Goal: Information Seeking & Learning: Learn about a topic

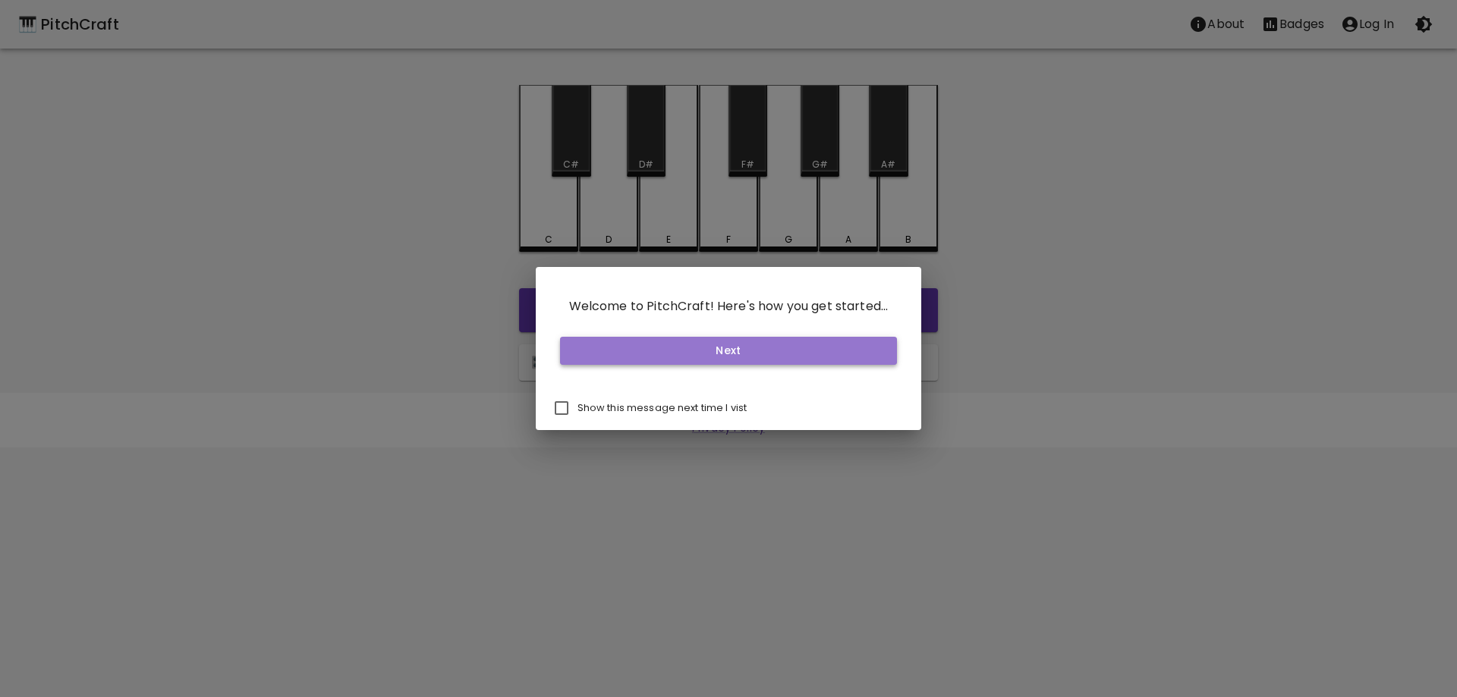
click at [625, 358] on button "Next" at bounding box center [729, 351] width 338 height 28
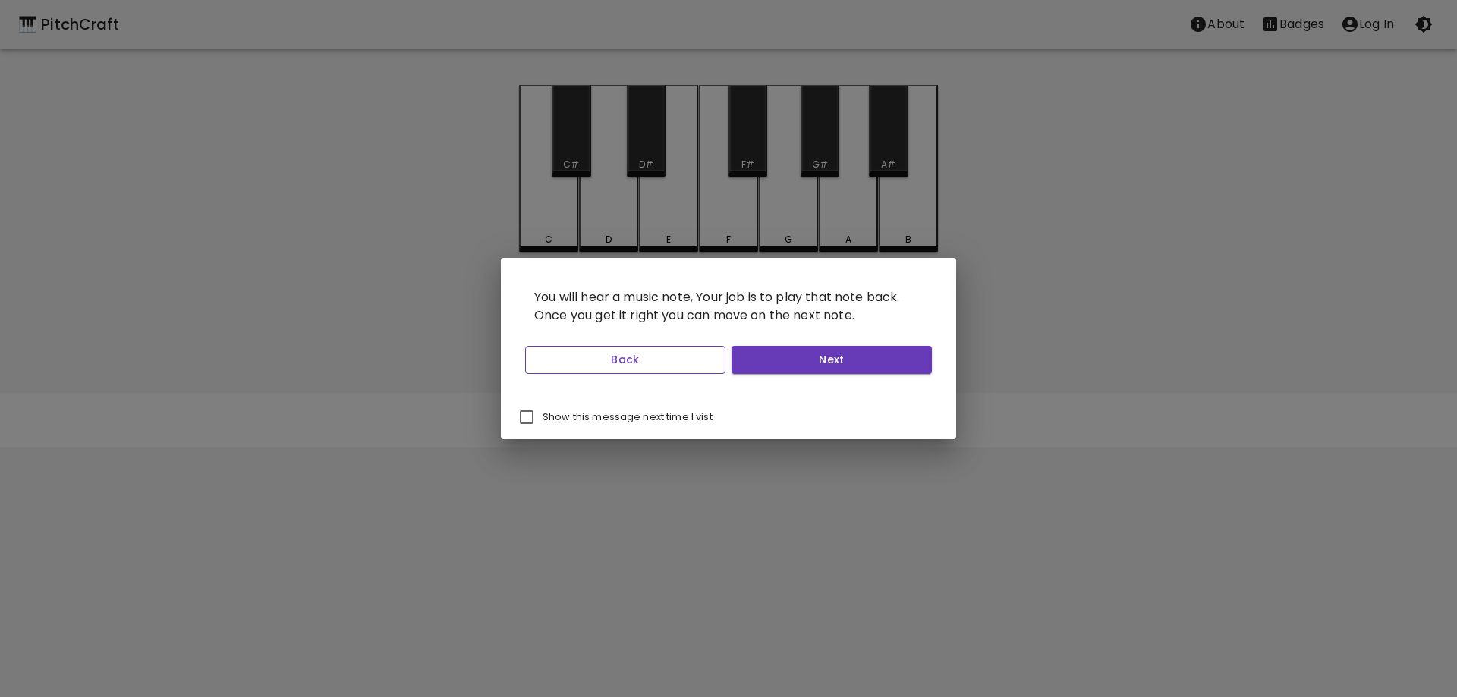
click at [555, 370] on button "Back" at bounding box center [625, 360] width 200 height 28
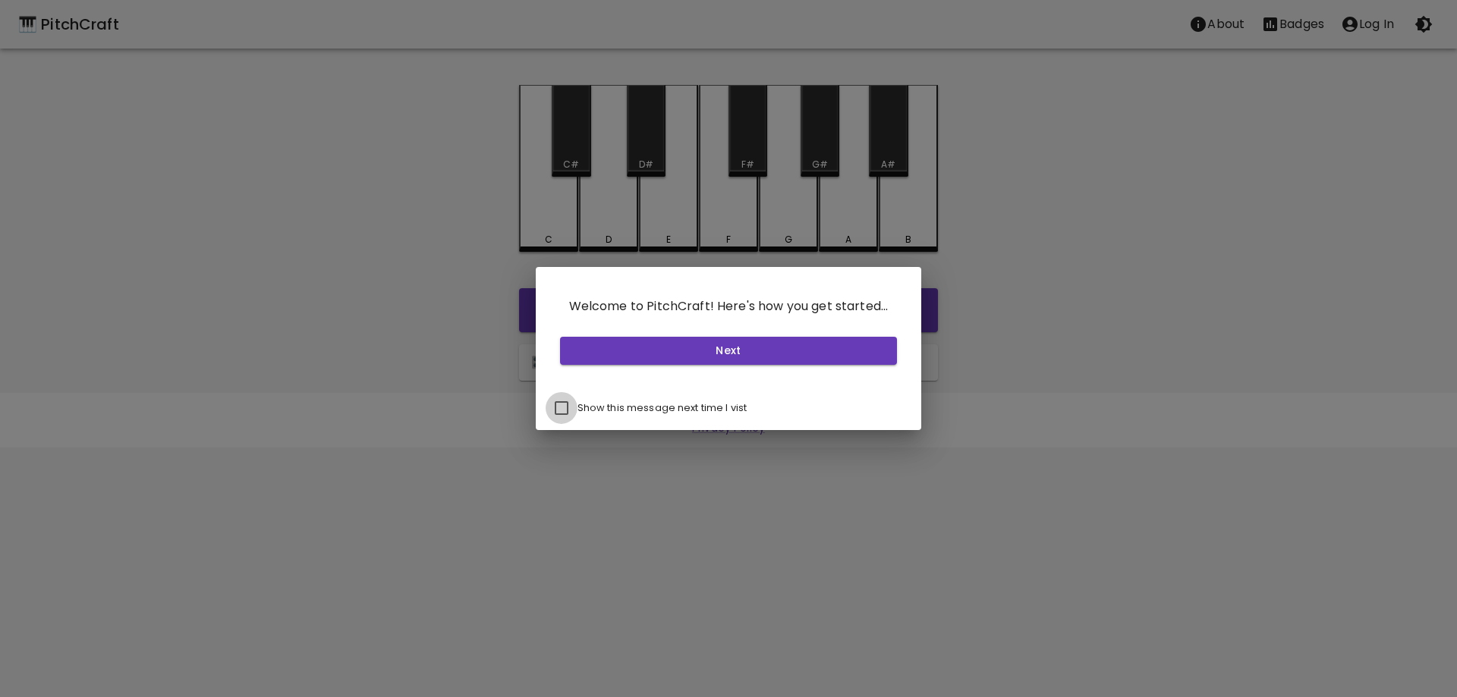
click at [563, 407] on input "Show this message next time I vist" at bounding box center [562, 408] width 32 height 32
checkbox input "true"
click at [738, 339] on button "Next" at bounding box center [729, 351] width 338 height 28
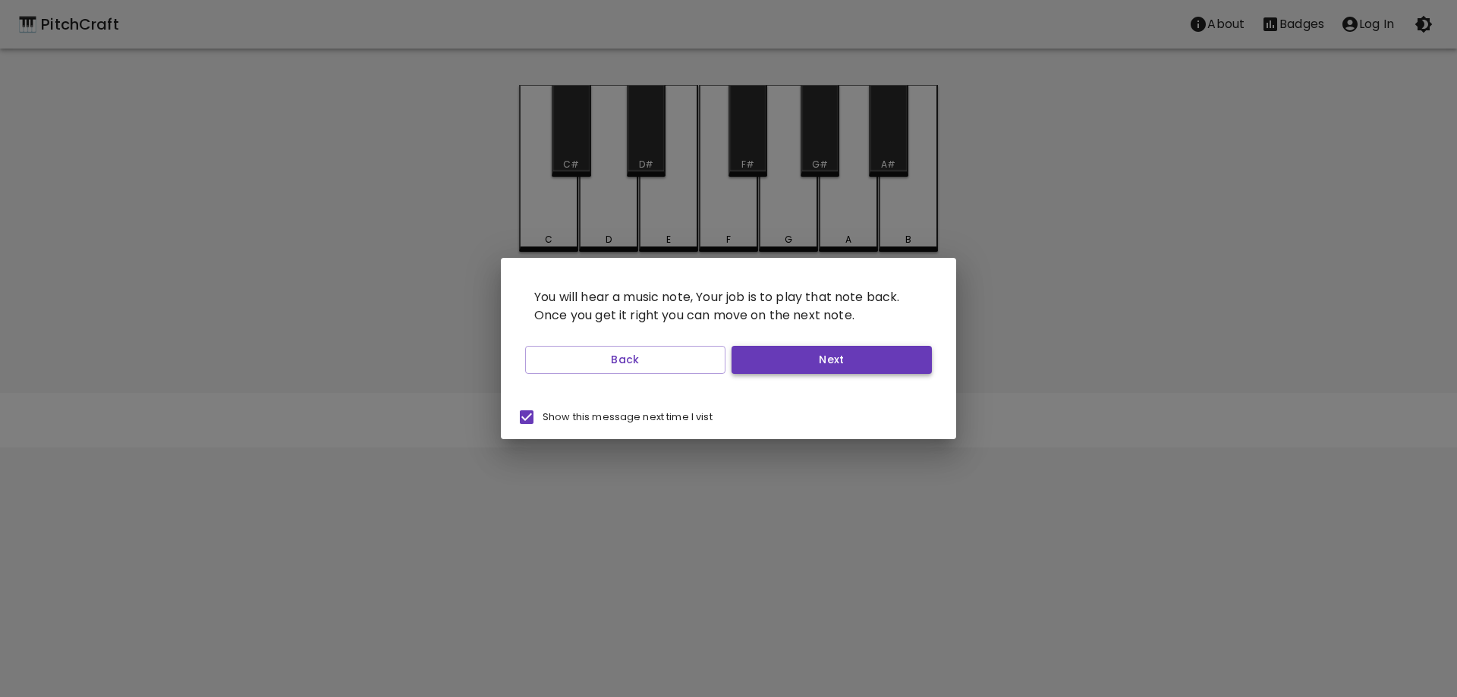
click at [872, 365] on button "Next" at bounding box center [831, 360] width 200 height 28
click at [767, 362] on button "Next" at bounding box center [831, 360] width 200 height 28
click at [816, 360] on button "Next" at bounding box center [831, 360] width 200 height 28
click at [827, 361] on button "Start Playing" at bounding box center [831, 360] width 200 height 28
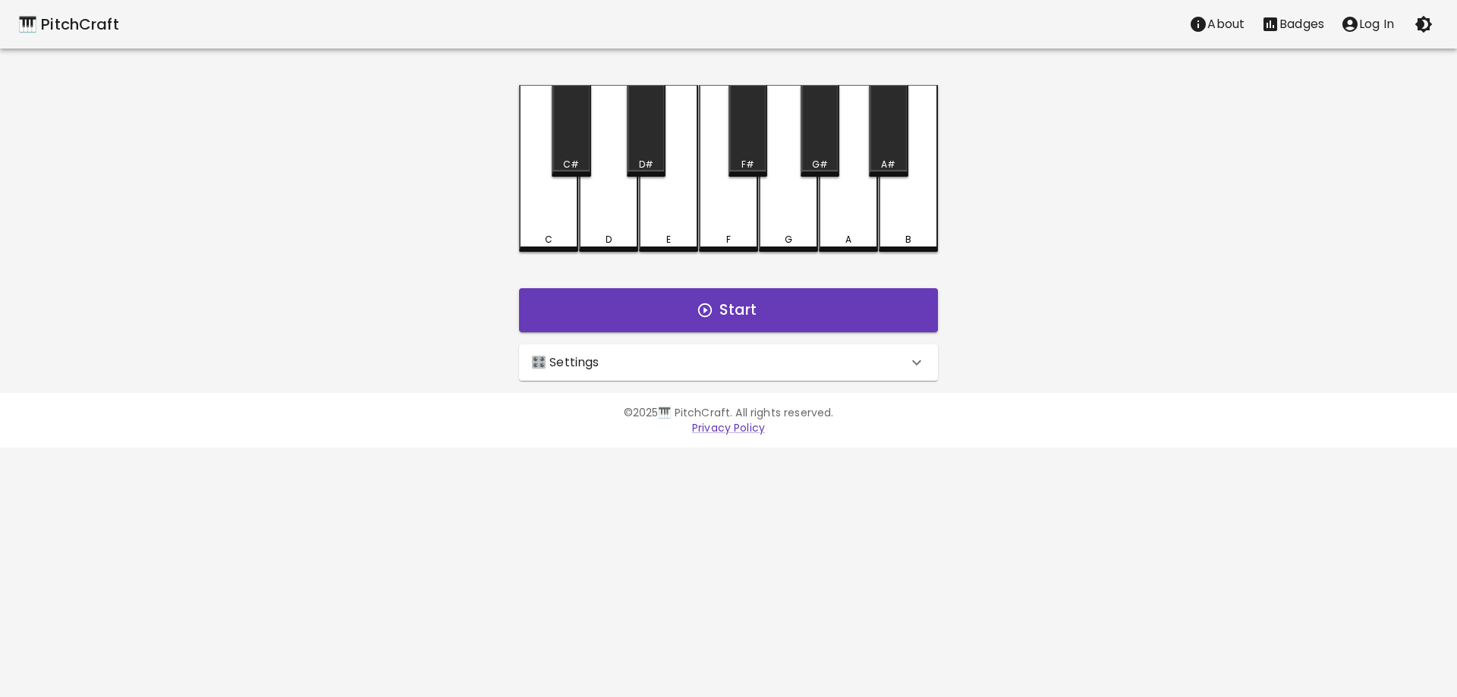
click at [895, 367] on div "🎛️ Settings" at bounding box center [719, 363] width 376 height 18
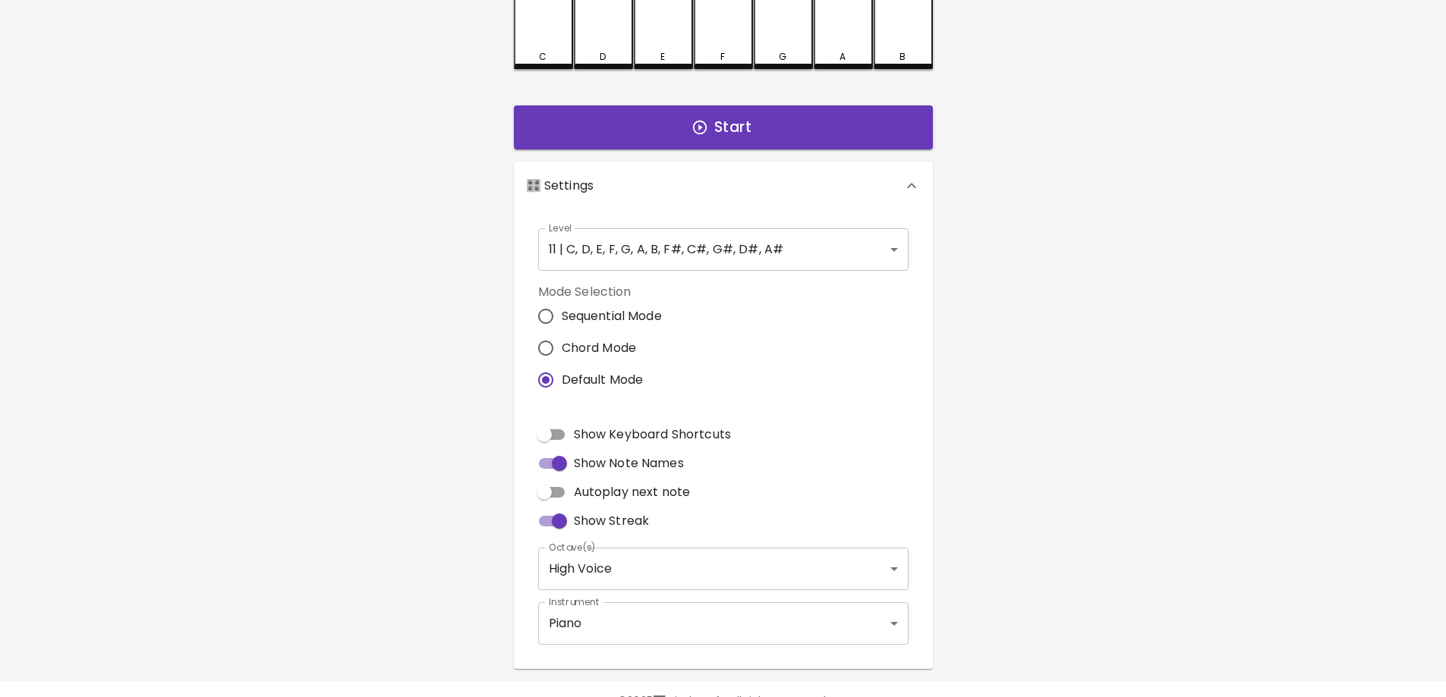
scroll to position [222, 0]
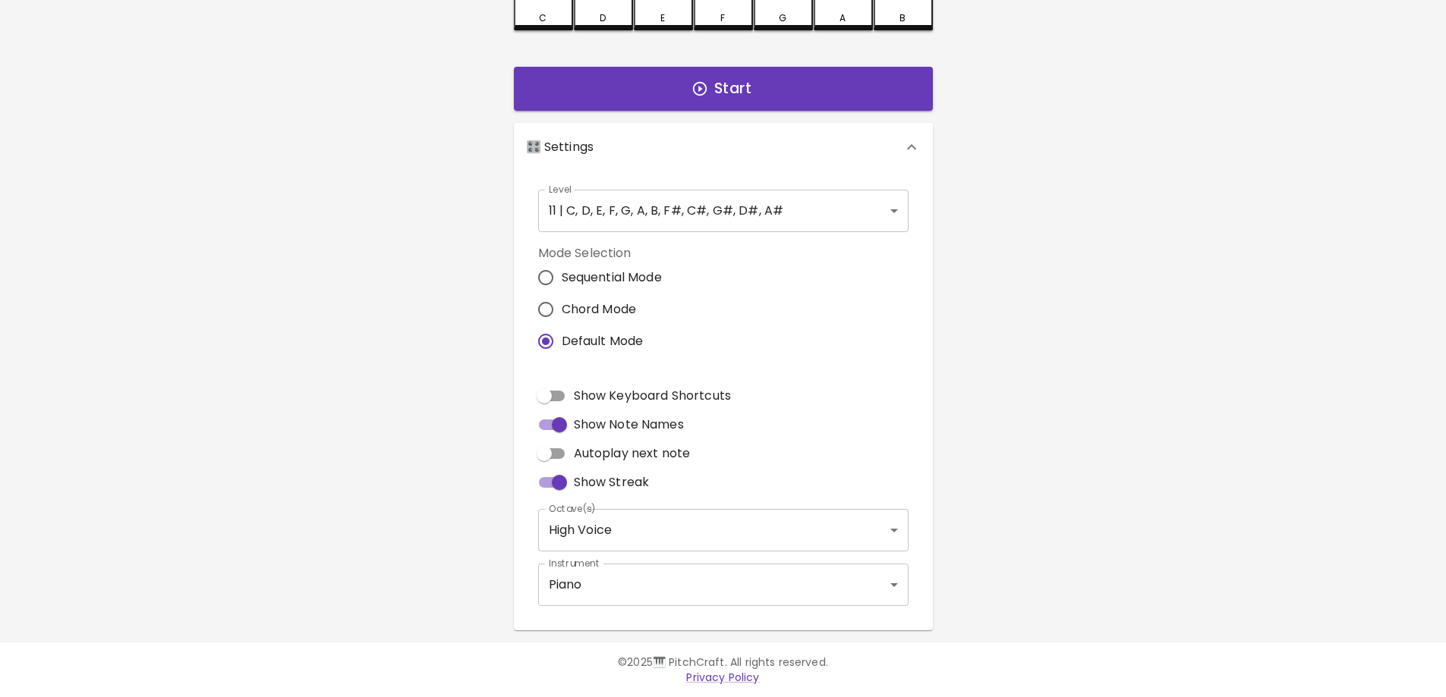
click at [810, 533] on body "🎹 PitchCraft About Badges Log In C C# D D# E F F# G G# A A# B Start 🎛️ Settings…" at bounding box center [723, 237] width 1446 height 919
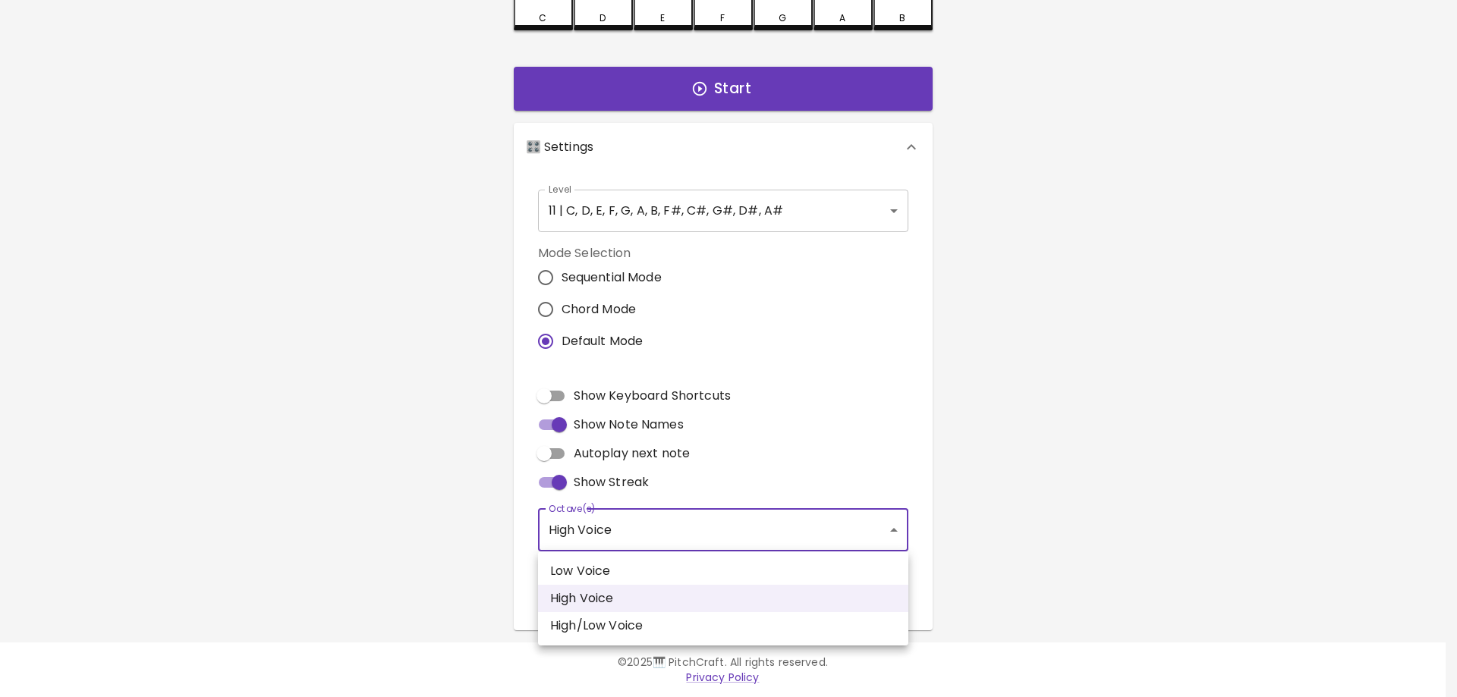
click at [1056, 325] on div at bounding box center [728, 348] width 1457 height 697
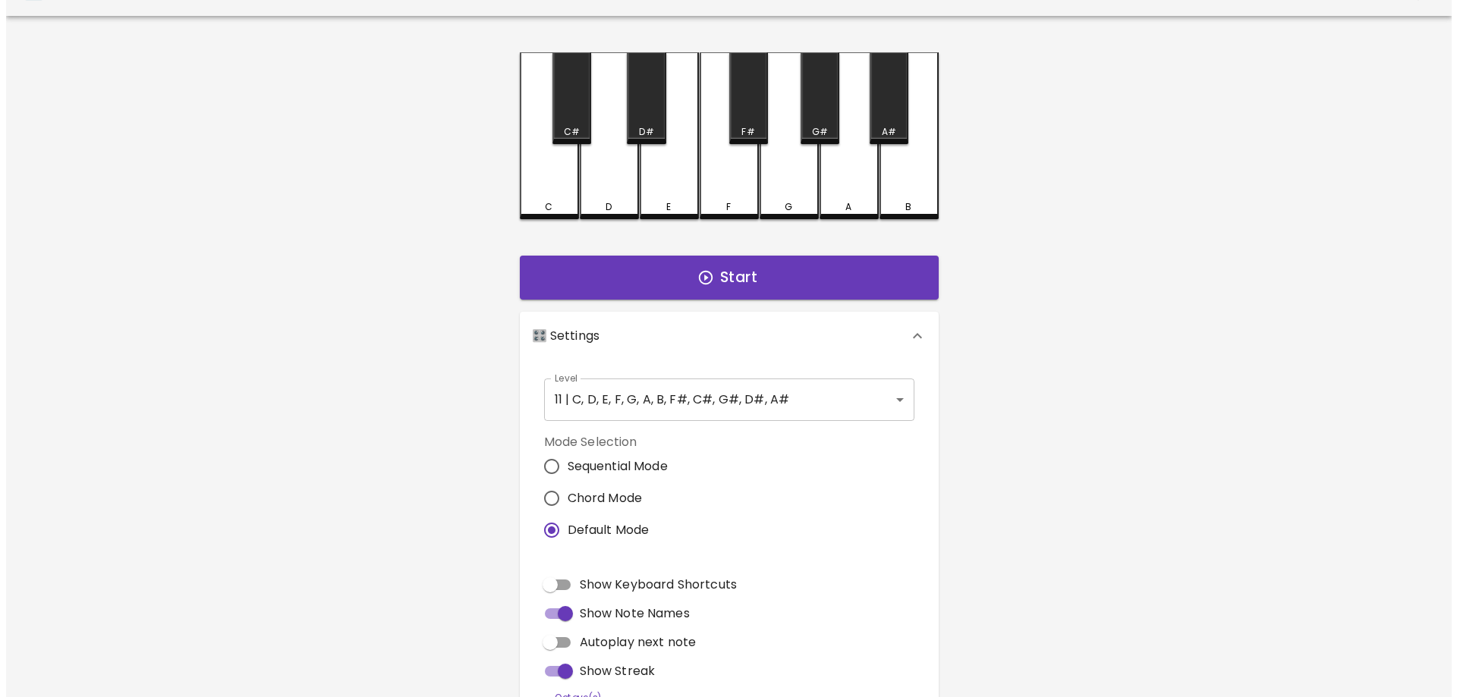
scroll to position [0, 0]
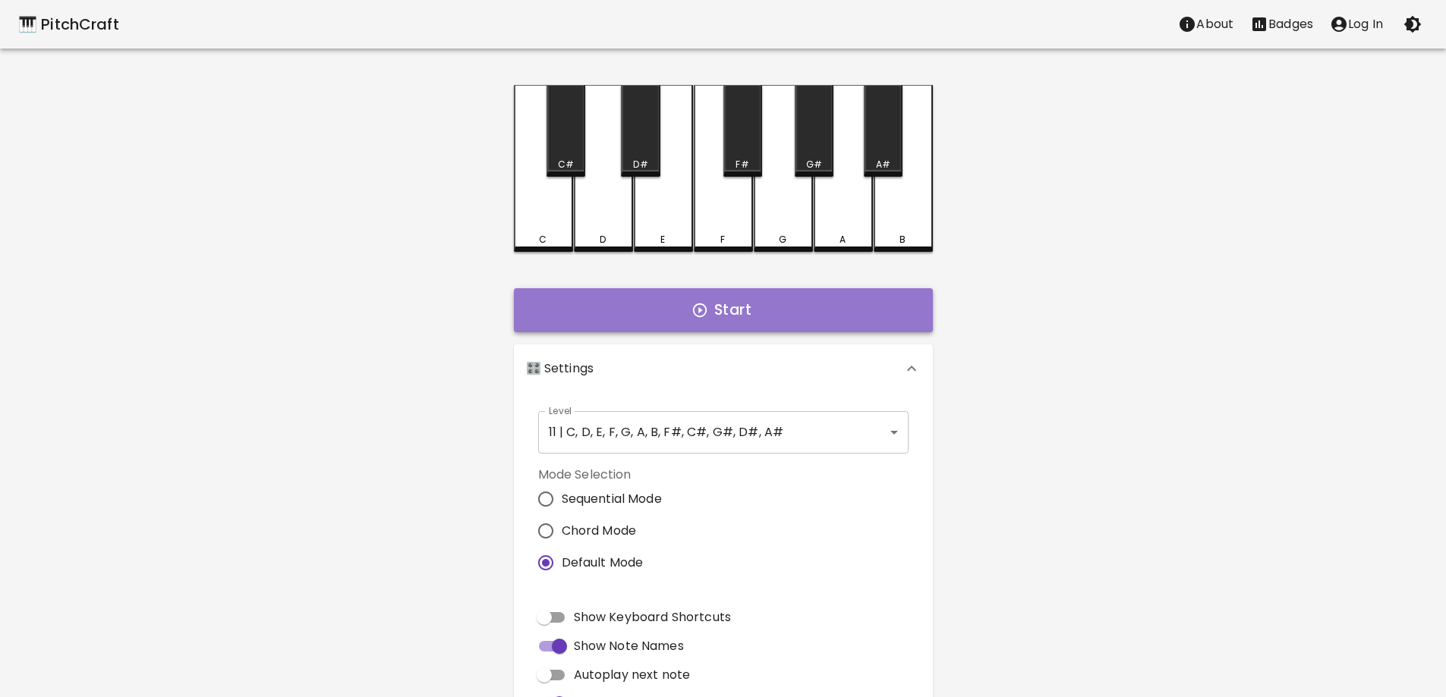
click at [652, 308] on button "Start" at bounding box center [723, 310] width 419 height 44
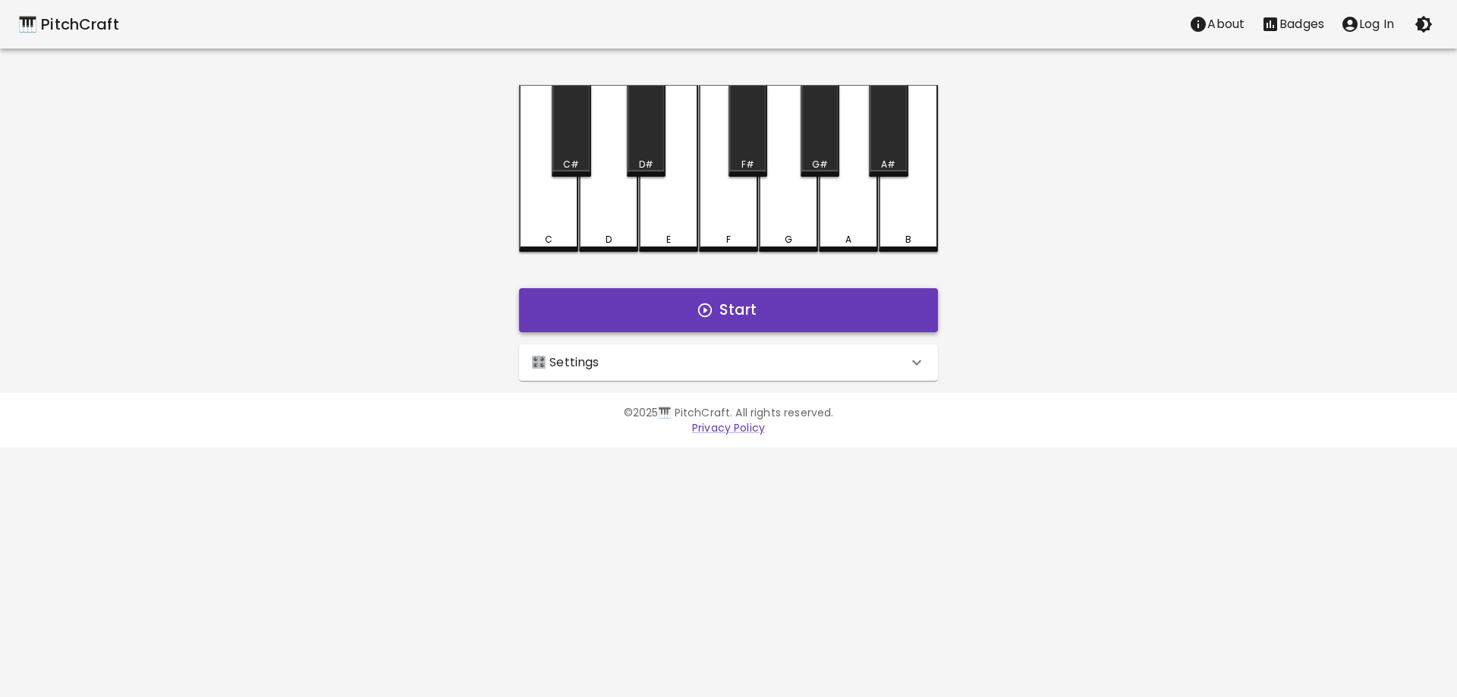
click at [753, 310] on button "Start" at bounding box center [728, 310] width 419 height 44
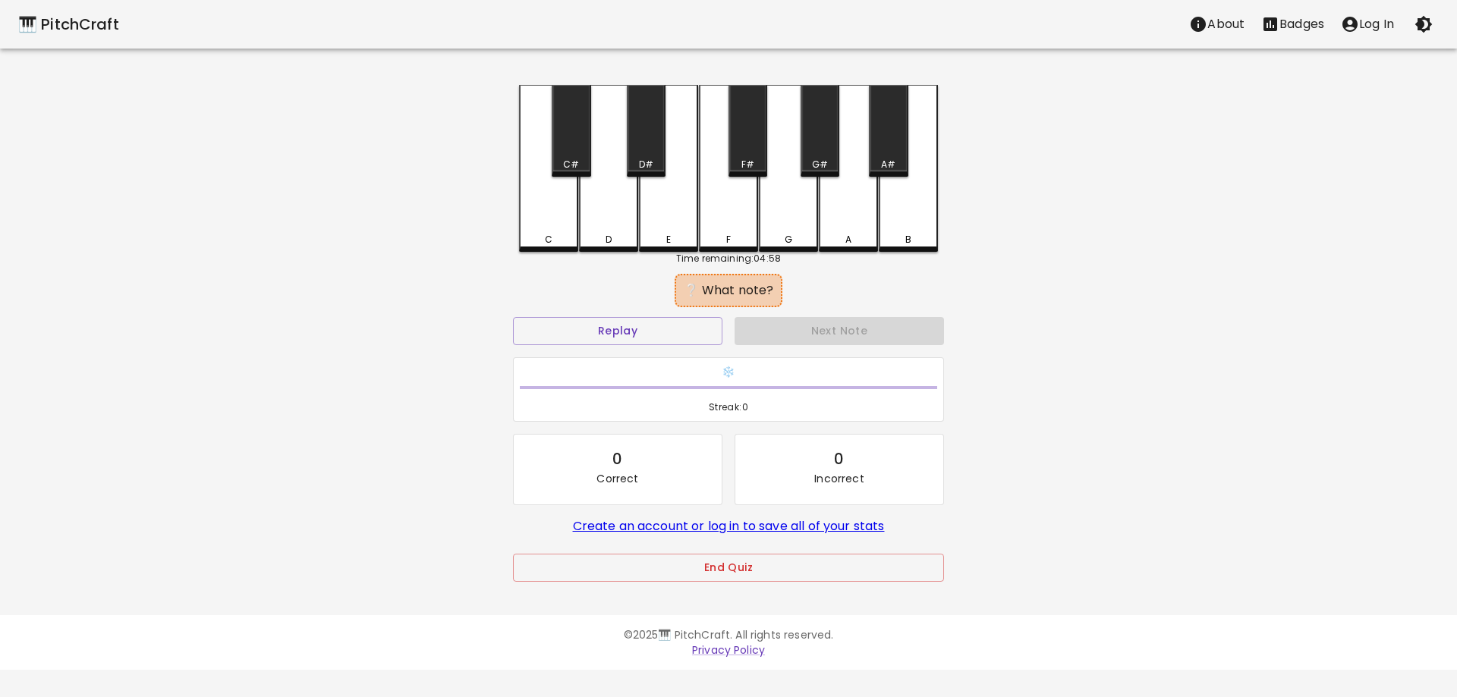
click at [542, 212] on div "C" at bounding box center [548, 168] width 59 height 167
click at [781, 210] on div "G" at bounding box center [788, 168] width 59 height 167
click at [732, 205] on div "F" at bounding box center [728, 167] width 59 height 164
click at [681, 214] on div "E" at bounding box center [668, 168] width 59 height 167
drag, startPoint x: 607, startPoint y: 231, endPoint x: 741, endPoint y: 206, distance: 135.7
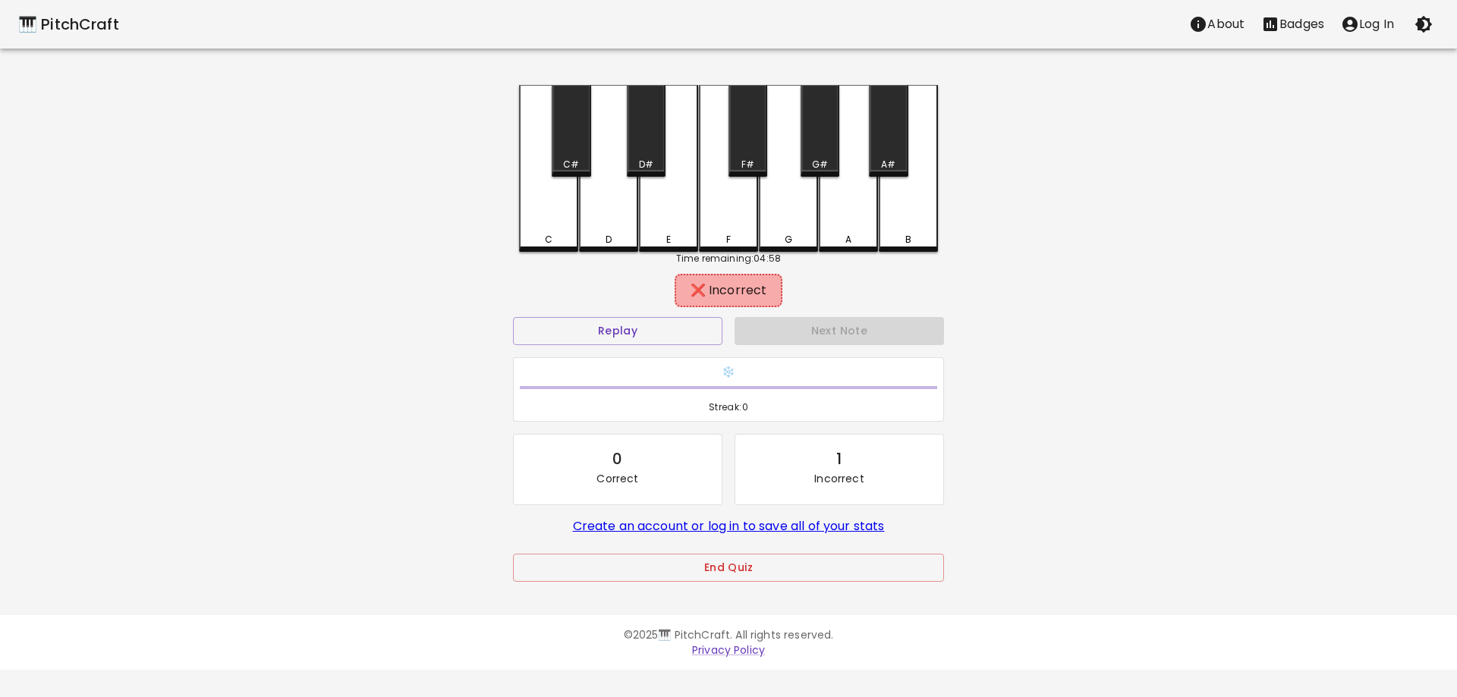
click at [610, 231] on div "D" at bounding box center [608, 168] width 59 height 167
click at [855, 190] on div "A" at bounding box center [848, 168] width 59 height 167
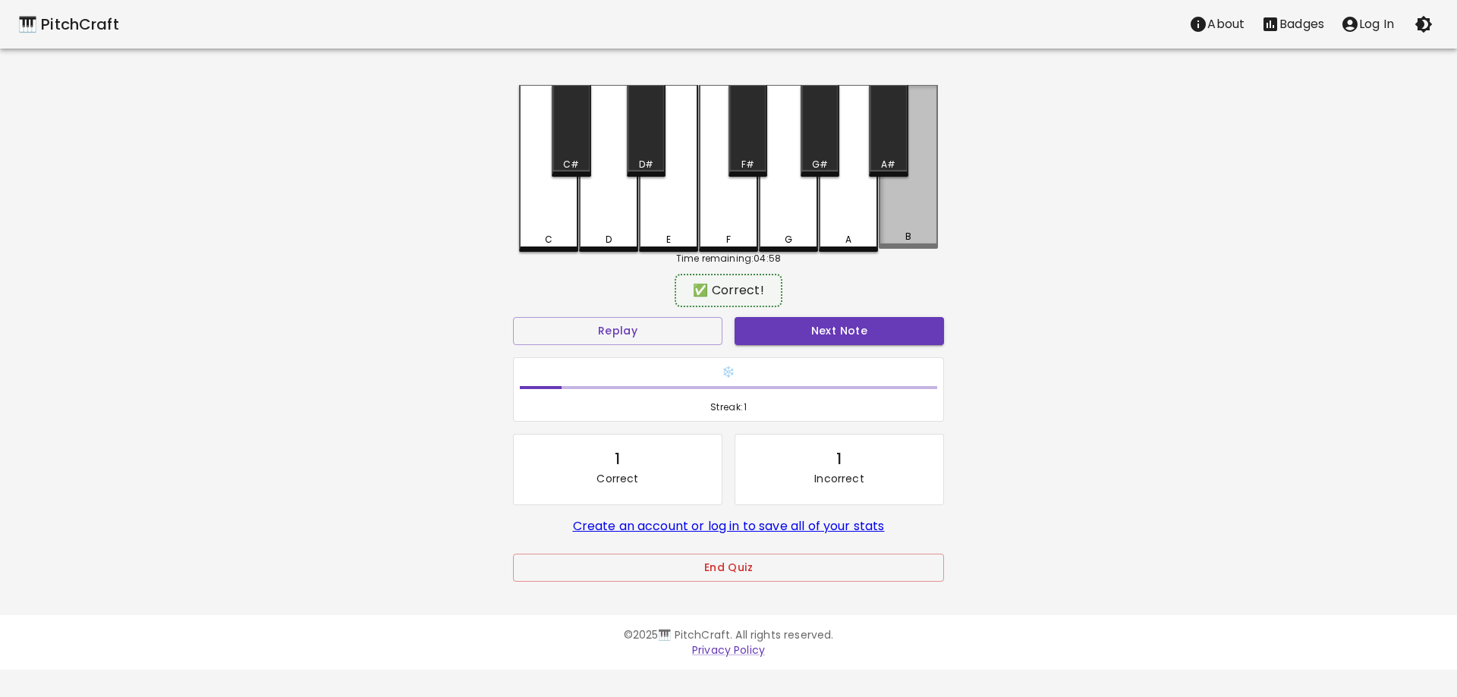
click at [908, 195] on div "B" at bounding box center [908, 167] width 59 height 164
click at [860, 338] on button "Next Note" at bounding box center [839, 331] width 209 height 28
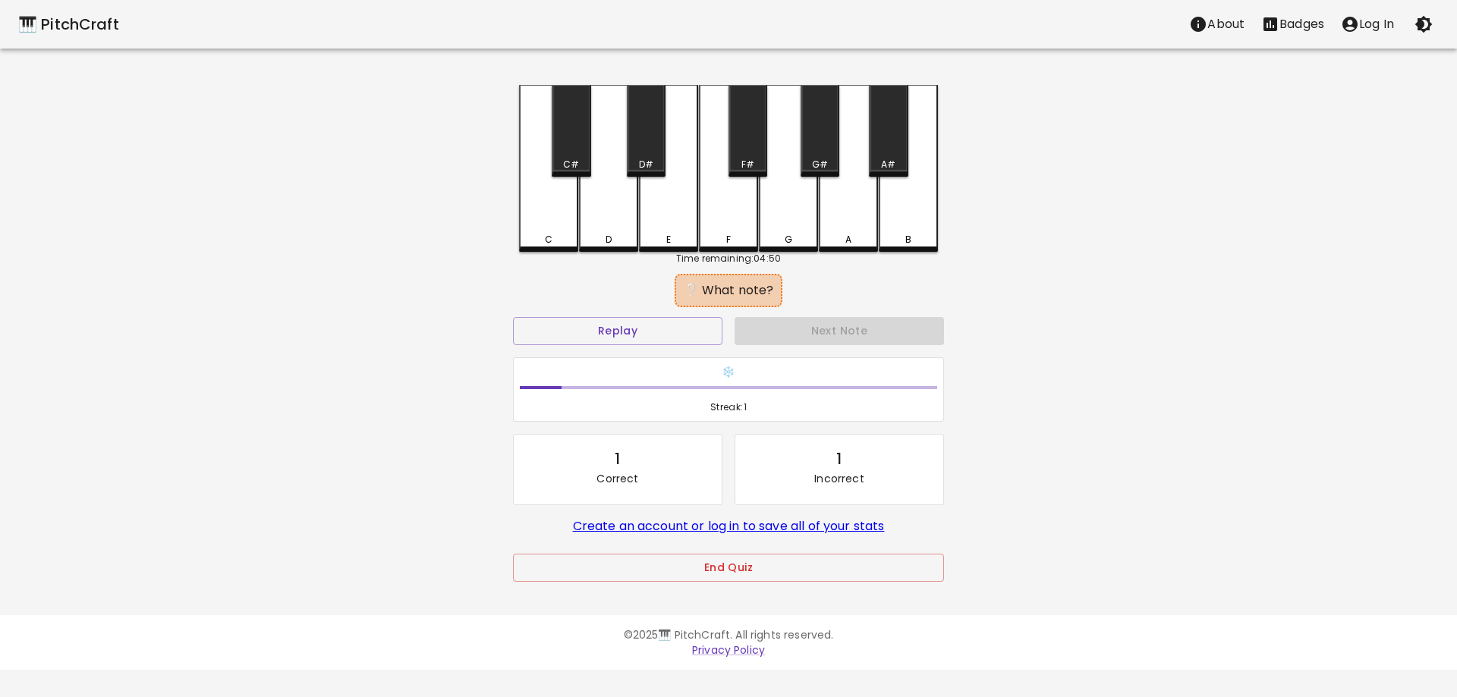
click at [731, 218] on div "F" at bounding box center [728, 168] width 59 height 167
click at [663, 201] on div "E" at bounding box center [668, 168] width 59 height 167
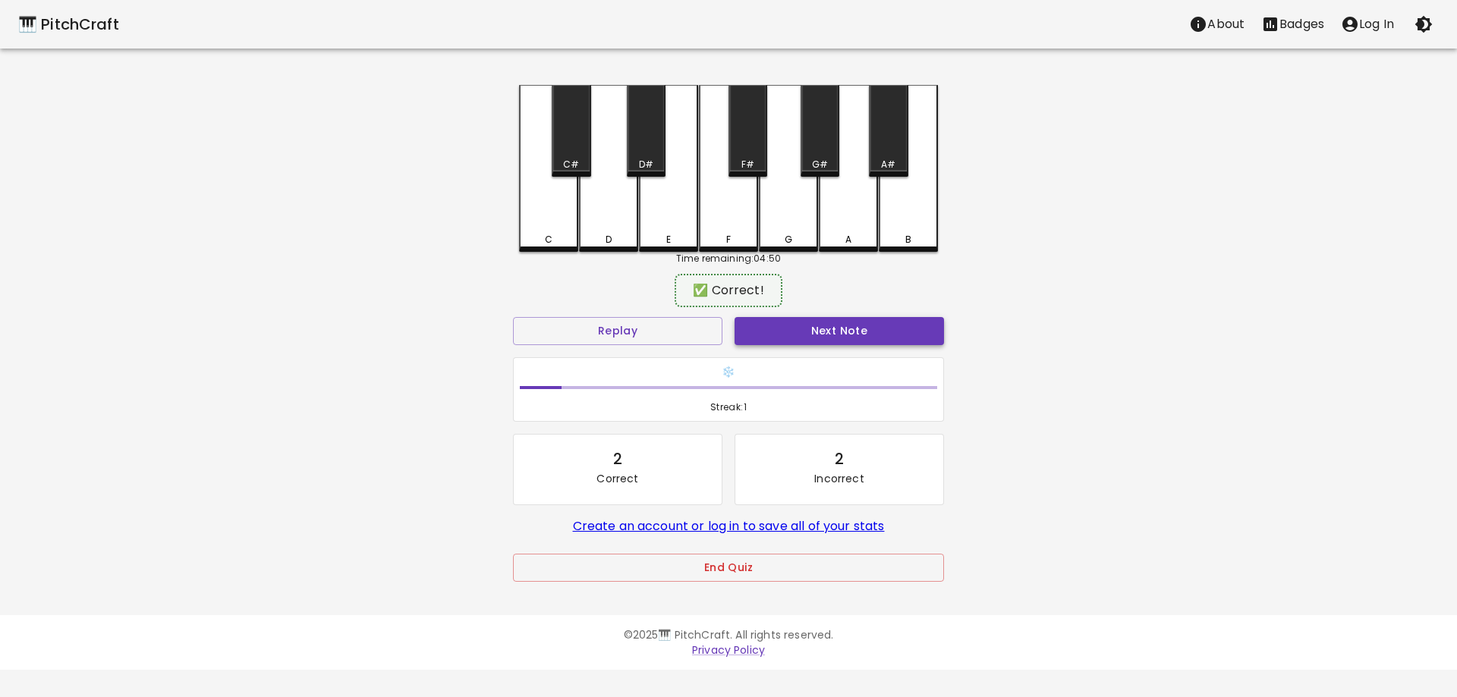
click at [788, 332] on button "Next Note" at bounding box center [839, 331] width 209 height 28
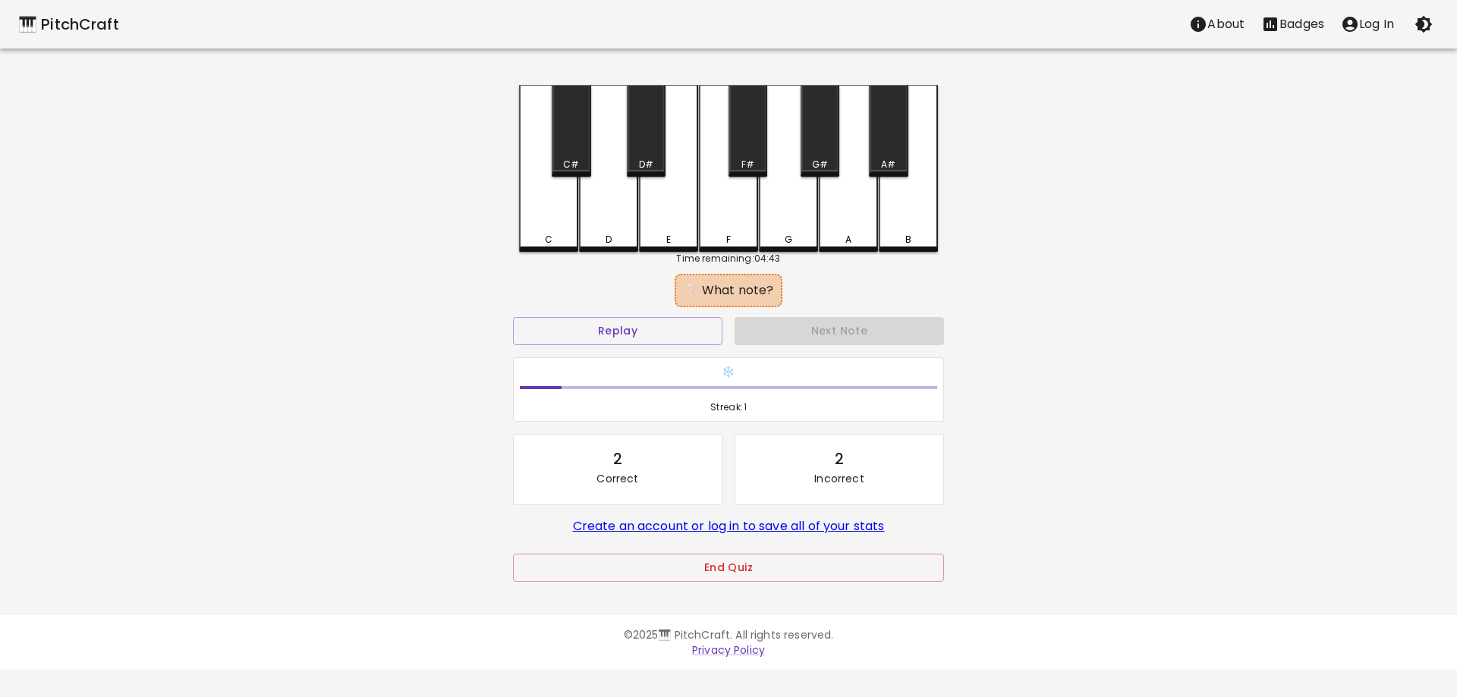
click at [901, 220] on div "B" at bounding box center [908, 168] width 59 height 167
click at [859, 206] on div "A" at bounding box center [848, 168] width 59 height 167
click at [821, 157] on div "G#" at bounding box center [820, 131] width 39 height 92
click at [784, 219] on div "G" at bounding box center [788, 168] width 59 height 167
click at [876, 142] on div "A#" at bounding box center [888, 131] width 39 height 92
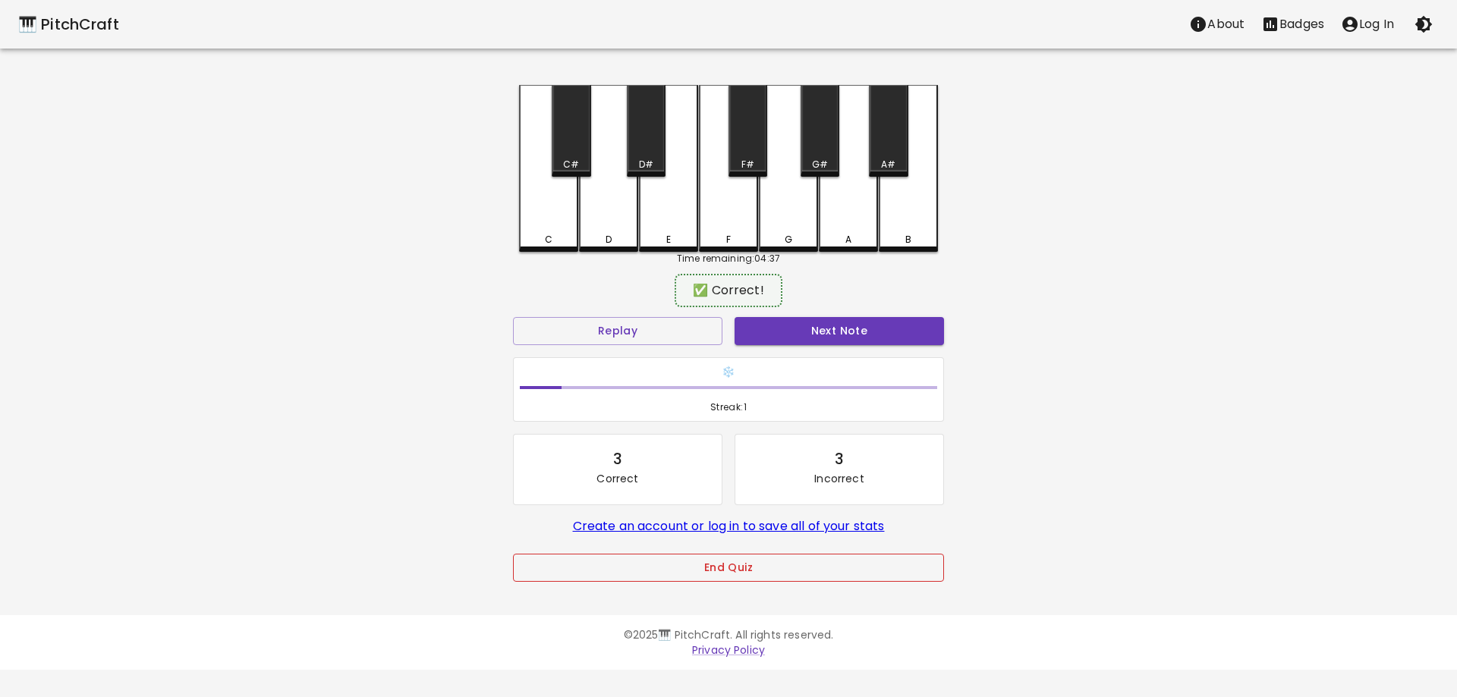
click at [767, 573] on button "End Quiz" at bounding box center [728, 568] width 431 height 28
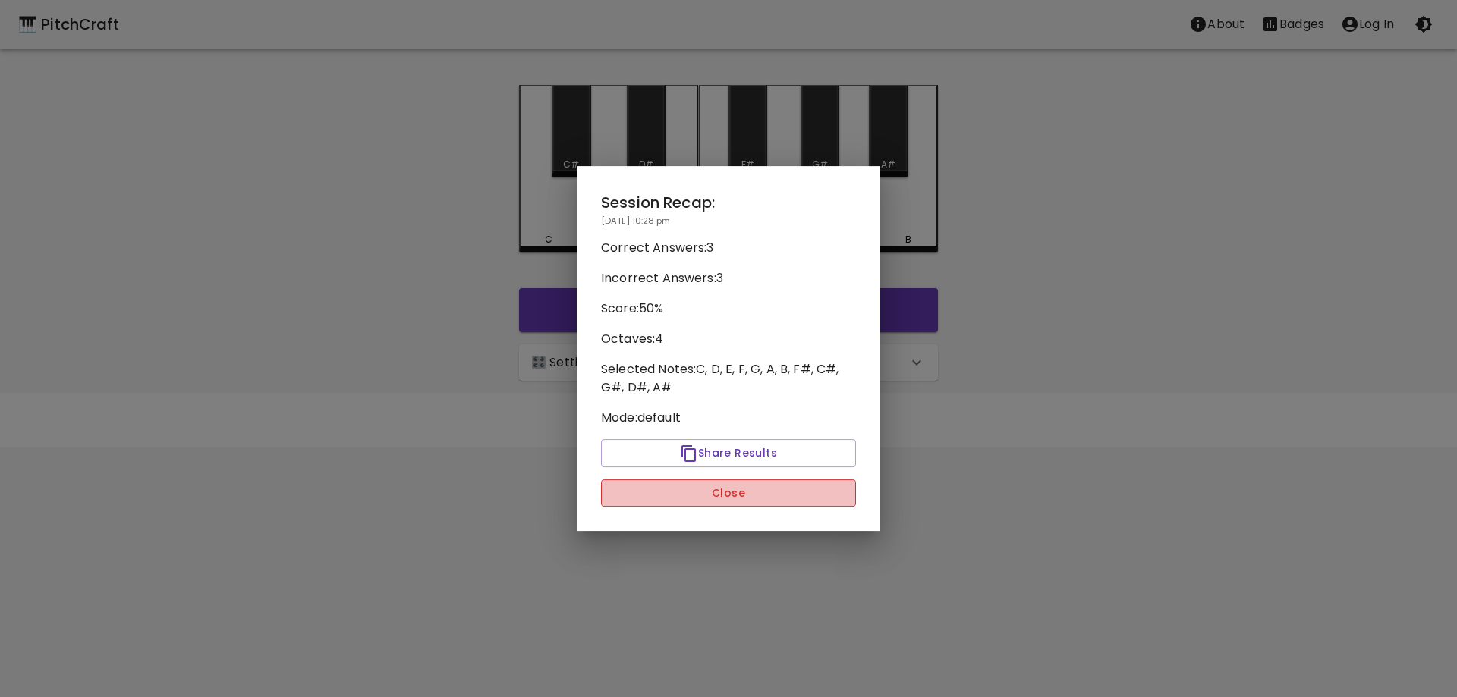
click at [721, 492] on button "Close" at bounding box center [728, 494] width 255 height 28
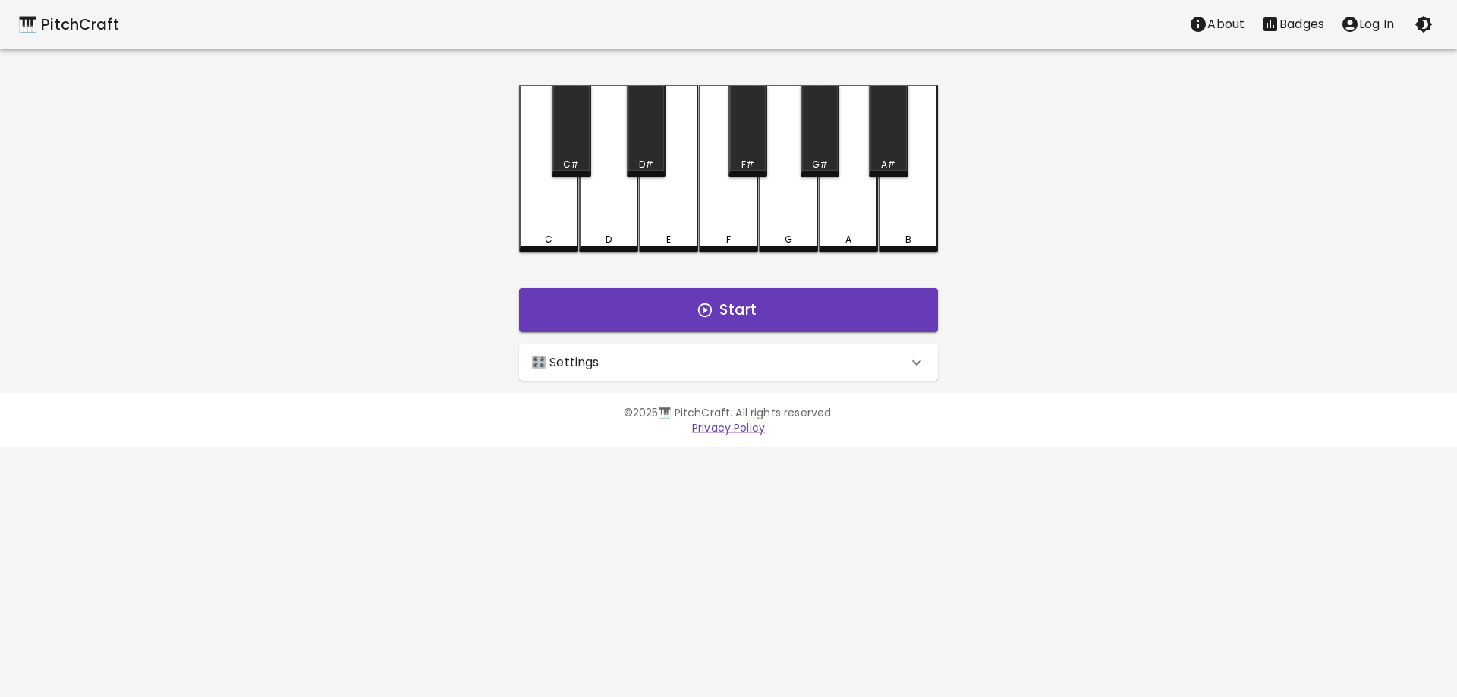
click at [821, 363] on div "🎛️ Settings" at bounding box center [719, 363] width 376 height 18
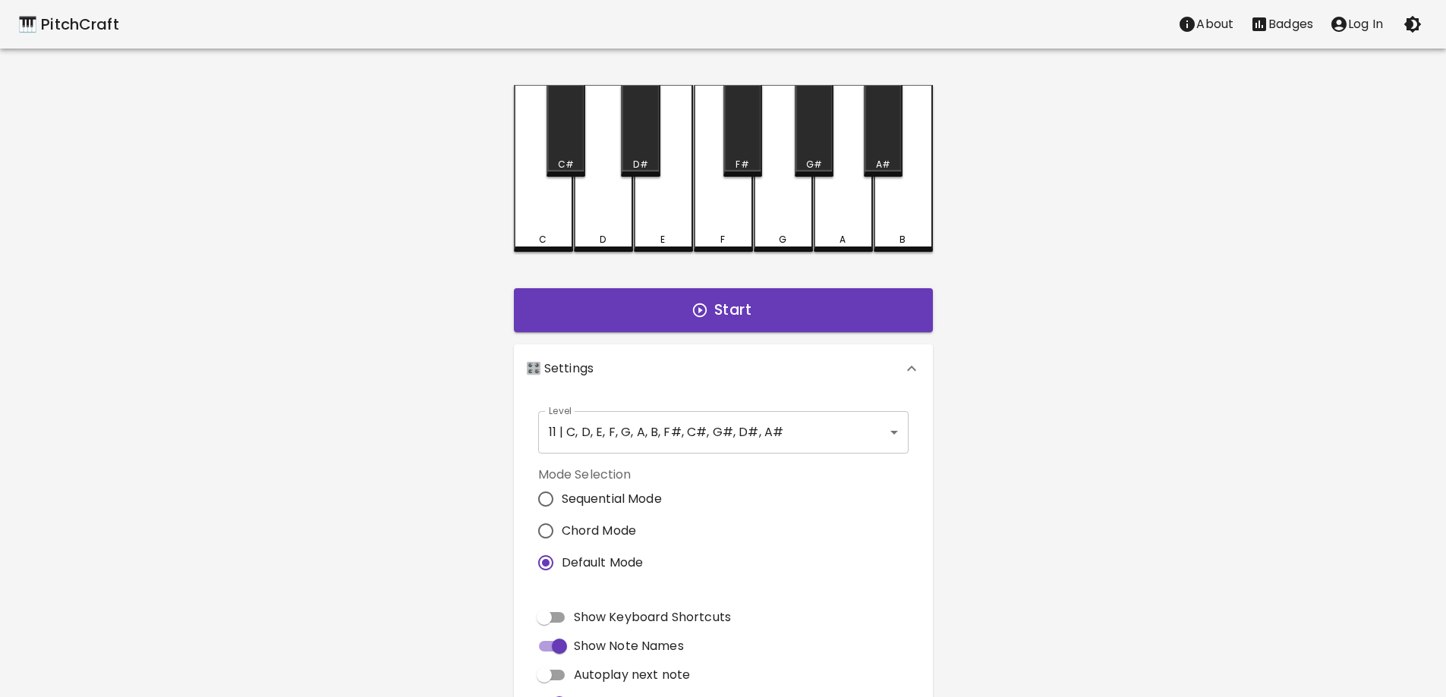
click at [864, 436] on body "🎹 PitchCraft About Badges Log In C C# D D# E F F# G G# A A# B Start 🎛️ Settings…" at bounding box center [723, 459] width 1446 height 919
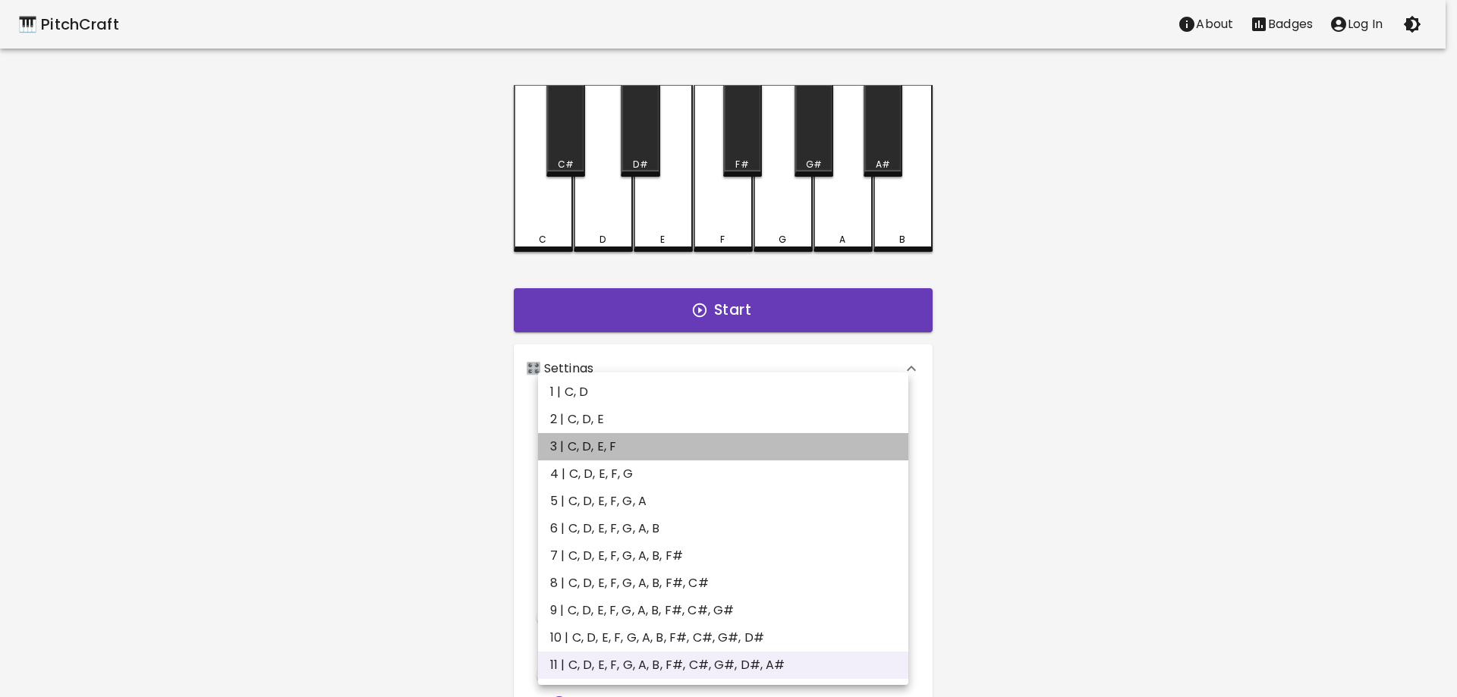
click at [567, 448] on li "3 | C, D, E, F" at bounding box center [723, 446] width 370 height 27
type input "5"
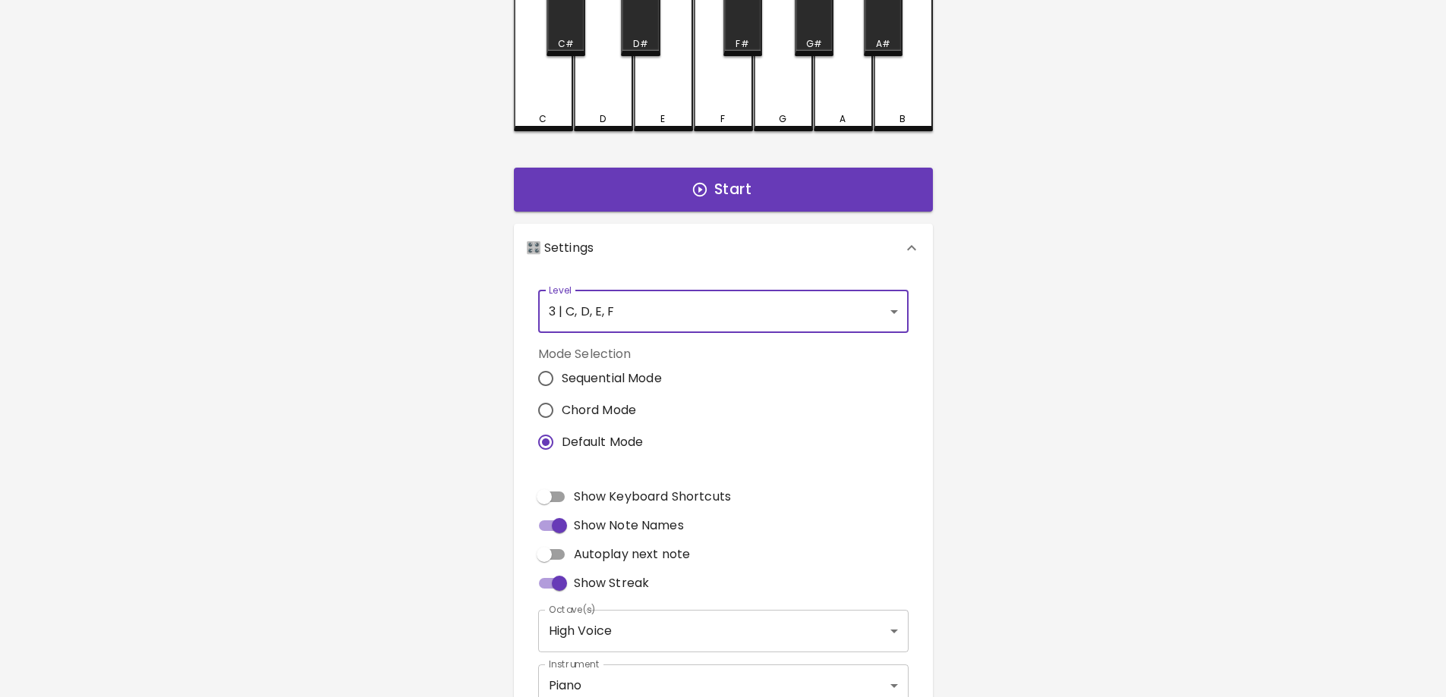
scroll to position [70, 0]
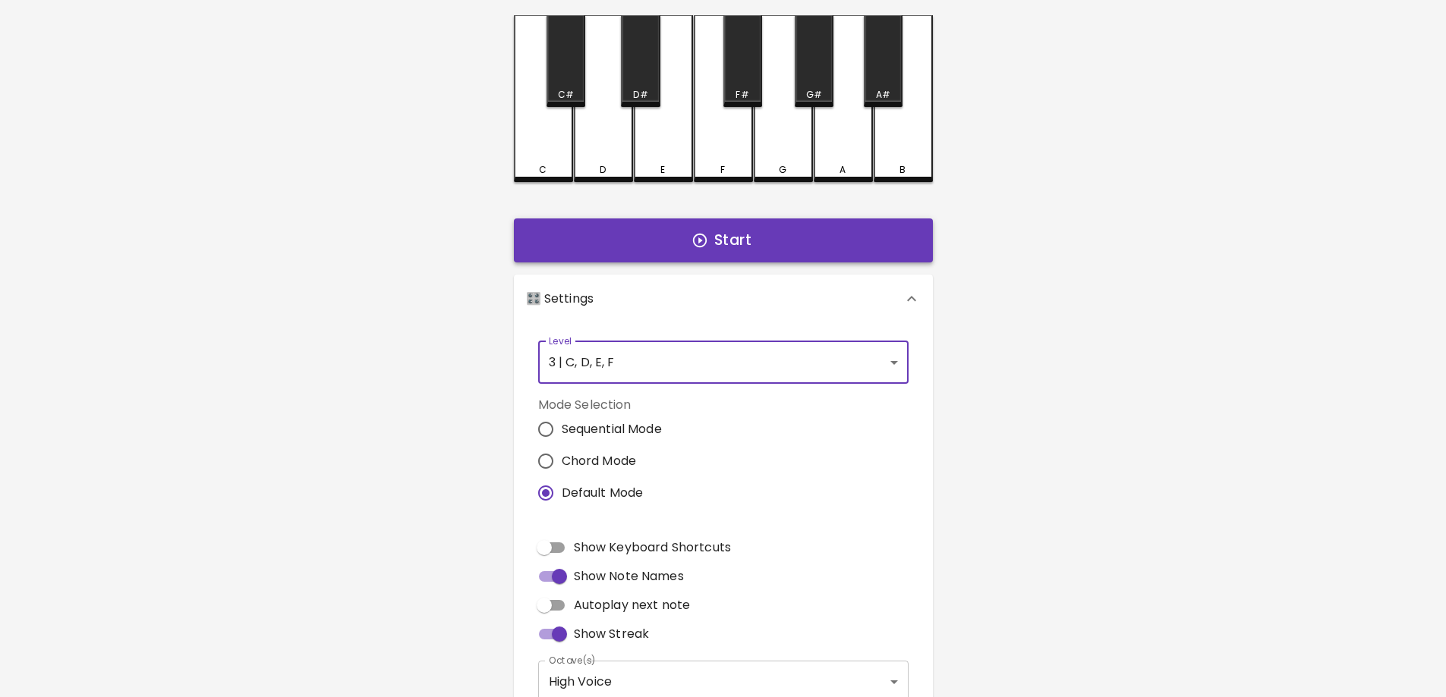
click at [753, 243] on button "Start" at bounding box center [723, 241] width 419 height 44
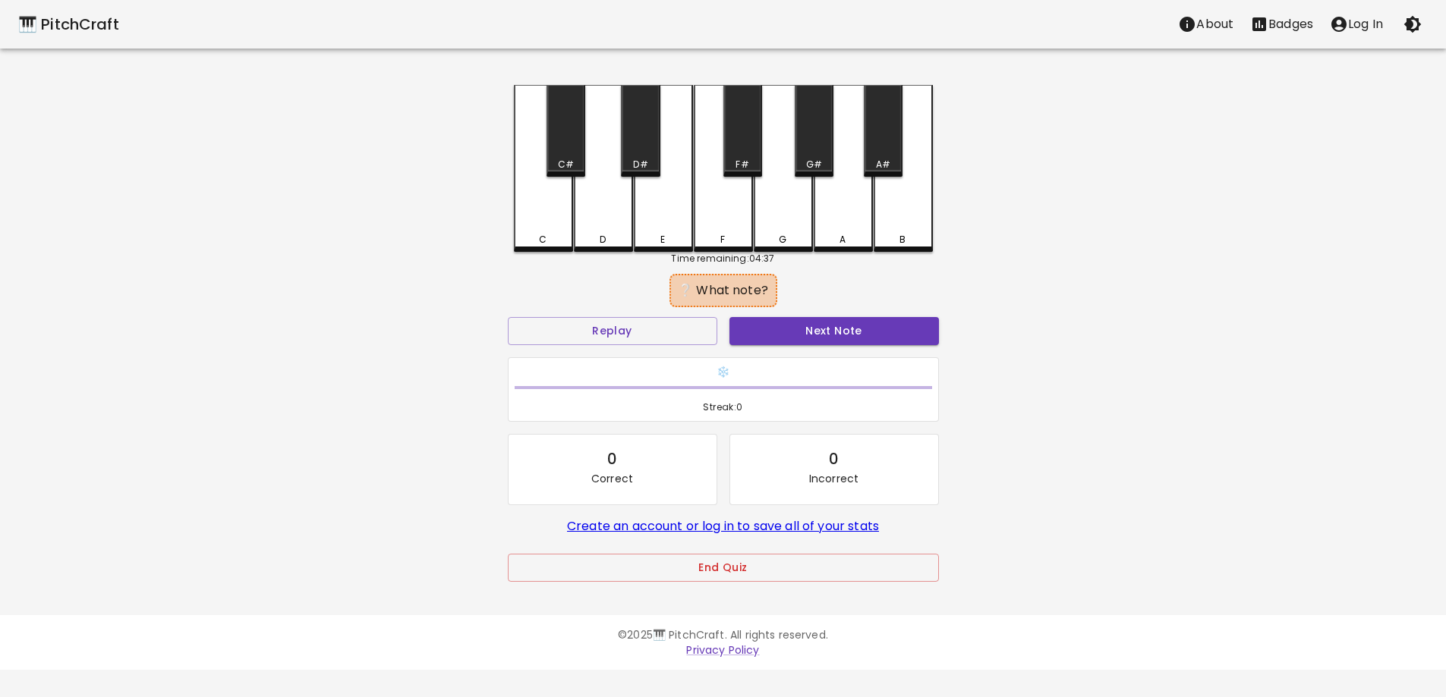
scroll to position [0, 0]
click at [550, 216] on div "C" at bounding box center [548, 168] width 59 height 167
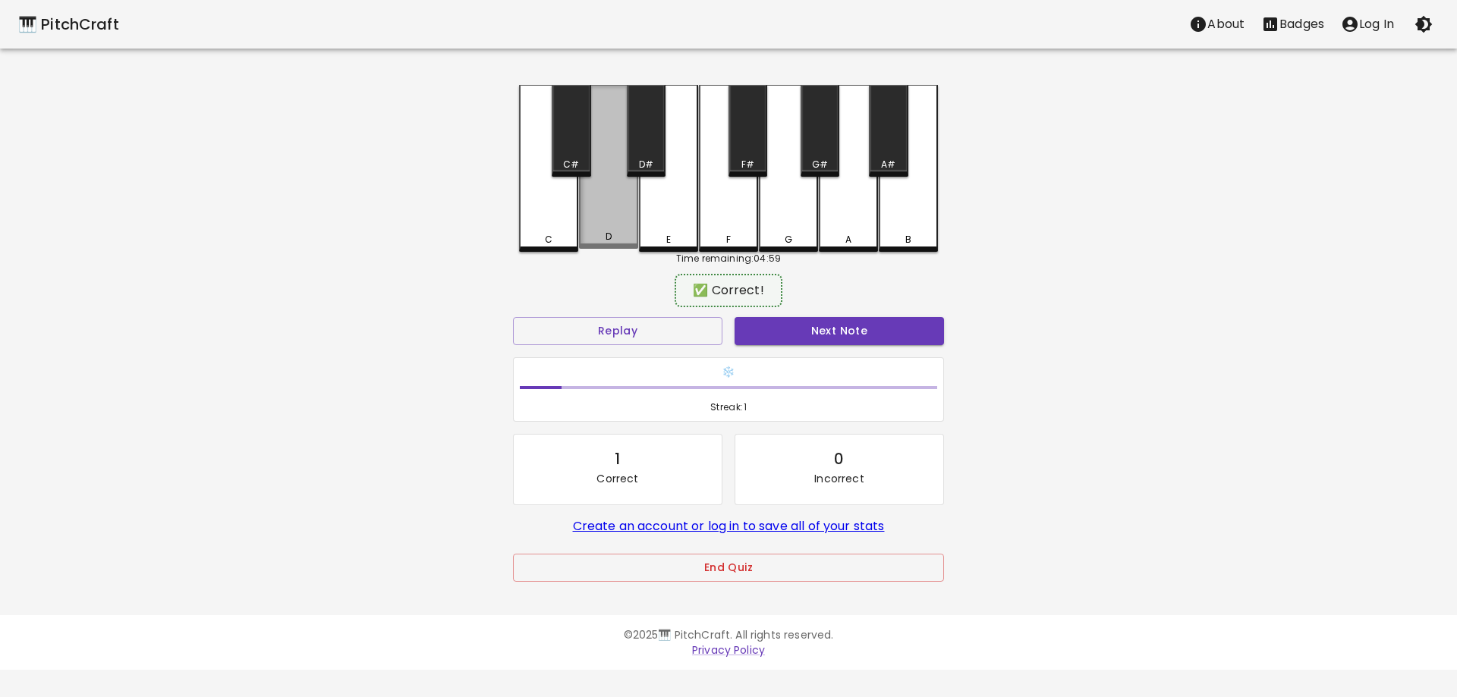
click at [595, 217] on div "D" at bounding box center [608, 167] width 59 height 164
click at [665, 213] on div "E" at bounding box center [668, 168] width 59 height 167
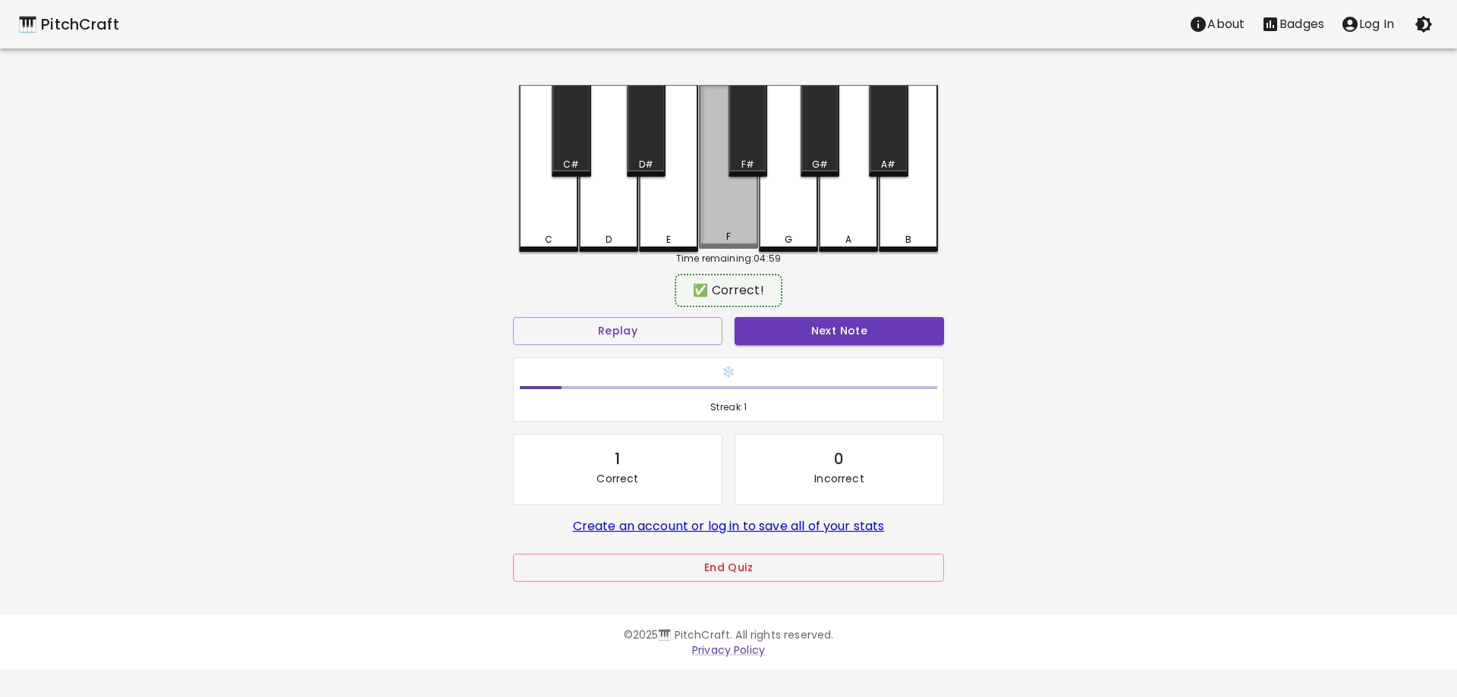
click at [720, 213] on div "F" at bounding box center [728, 167] width 59 height 164
click at [730, 577] on button "End Quiz" at bounding box center [728, 568] width 431 height 28
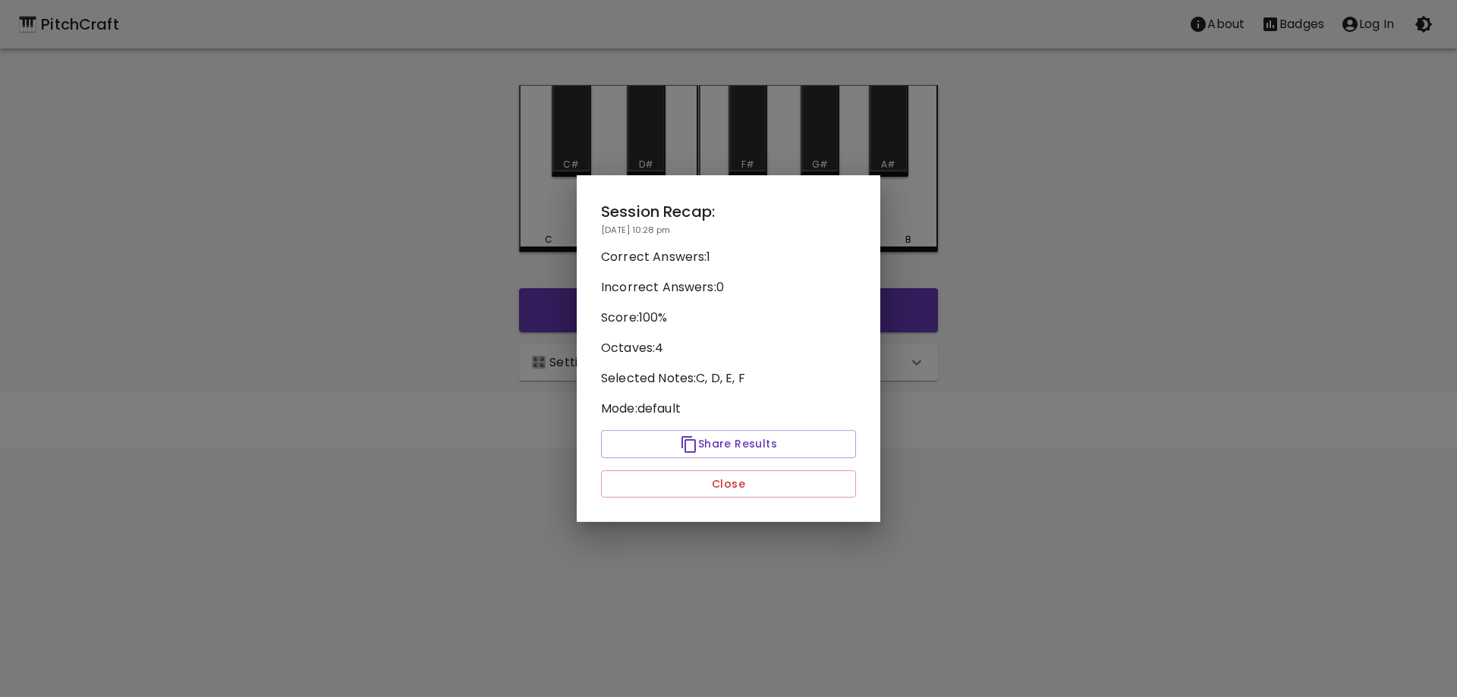
click at [747, 499] on div "Session Recap: [DATE] 10:28 pm Correct Answers: 1 Incorrect Answers: 0 Score: 1…" at bounding box center [729, 349] width 304 height 348
click at [746, 488] on button "Close" at bounding box center [728, 484] width 255 height 28
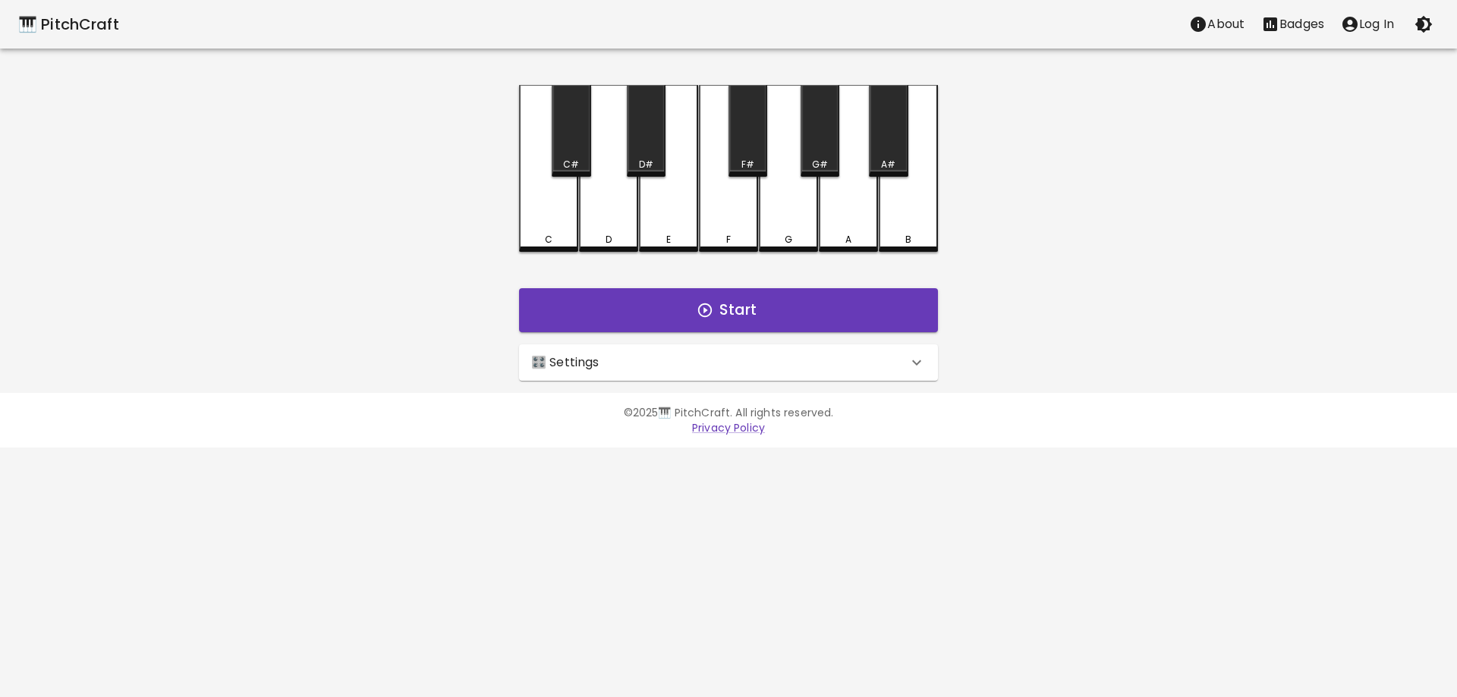
click at [813, 354] on div "🎛️ Settings" at bounding box center [719, 363] width 376 height 18
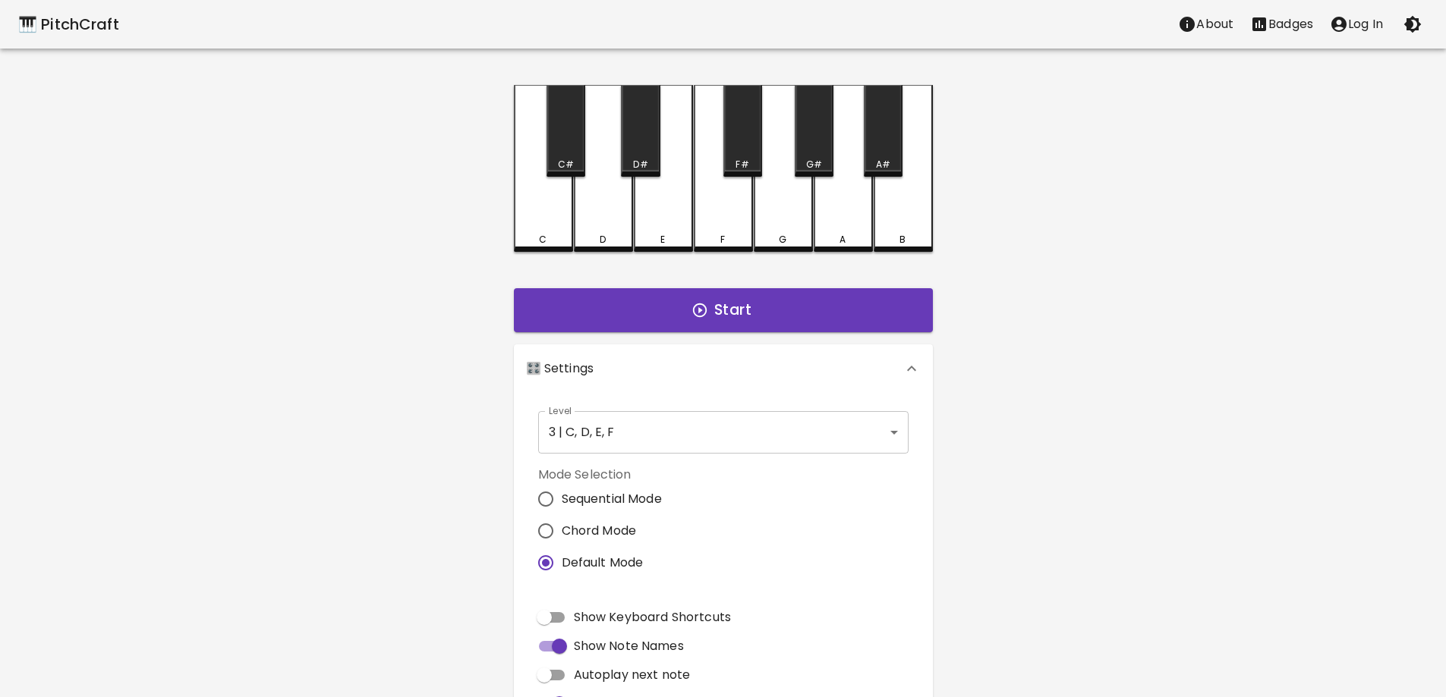
click at [699, 433] on body "🎹 PitchCraft About Badges Log In C C# D D# E F F# G G# A A# B Start 🎛️ Settings…" at bounding box center [723, 459] width 1446 height 919
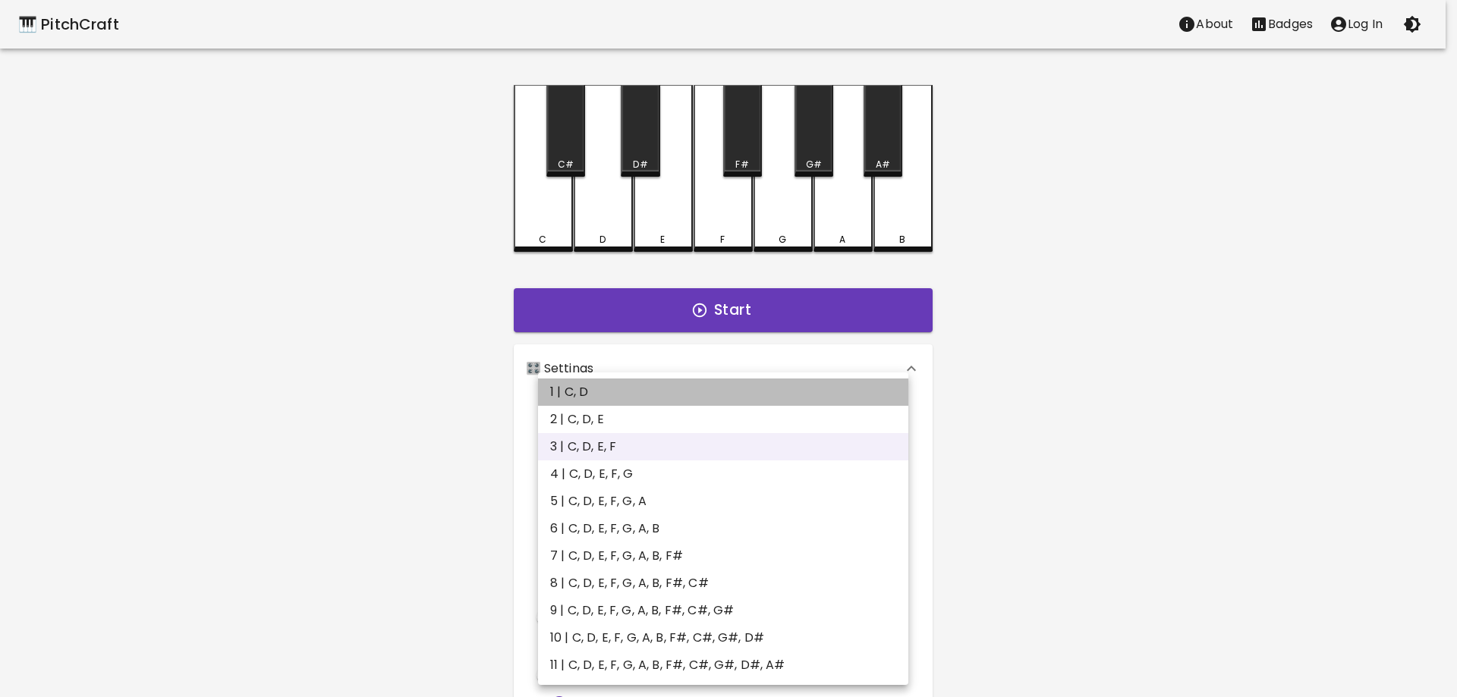
click at [673, 385] on li "1 | C, D" at bounding box center [723, 392] width 370 height 27
type input "1"
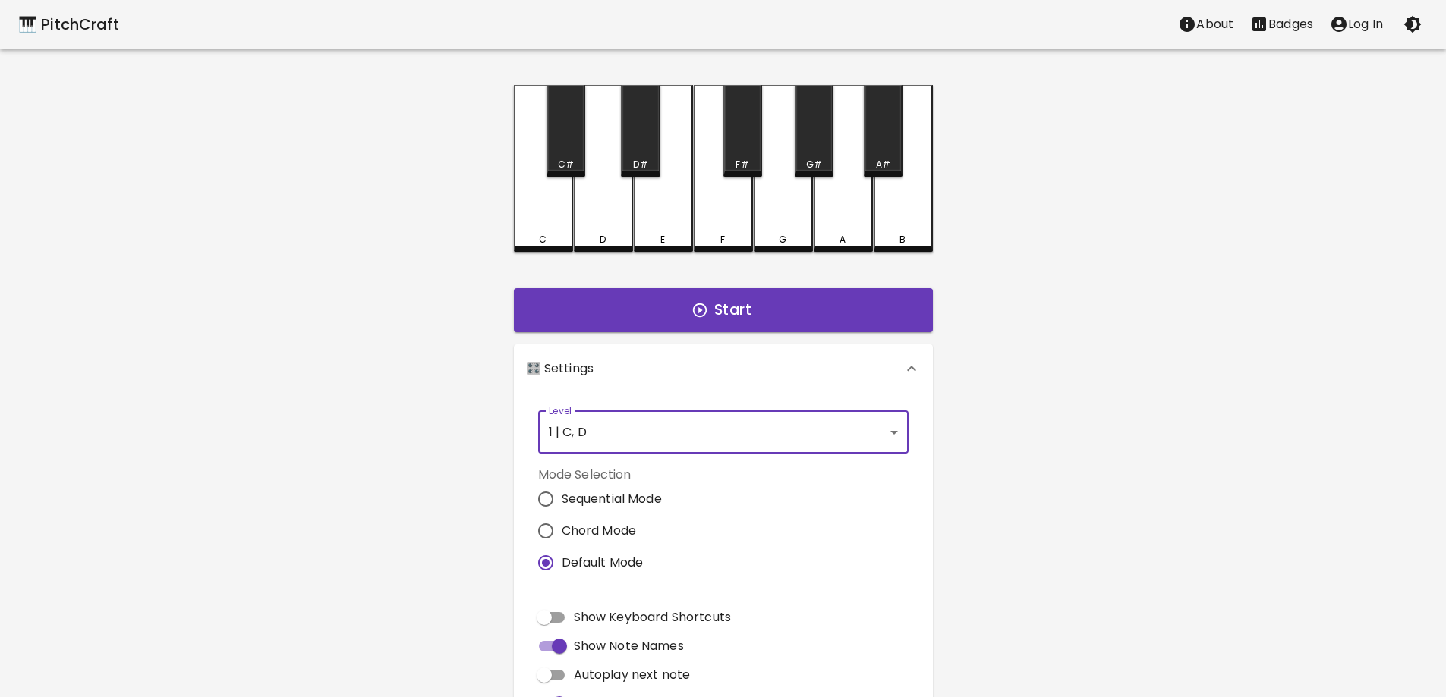
click at [1025, 408] on div "🎹 PitchCraft About Badges Log In C C# D D# E F F# G G# A A# B Start 🎛️ Settings…" at bounding box center [723, 426] width 1446 height 852
click at [741, 317] on button "Start" at bounding box center [723, 310] width 419 height 44
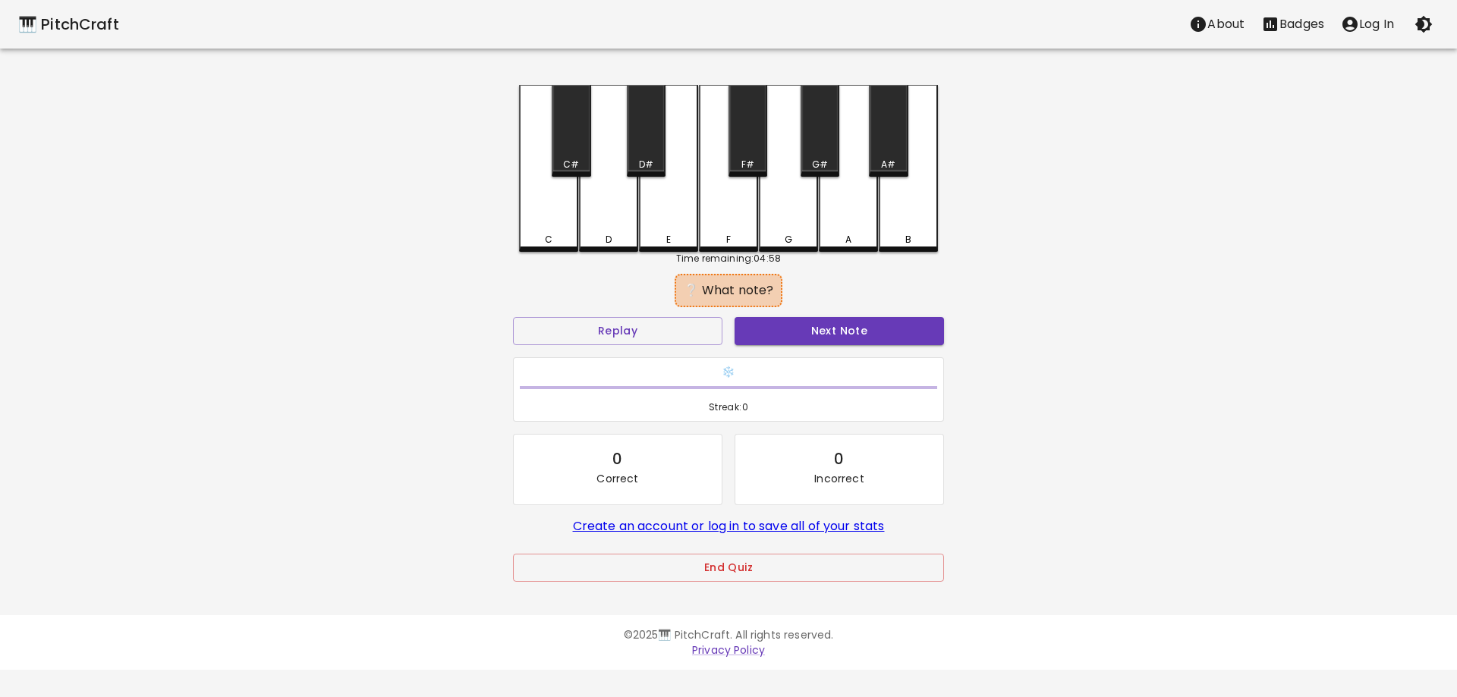
click at [543, 225] on div "C" at bounding box center [548, 168] width 59 height 167
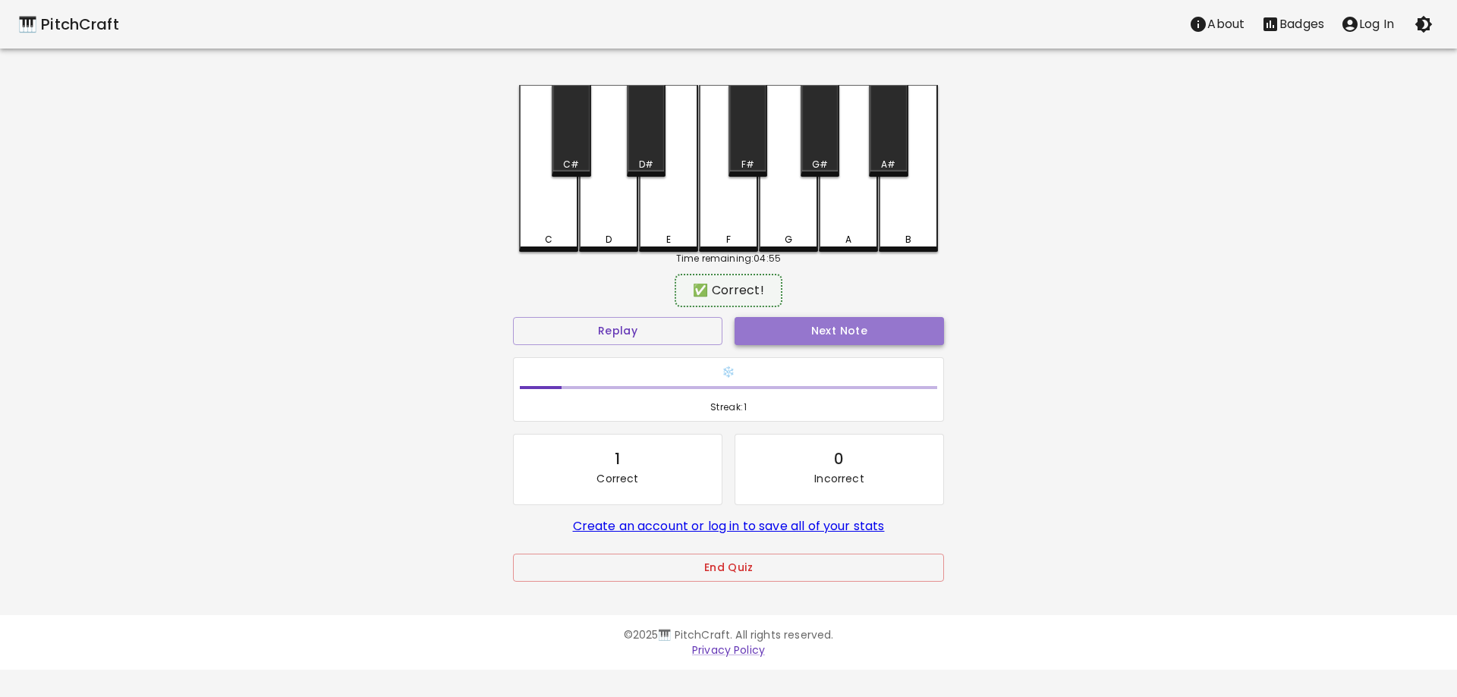
click at [911, 329] on button "Next Note" at bounding box center [839, 331] width 209 height 28
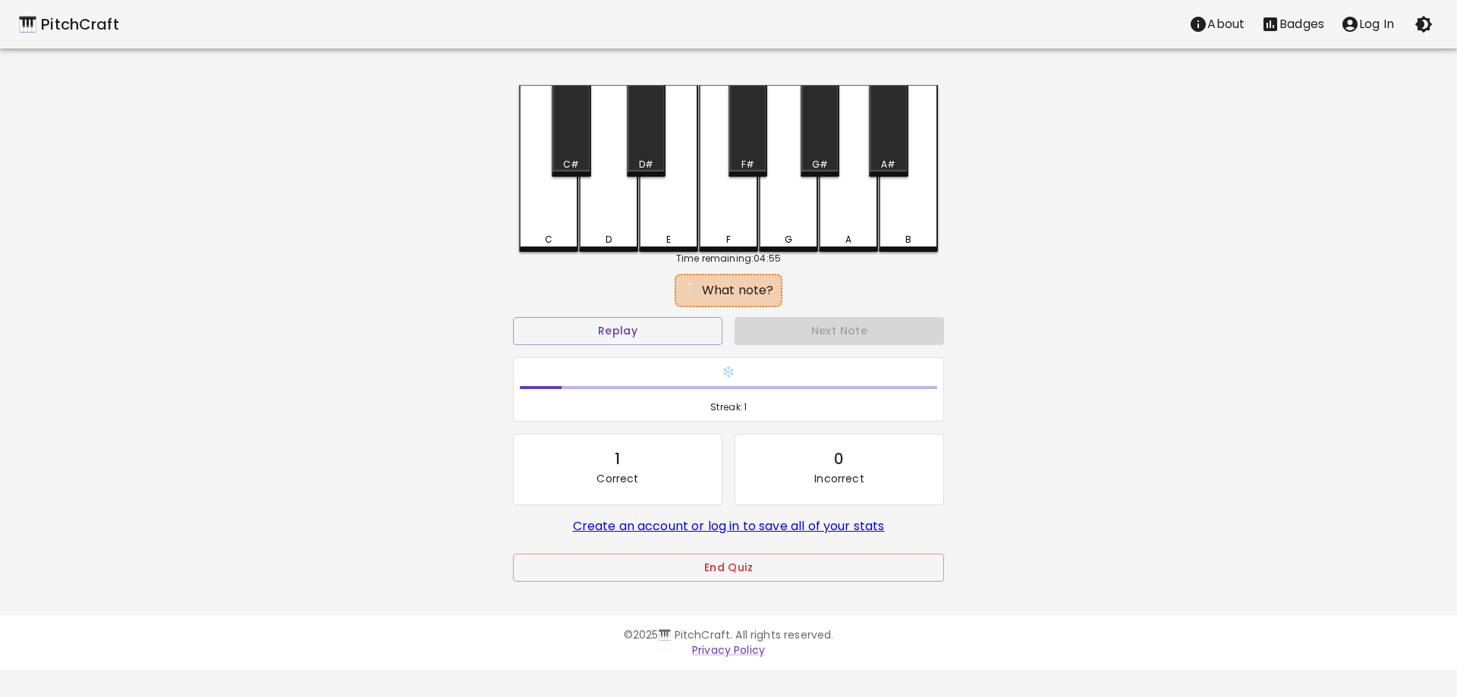
click at [525, 212] on div "C" at bounding box center [548, 168] width 59 height 167
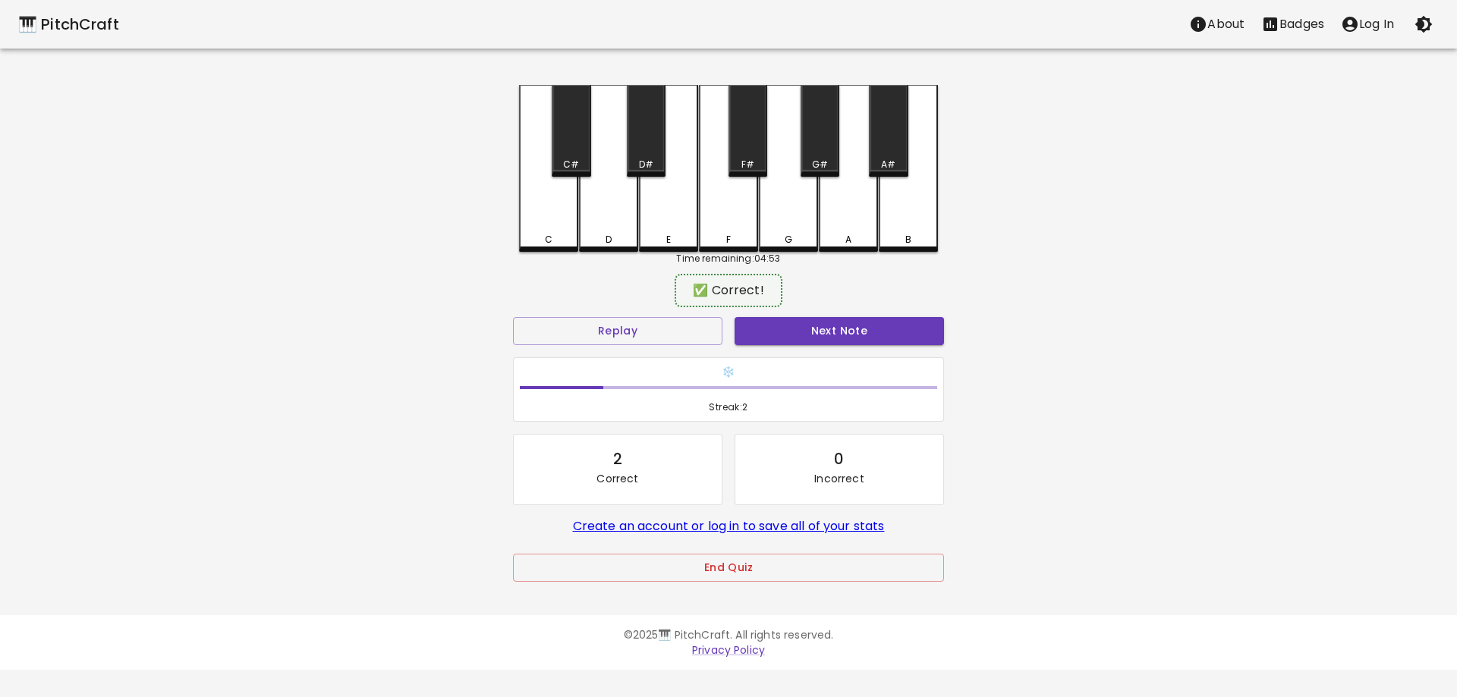
drag, startPoint x: 834, startPoint y: 333, endPoint x: 778, endPoint y: 316, distance: 58.8
click at [833, 333] on button "Next Note" at bounding box center [839, 331] width 209 height 28
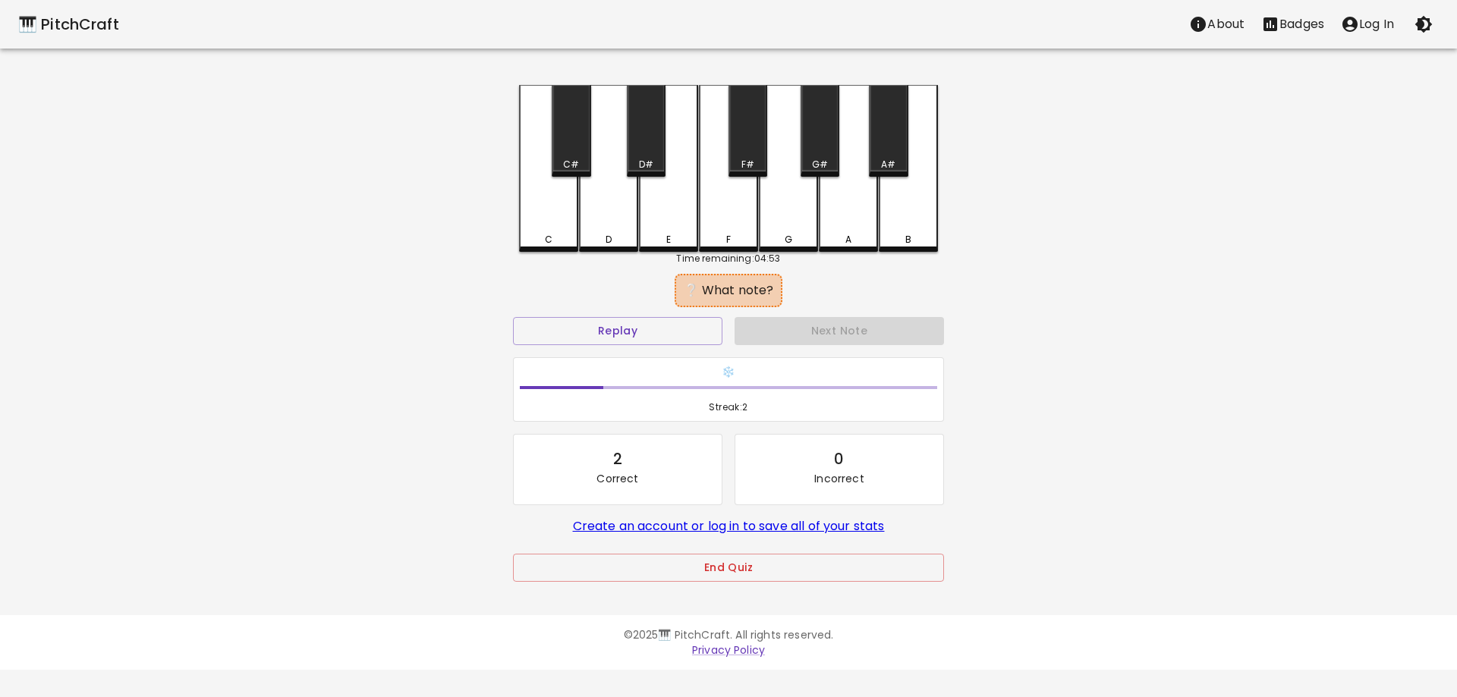
click at [552, 225] on div "C" at bounding box center [548, 168] width 59 height 167
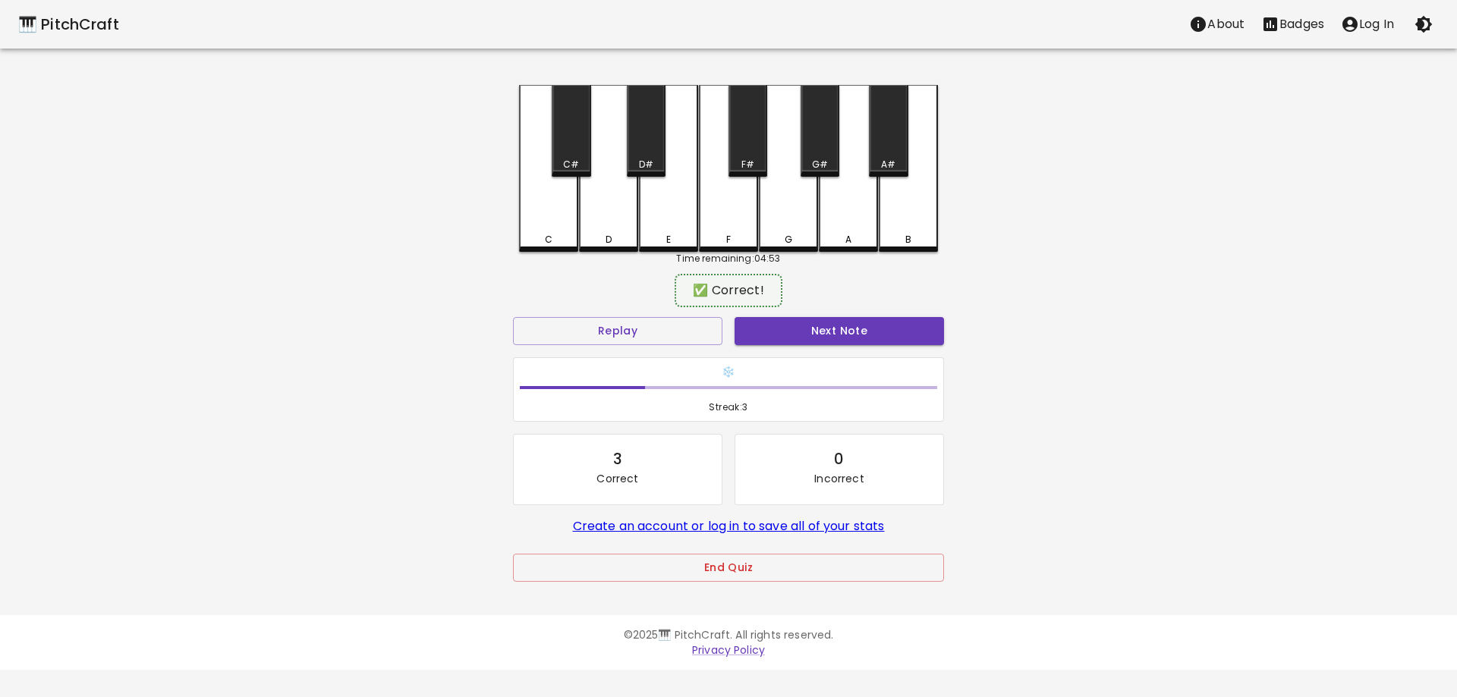
click at [809, 333] on button "Next Note" at bounding box center [839, 331] width 209 height 28
click at [613, 218] on div "D" at bounding box center [608, 167] width 59 height 164
click at [811, 328] on button "Next Note" at bounding box center [839, 331] width 209 height 28
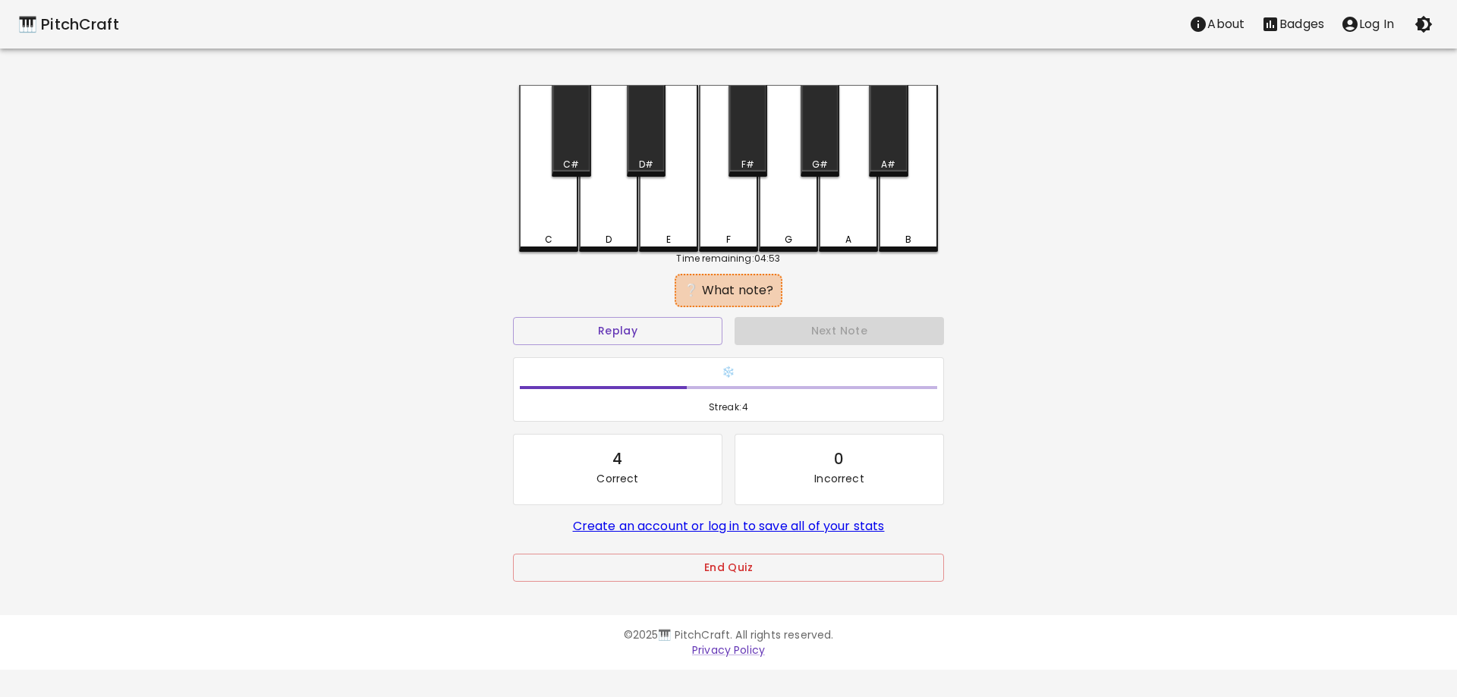
click at [537, 227] on div "C" at bounding box center [548, 168] width 59 height 167
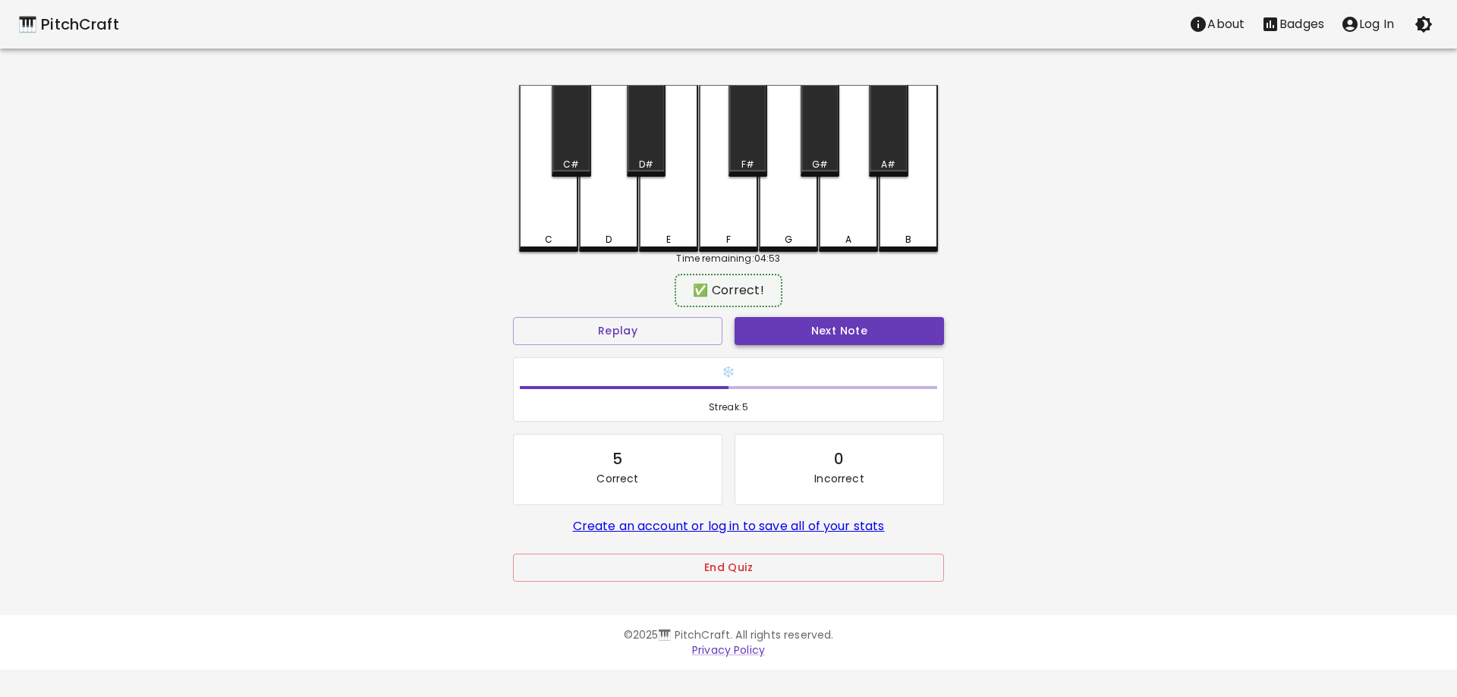
click at [810, 327] on button "Next Note" at bounding box center [839, 331] width 209 height 28
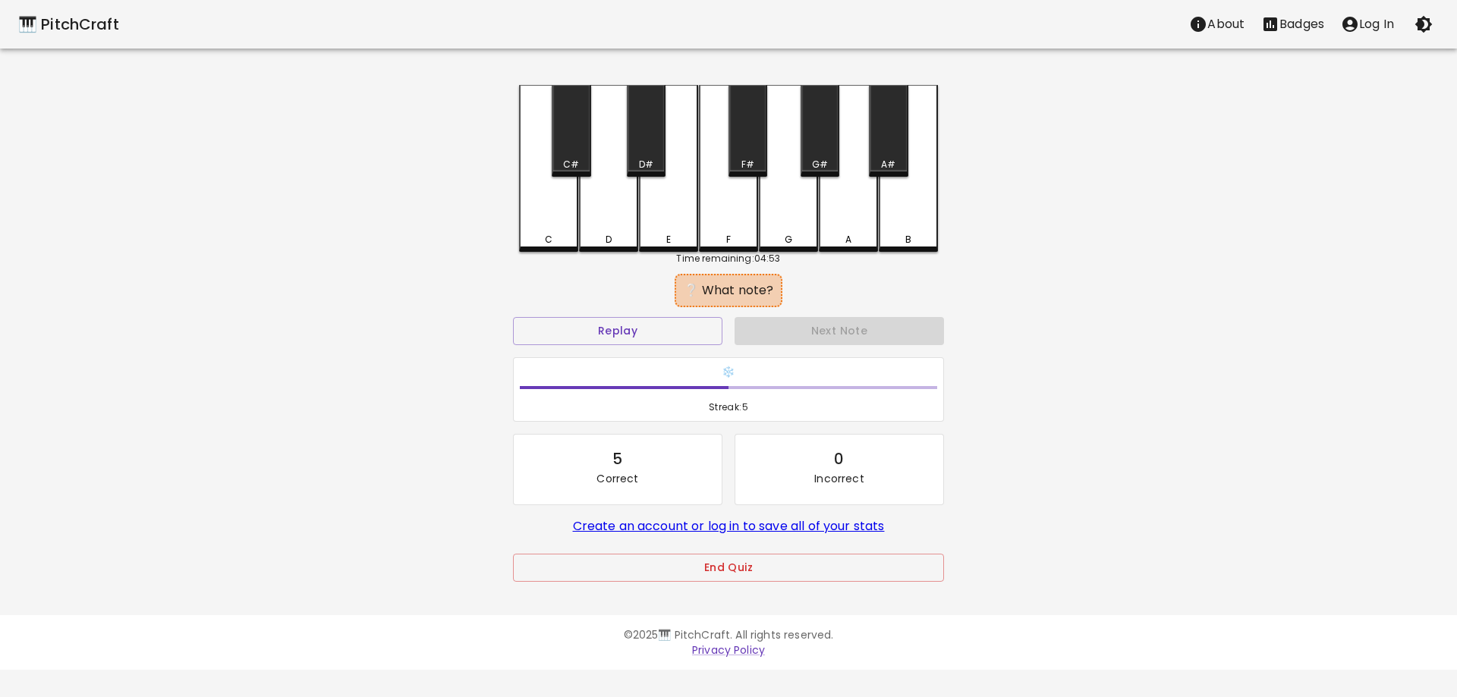
click at [614, 221] on div "D" at bounding box center [608, 168] width 59 height 167
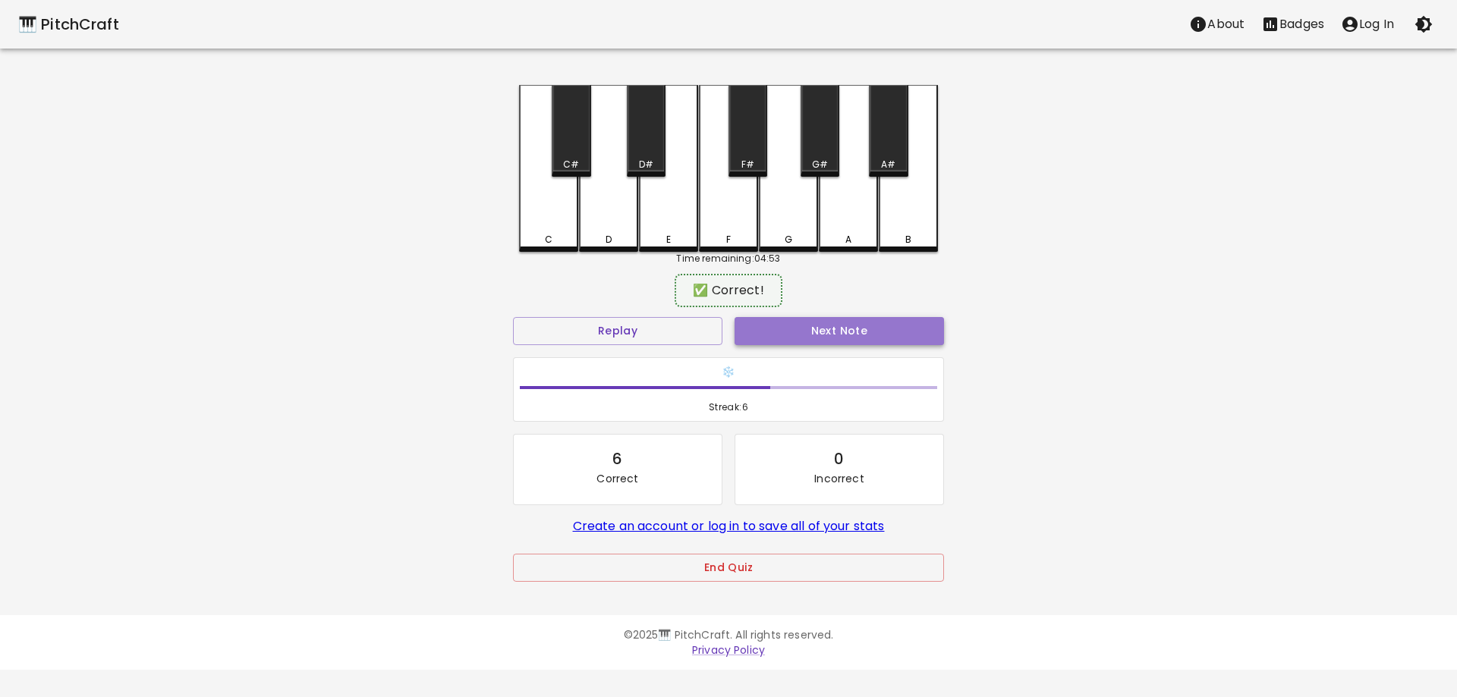
click at [824, 330] on button "Next Note" at bounding box center [839, 331] width 209 height 28
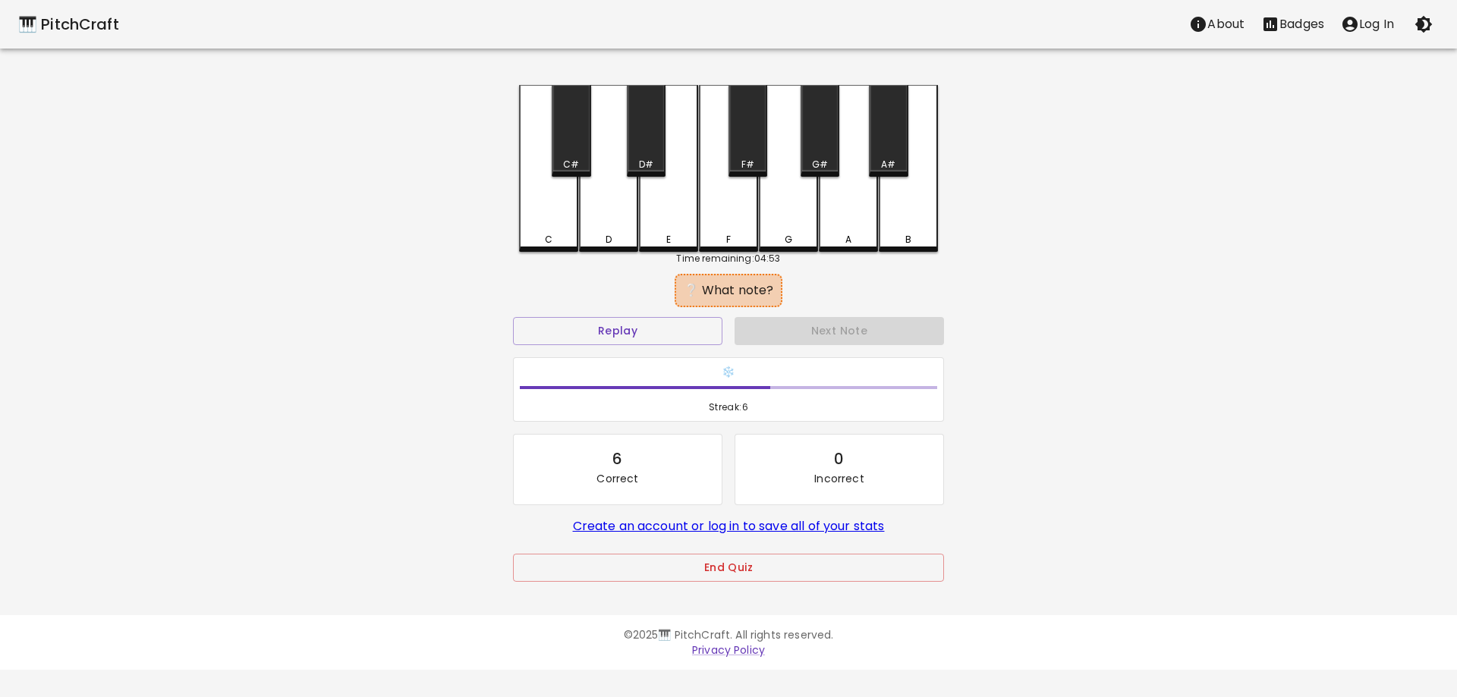
click at [546, 219] on div "C" at bounding box center [548, 168] width 59 height 167
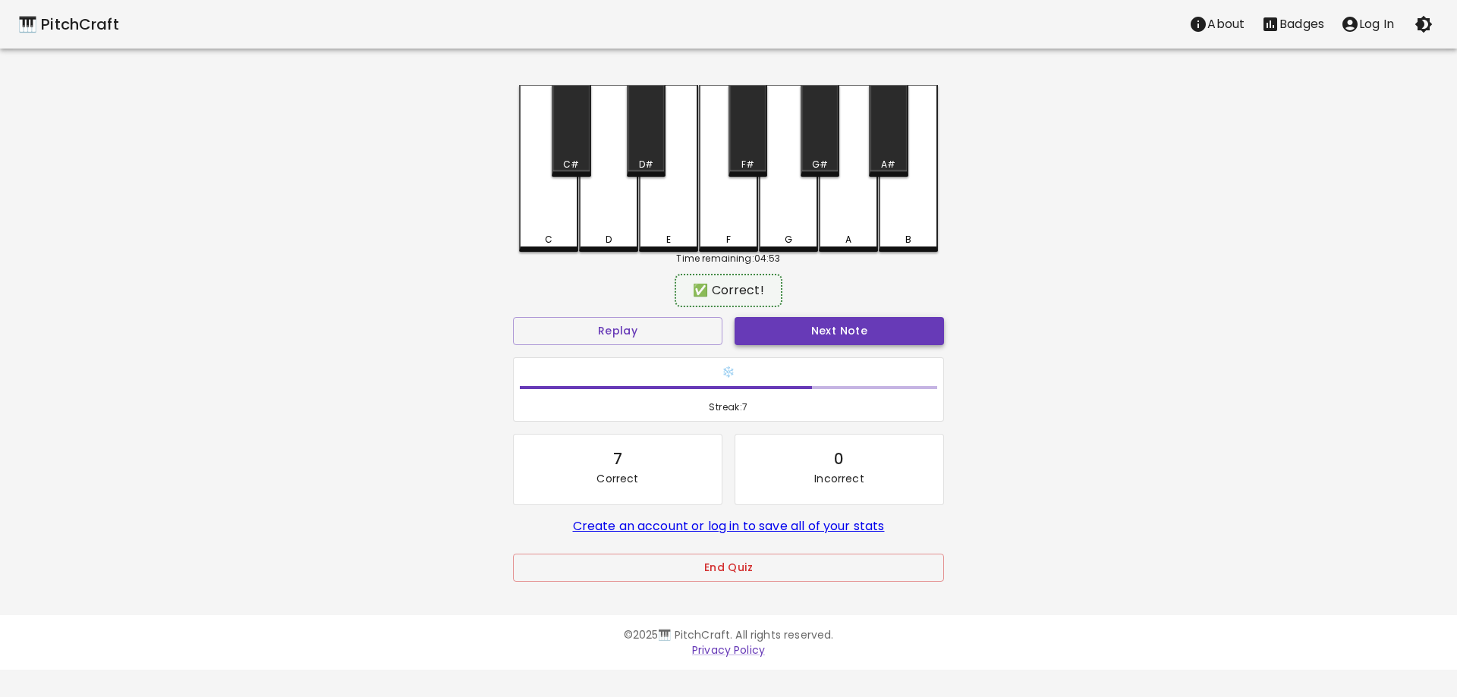
click at [823, 333] on button "Next Note" at bounding box center [839, 331] width 209 height 28
click at [618, 228] on div "D" at bounding box center [608, 167] width 59 height 164
drag, startPoint x: 842, startPoint y: 341, endPoint x: 784, endPoint y: 317, distance: 62.3
click at [842, 341] on button "Next Note" at bounding box center [839, 331] width 209 height 28
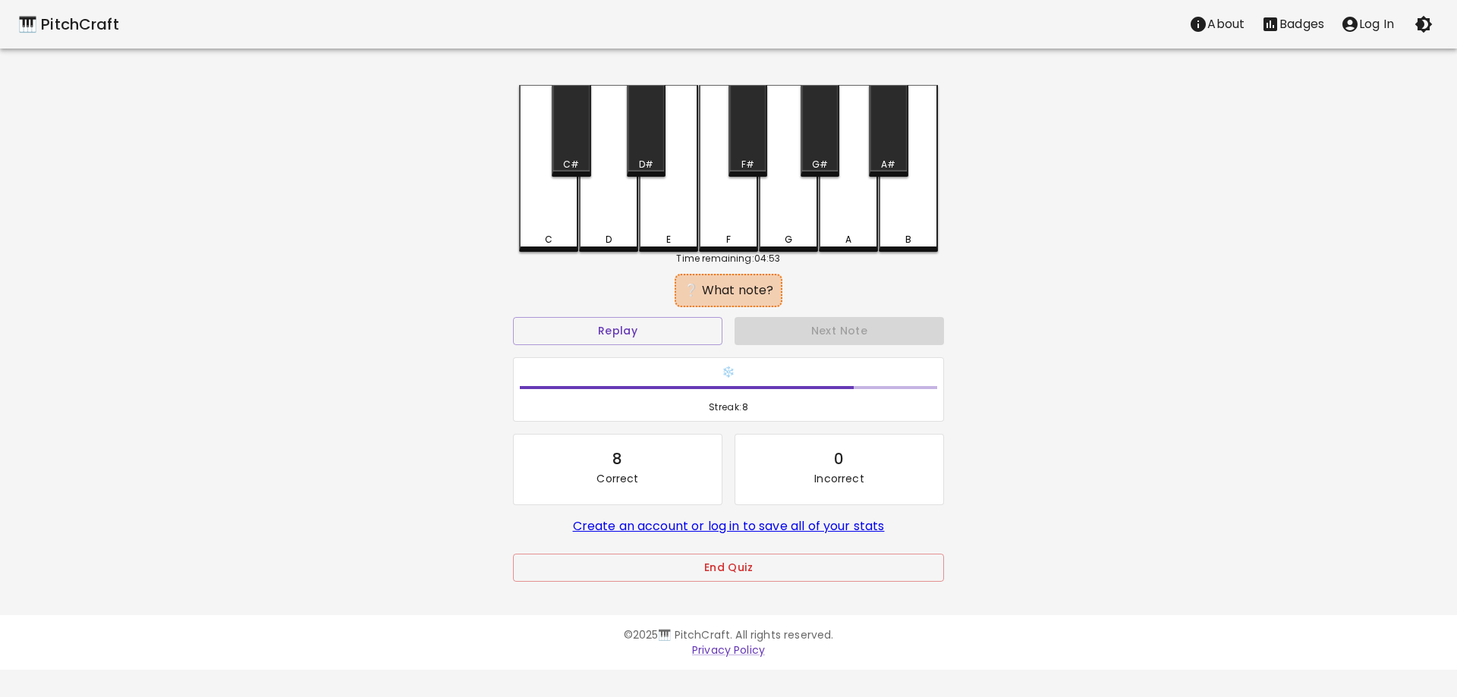
click at [616, 232] on div "D" at bounding box center [608, 168] width 59 height 167
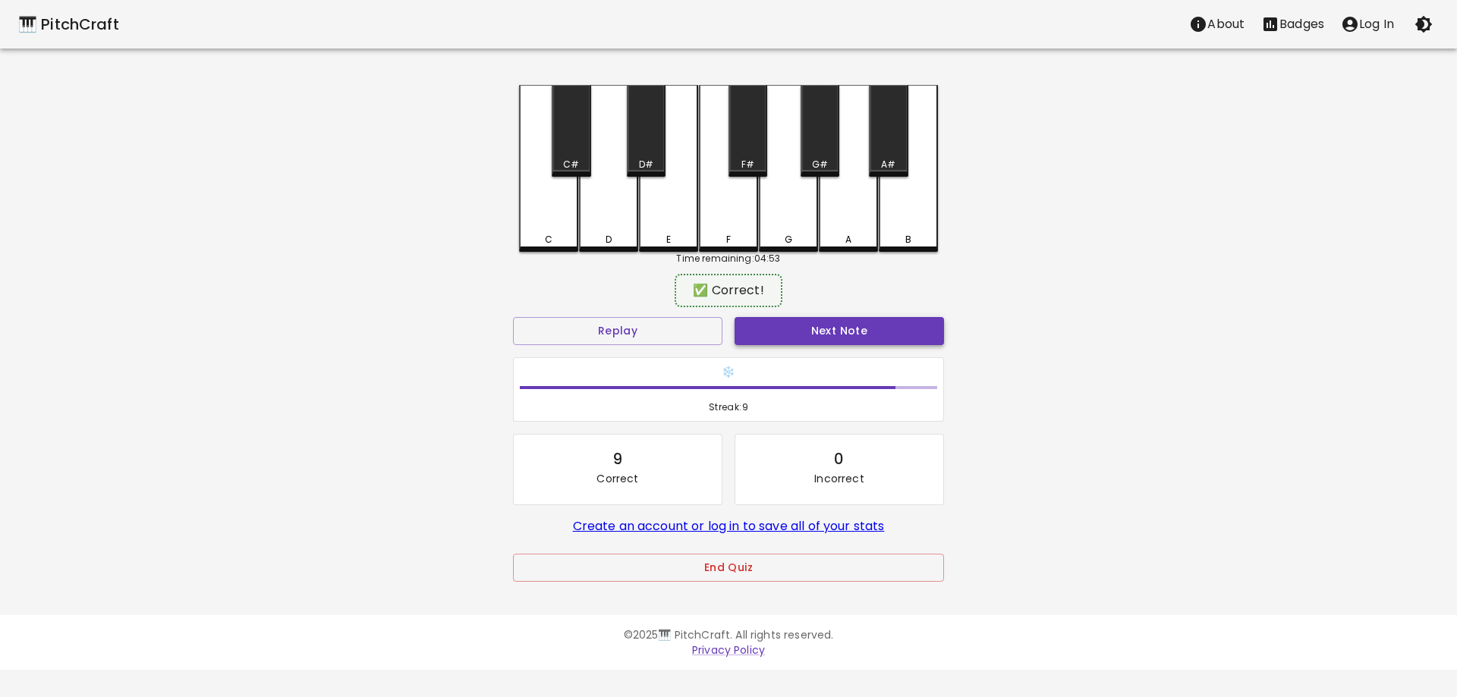
click at [809, 332] on button "Next Note" at bounding box center [839, 331] width 209 height 28
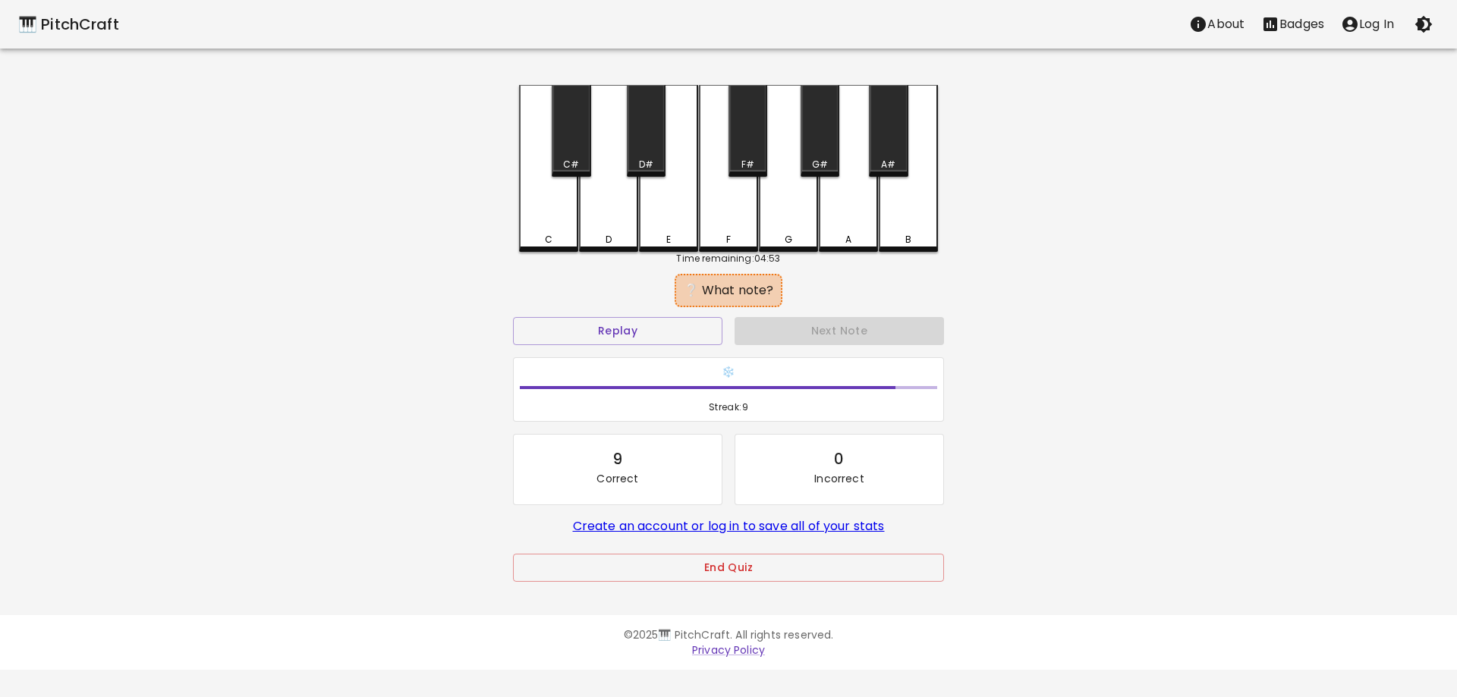
click at [612, 211] on div "D" at bounding box center [608, 168] width 59 height 167
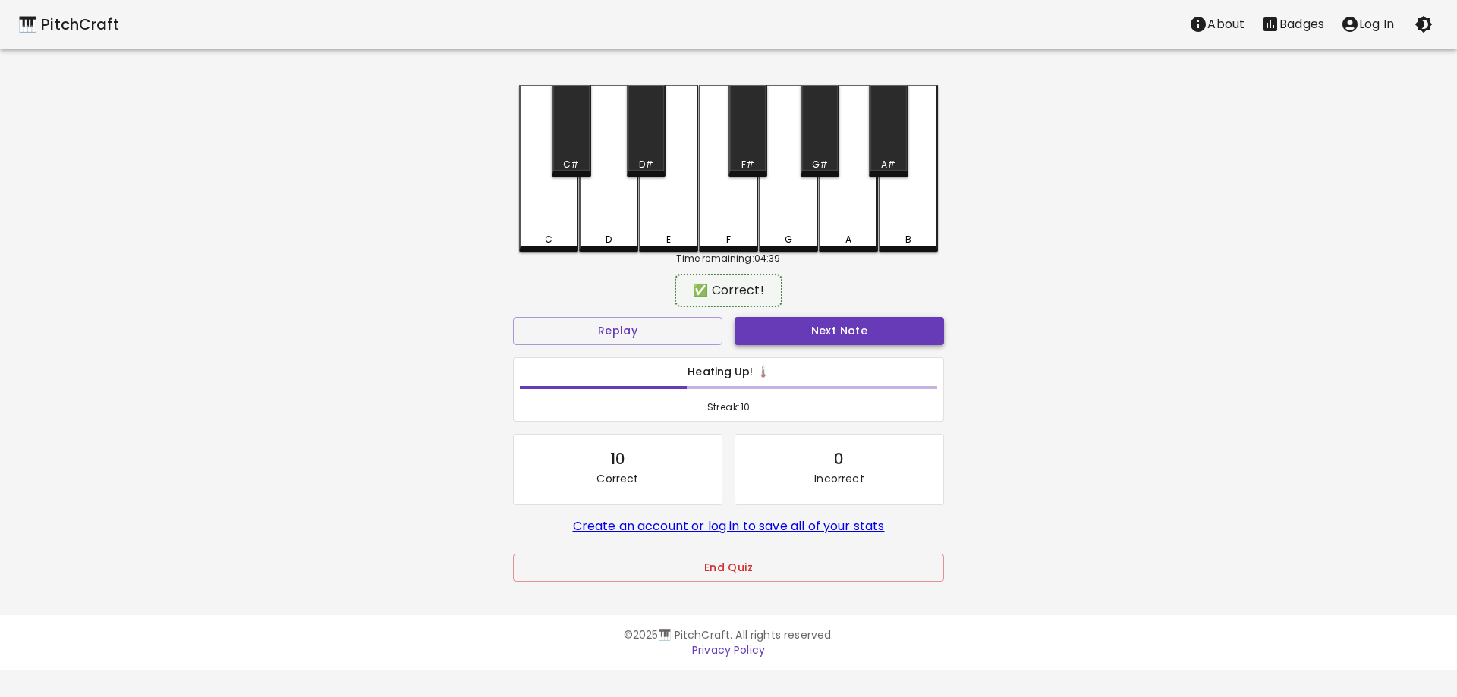
click at [848, 326] on button "Next Note" at bounding box center [839, 331] width 209 height 28
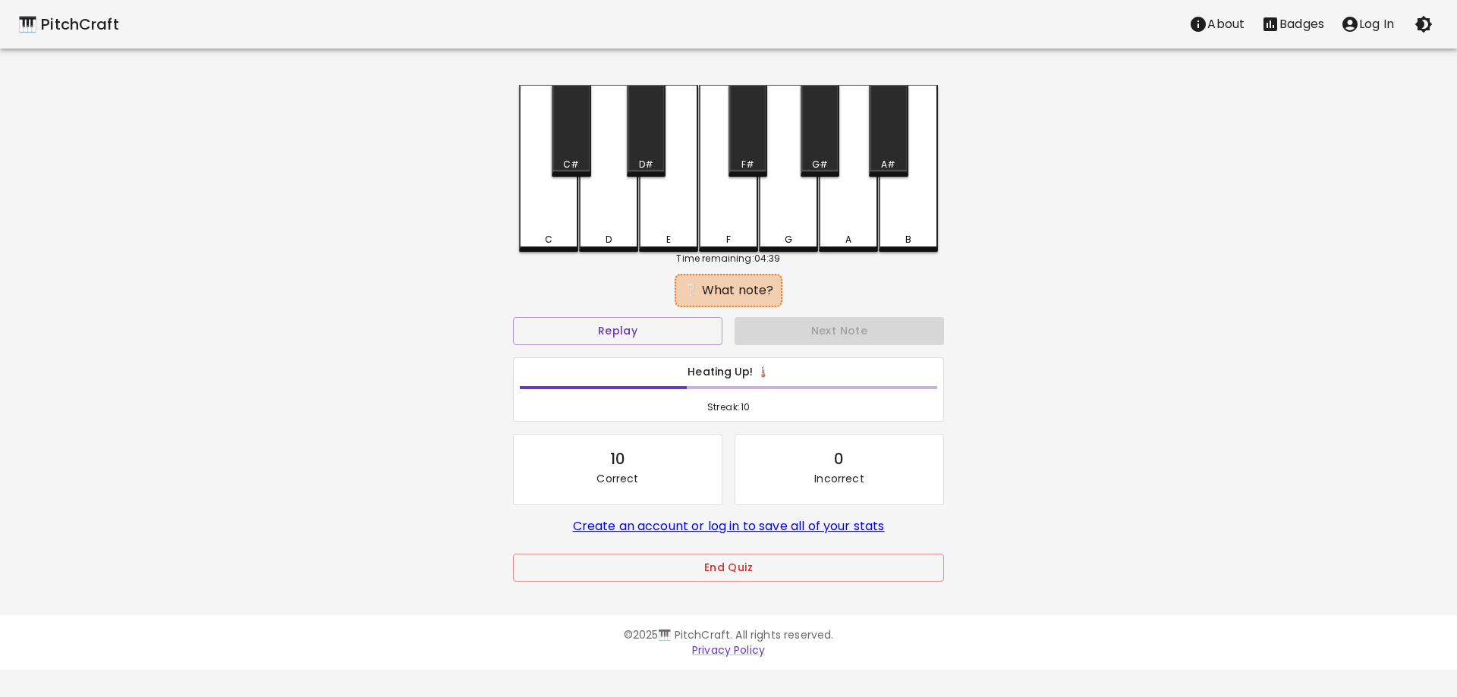
click at [536, 222] on div "C" at bounding box center [548, 168] width 59 height 167
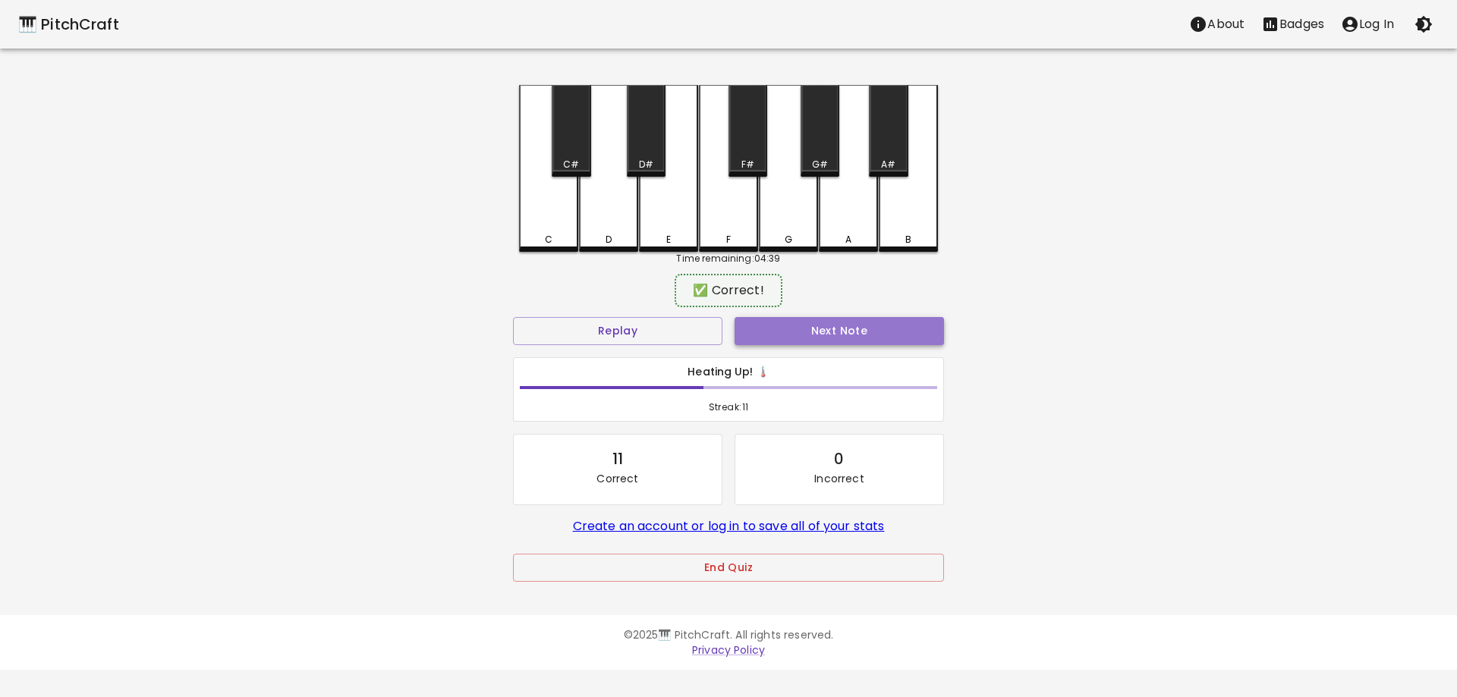
click at [829, 326] on button "Next Note" at bounding box center [839, 331] width 209 height 28
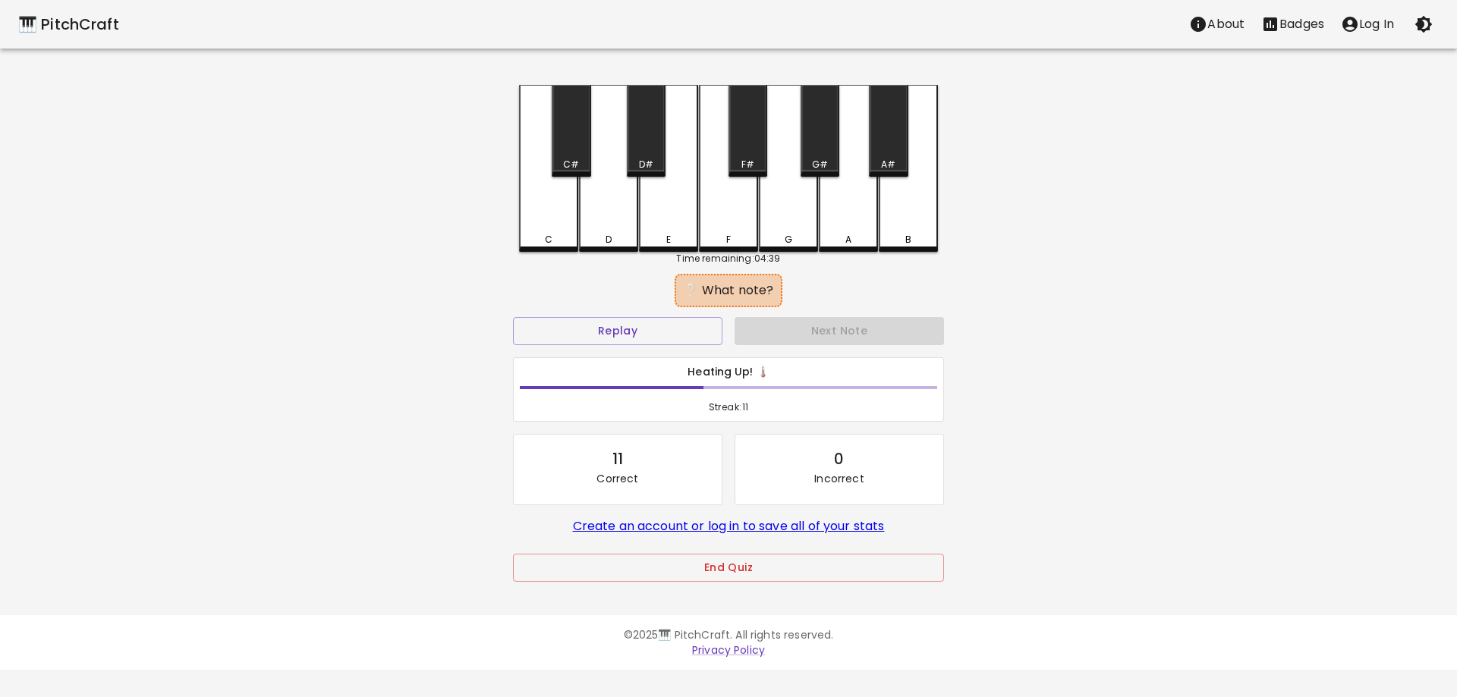
click at [614, 224] on div "D" at bounding box center [608, 168] width 59 height 167
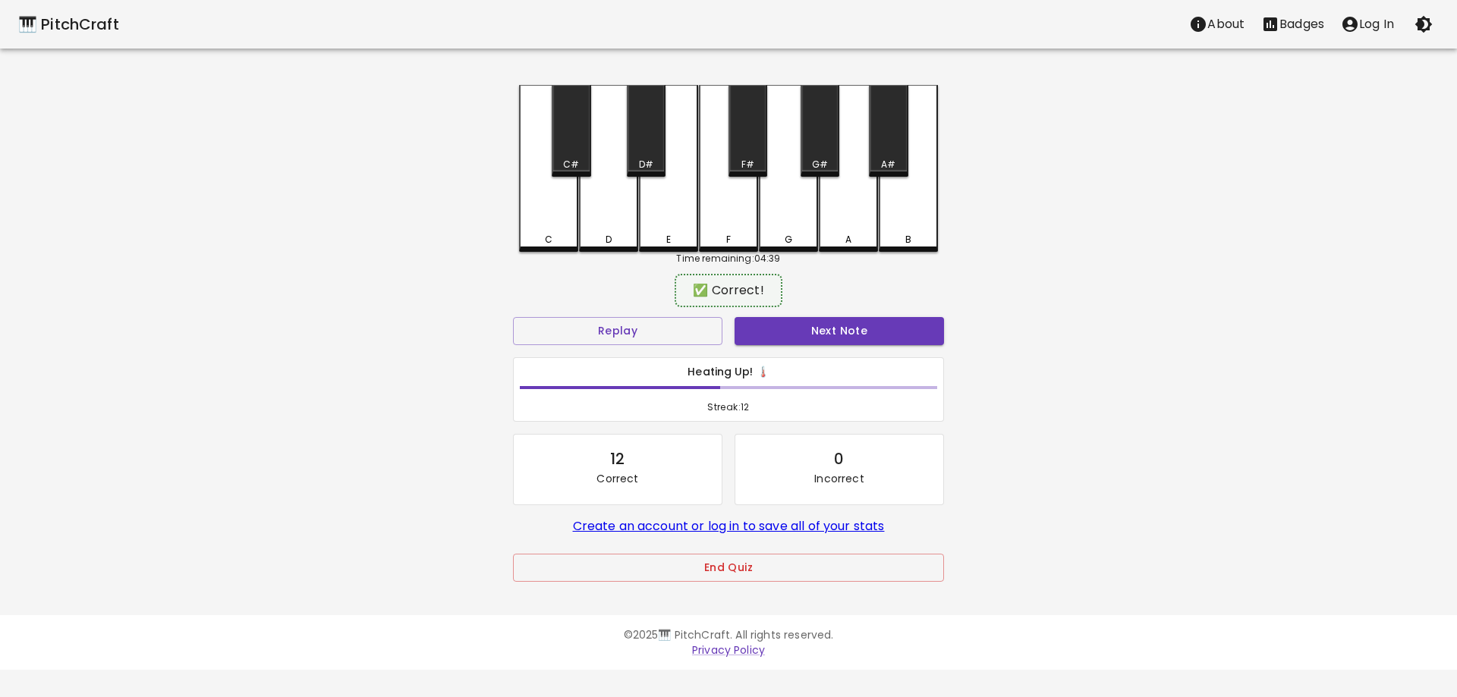
drag, startPoint x: 823, startPoint y: 326, endPoint x: 764, endPoint y: 311, distance: 60.4
click at [823, 327] on button "Next Note" at bounding box center [839, 331] width 209 height 28
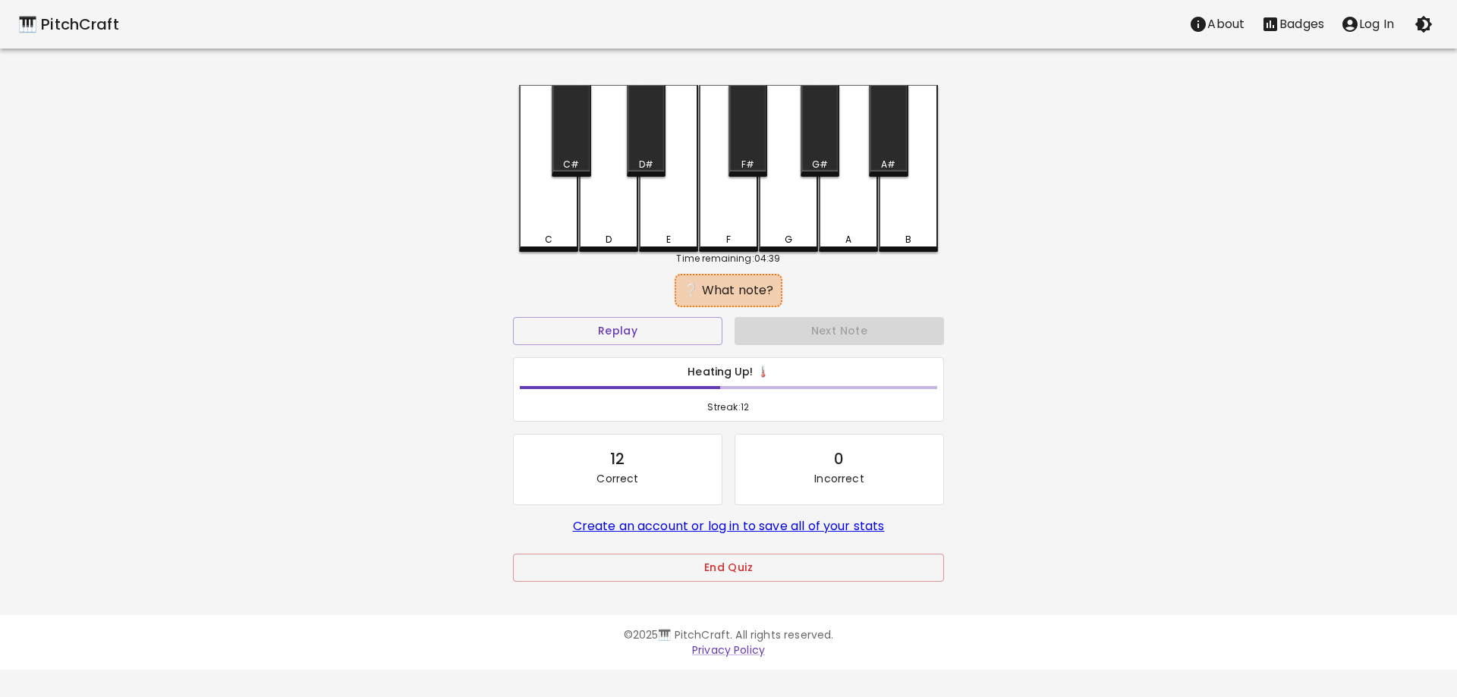
click at [602, 221] on div "D" at bounding box center [608, 168] width 59 height 167
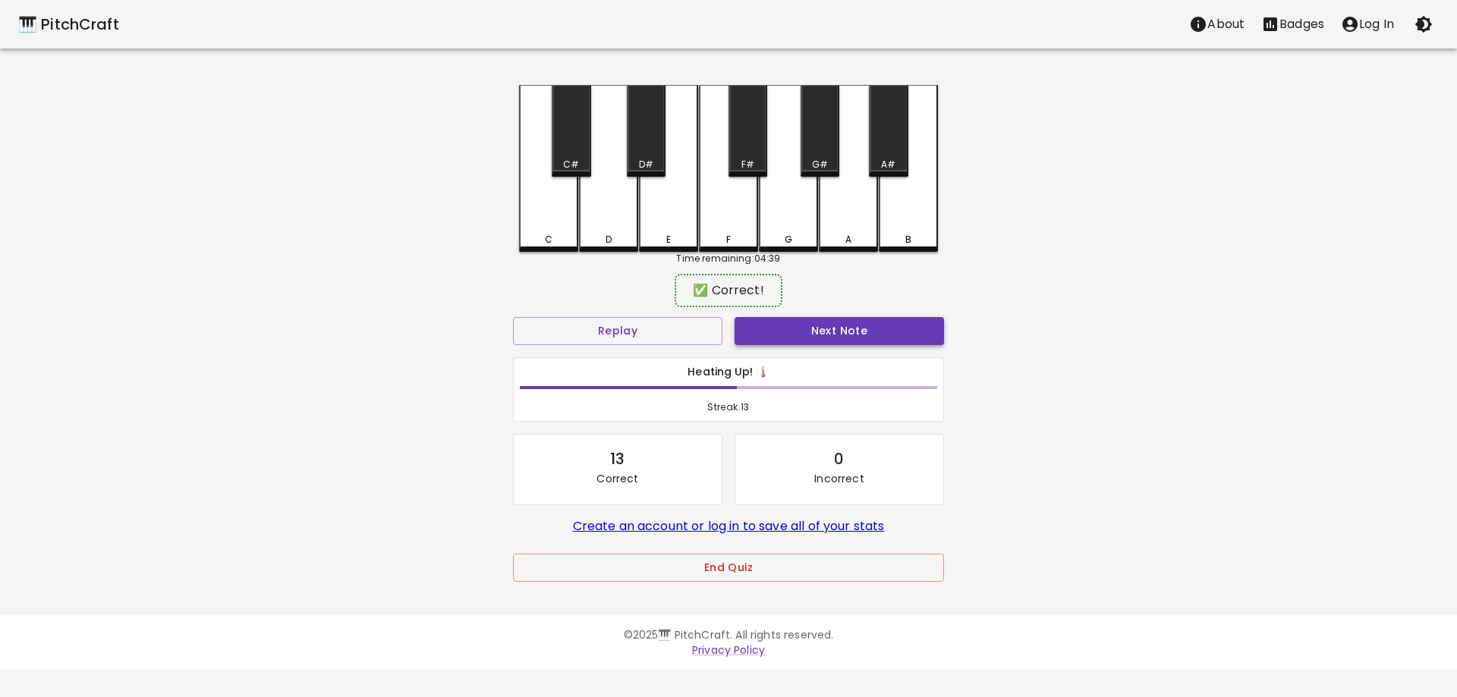
drag, startPoint x: 875, startPoint y: 325, endPoint x: 735, endPoint y: 269, distance: 151.2
click at [874, 325] on button "Next Note" at bounding box center [839, 331] width 209 height 28
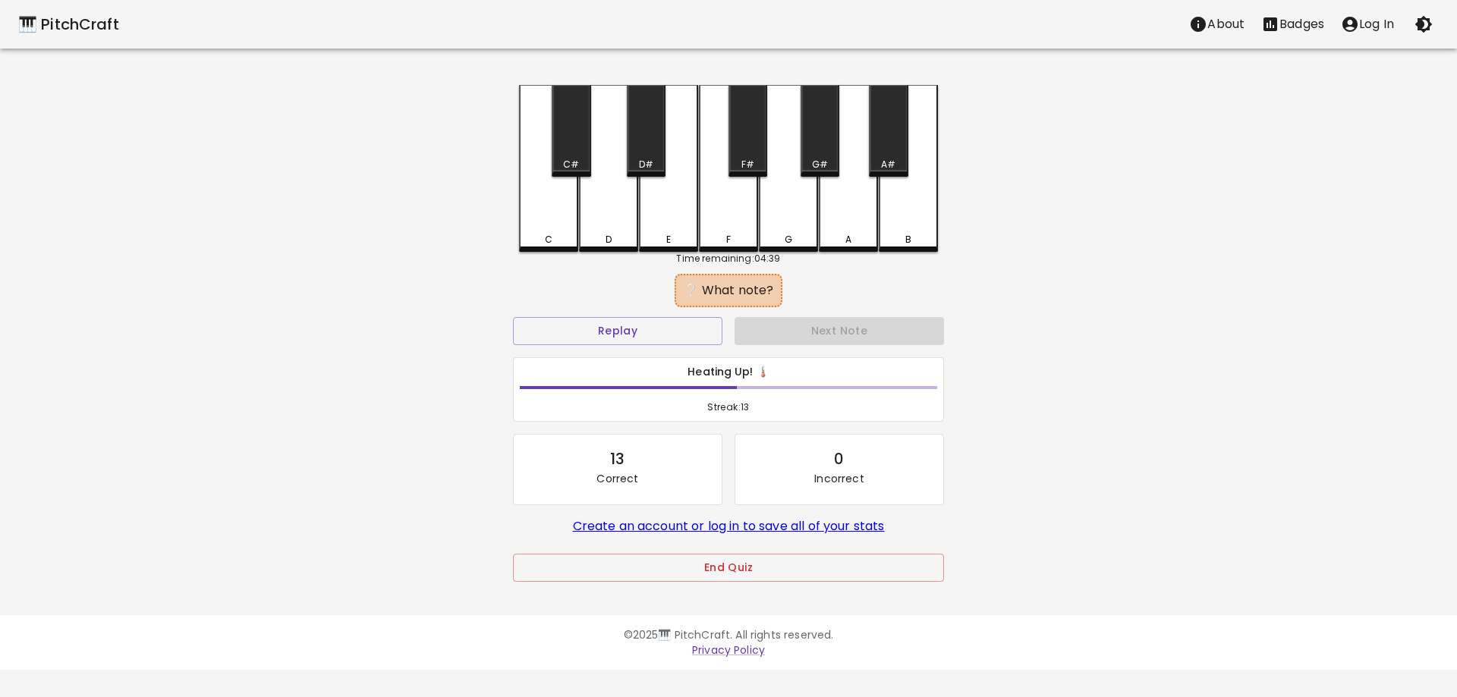
click at [609, 219] on div "D" at bounding box center [608, 168] width 59 height 167
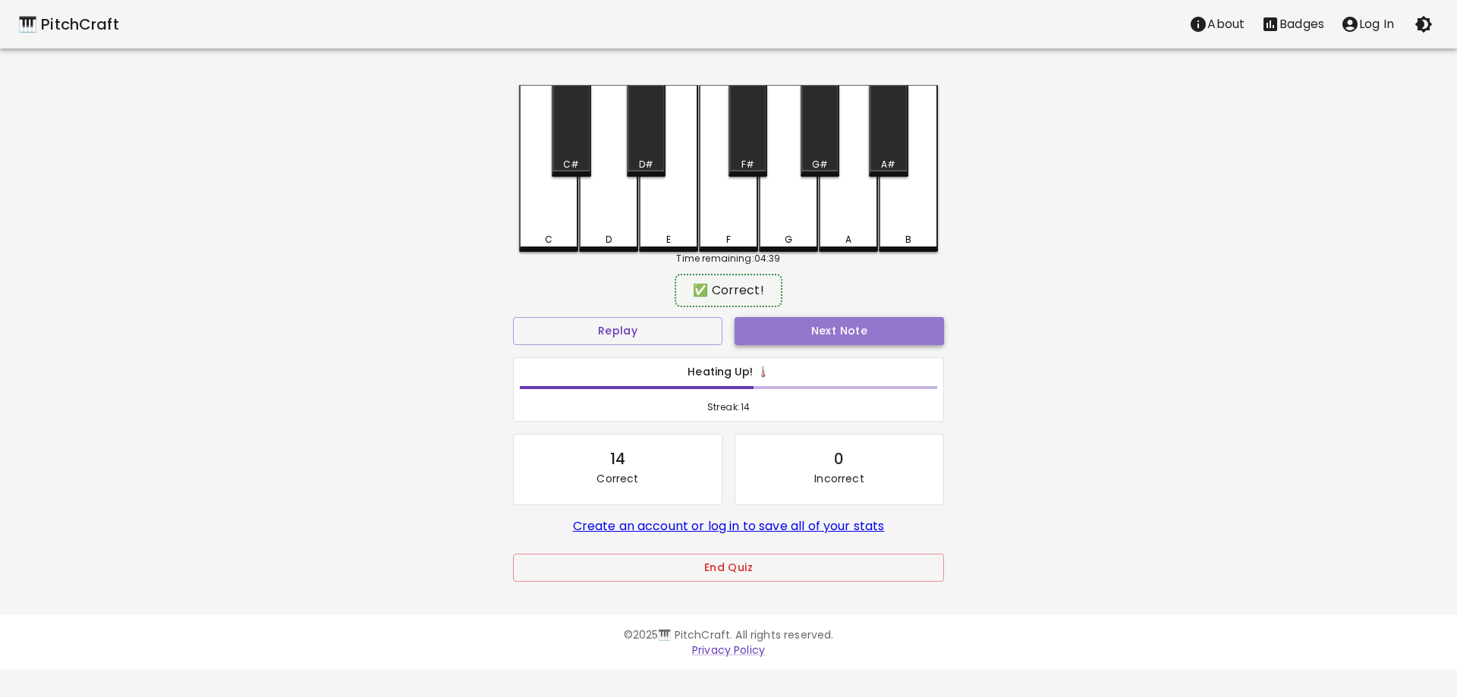
click at [867, 331] on button "Next Note" at bounding box center [839, 331] width 209 height 28
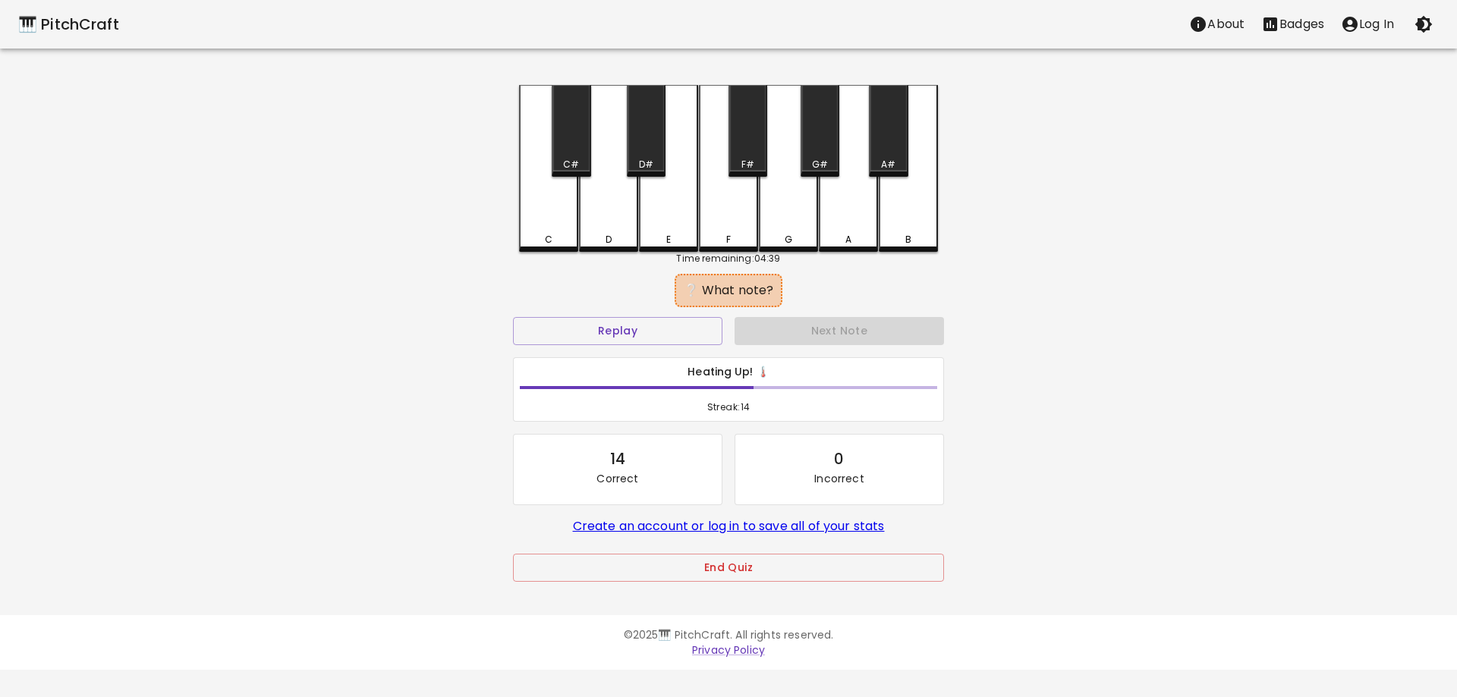
click at [555, 224] on div "C" at bounding box center [548, 168] width 59 height 167
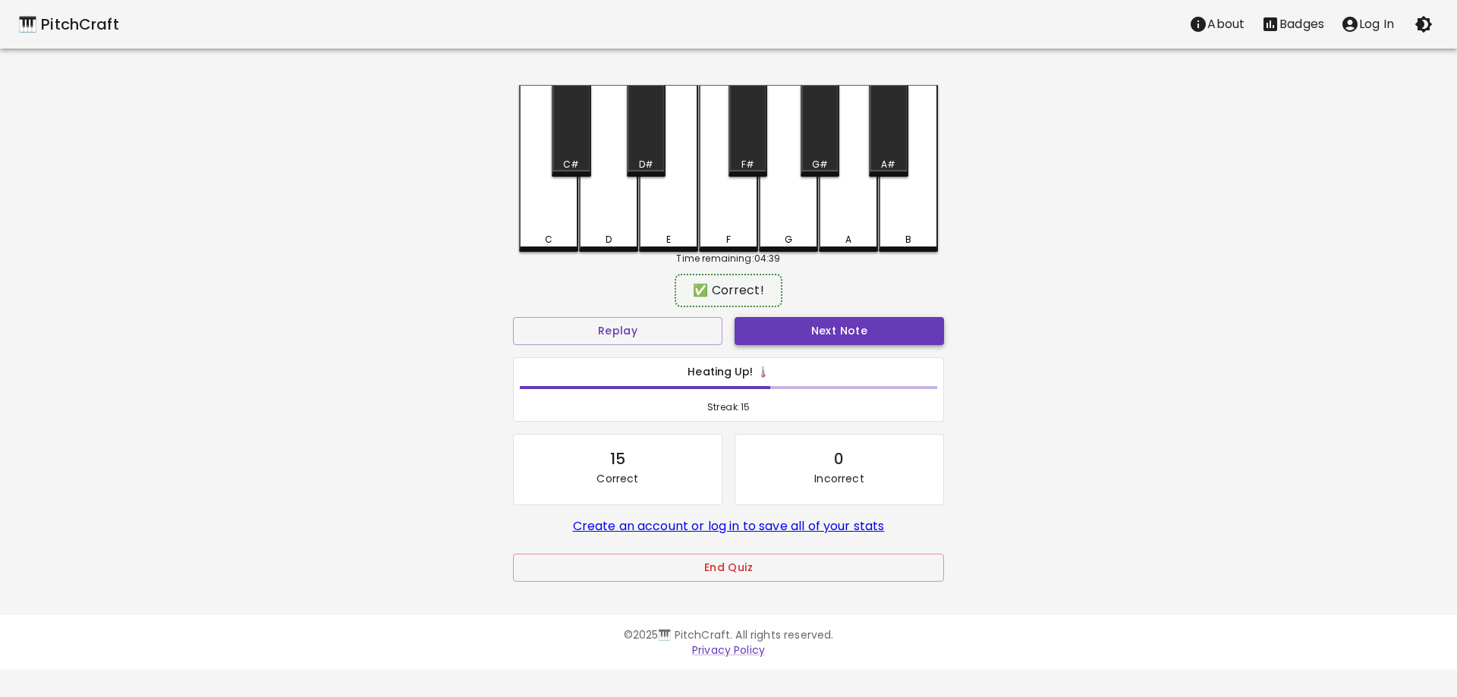
click at [863, 336] on button "Next Note" at bounding box center [839, 331] width 209 height 28
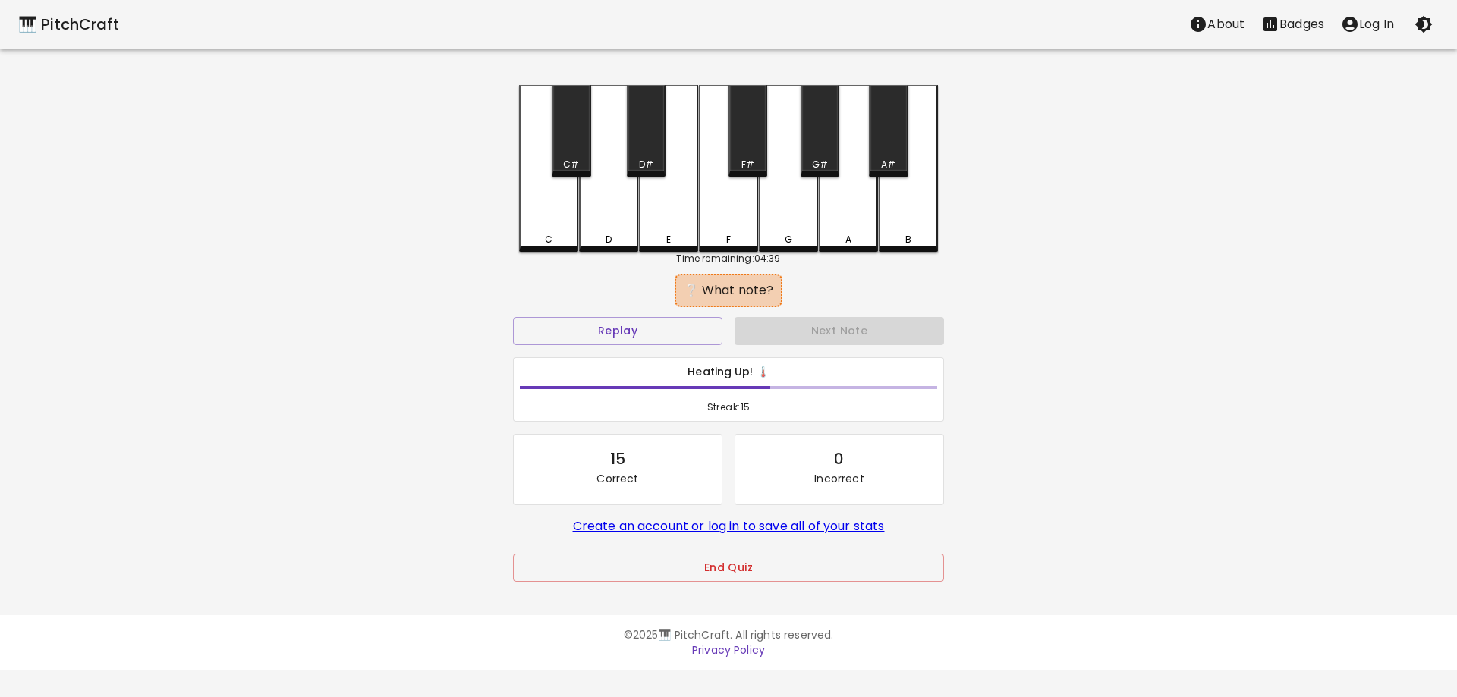
click at [610, 231] on div "D" at bounding box center [608, 168] width 59 height 167
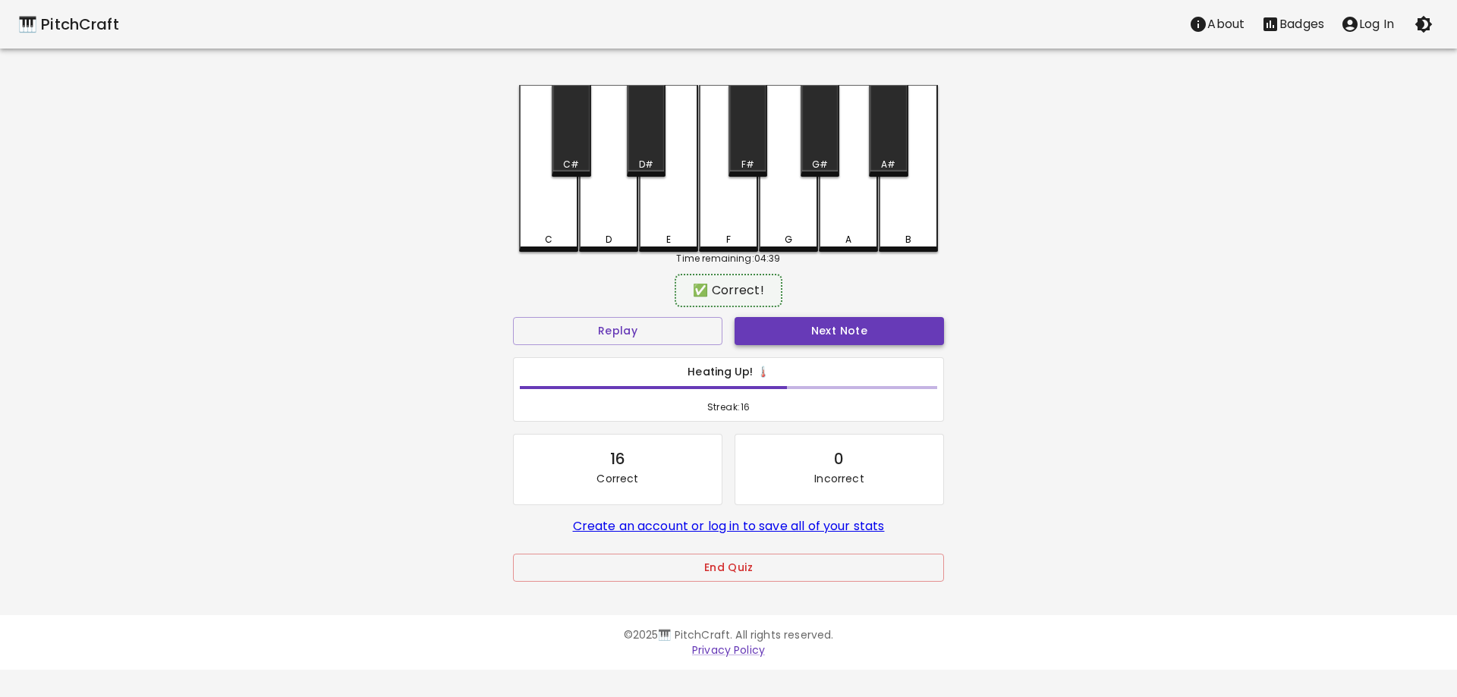
click at [892, 329] on button "Next Note" at bounding box center [839, 331] width 209 height 28
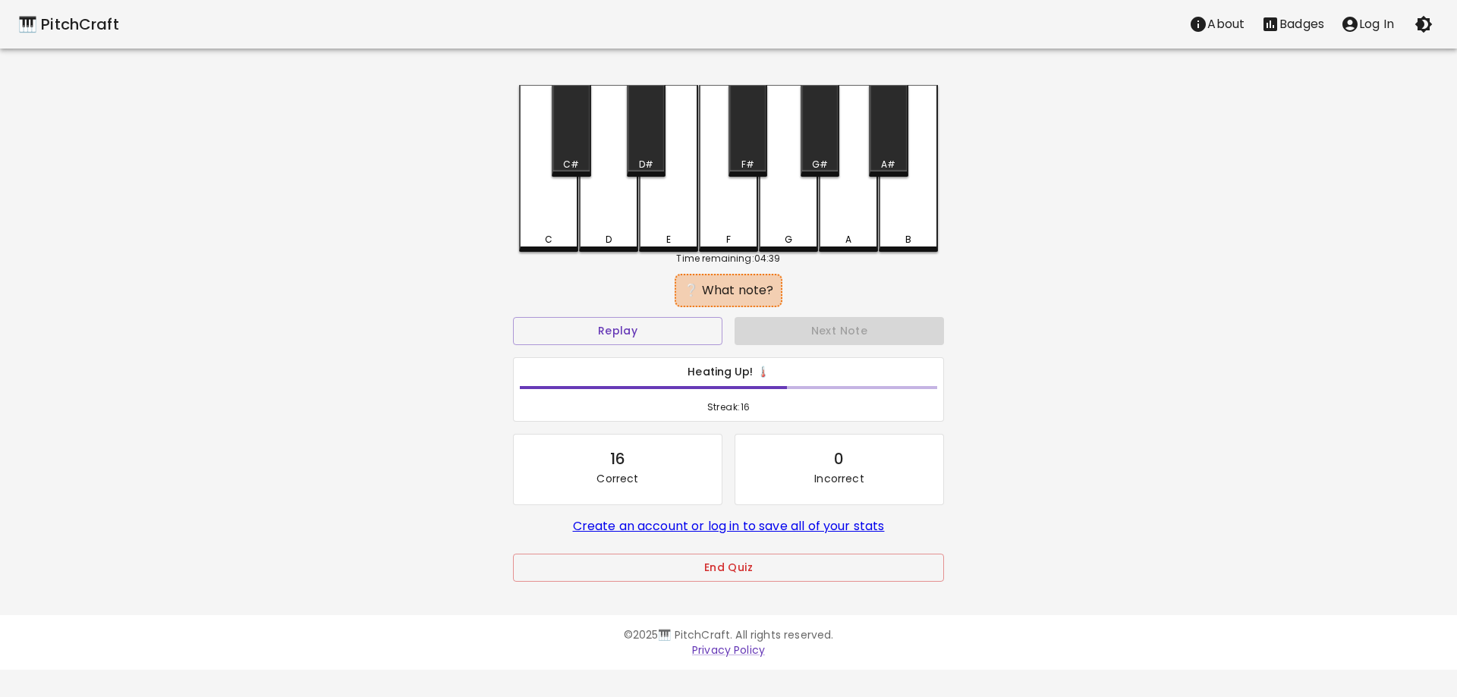
drag, startPoint x: 551, startPoint y: 238, endPoint x: 566, endPoint y: 240, distance: 15.3
click at [551, 238] on div "C" at bounding box center [549, 240] width 8 height 14
click at [747, 565] on button "End Quiz" at bounding box center [728, 568] width 431 height 28
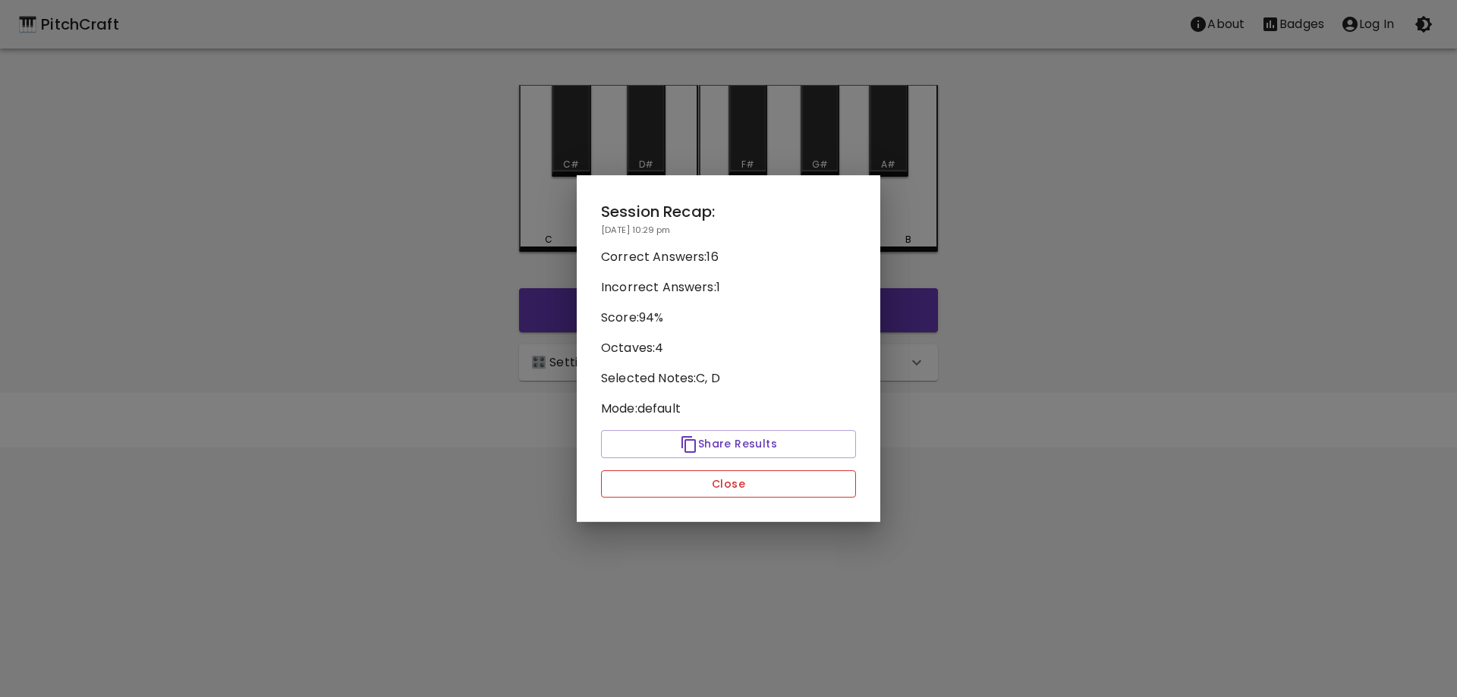
click at [750, 480] on button "Close" at bounding box center [728, 484] width 255 height 28
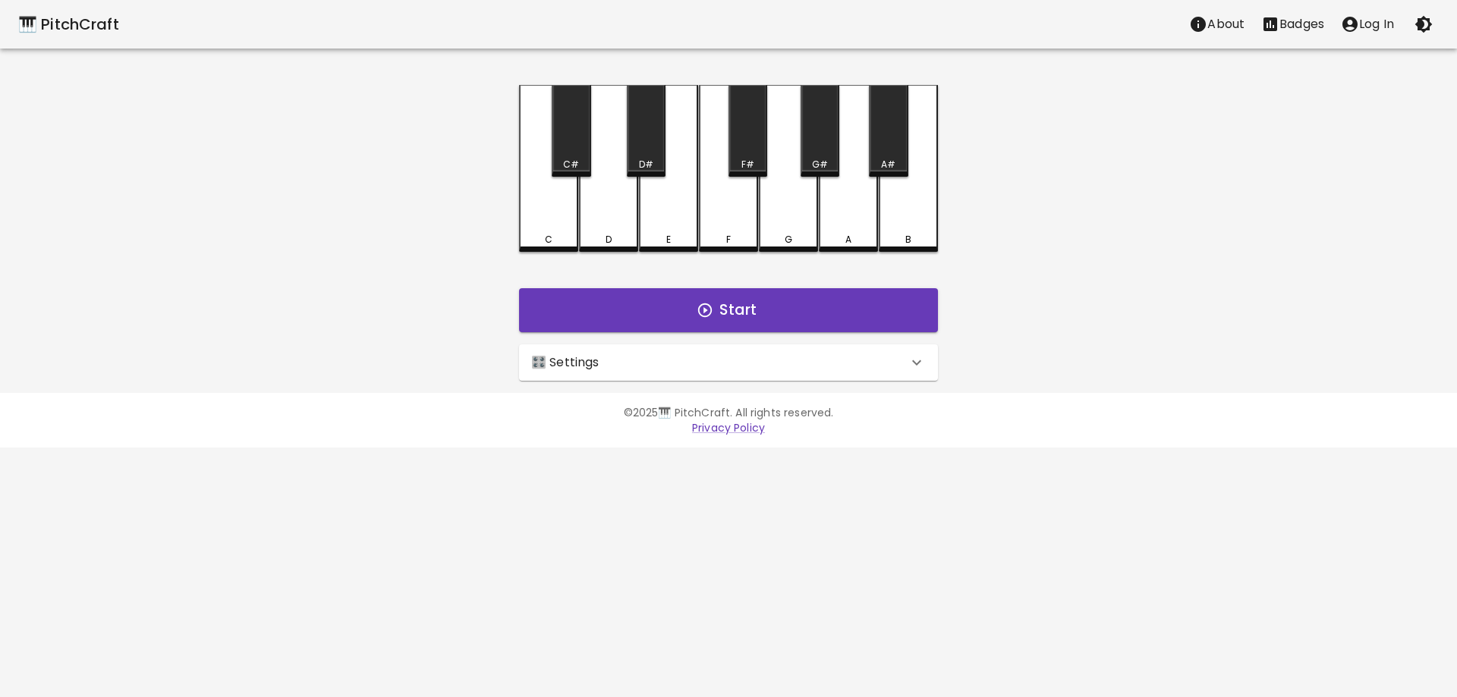
click at [794, 363] on div "🎛️ Settings" at bounding box center [719, 363] width 376 height 18
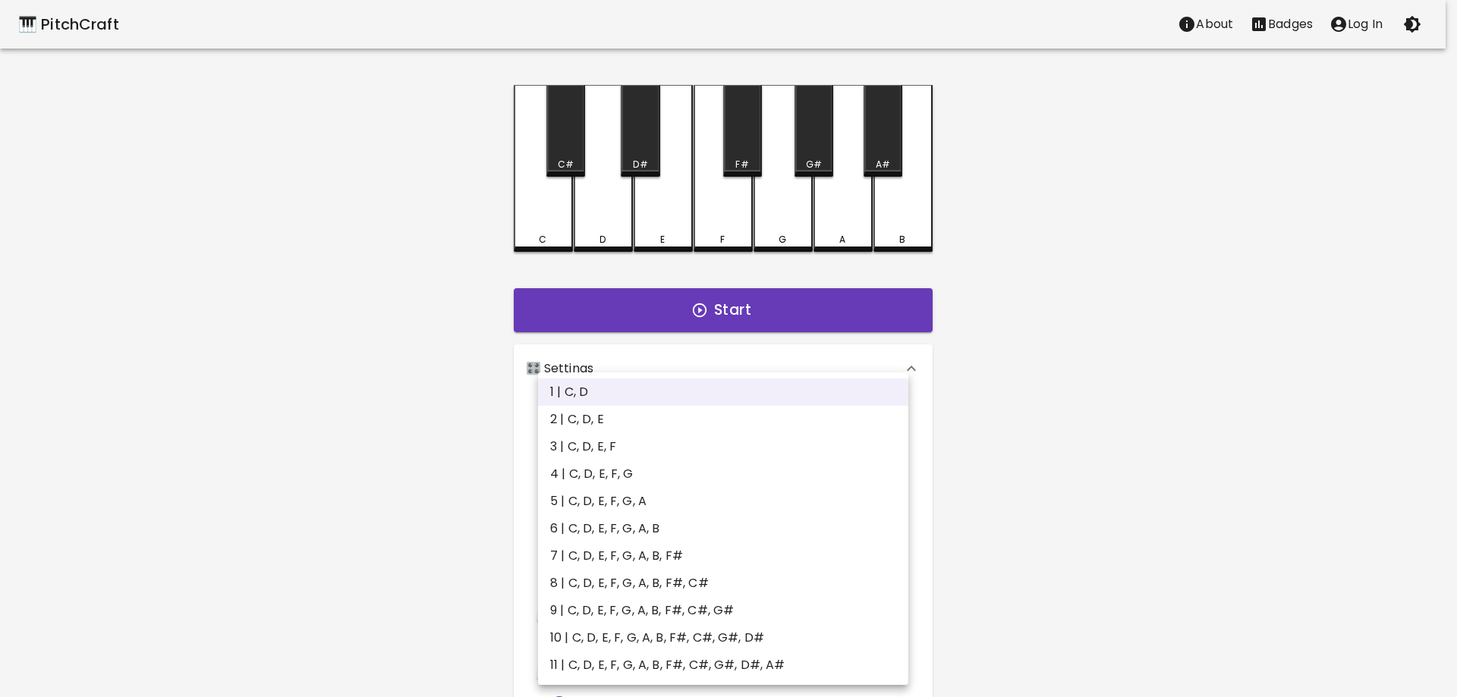
click at [637, 429] on body "🎹 PitchCraft About Badges Log In C C# D D# E F F# G G# A A# B Start 🎛️ Settings…" at bounding box center [728, 459] width 1457 height 919
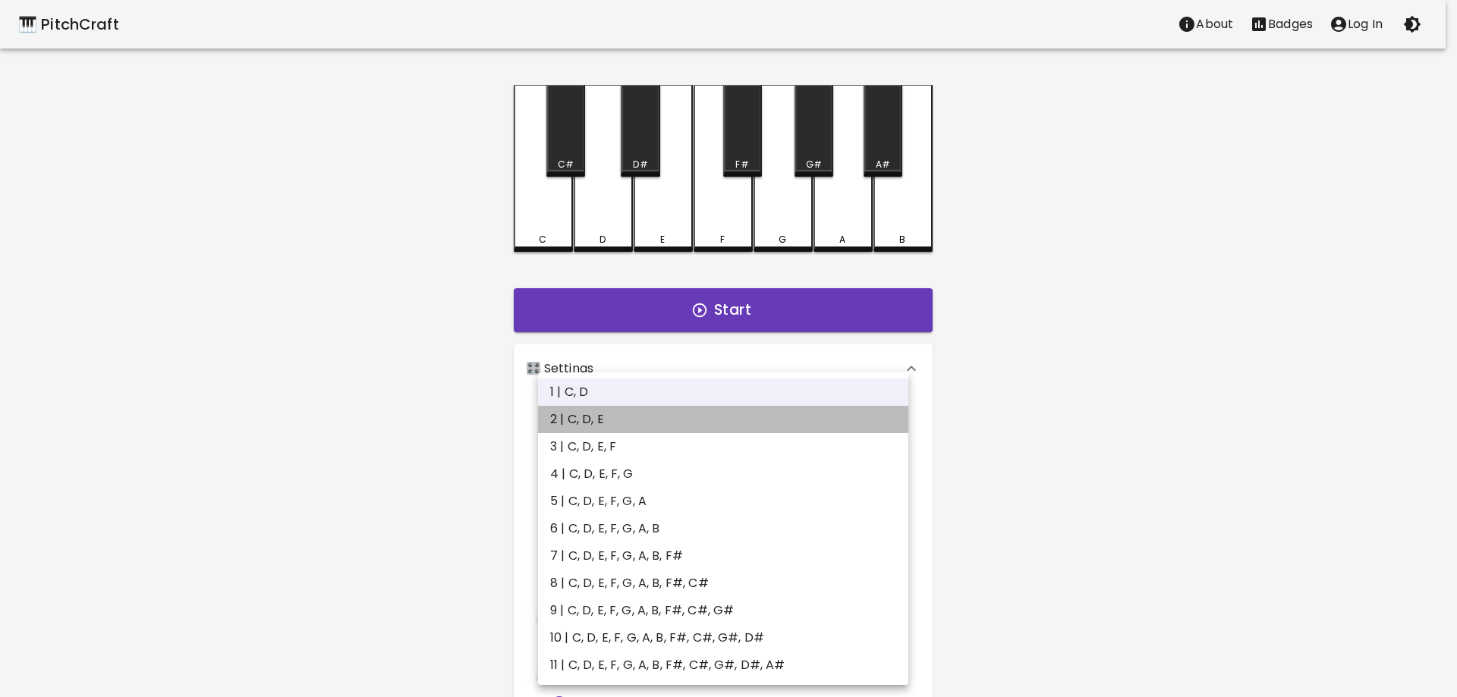
click at [622, 420] on li "2 | C, D, E" at bounding box center [723, 419] width 370 height 27
type input "3"
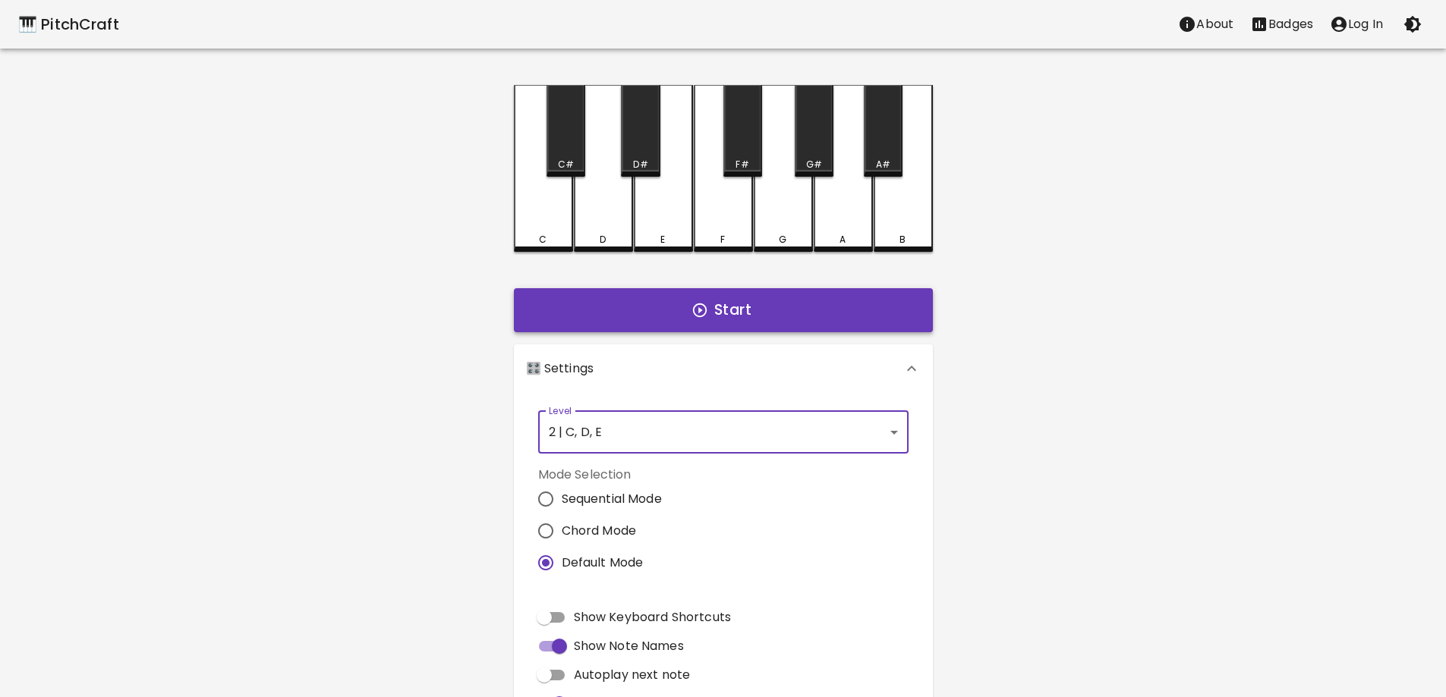
click at [826, 309] on button "Start" at bounding box center [723, 310] width 419 height 44
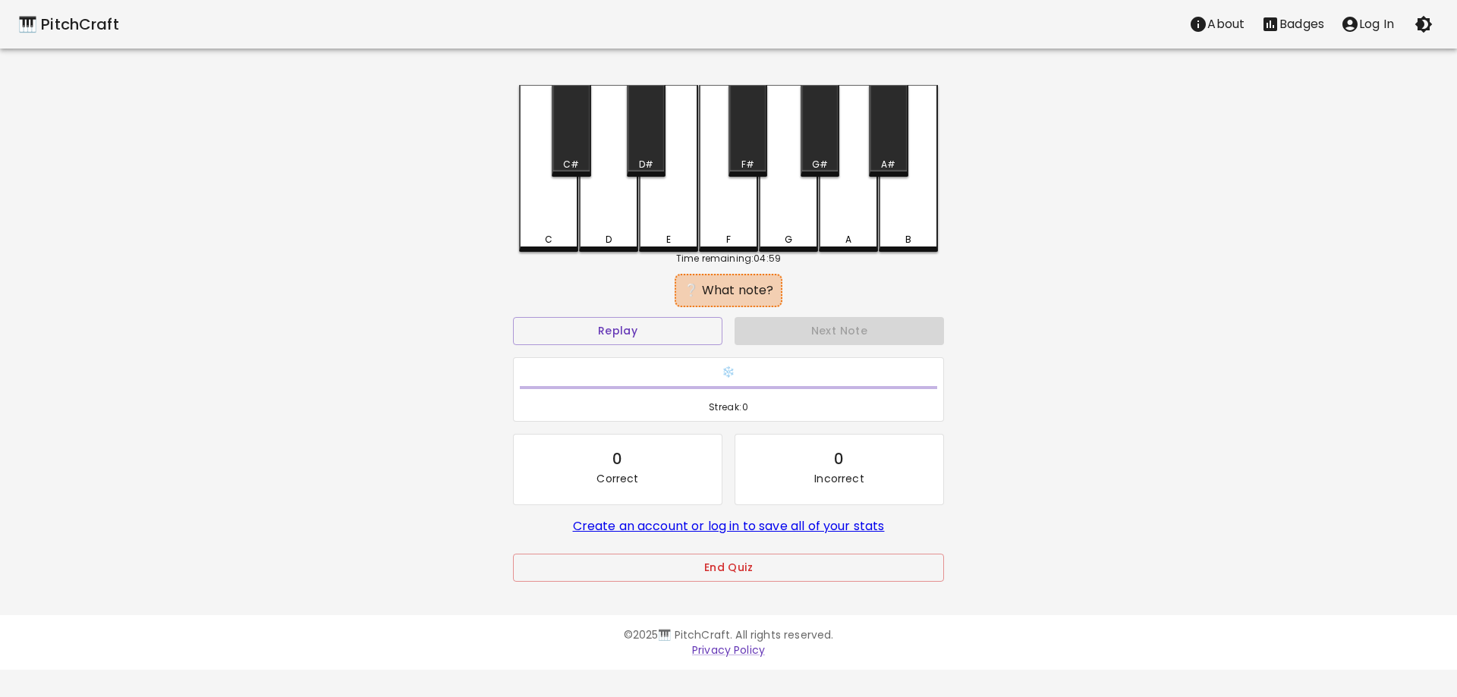
click at [603, 229] on div "D" at bounding box center [608, 168] width 59 height 167
click at [532, 238] on div "C" at bounding box center [549, 240] width 56 height 14
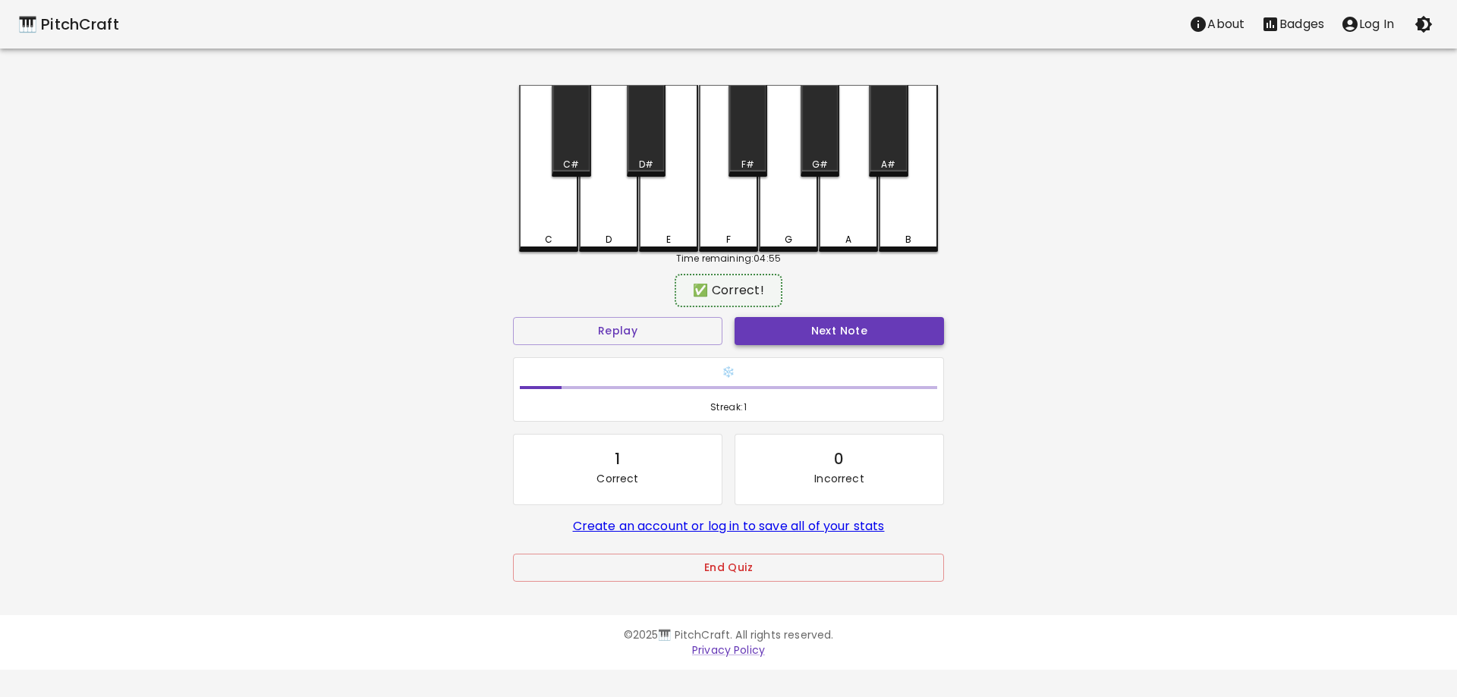
click at [803, 326] on button "Next Note" at bounding box center [839, 331] width 209 height 28
click at [550, 234] on div "C" at bounding box center [549, 237] width 8 height 14
click at [763, 328] on button "Next Note" at bounding box center [839, 331] width 209 height 28
click at [613, 222] on div "D" at bounding box center [608, 167] width 59 height 164
click at [756, 336] on button "Next Note" at bounding box center [839, 331] width 209 height 28
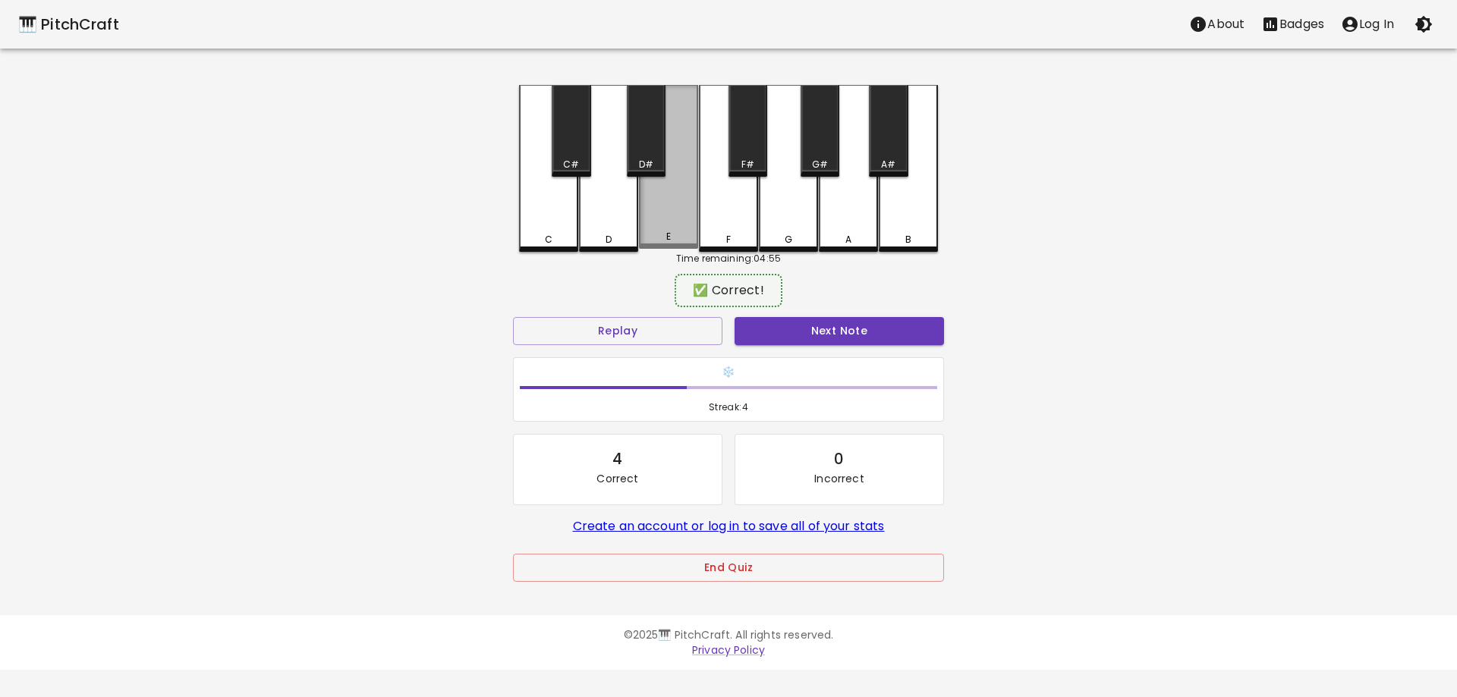
click at [675, 222] on div "E" at bounding box center [668, 167] width 59 height 164
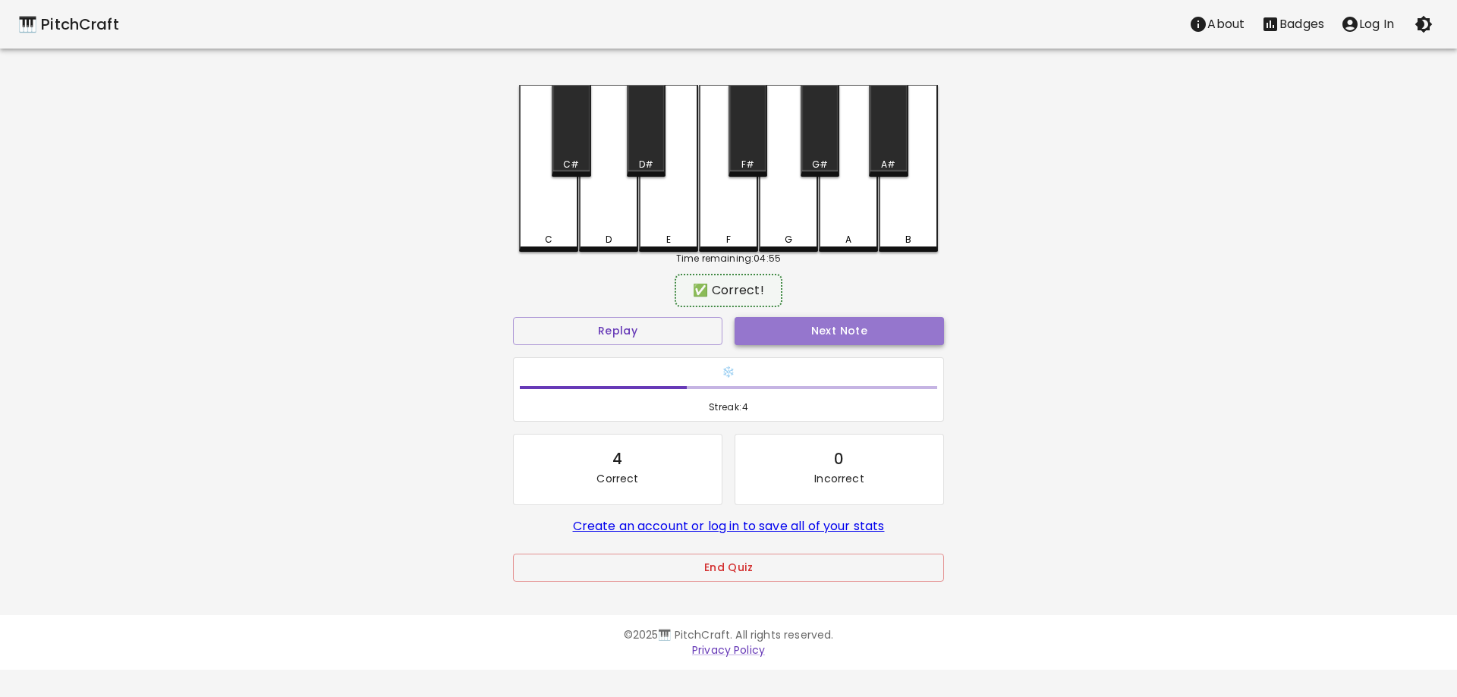
click at [768, 332] on button "Next Note" at bounding box center [839, 331] width 209 height 28
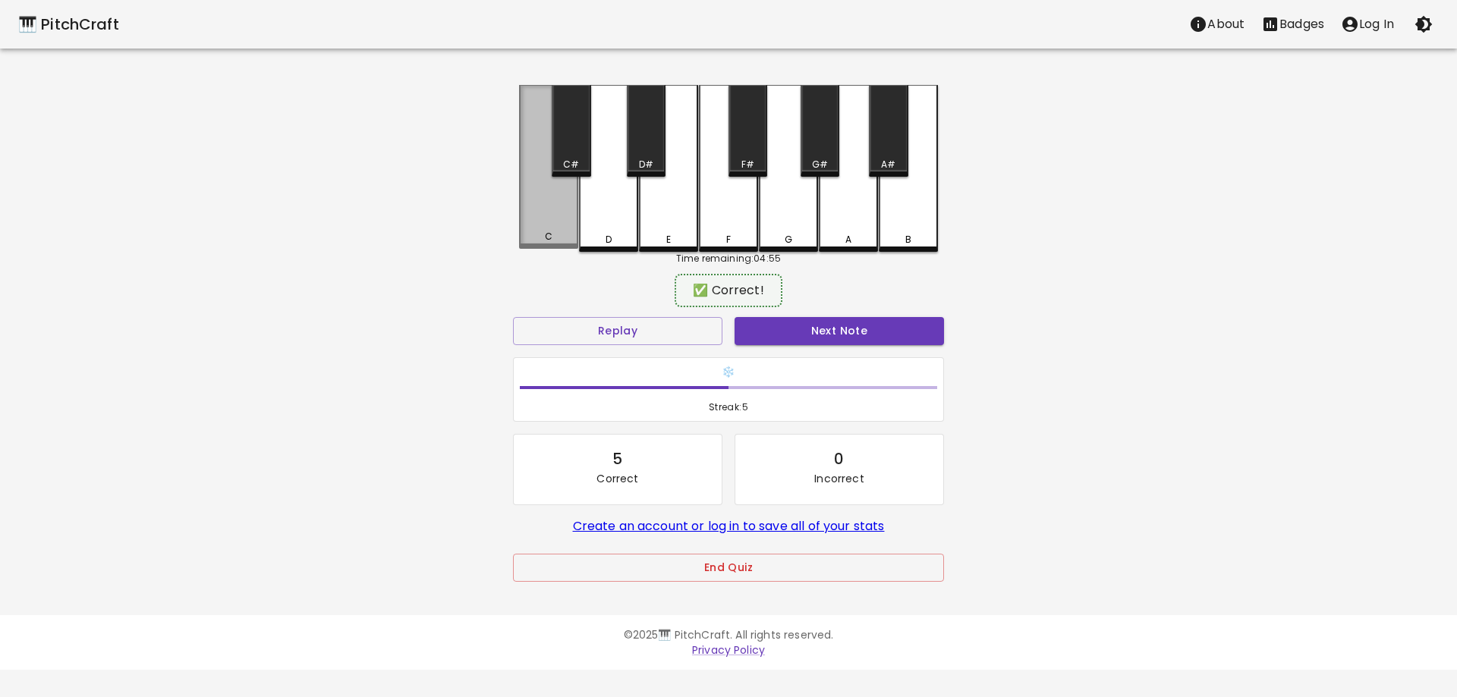
click at [547, 221] on div "C" at bounding box center [548, 167] width 59 height 164
click at [762, 329] on button "Next Note" at bounding box center [839, 331] width 209 height 28
click at [556, 219] on div "C" at bounding box center [548, 167] width 59 height 164
click at [780, 329] on button "Next Note" at bounding box center [839, 331] width 209 height 28
click at [541, 216] on div "C" at bounding box center [548, 167] width 59 height 164
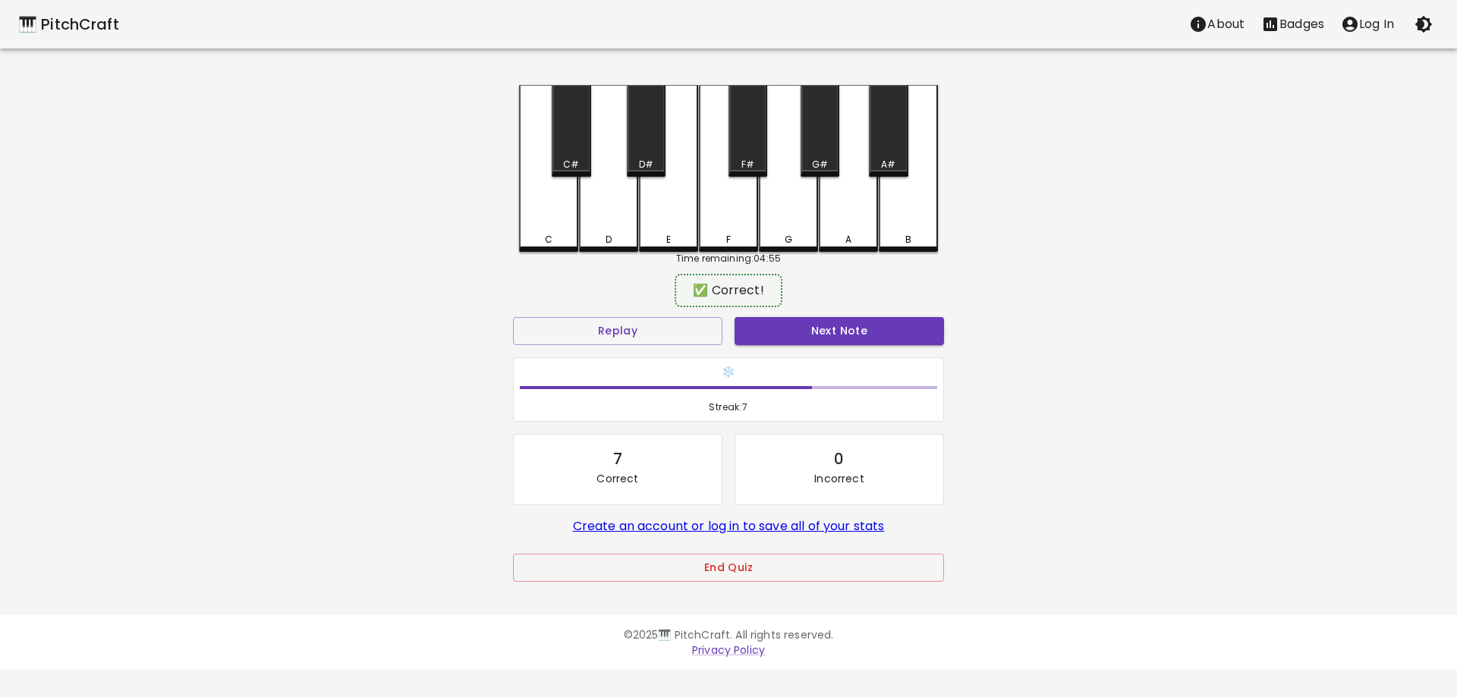
click at [768, 328] on button "Next Note" at bounding box center [839, 331] width 209 height 28
click at [608, 210] on div "D" at bounding box center [608, 167] width 59 height 164
click at [750, 335] on button "Next Note" at bounding box center [839, 331] width 209 height 28
click at [659, 207] on div "E" at bounding box center [668, 167] width 59 height 164
click at [769, 331] on button "Next Note" at bounding box center [839, 331] width 209 height 28
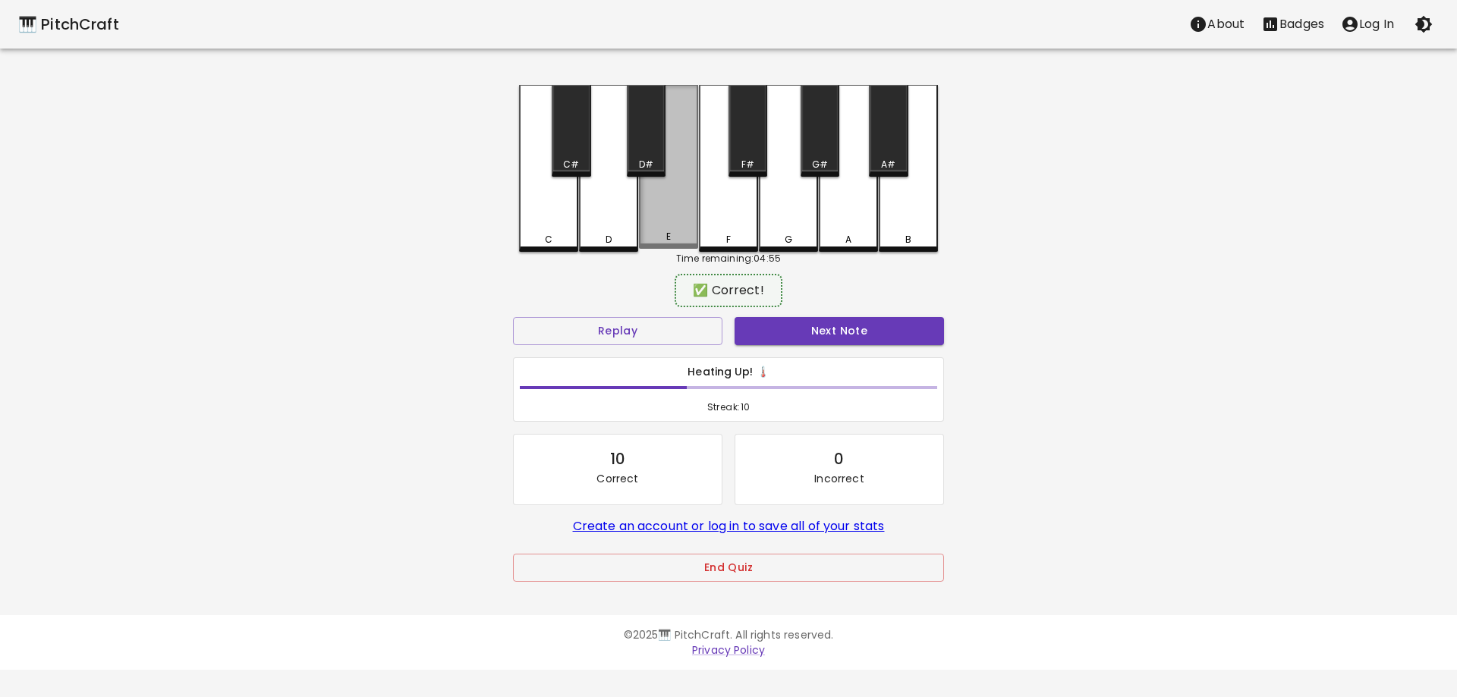
click at [661, 209] on div "E" at bounding box center [668, 167] width 59 height 164
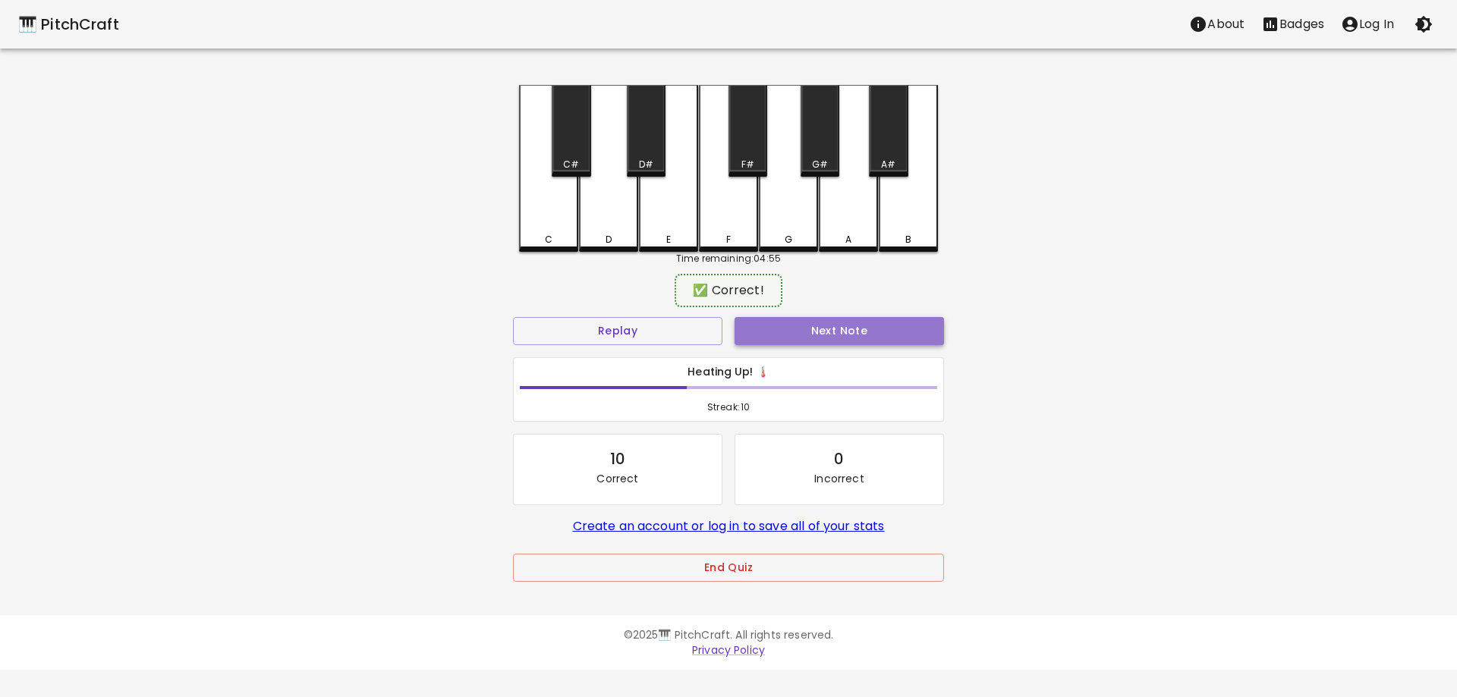
click at [776, 330] on button "Next Note" at bounding box center [839, 331] width 209 height 28
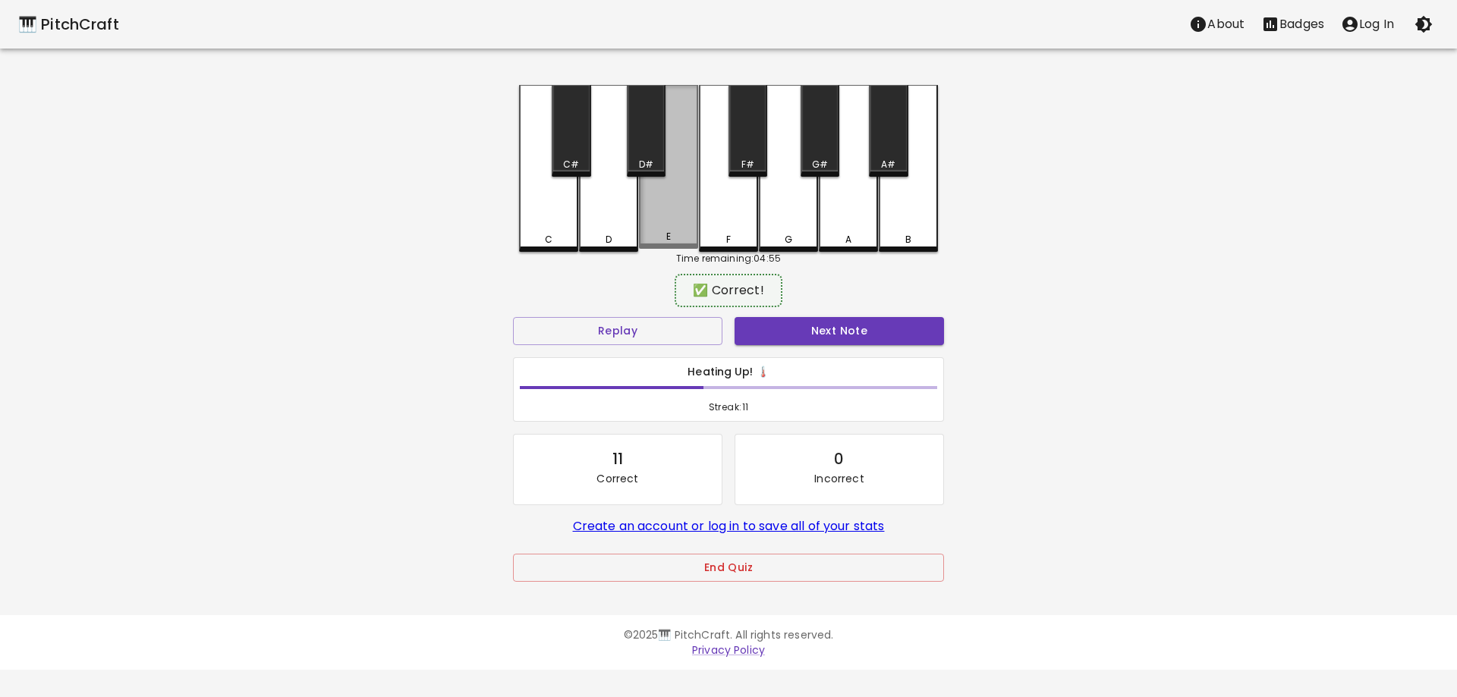
click at [658, 227] on div "E" at bounding box center [668, 167] width 59 height 164
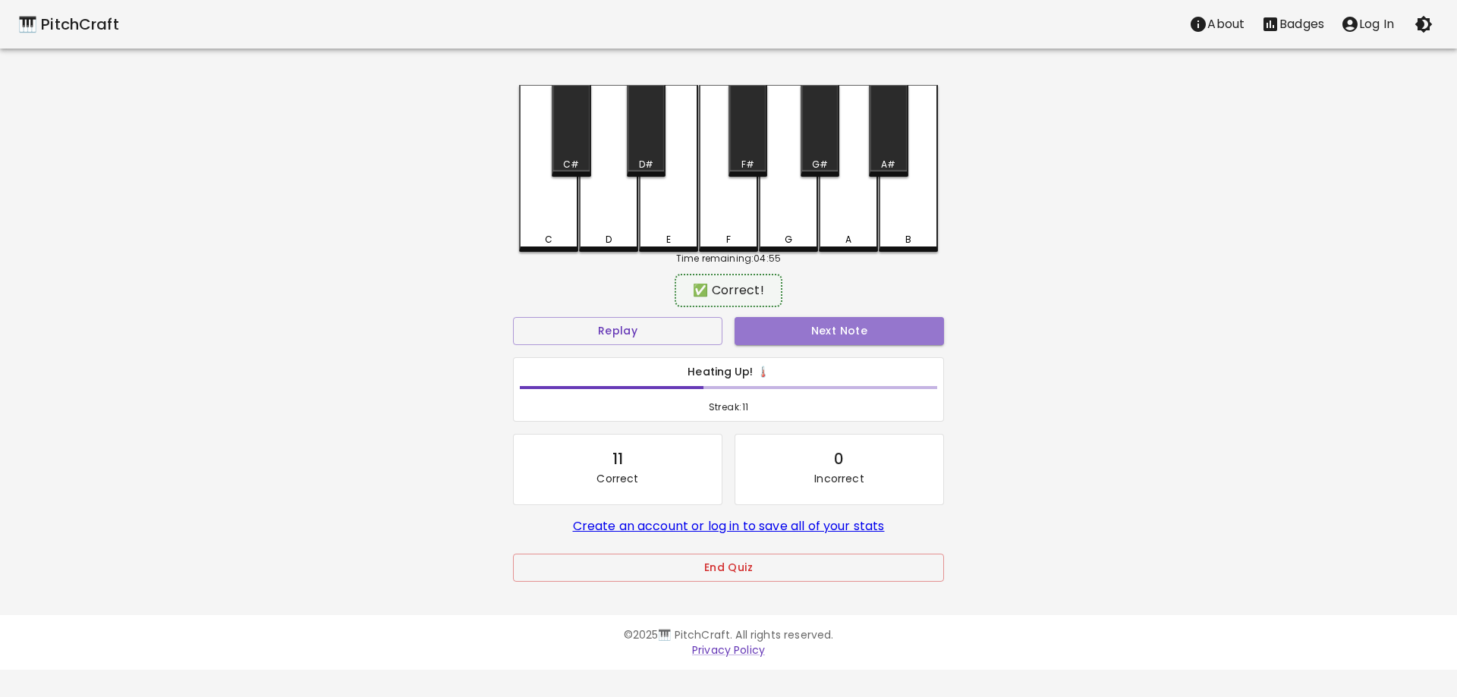
click at [759, 322] on button "Next Note" at bounding box center [839, 331] width 209 height 28
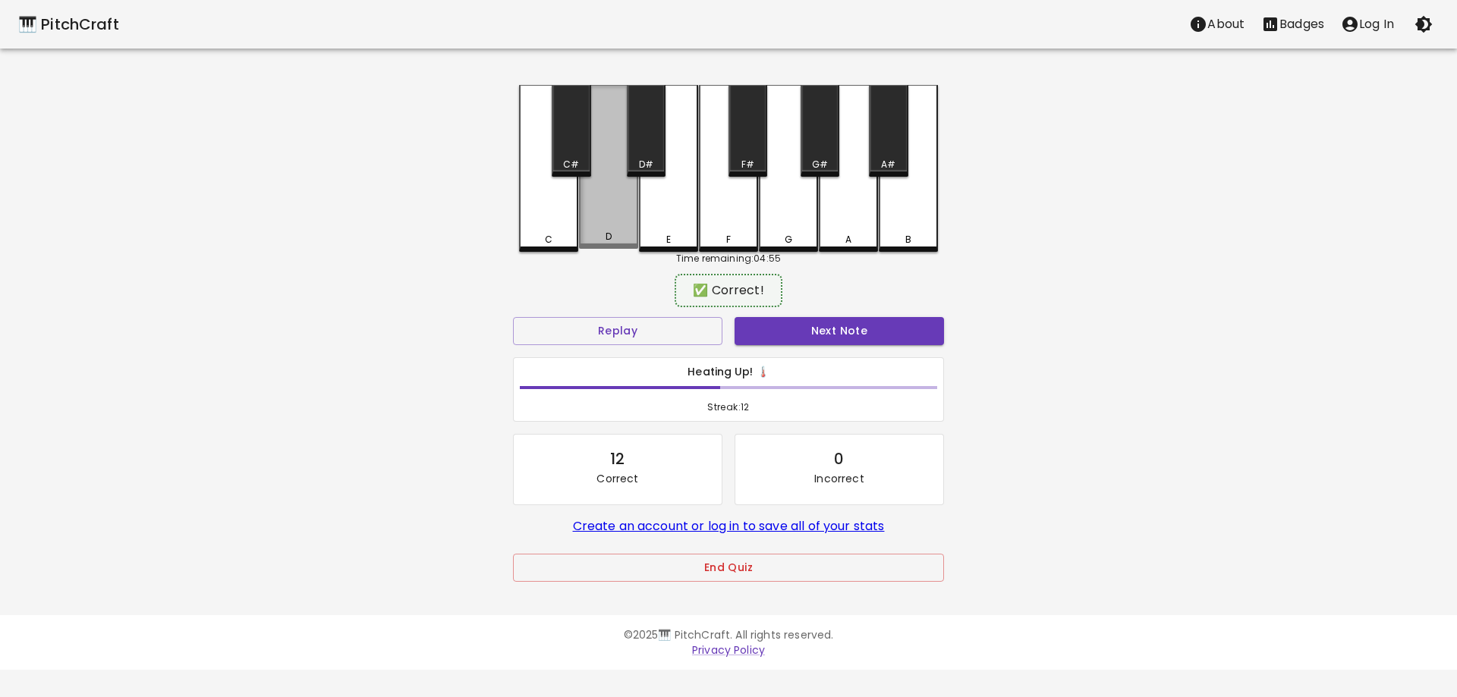
click at [588, 209] on div "D" at bounding box center [608, 167] width 59 height 164
click at [768, 328] on button "Next Note" at bounding box center [839, 331] width 209 height 28
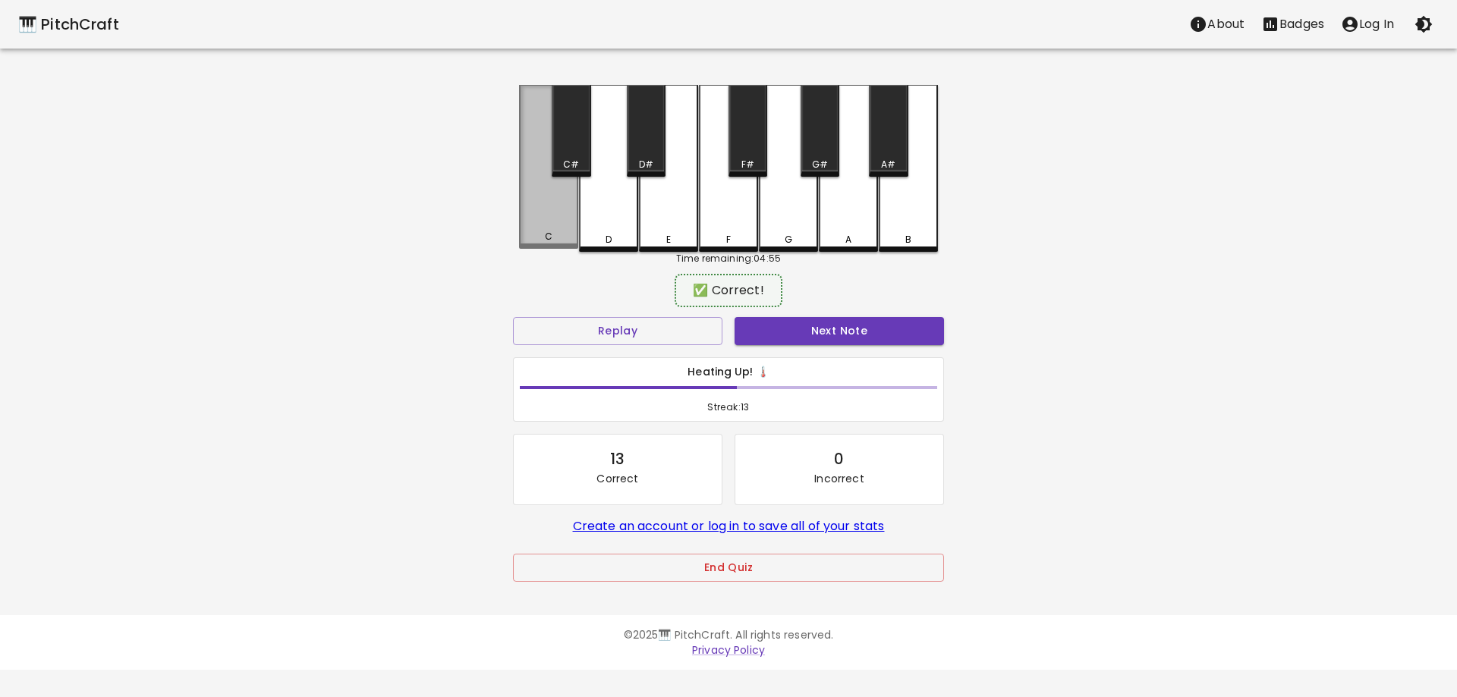
click at [549, 222] on div "C" at bounding box center [548, 167] width 59 height 164
click at [771, 332] on button "Next Note" at bounding box center [839, 331] width 209 height 28
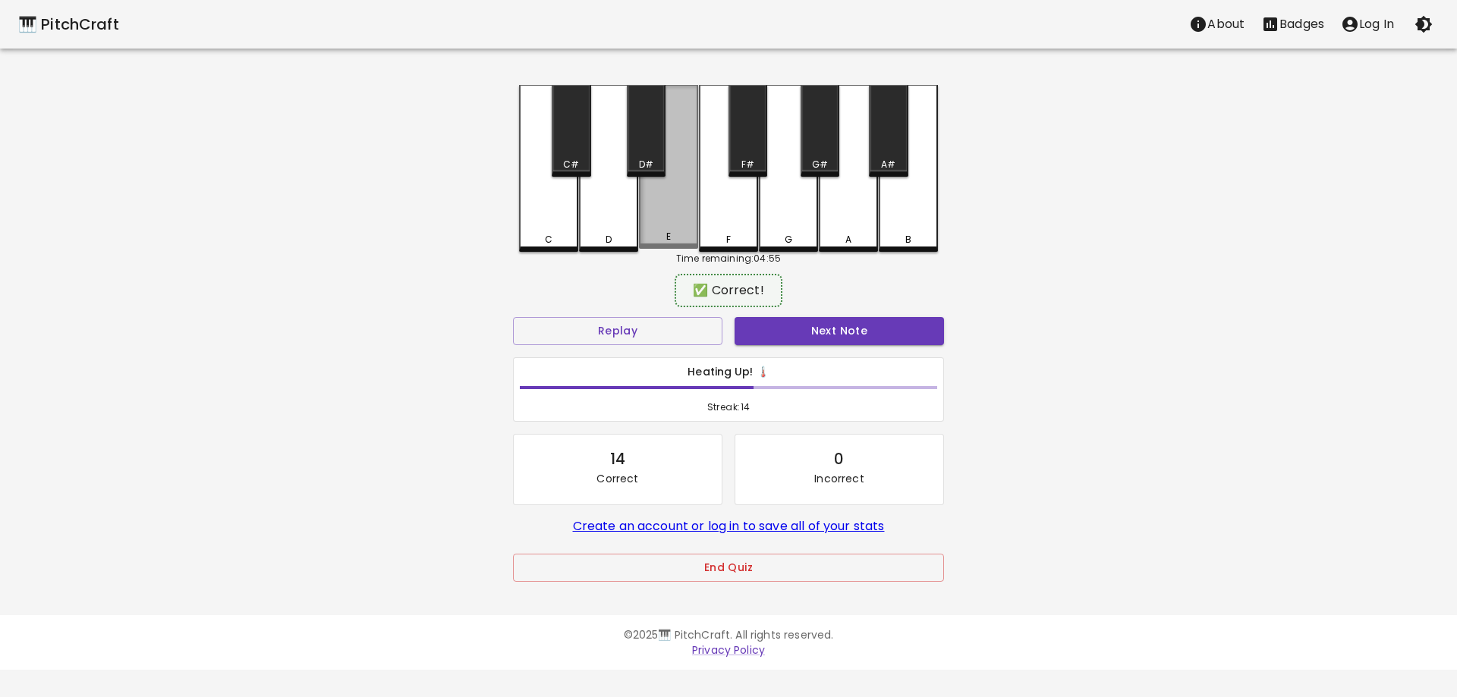
click at [657, 211] on div "E" at bounding box center [668, 167] width 59 height 164
click at [776, 331] on button "Next Note" at bounding box center [839, 331] width 209 height 28
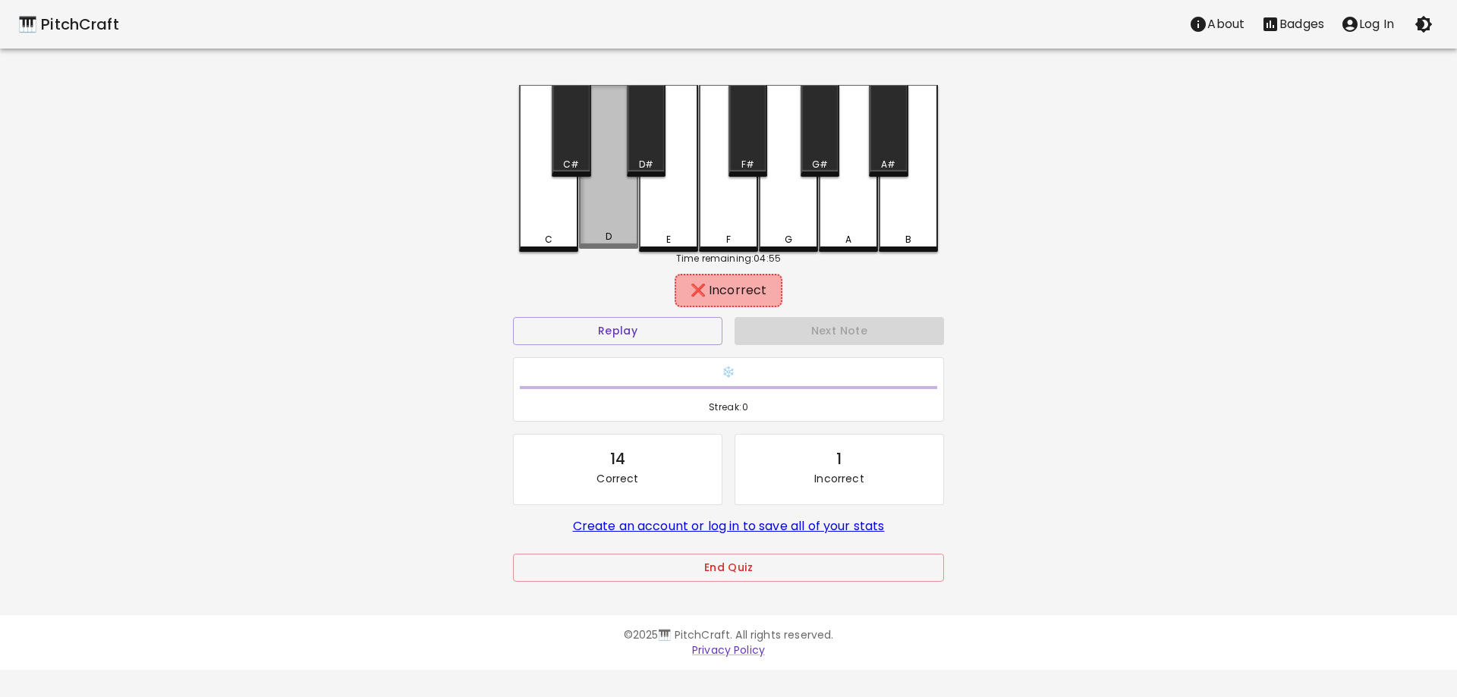
click at [606, 208] on div "D" at bounding box center [608, 167] width 59 height 164
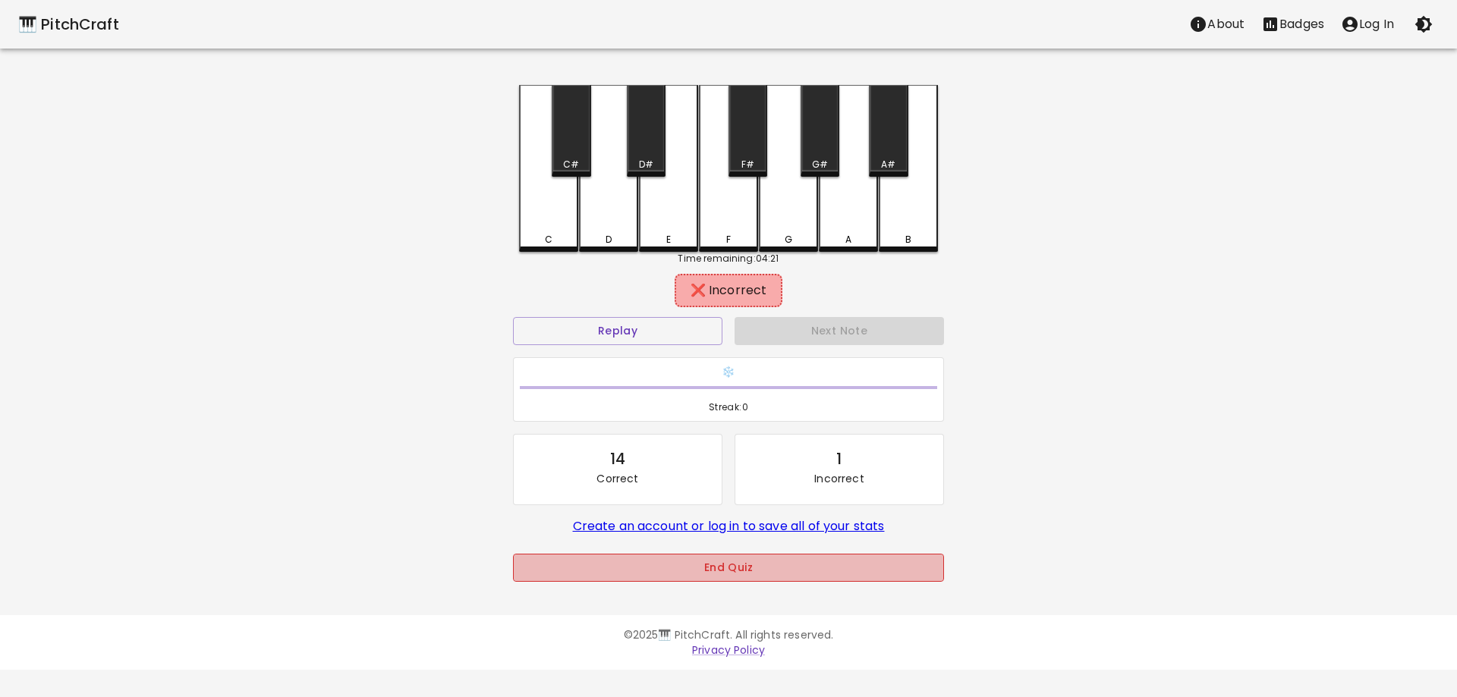
click at [731, 562] on button "End Quiz" at bounding box center [728, 568] width 431 height 28
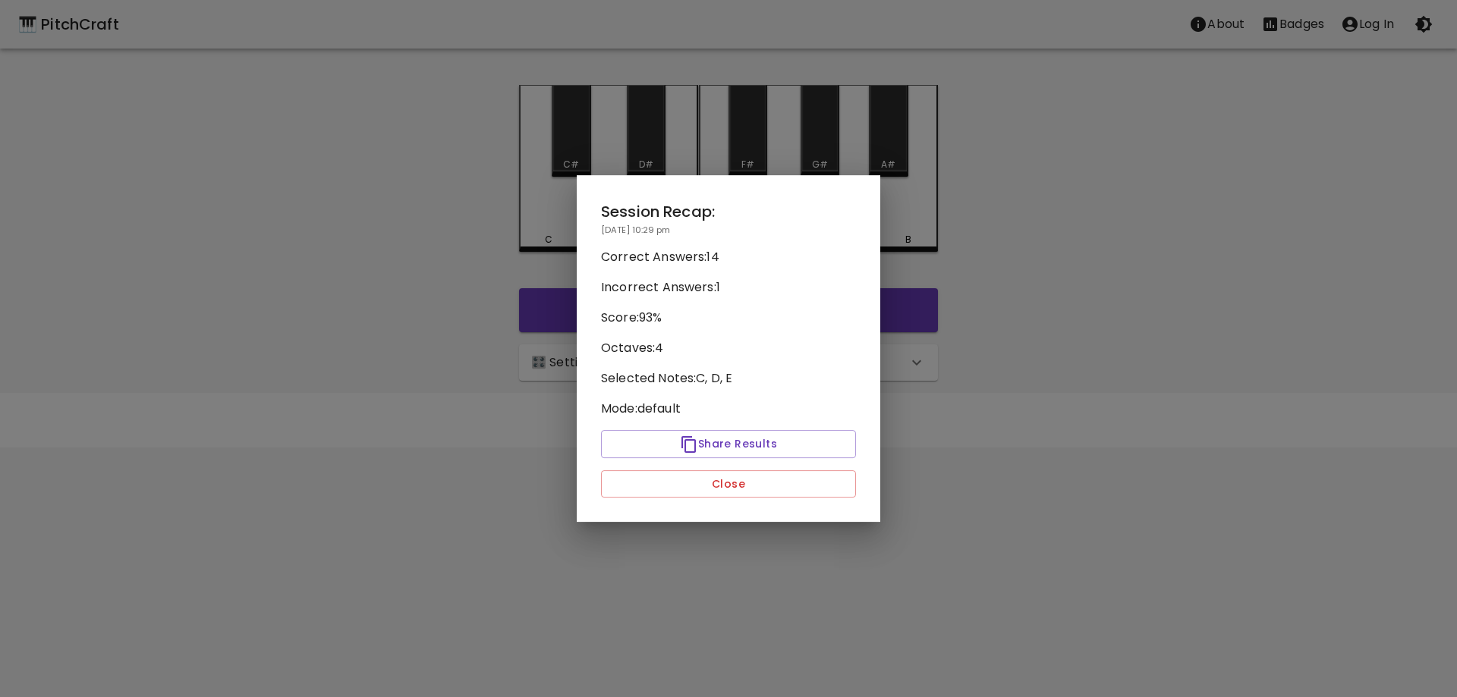
click at [765, 505] on div "Session Recap: [DATE] 10:29 pm Correct Answers: 14 Incorrect Answers: 1 Score: …" at bounding box center [729, 349] width 304 height 348
click at [763, 492] on button "Close" at bounding box center [728, 484] width 255 height 28
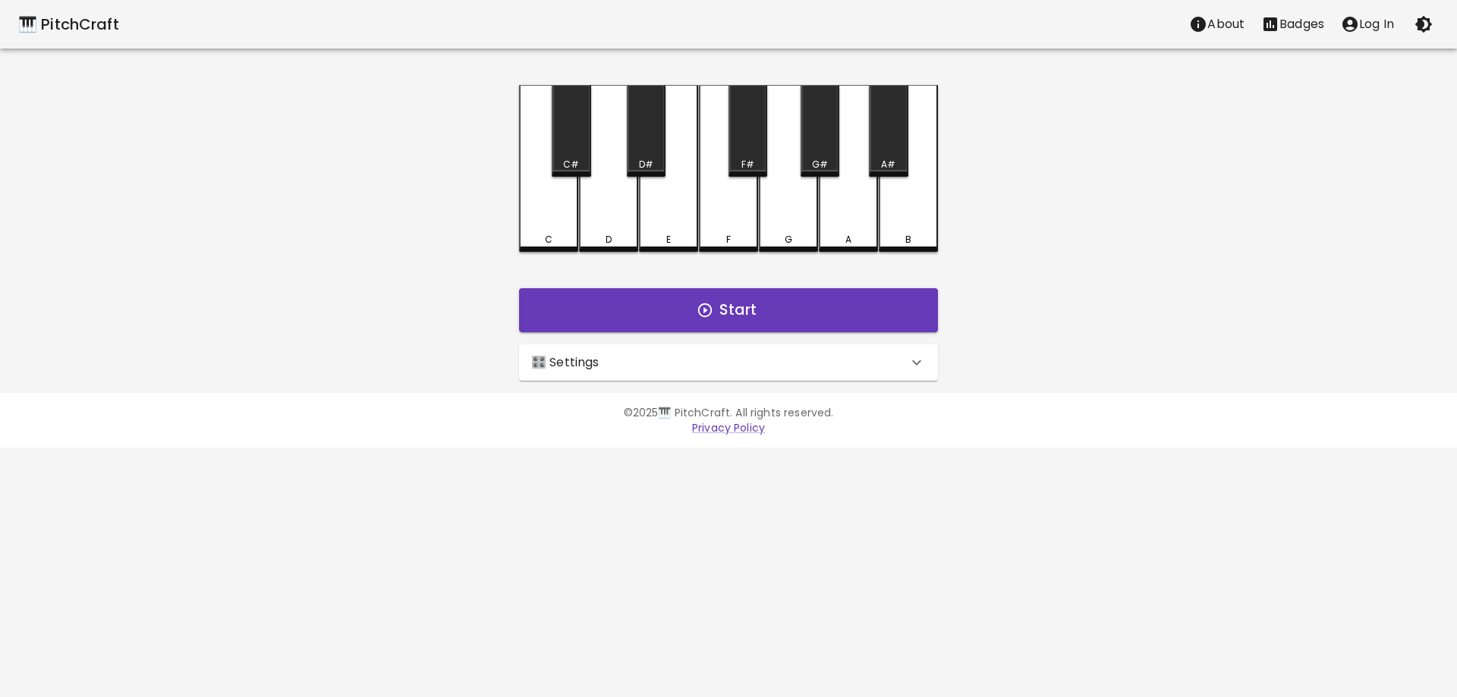
click at [786, 366] on div "🎛️ Settings" at bounding box center [719, 363] width 376 height 18
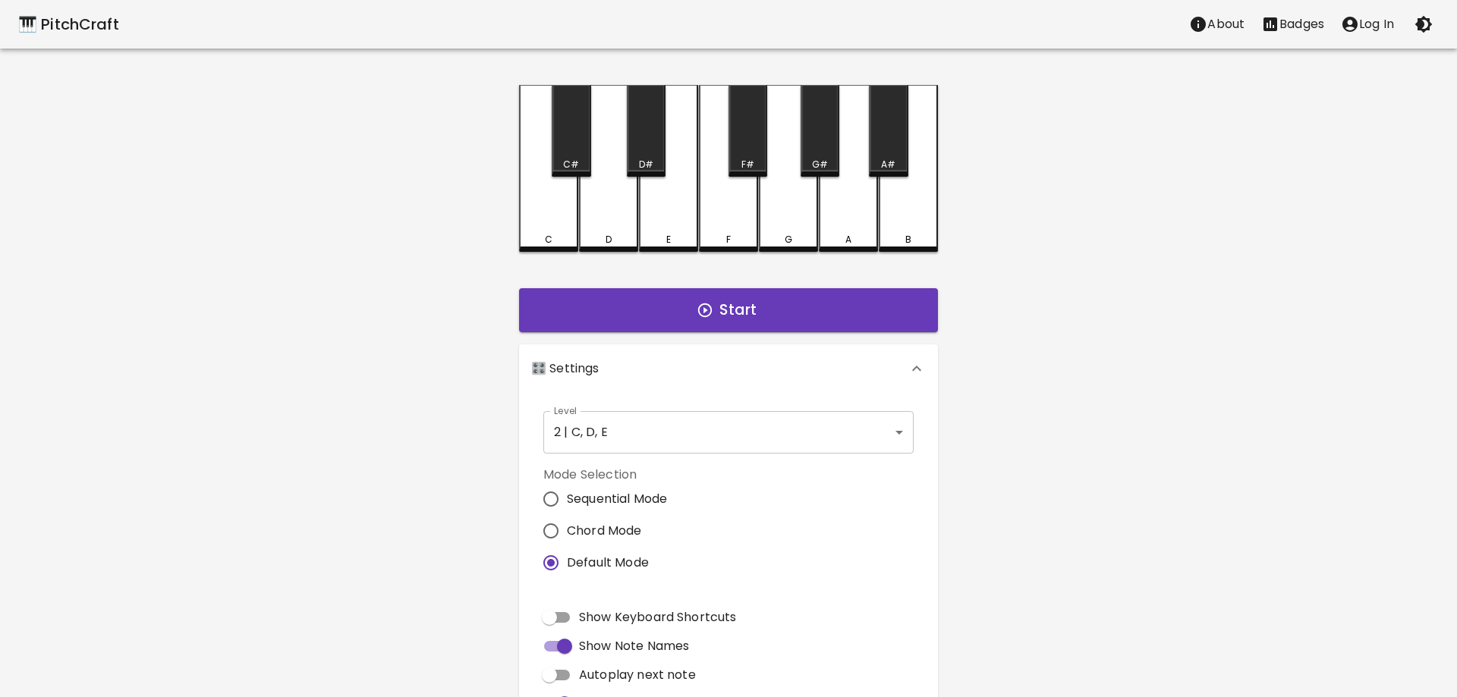
click at [739, 449] on body "🎹 PitchCraft About Badges Log In C C# D D# E F F# G G# A A# B Start 🎛️ Settings…" at bounding box center [728, 459] width 1457 height 919
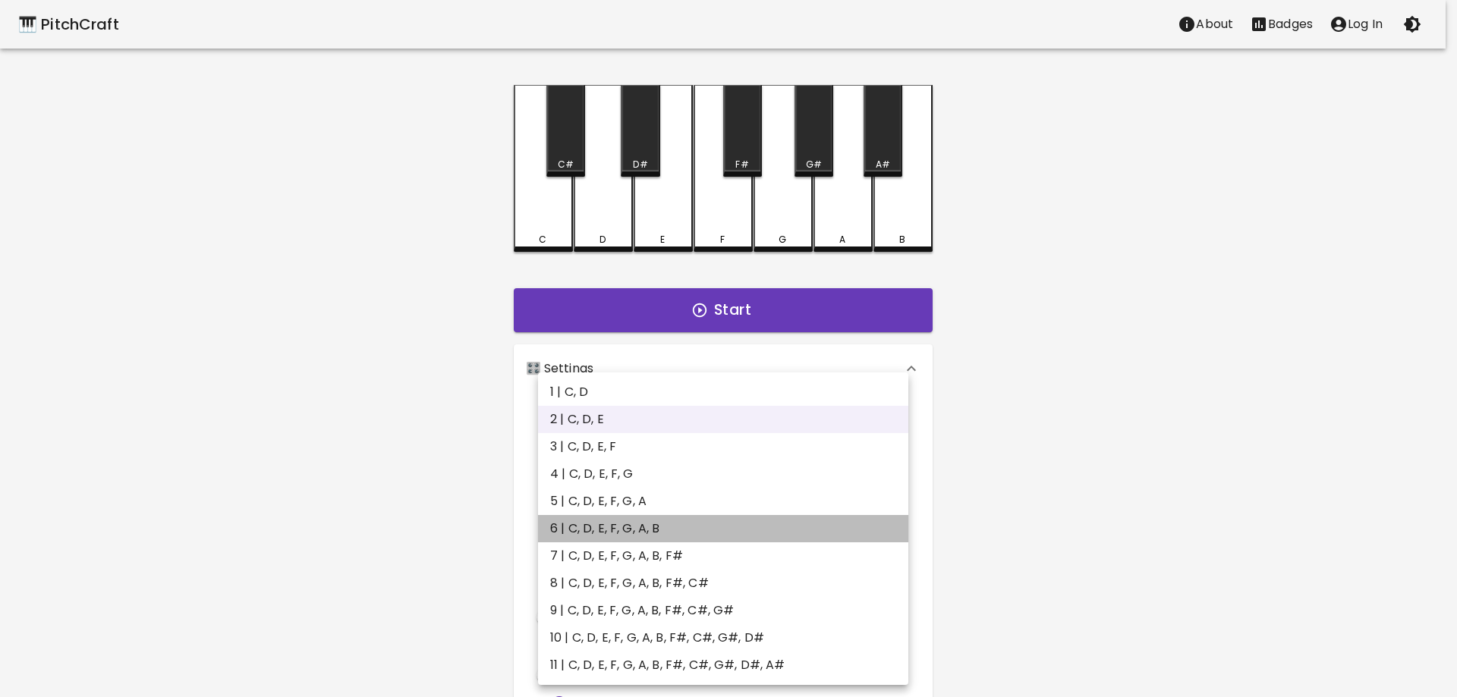
click at [689, 524] on li "6 | C, D, E, F, G, A, B" at bounding box center [723, 528] width 370 height 27
type input "11"
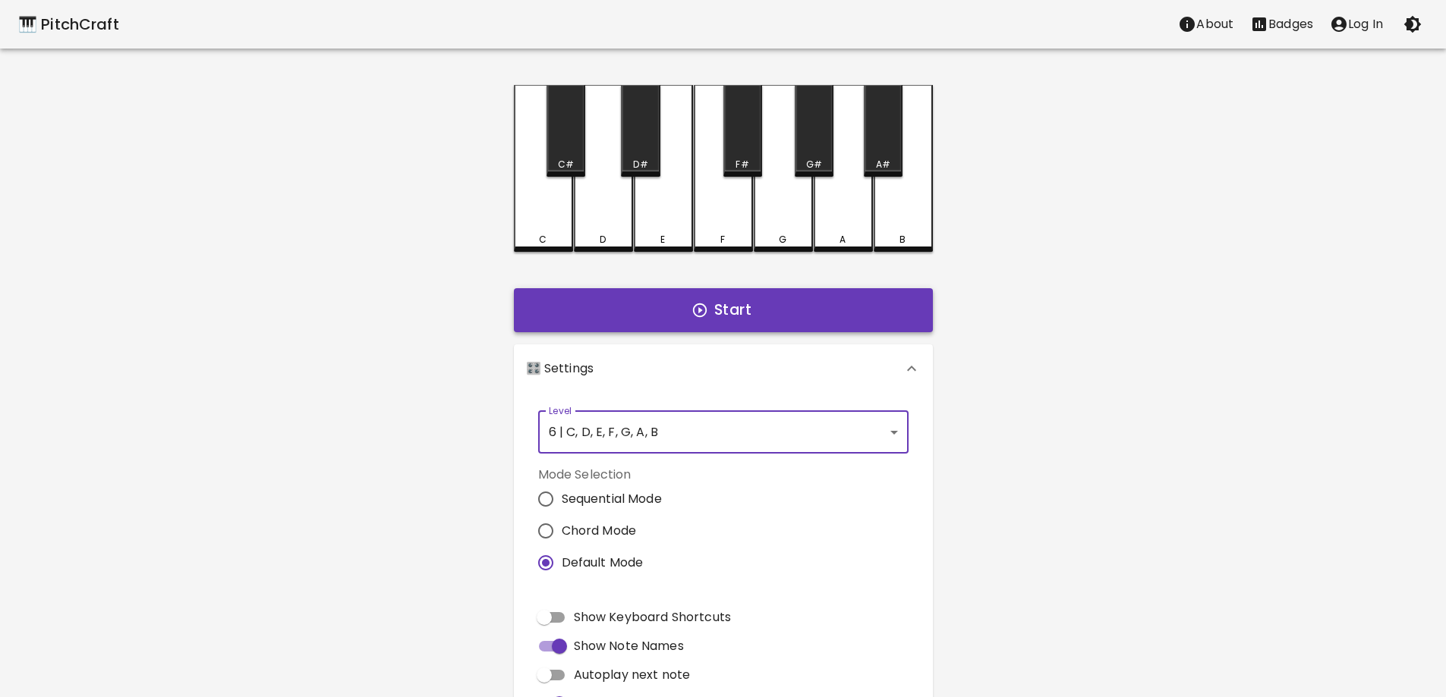
click at [784, 313] on button "Start" at bounding box center [723, 310] width 419 height 44
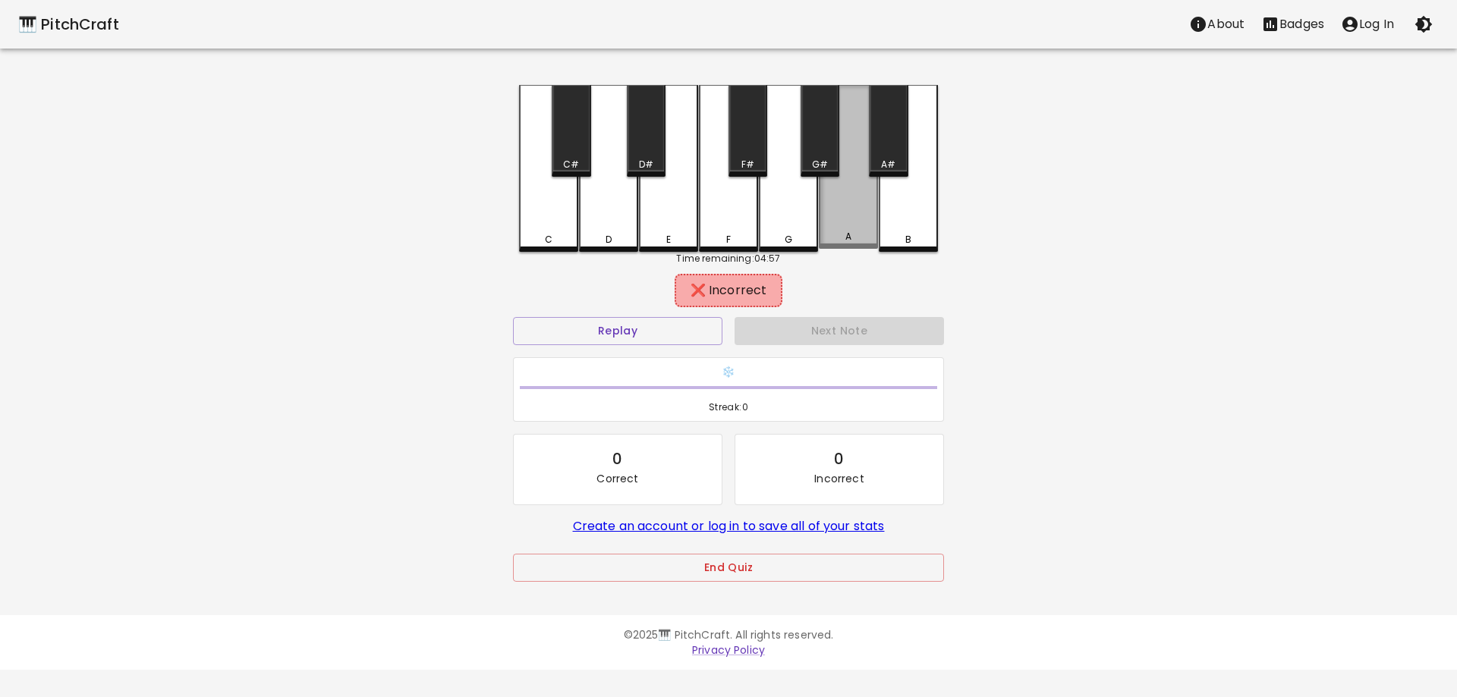
click at [864, 206] on div "A" at bounding box center [848, 167] width 59 height 164
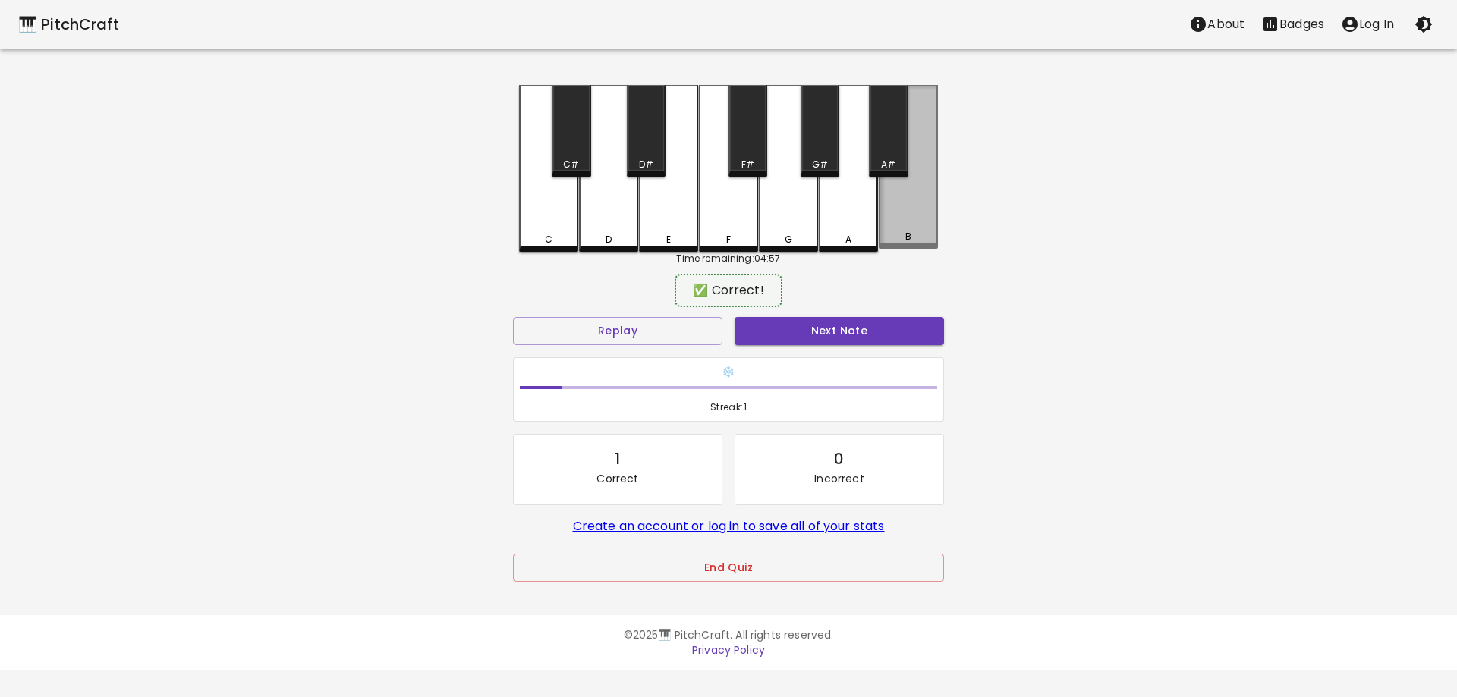
click at [904, 206] on div "B" at bounding box center [908, 167] width 59 height 164
click at [866, 328] on button "Next Note" at bounding box center [839, 331] width 209 height 28
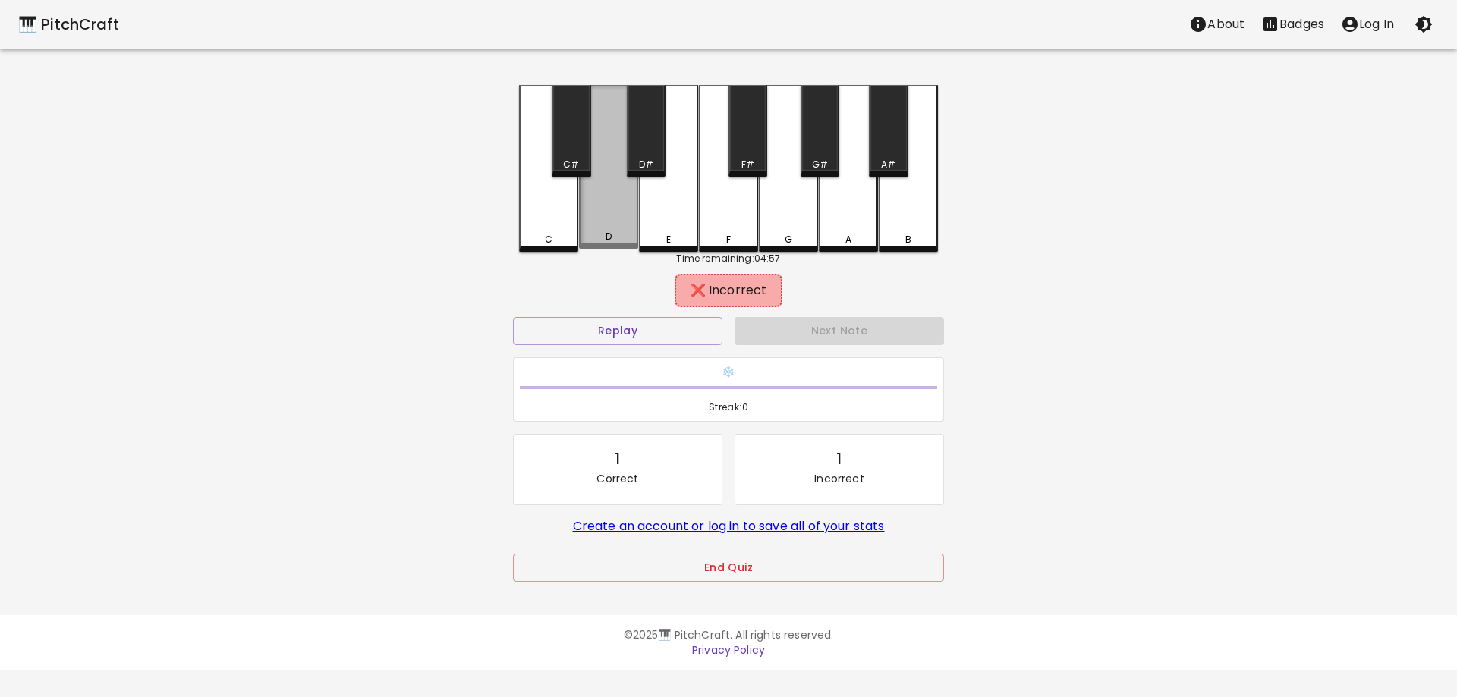
click at [601, 218] on div "D" at bounding box center [608, 167] width 59 height 164
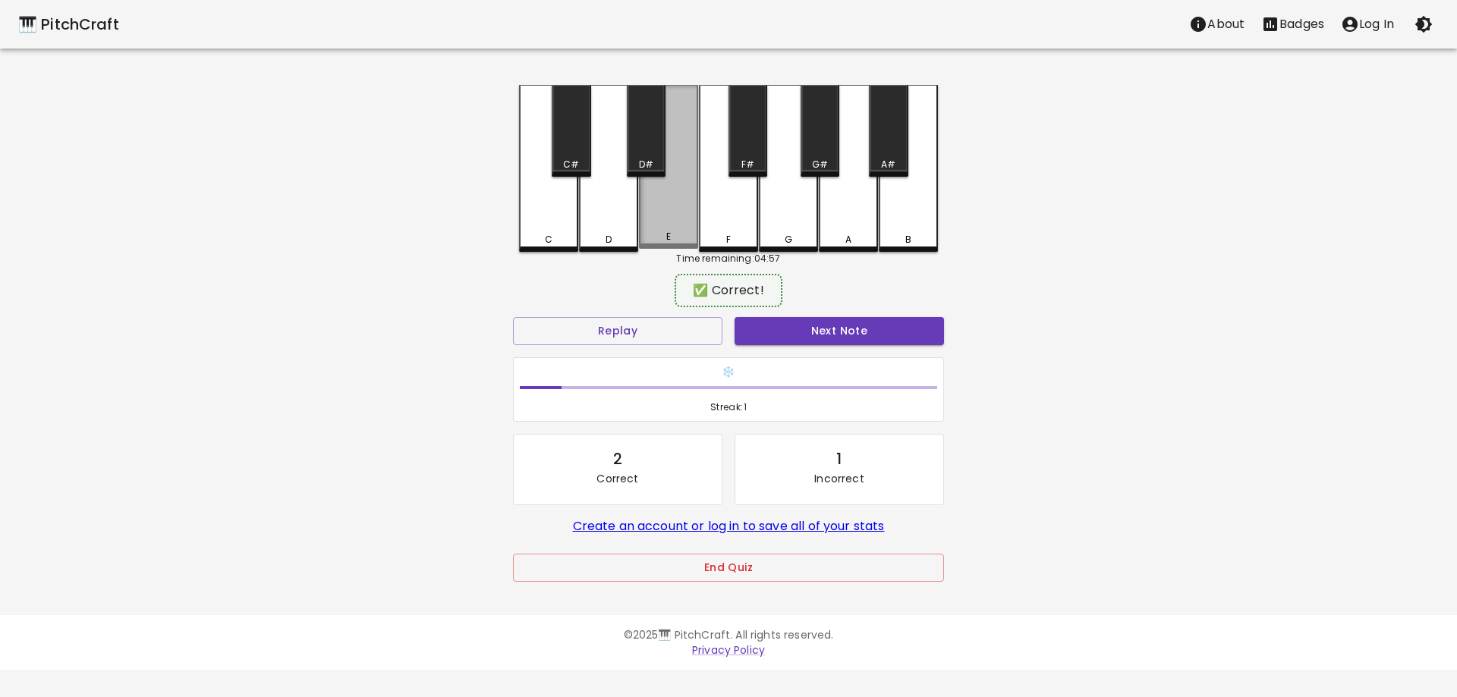
click at [678, 207] on div "E" at bounding box center [668, 167] width 59 height 164
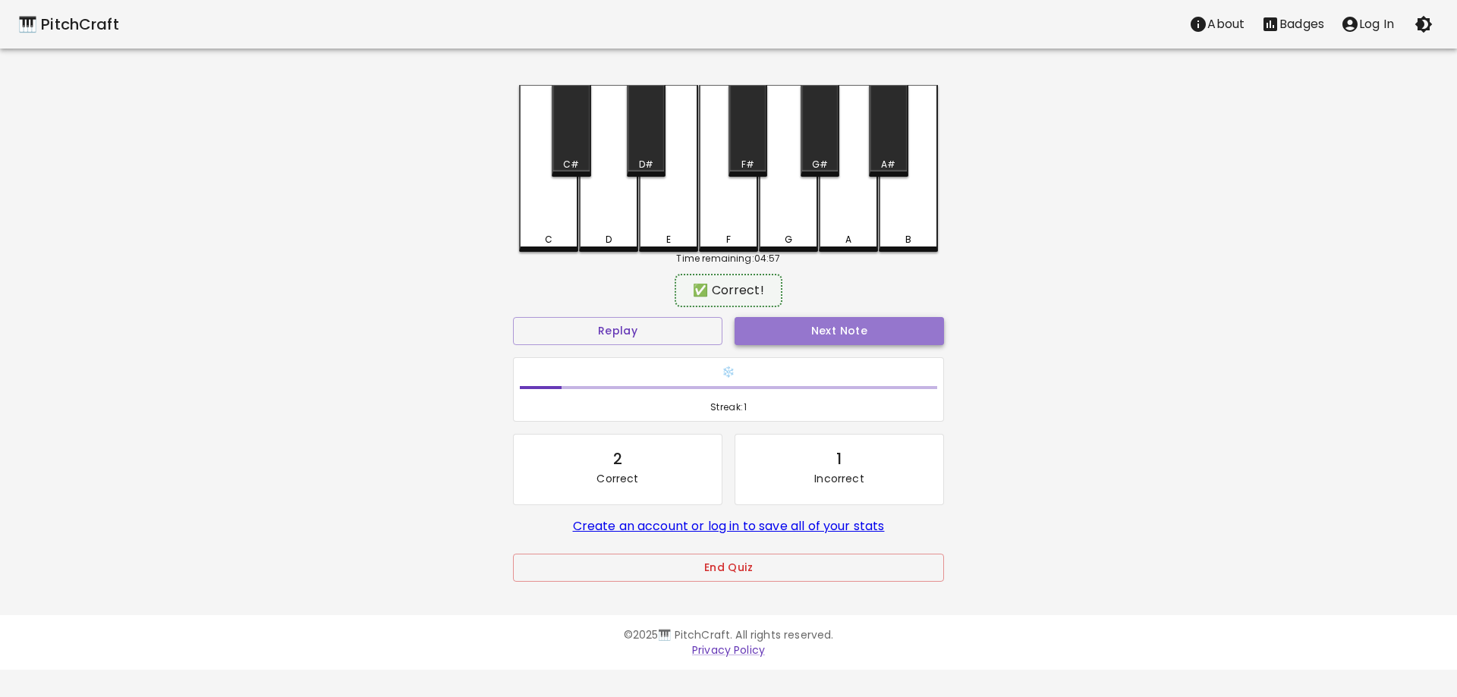
click at [782, 333] on button "Next Note" at bounding box center [839, 331] width 209 height 28
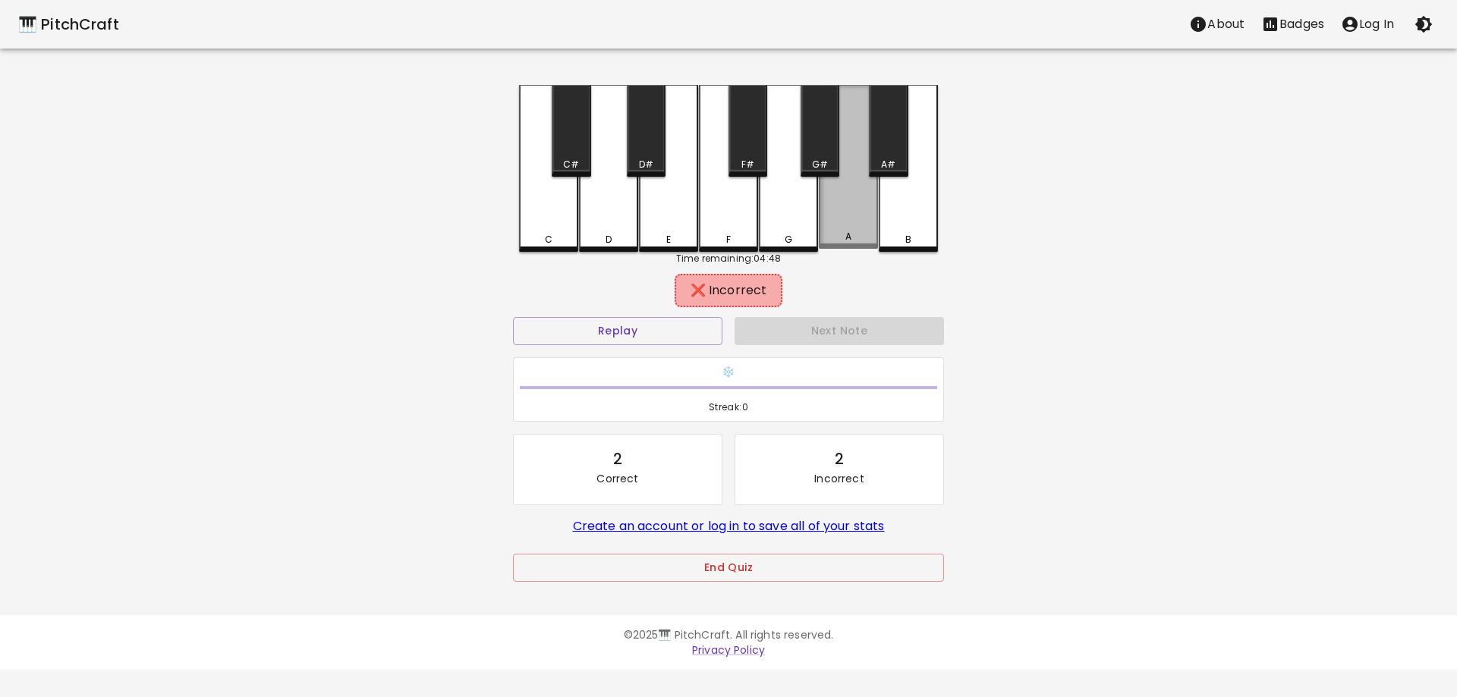
click at [850, 204] on div "A" at bounding box center [848, 167] width 59 height 164
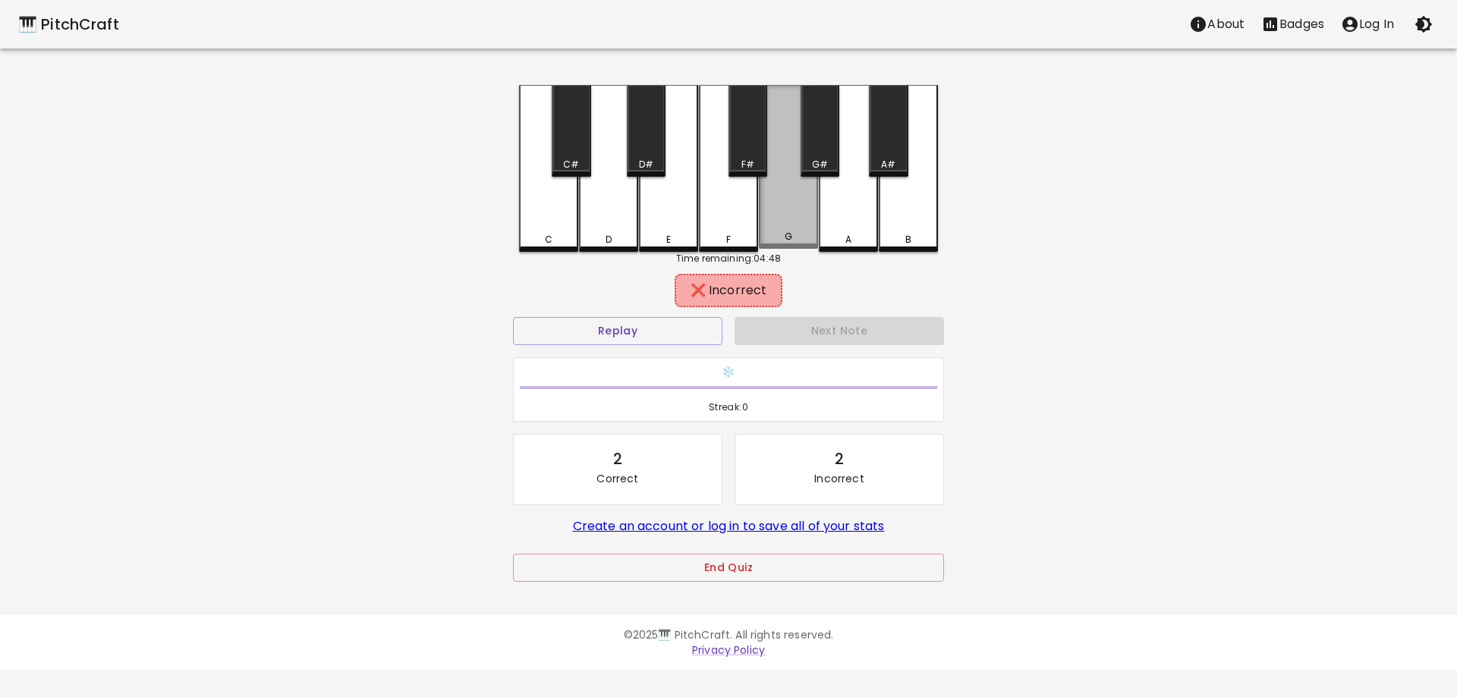
click at [788, 204] on div "G" at bounding box center [788, 167] width 59 height 164
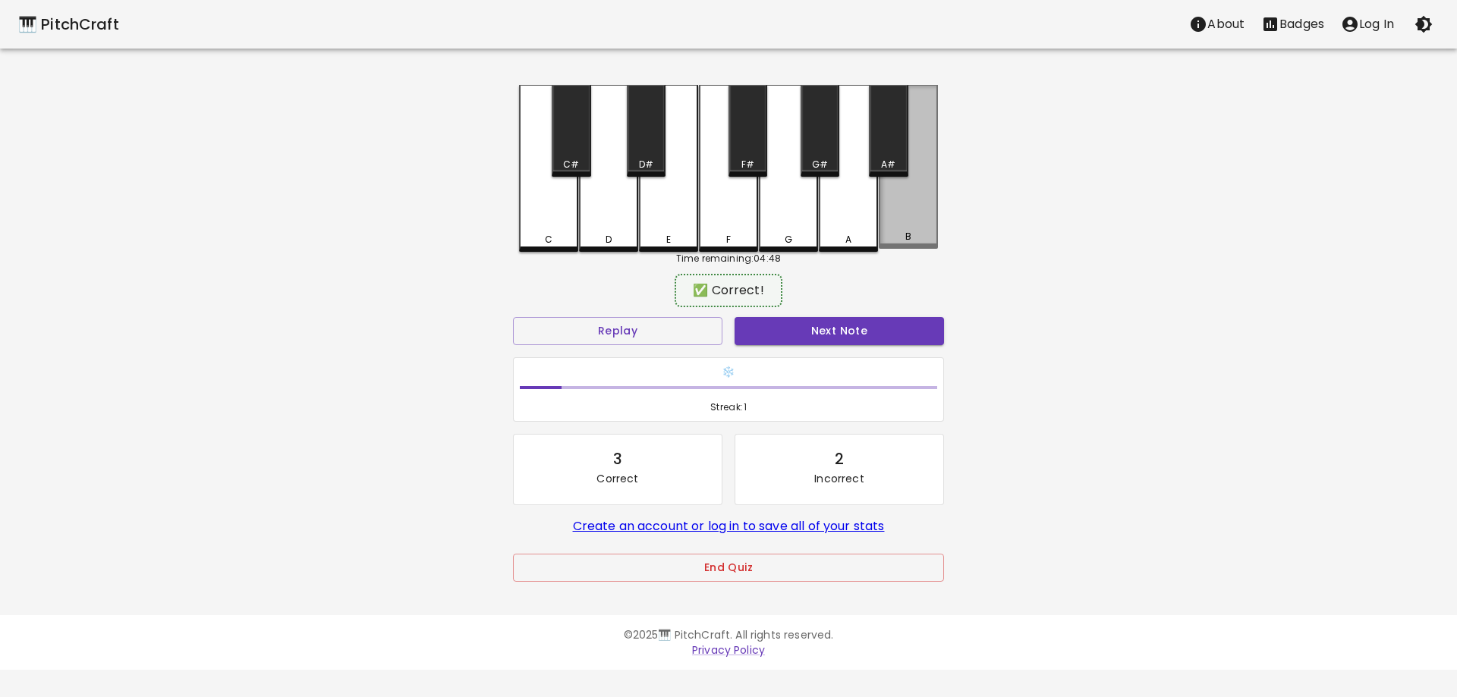
click at [900, 197] on div "B" at bounding box center [908, 167] width 59 height 164
click at [842, 328] on button "Next Note" at bounding box center [839, 331] width 209 height 28
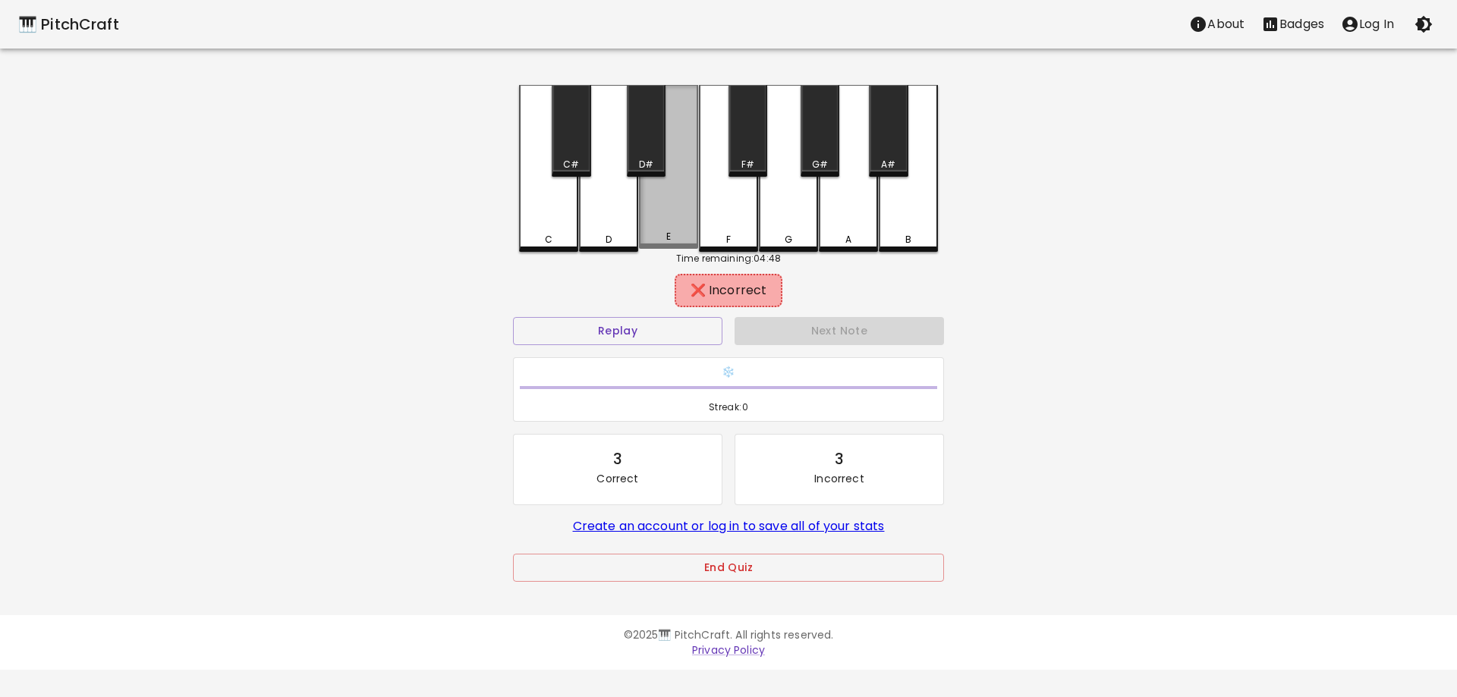
click at [667, 218] on div "E" at bounding box center [668, 167] width 59 height 164
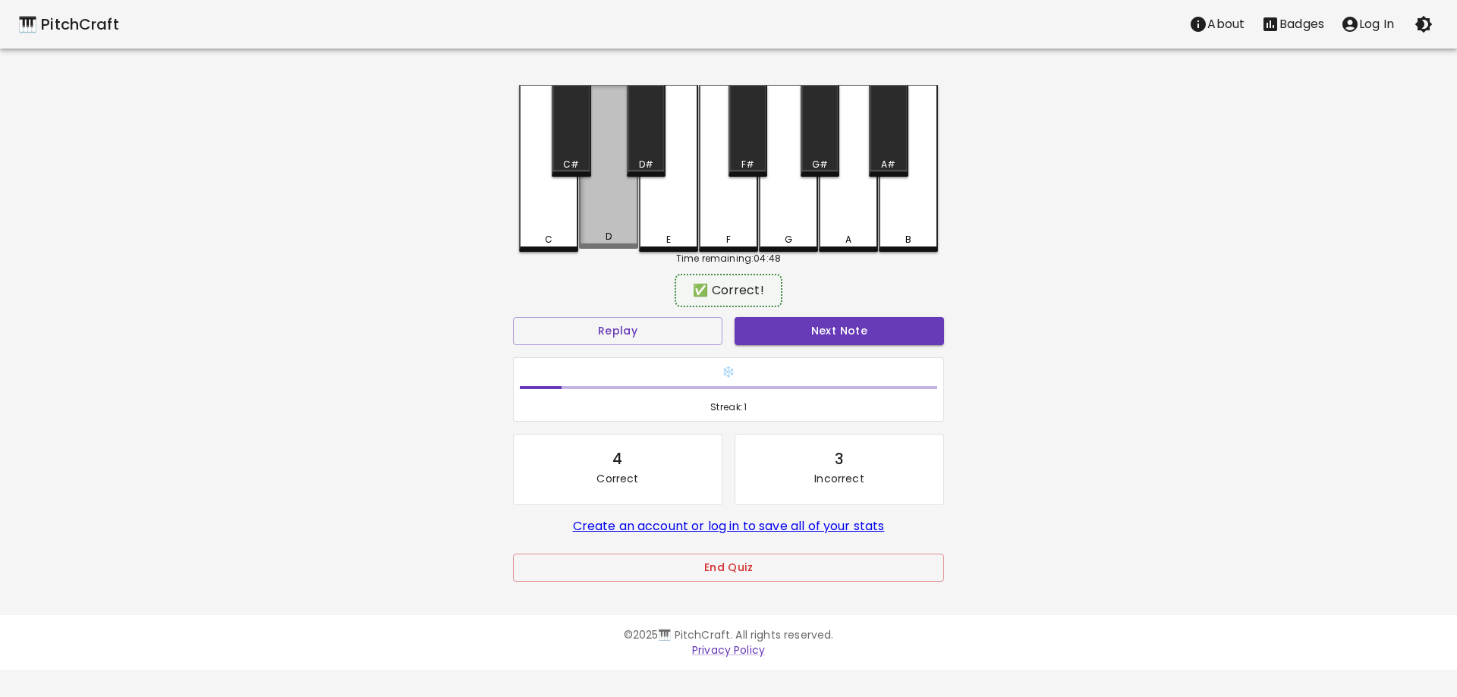
click at [606, 218] on div "D" at bounding box center [608, 167] width 59 height 164
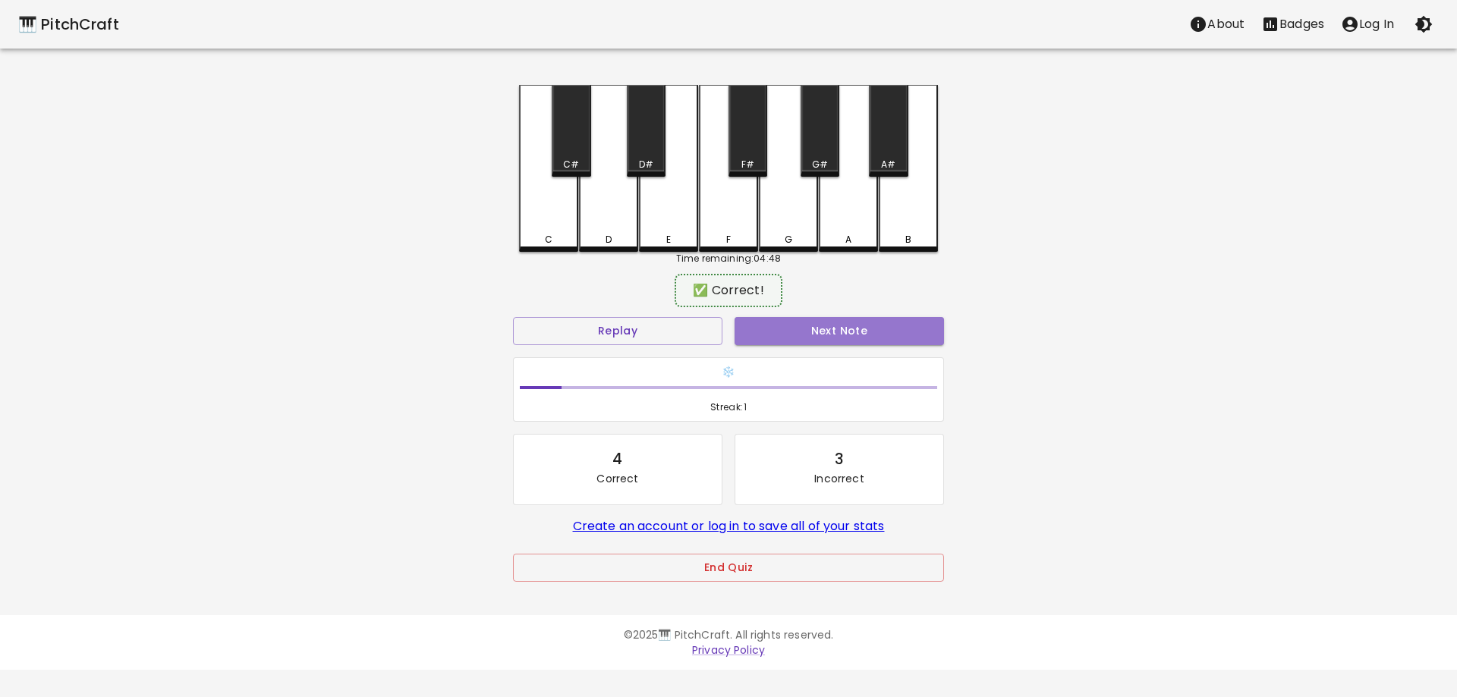
drag, startPoint x: 785, startPoint y: 330, endPoint x: 805, endPoint y: 328, distance: 20.6
click at [784, 330] on button "Next Note" at bounding box center [839, 331] width 209 height 28
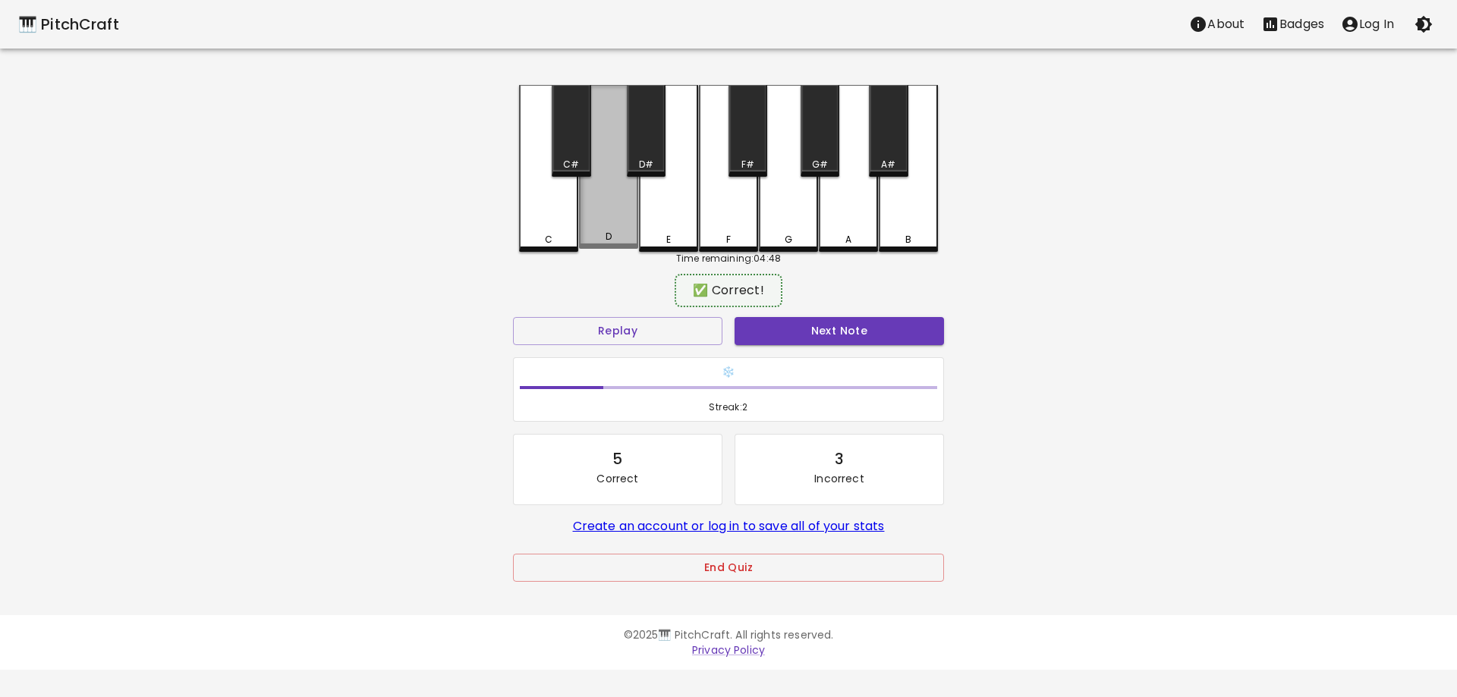
drag, startPoint x: 602, startPoint y: 211, endPoint x: 683, endPoint y: 260, distance: 94.4
click at [603, 211] on div "D" at bounding box center [608, 167] width 59 height 164
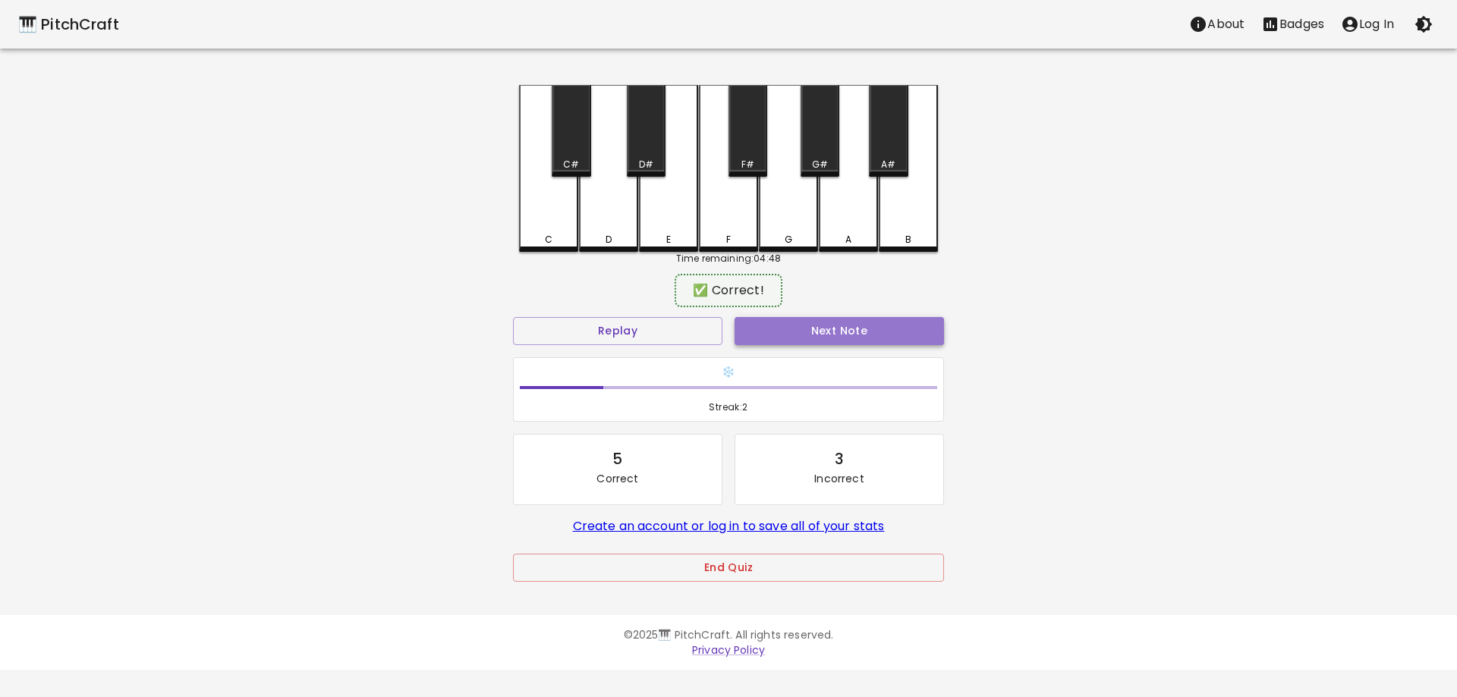
click at [765, 332] on button "Next Note" at bounding box center [839, 331] width 209 height 28
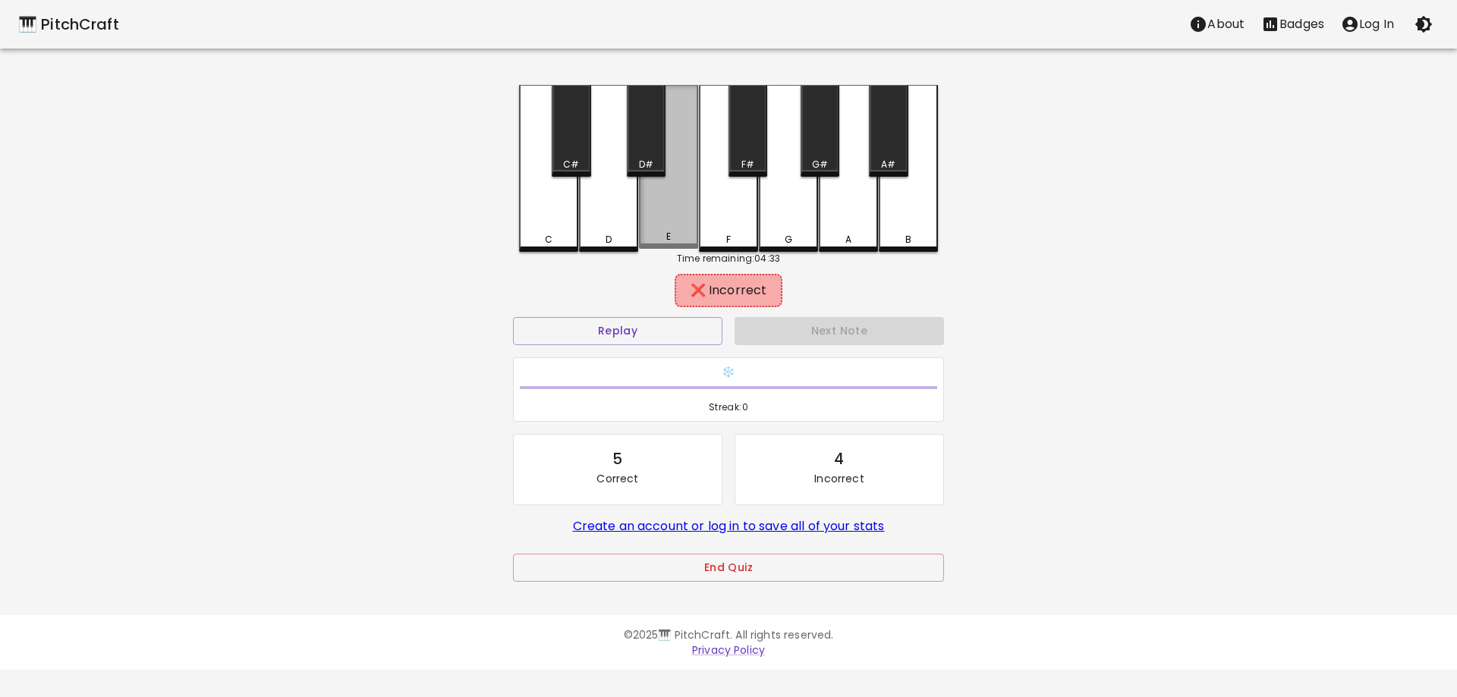
click at [672, 203] on div "E" at bounding box center [668, 167] width 59 height 164
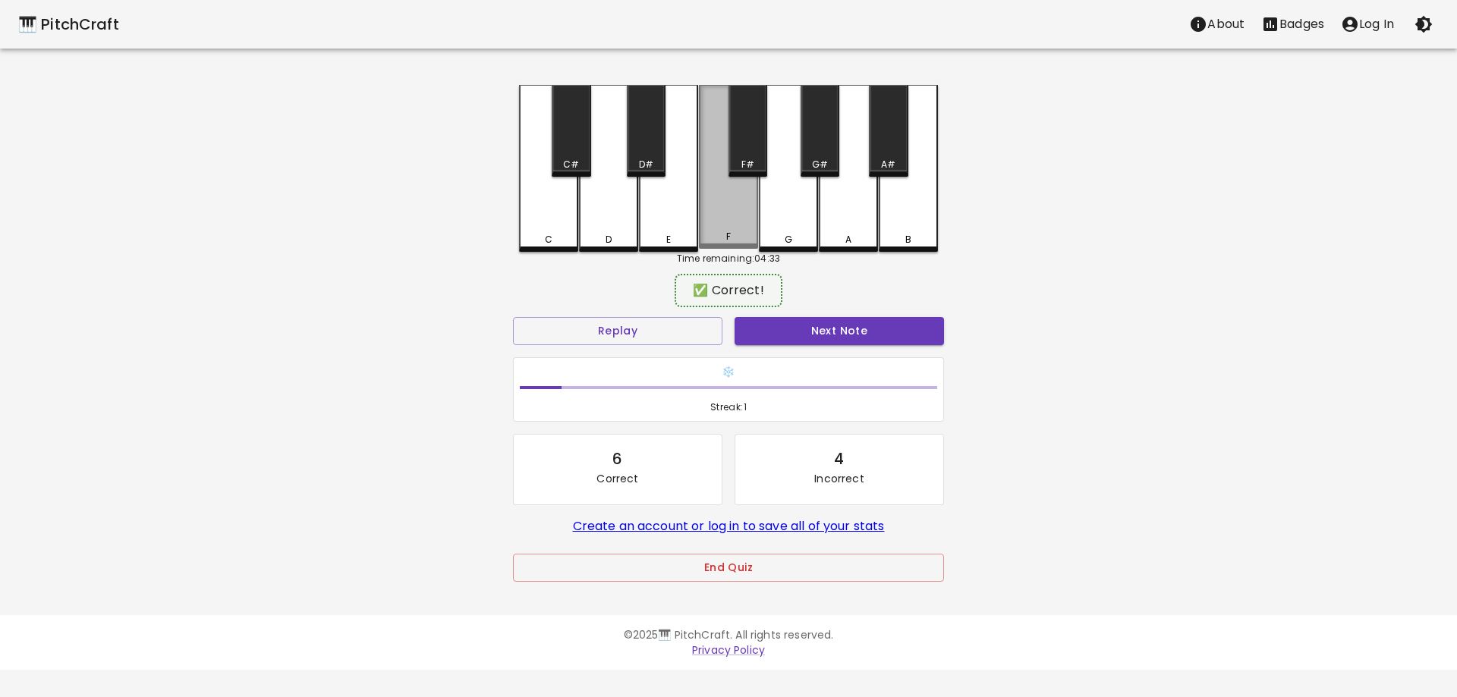
click at [721, 194] on div "F" at bounding box center [728, 167] width 59 height 164
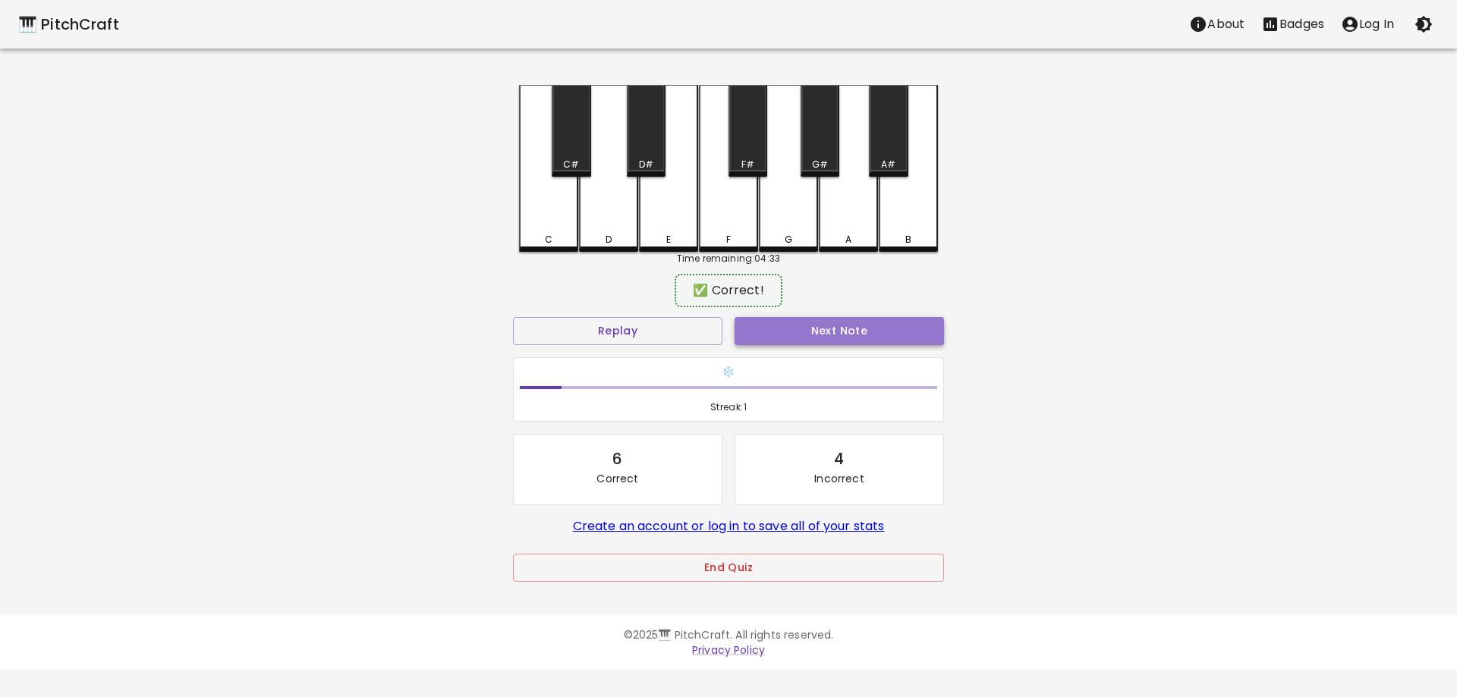
click at [782, 336] on button "Next Note" at bounding box center [839, 331] width 209 height 28
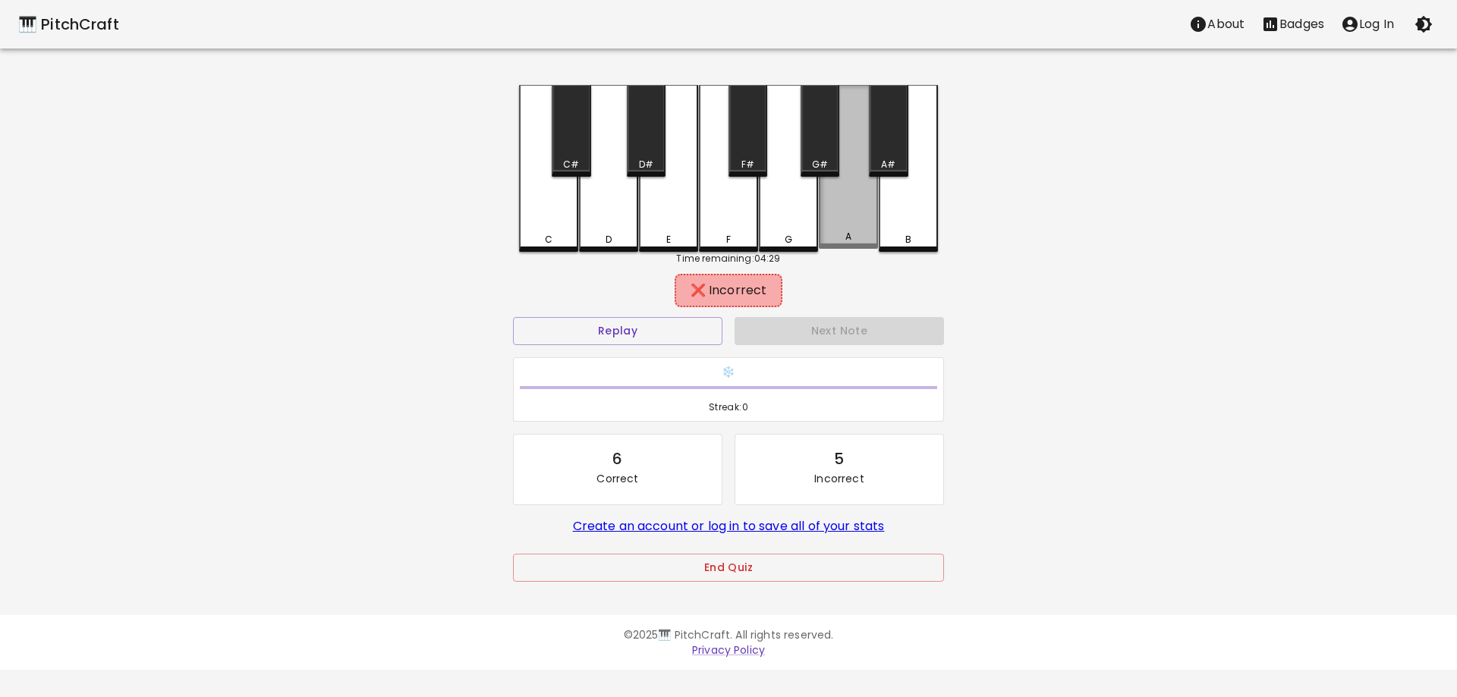
click at [843, 206] on div "A" at bounding box center [848, 167] width 59 height 164
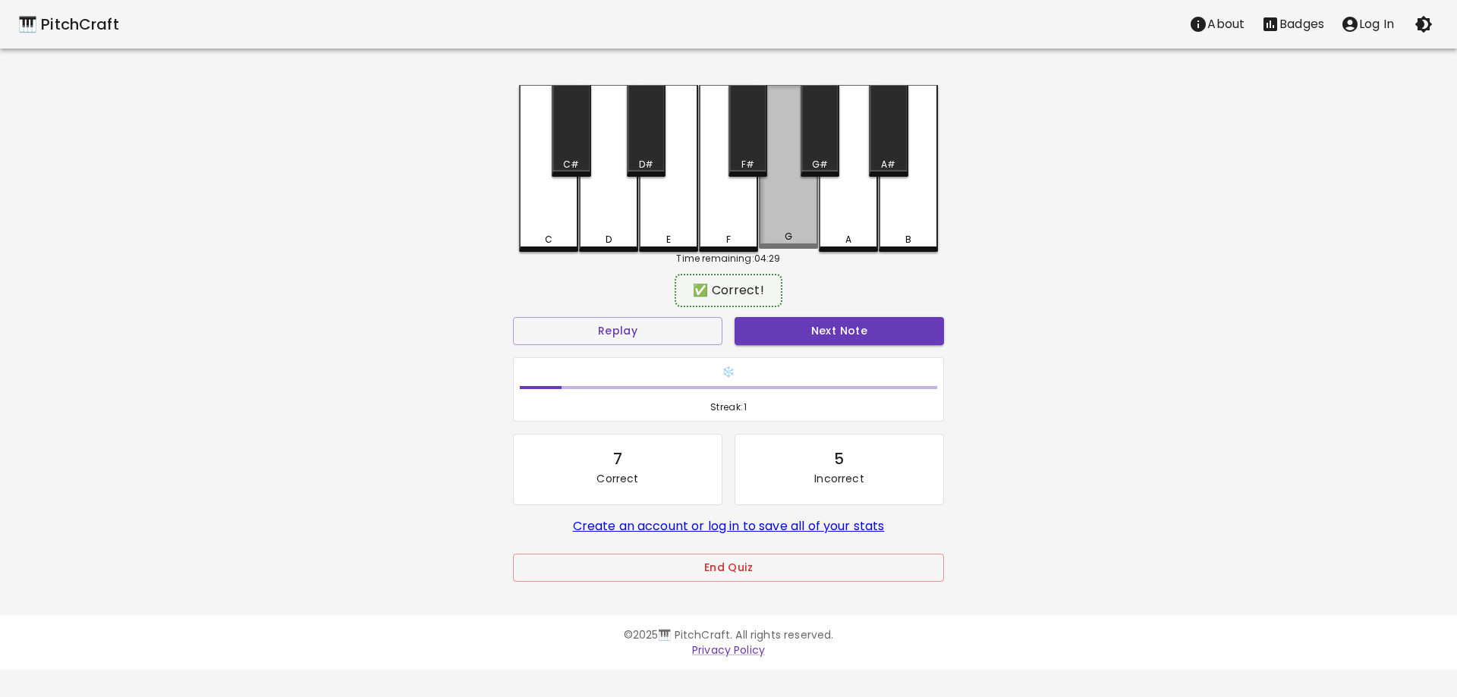
click at [776, 209] on div "G" at bounding box center [788, 167] width 59 height 164
click at [776, 332] on button "Next Note" at bounding box center [839, 331] width 209 height 28
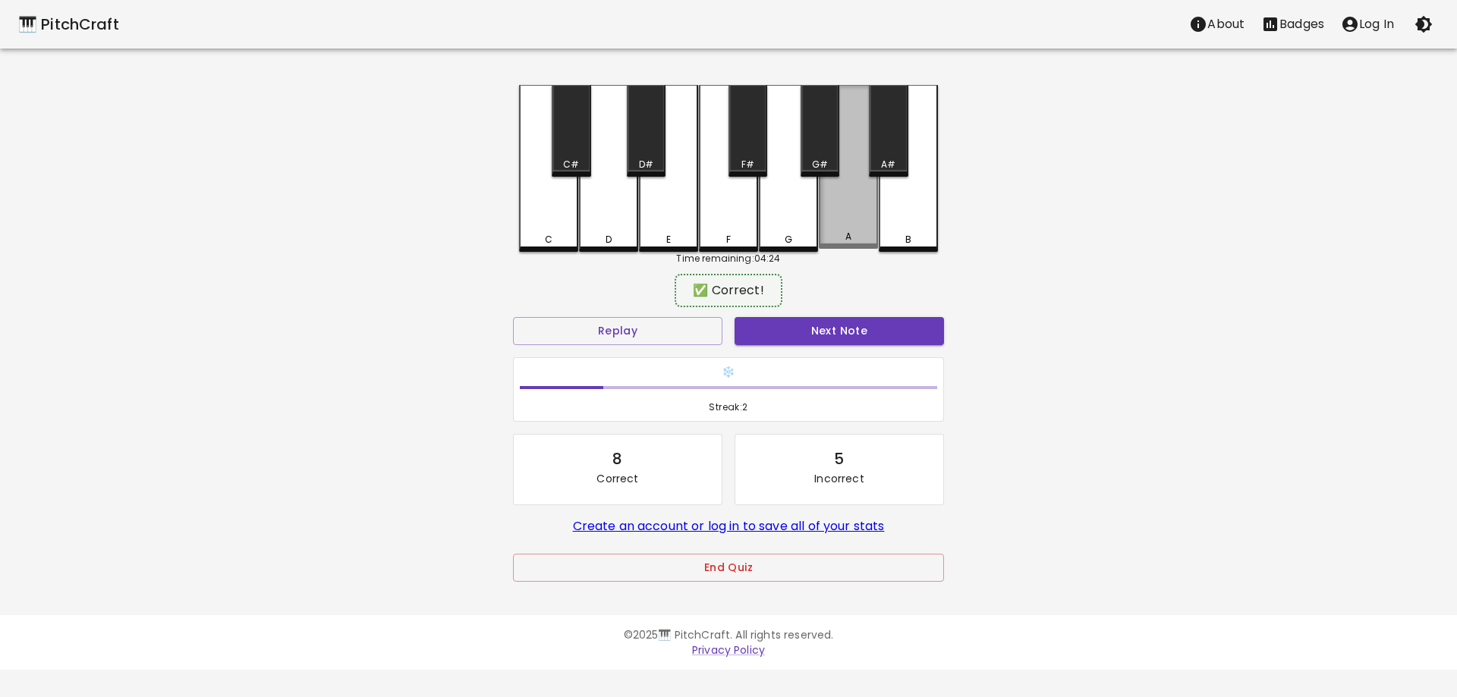
click at [844, 185] on div "A" at bounding box center [848, 167] width 59 height 164
click at [791, 333] on button "Next Note" at bounding box center [839, 331] width 209 height 28
click at [855, 200] on div "A" at bounding box center [848, 167] width 59 height 164
click at [788, 326] on button "Next Note" at bounding box center [839, 331] width 209 height 28
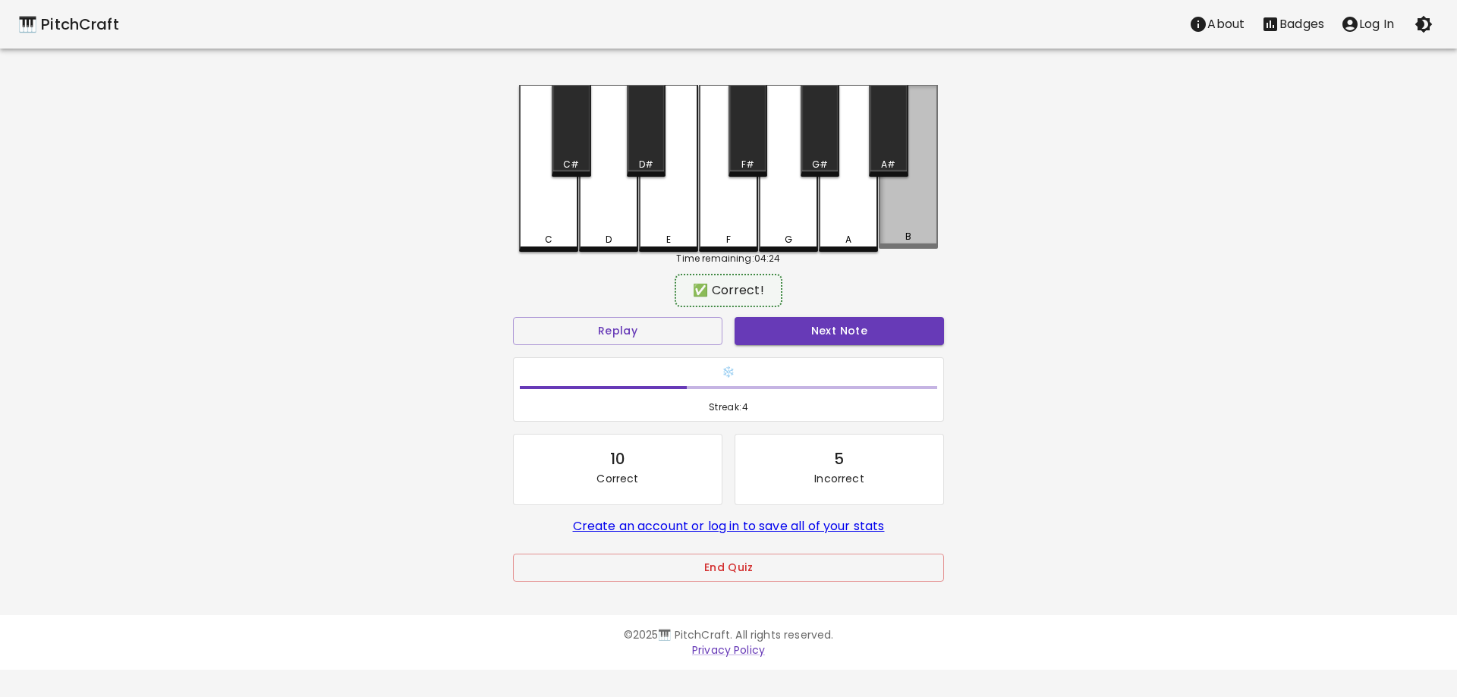
click at [924, 187] on div "B" at bounding box center [908, 167] width 59 height 164
click at [784, 329] on button "Next Note" at bounding box center [839, 331] width 209 height 28
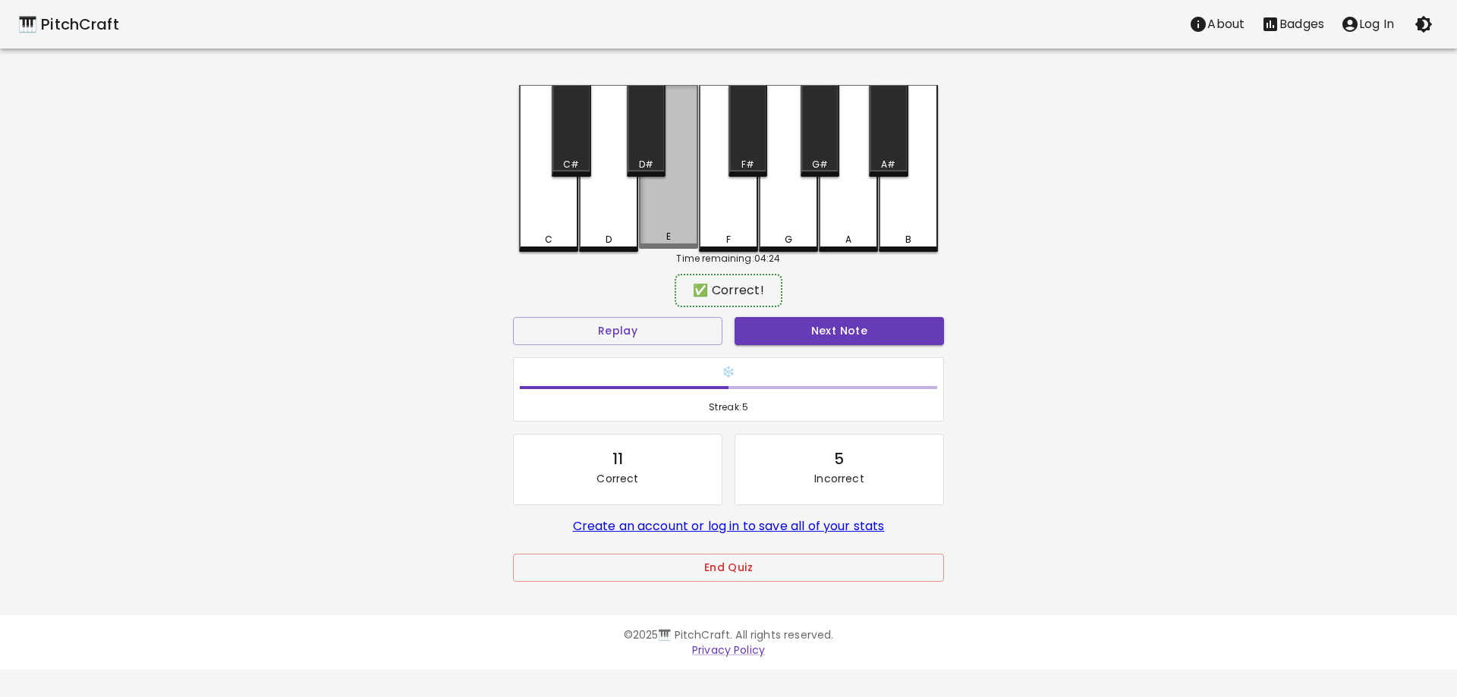
click at [686, 219] on div "E" at bounding box center [668, 167] width 59 height 164
click at [760, 329] on button "Next Note" at bounding box center [839, 331] width 209 height 28
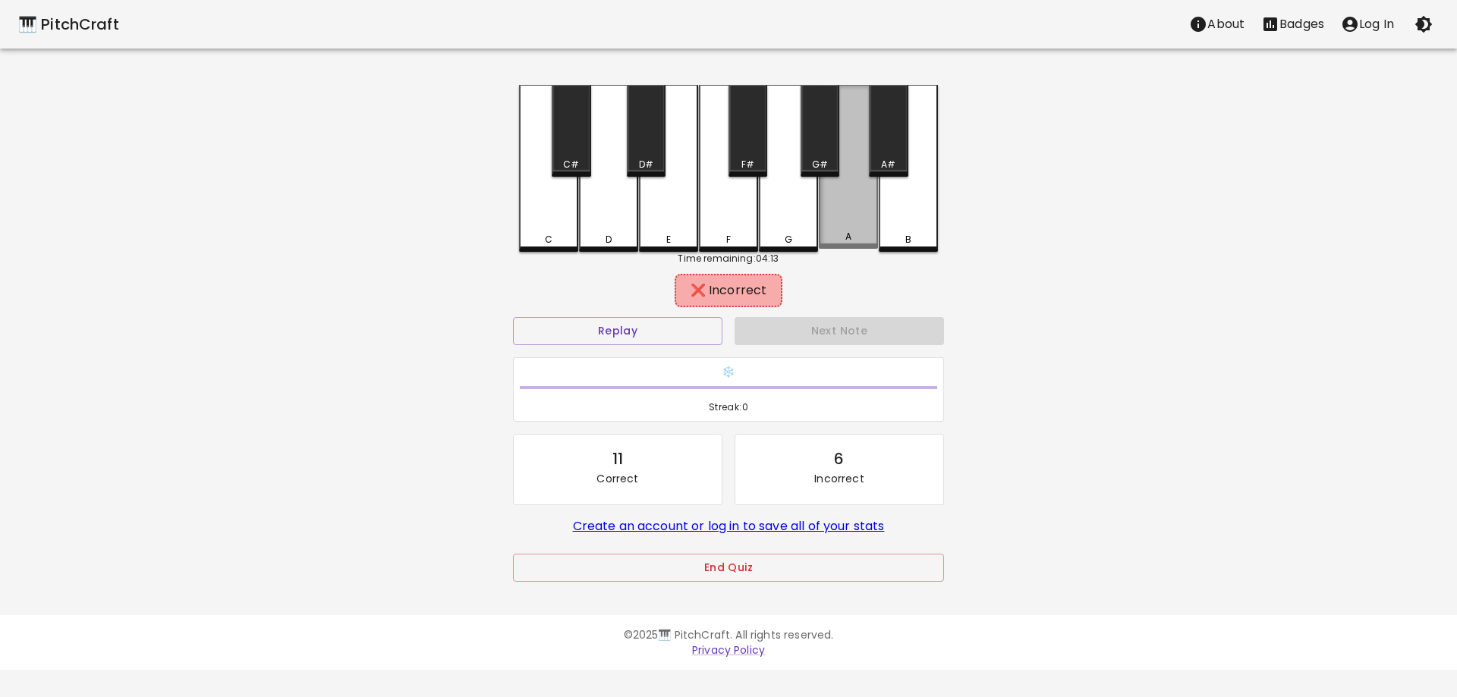
drag, startPoint x: 837, startPoint y: 202, endPoint x: 802, endPoint y: 208, distance: 35.4
click at [835, 202] on div "A" at bounding box center [848, 167] width 59 height 164
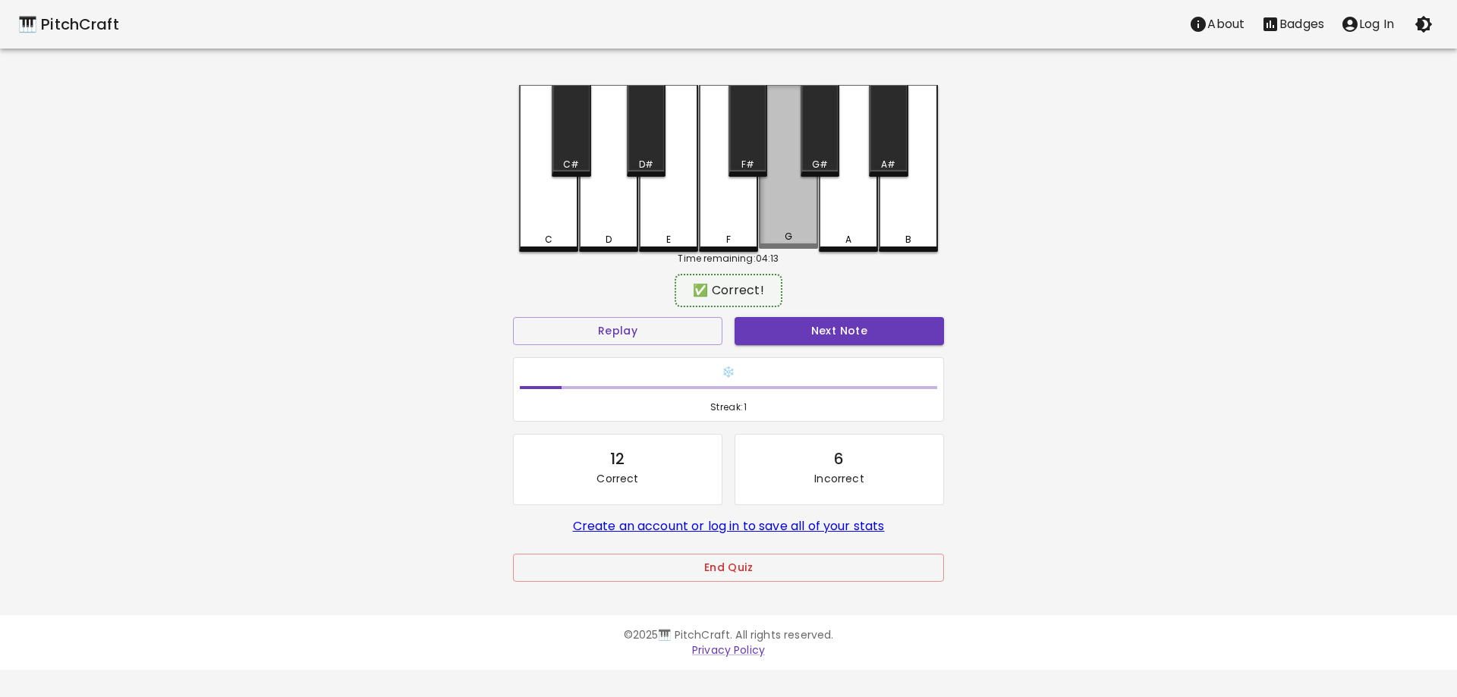
click at [779, 209] on div "G" at bounding box center [788, 167] width 59 height 164
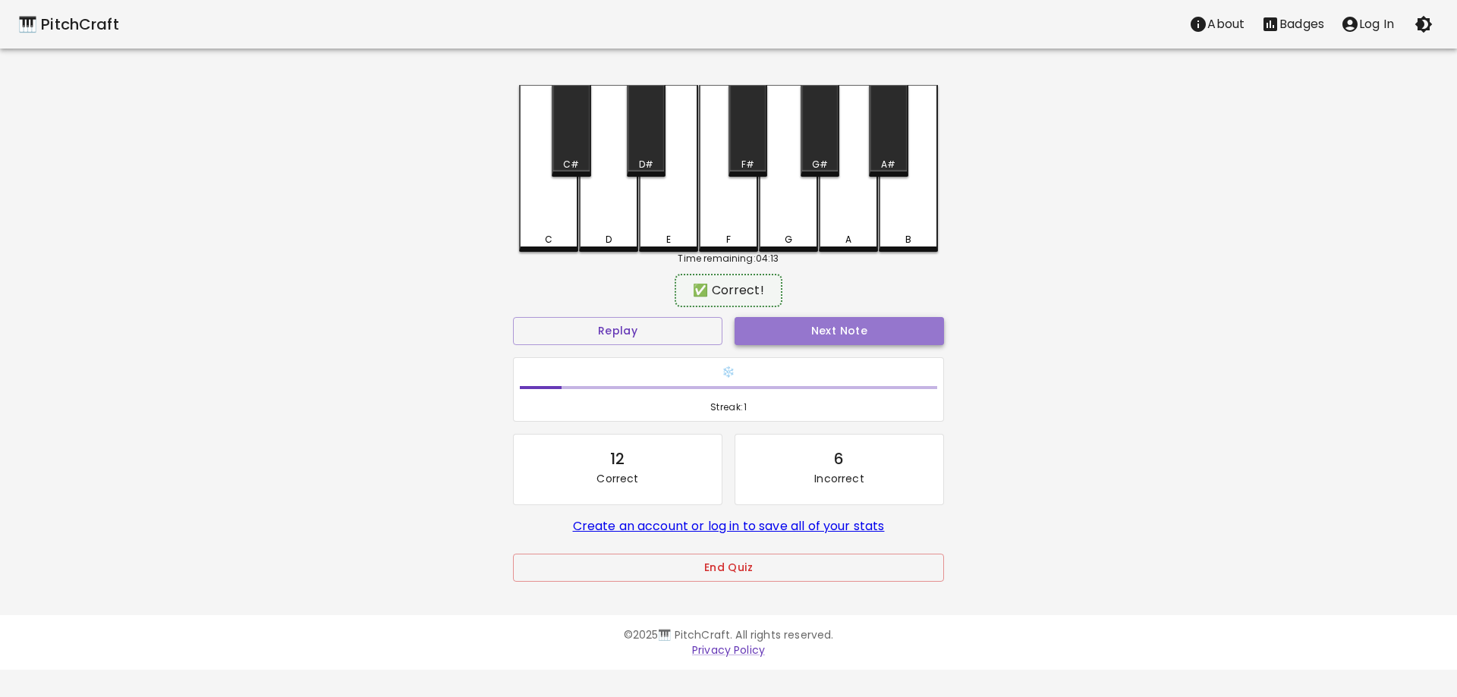
click at [760, 329] on button "Next Note" at bounding box center [839, 331] width 209 height 28
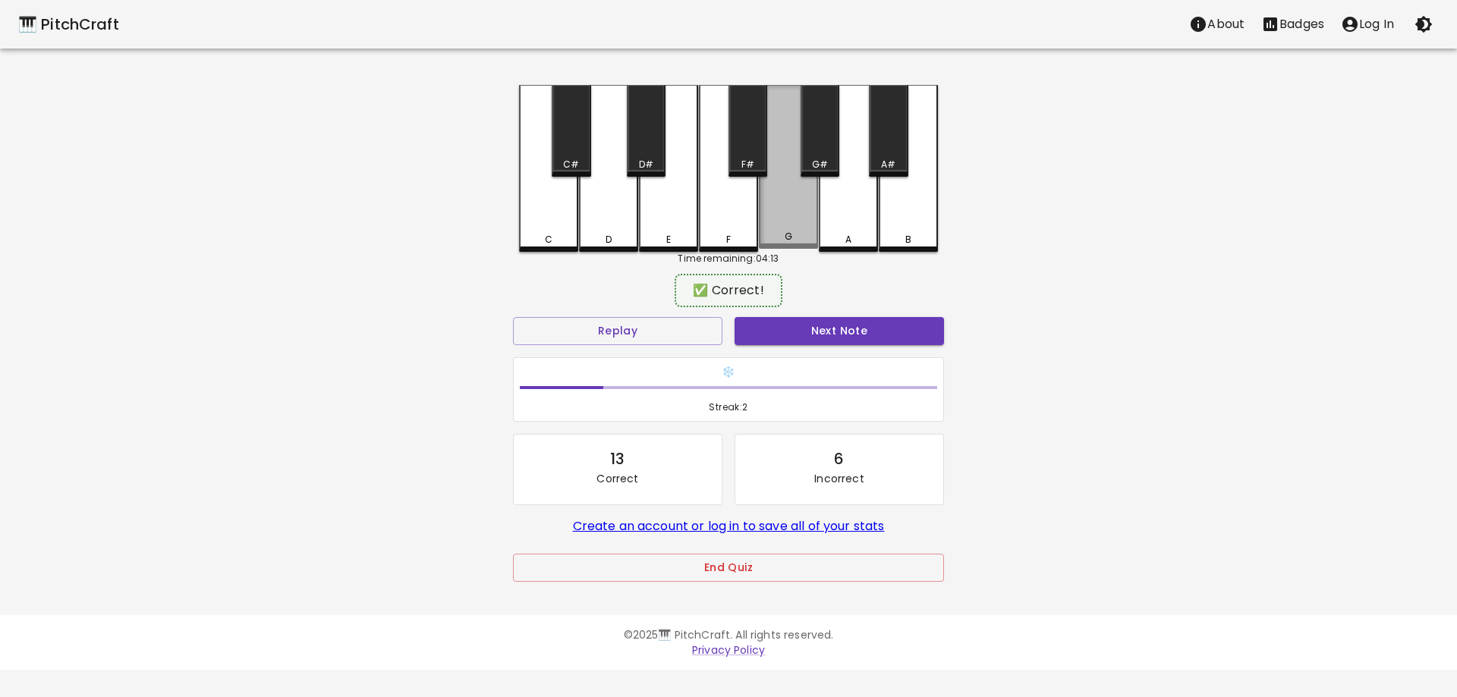
click at [791, 211] on div "G" at bounding box center [788, 167] width 59 height 164
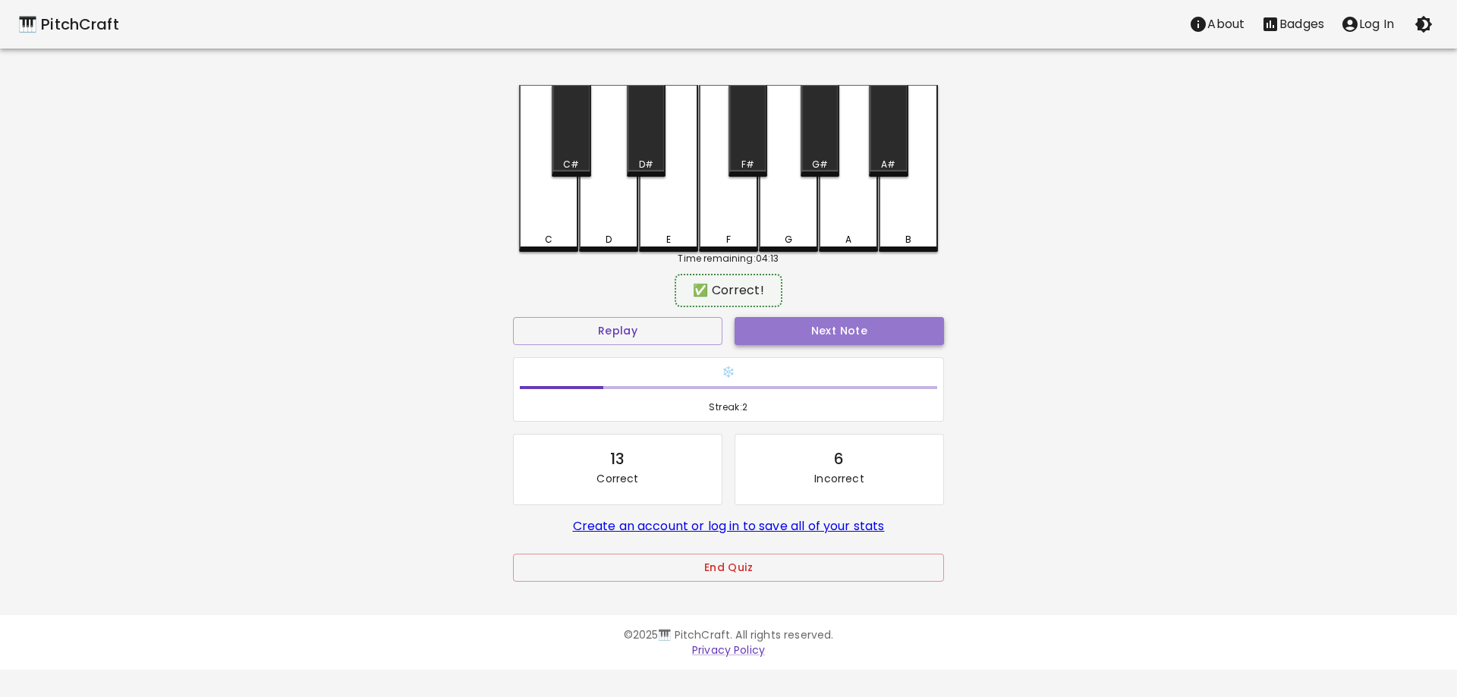
click at [768, 329] on button "Next Note" at bounding box center [839, 331] width 209 height 28
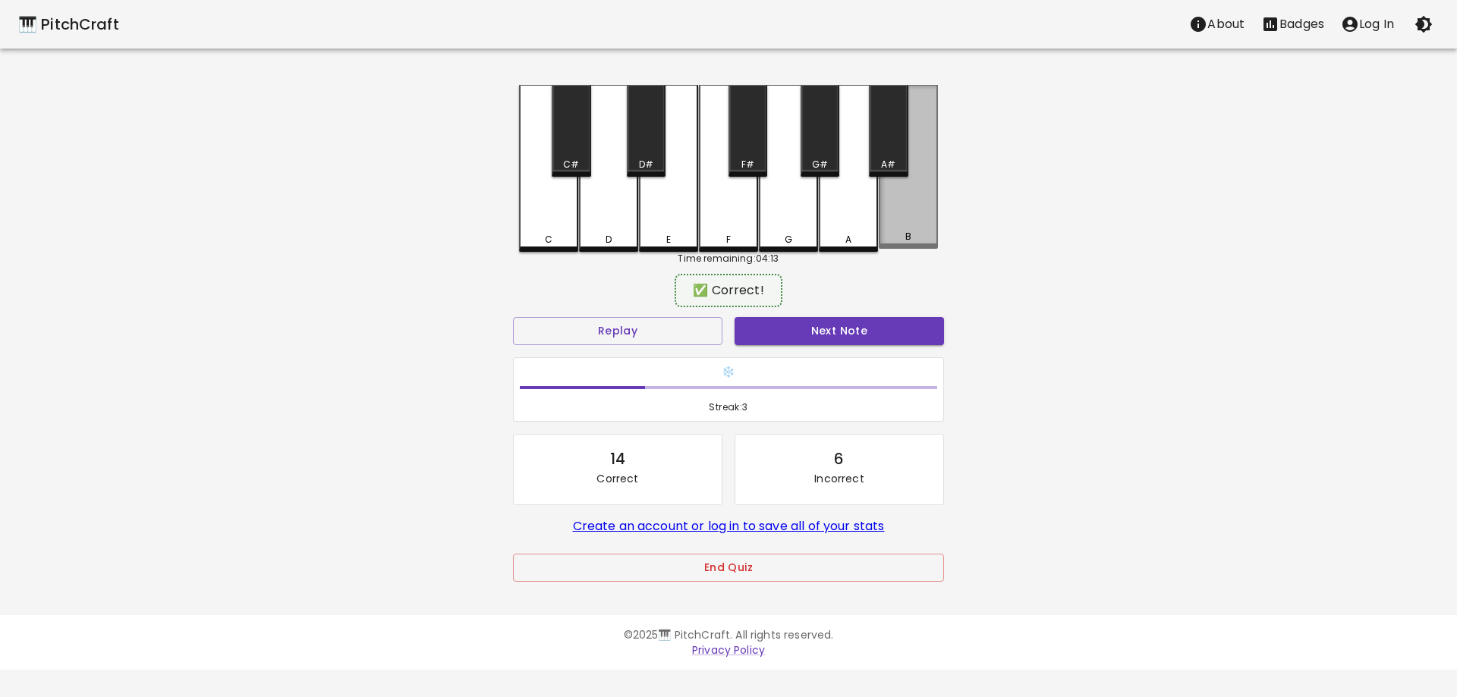
click at [901, 190] on div "B" at bounding box center [908, 167] width 59 height 164
click at [784, 332] on button "Next Note" at bounding box center [839, 331] width 209 height 28
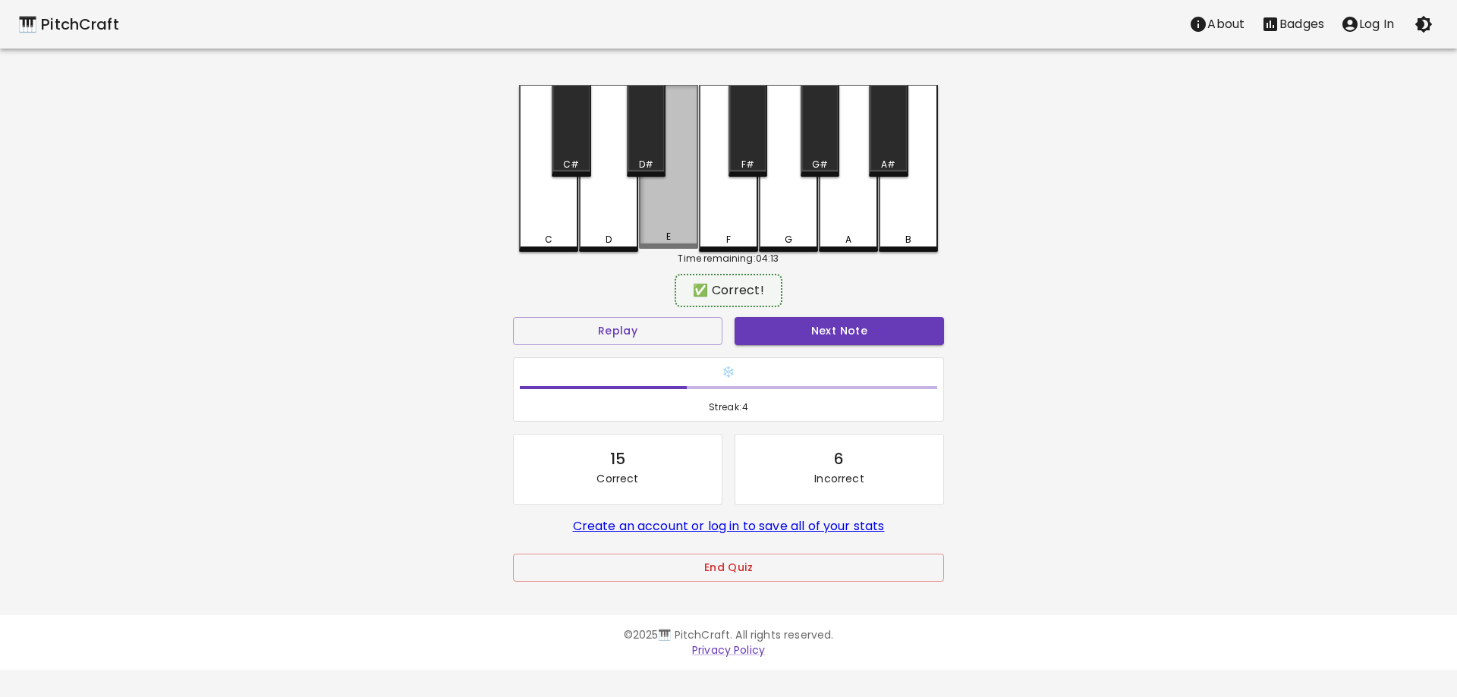
click at [665, 217] on div "E" at bounding box center [668, 167] width 59 height 164
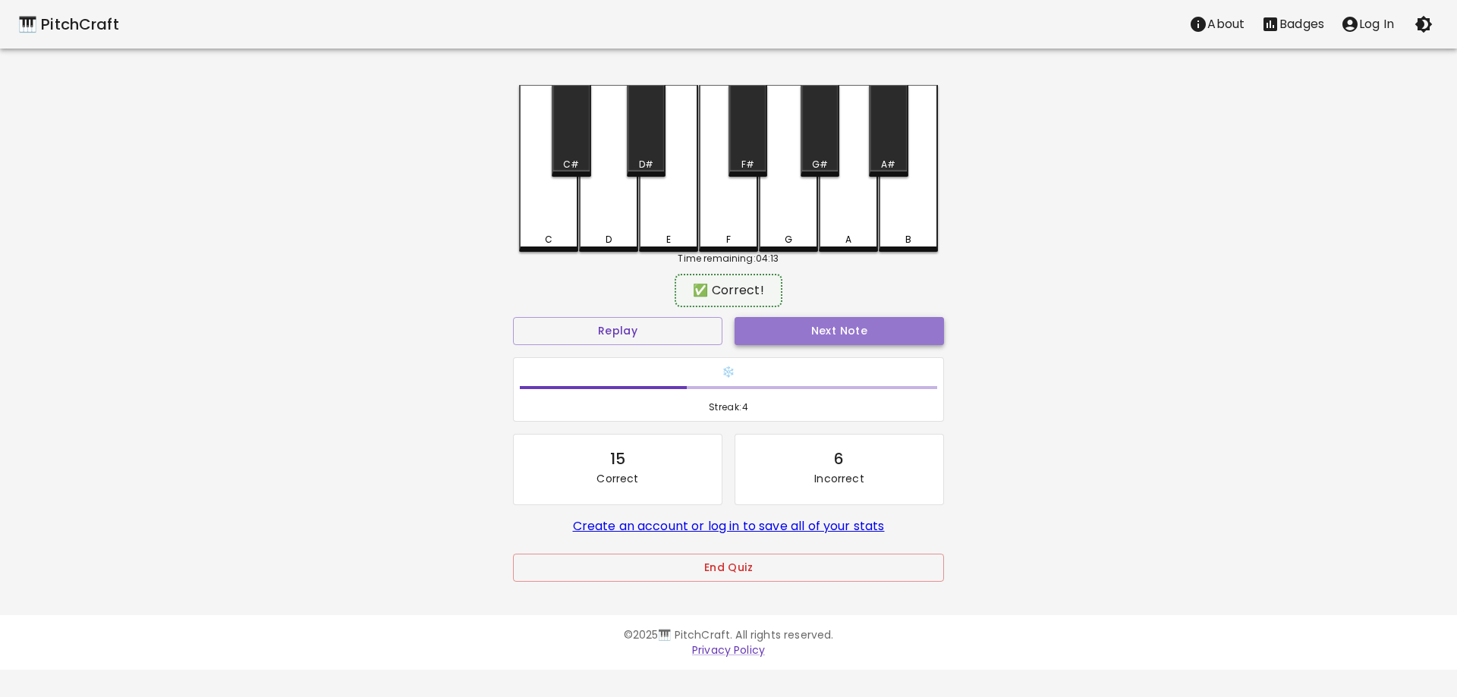
click at [750, 329] on button "Next Note" at bounding box center [839, 331] width 209 height 28
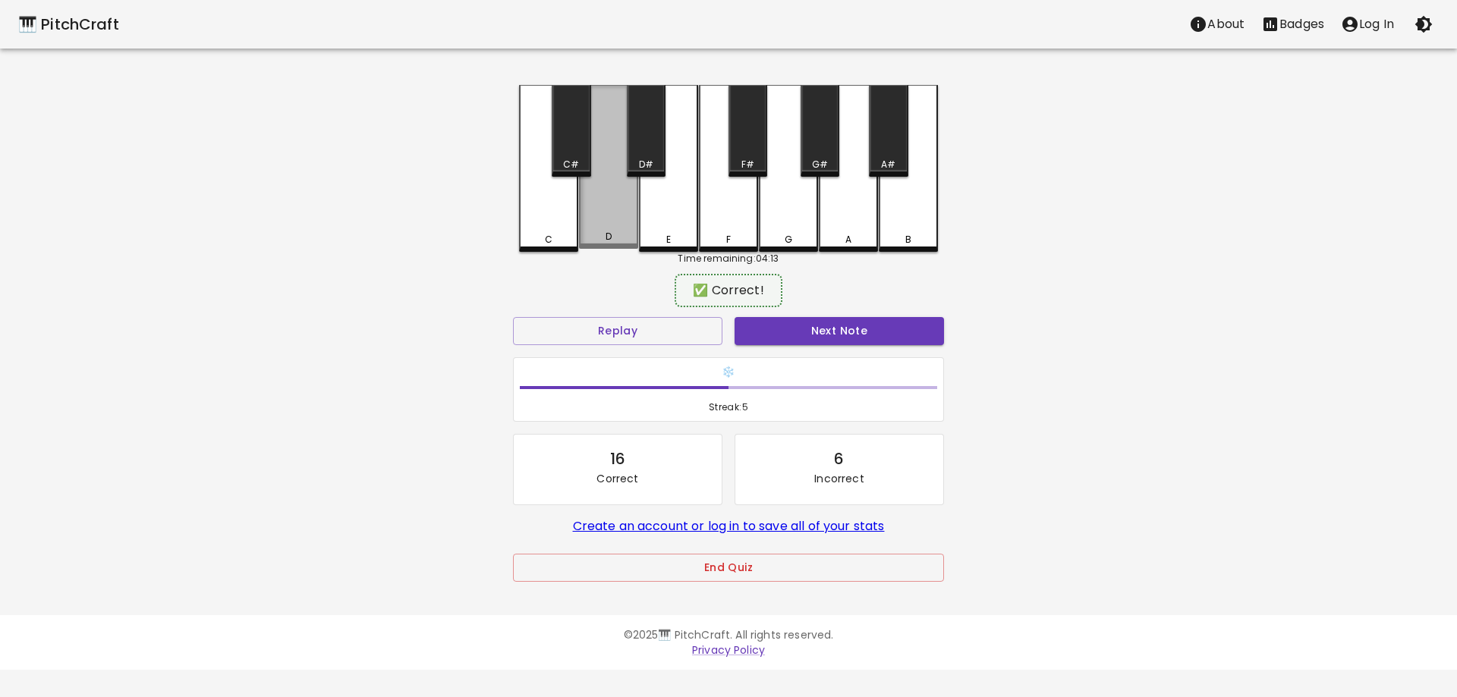
click at [607, 219] on div "D" at bounding box center [608, 167] width 59 height 164
click at [754, 321] on button "Next Note" at bounding box center [839, 331] width 209 height 28
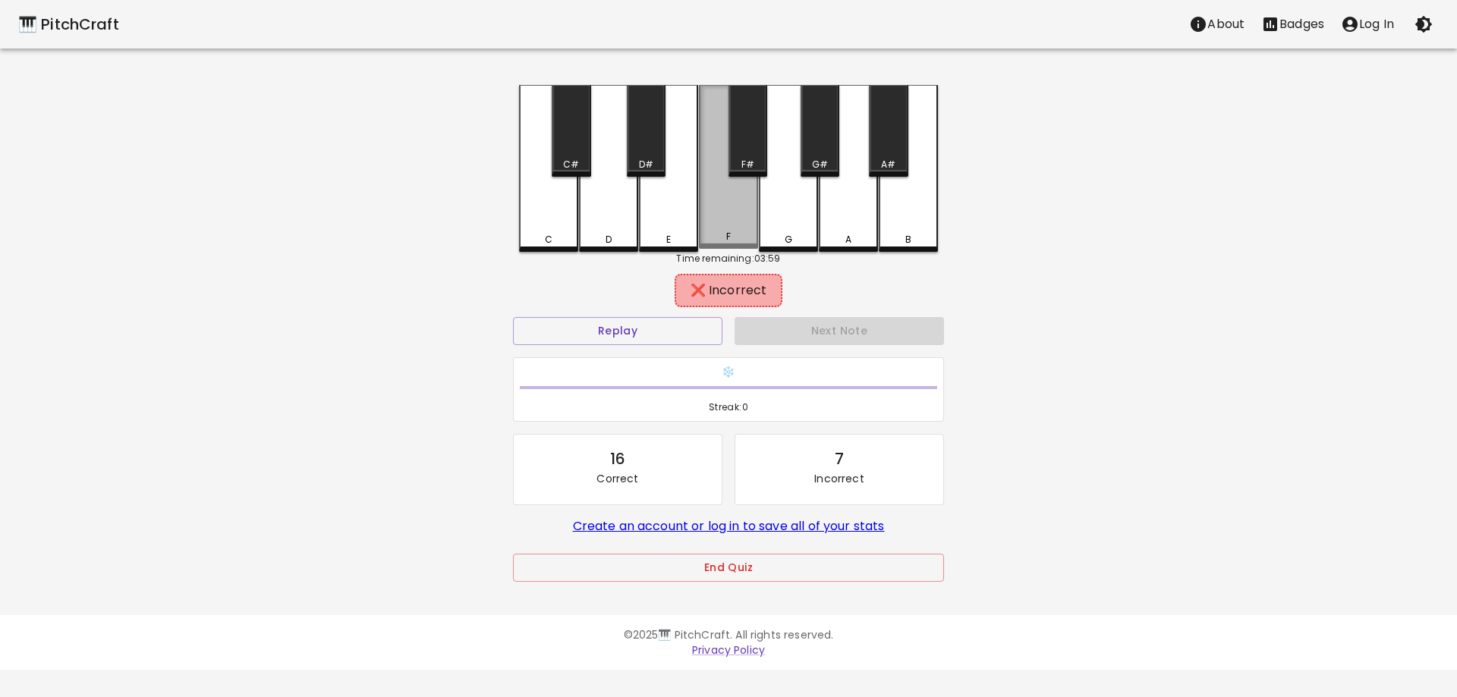
click at [722, 209] on div "F" at bounding box center [728, 167] width 59 height 164
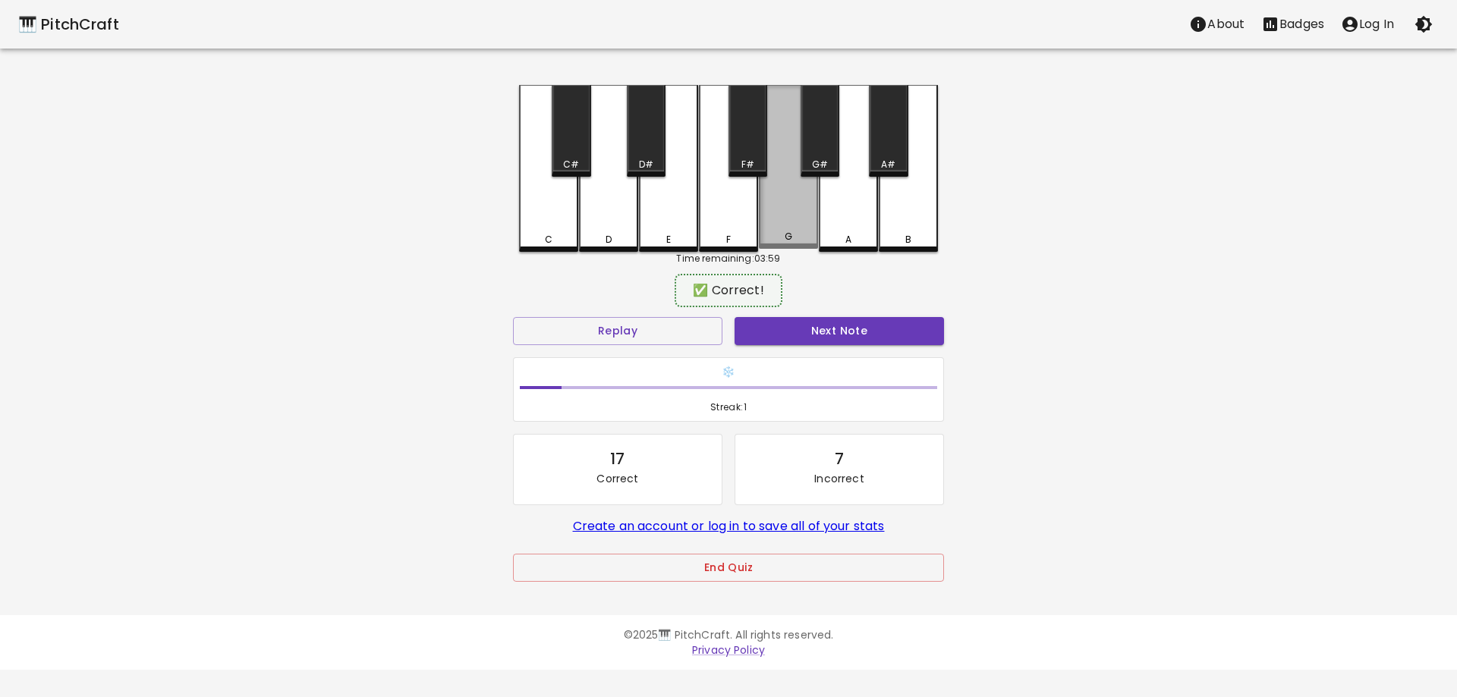
click at [782, 203] on div "G" at bounding box center [788, 167] width 59 height 164
click at [767, 329] on button "Next Note" at bounding box center [839, 331] width 209 height 28
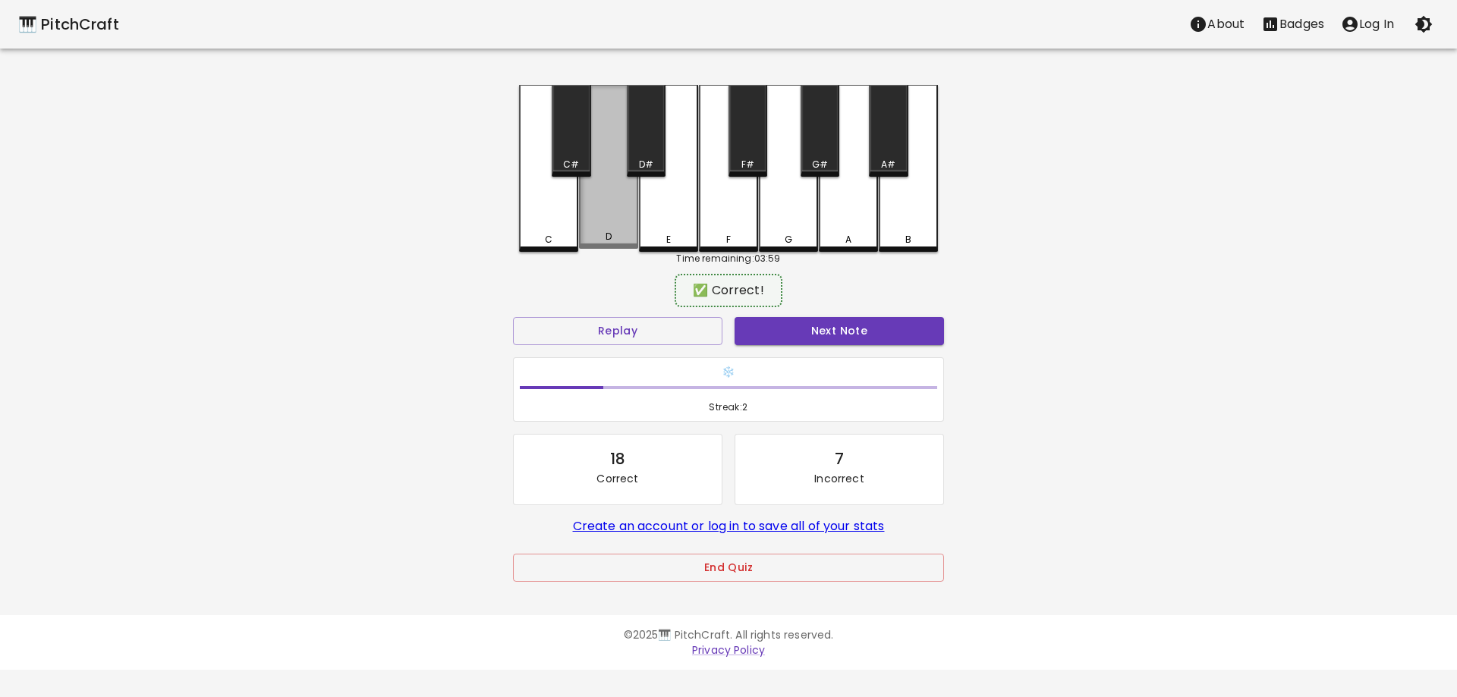
click at [618, 214] on div "D" at bounding box center [608, 167] width 59 height 164
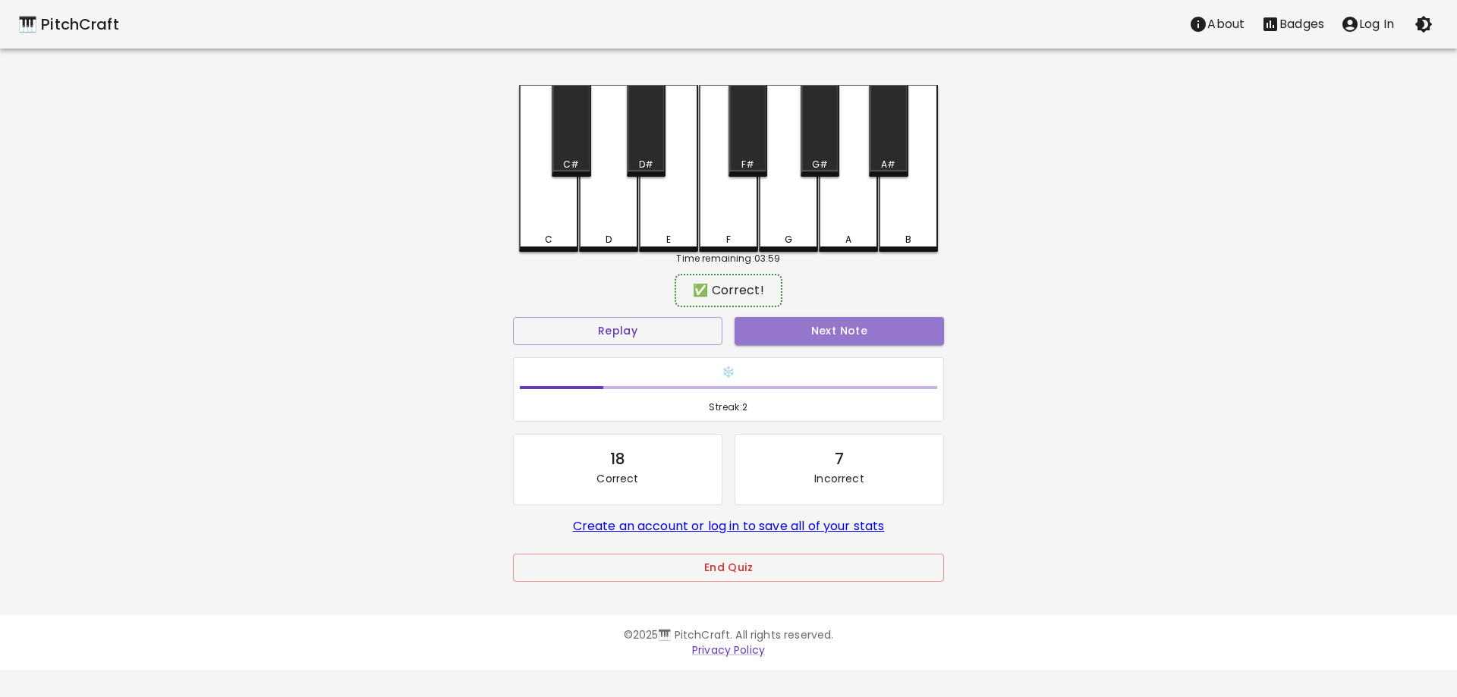
click at [793, 333] on button "Next Note" at bounding box center [839, 331] width 209 height 28
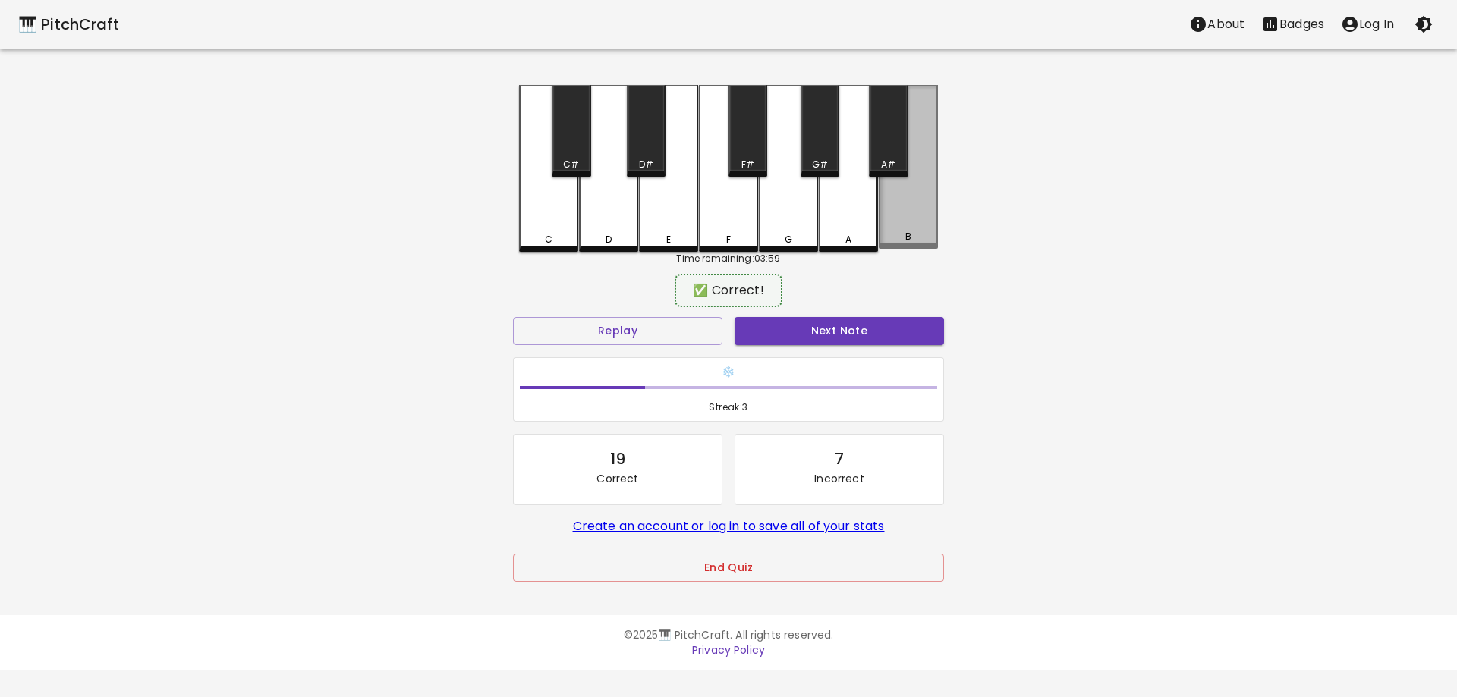
click at [902, 200] on div "B" at bounding box center [908, 167] width 59 height 164
click at [792, 332] on button "Next Note" at bounding box center [839, 331] width 209 height 28
drag, startPoint x: 898, startPoint y: 212, endPoint x: 867, endPoint y: 242, distance: 43.5
click at [898, 213] on div "B" at bounding box center [908, 167] width 59 height 164
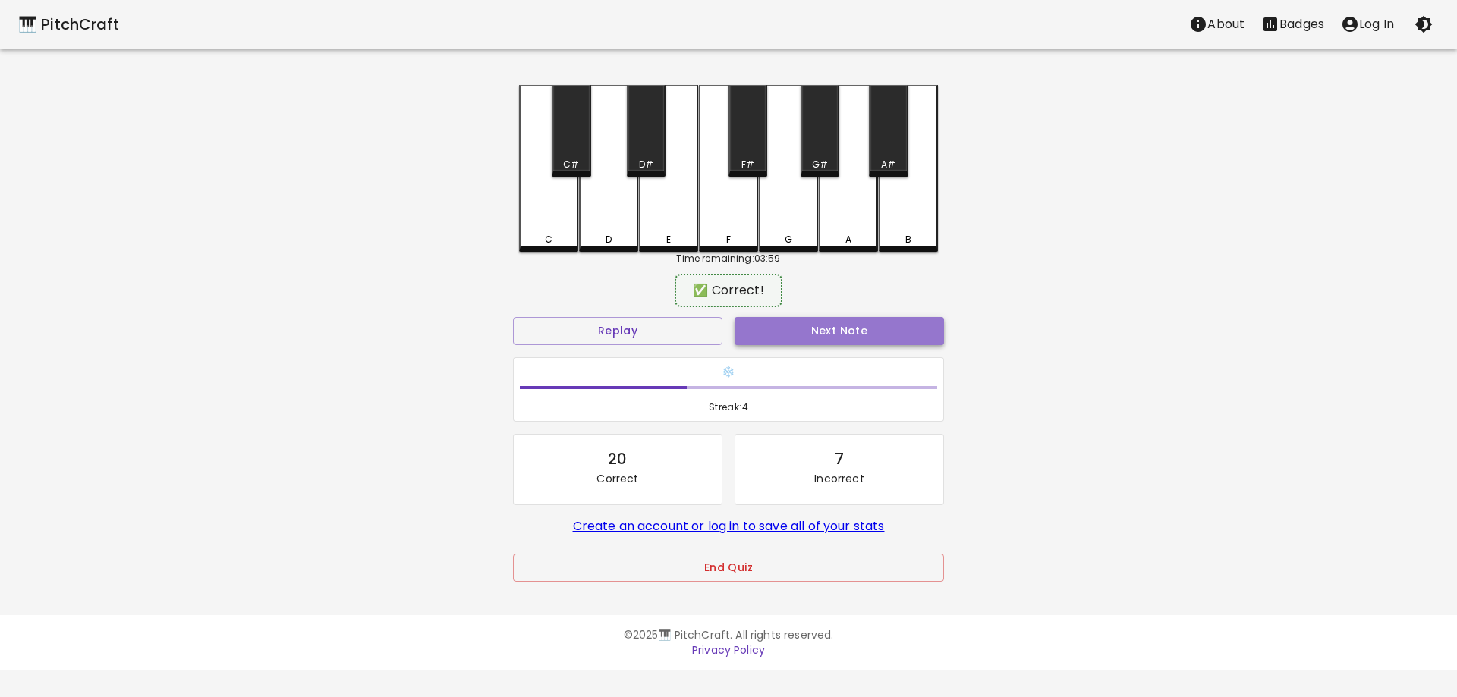
click at [789, 332] on button "Next Note" at bounding box center [839, 331] width 209 height 28
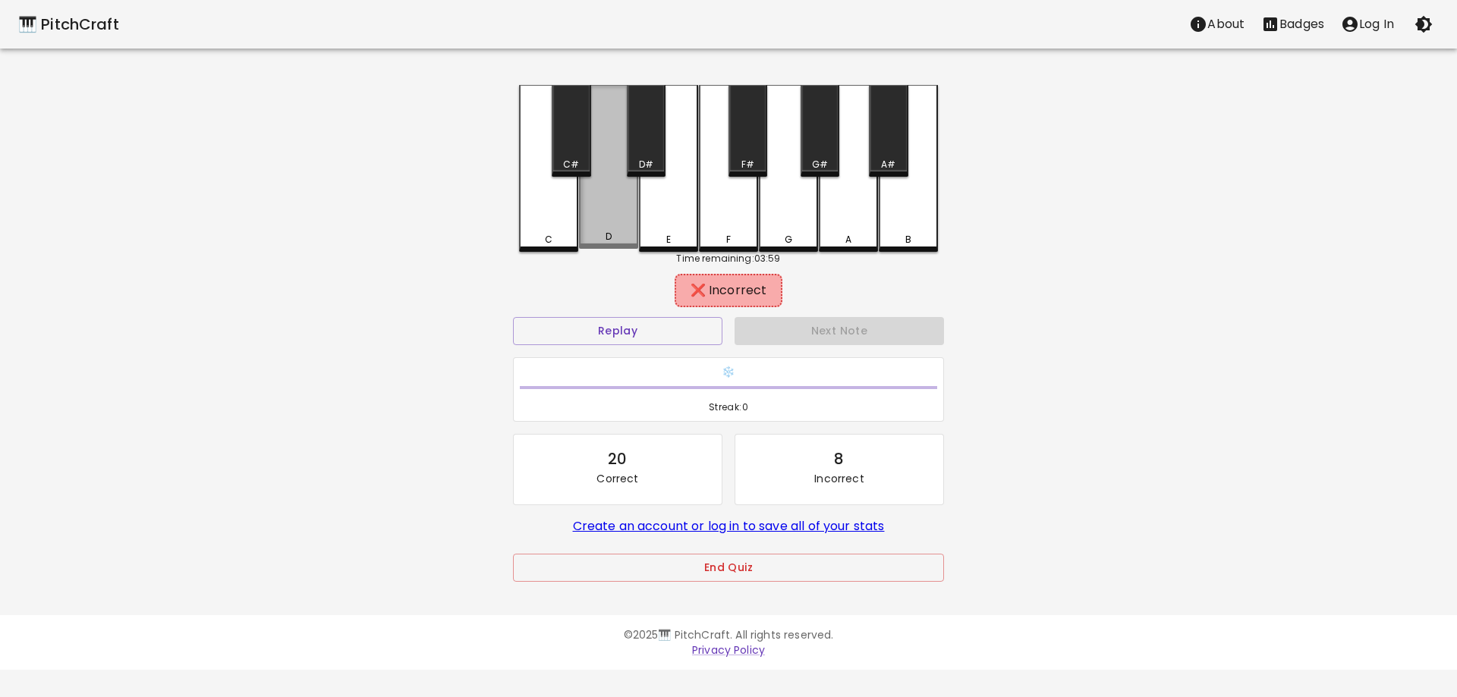
drag, startPoint x: 617, startPoint y: 212, endPoint x: 669, endPoint y: 205, distance: 52.8
click at [618, 212] on div "D" at bounding box center [608, 167] width 59 height 164
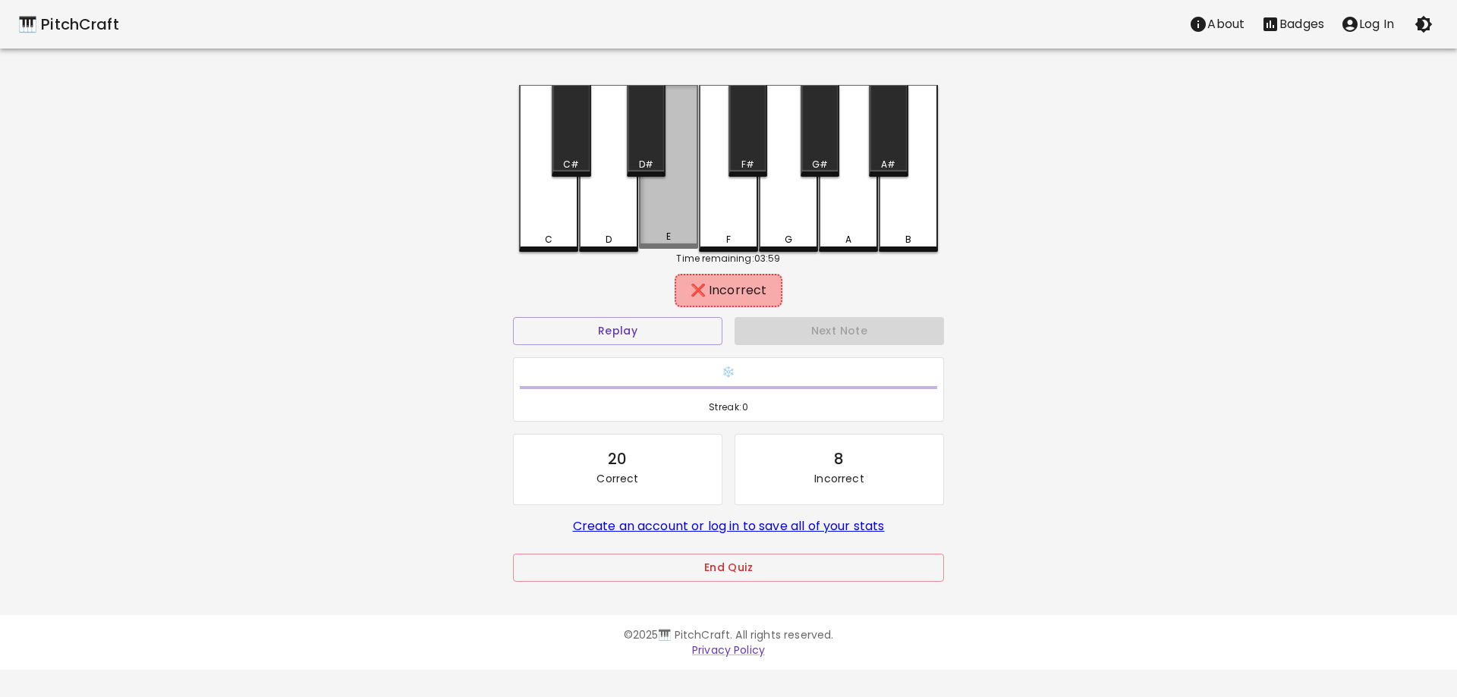
click at [674, 202] on div "E" at bounding box center [668, 167] width 59 height 164
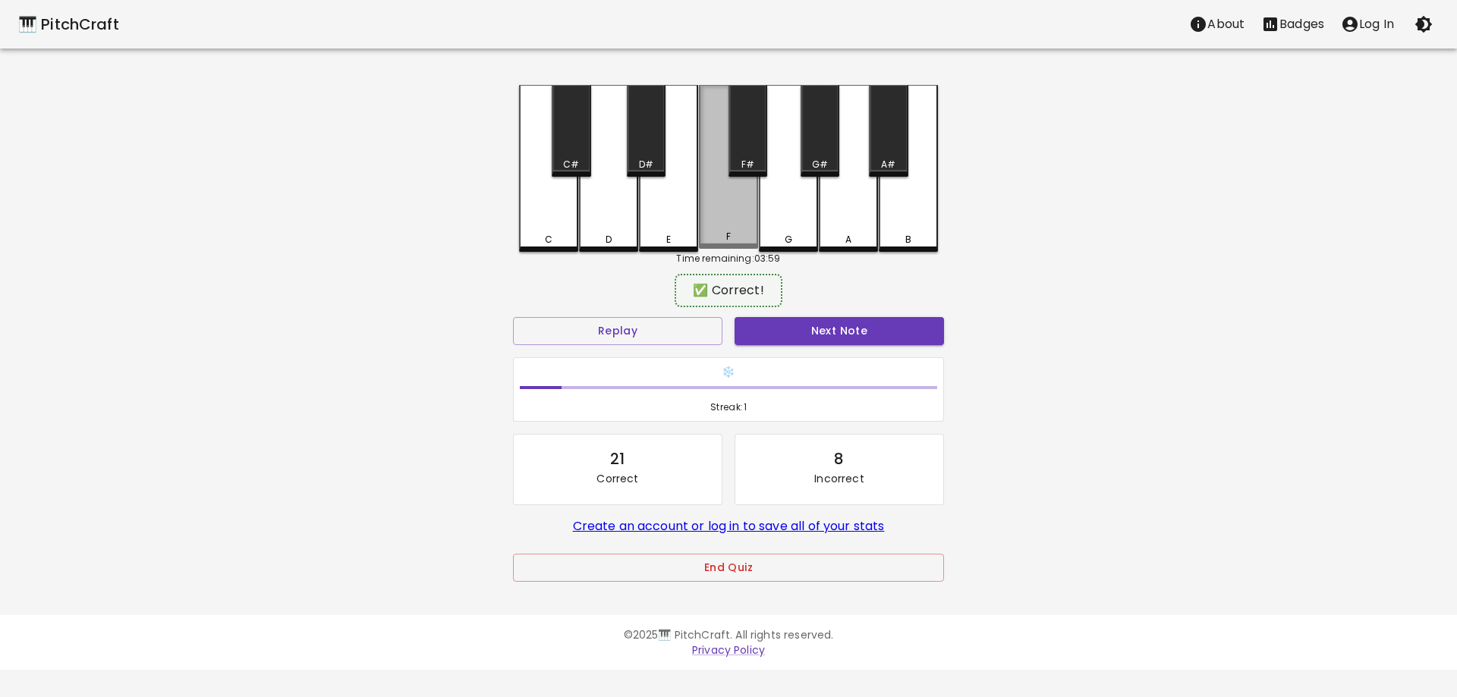
click at [731, 187] on div "F" at bounding box center [728, 167] width 59 height 164
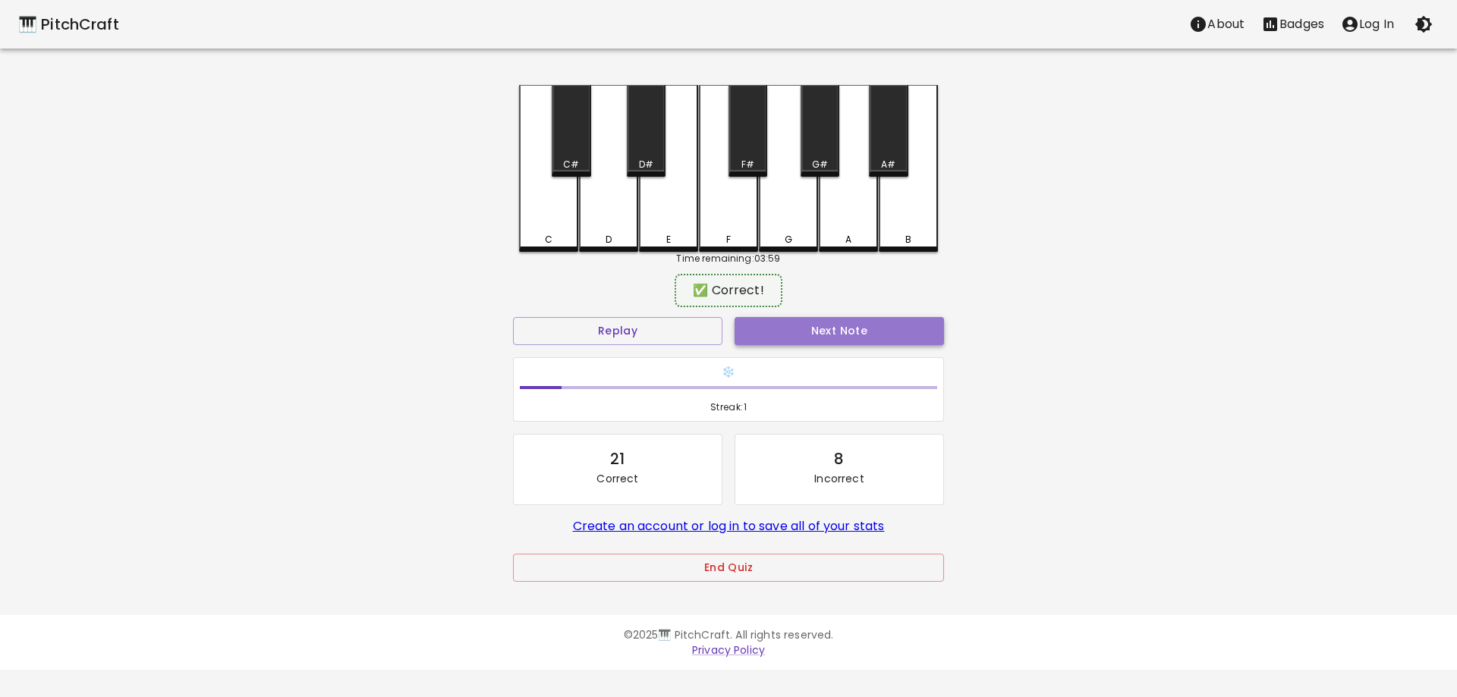
click at [760, 332] on button "Next Note" at bounding box center [839, 331] width 209 height 28
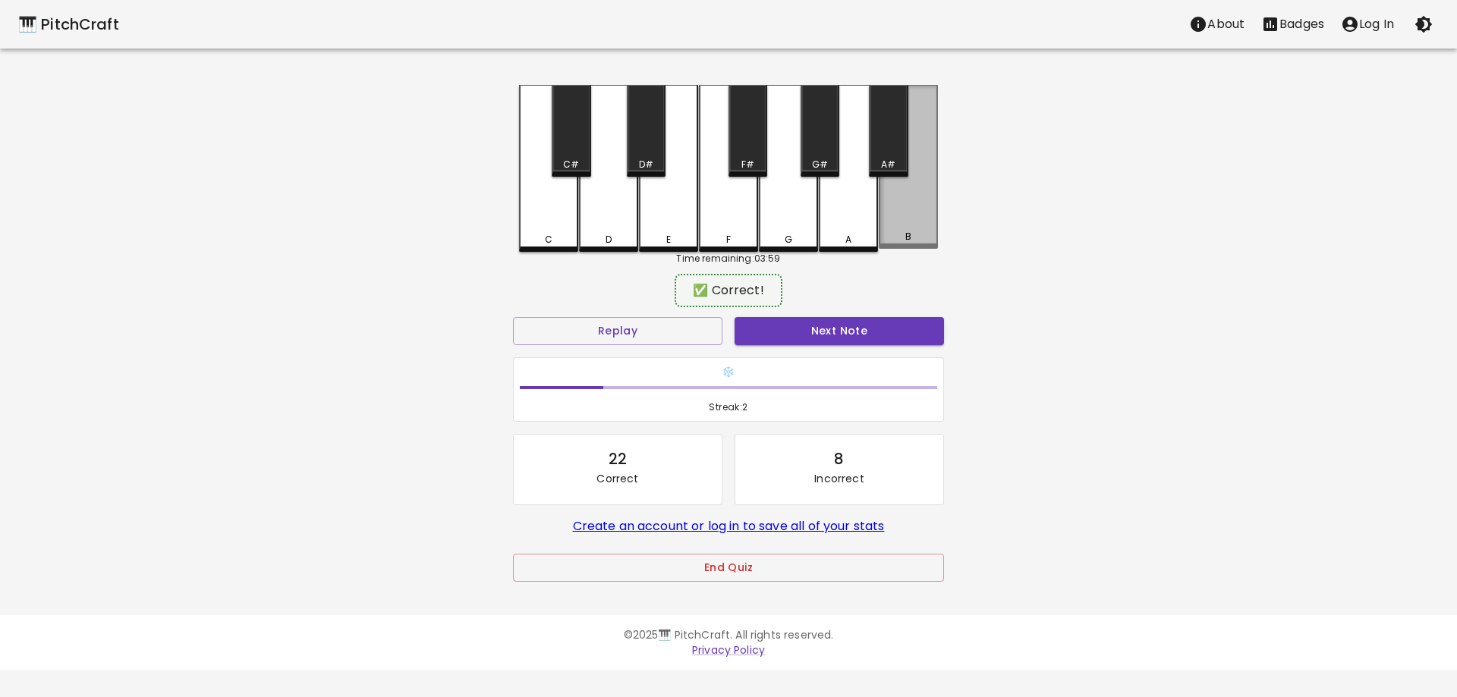
drag, startPoint x: 896, startPoint y: 206, endPoint x: 872, endPoint y: 230, distance: 34.3
click at [896, 206] on div "B" at bounding box center [908, 167] width 59 height 164
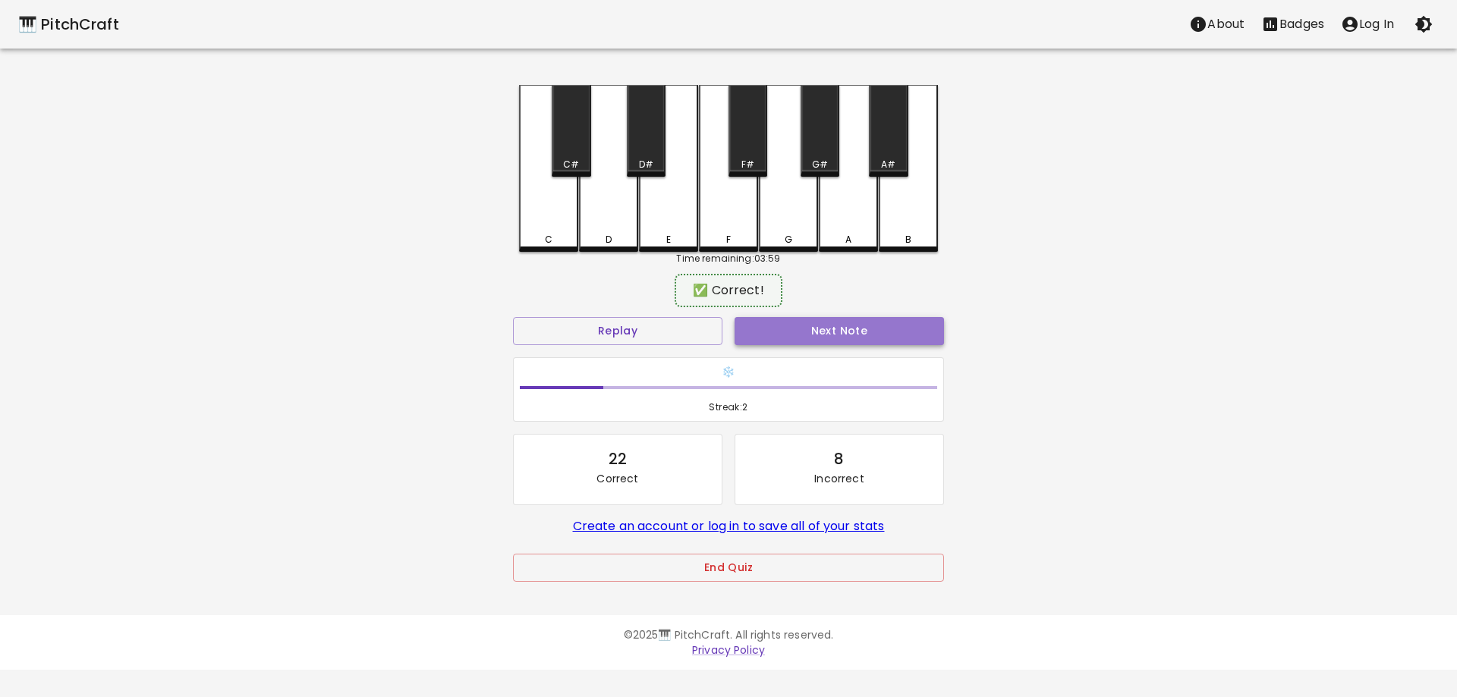
click at [787, 327] on button "Next Note" at bounding box center [839, 331] width 209 height 28
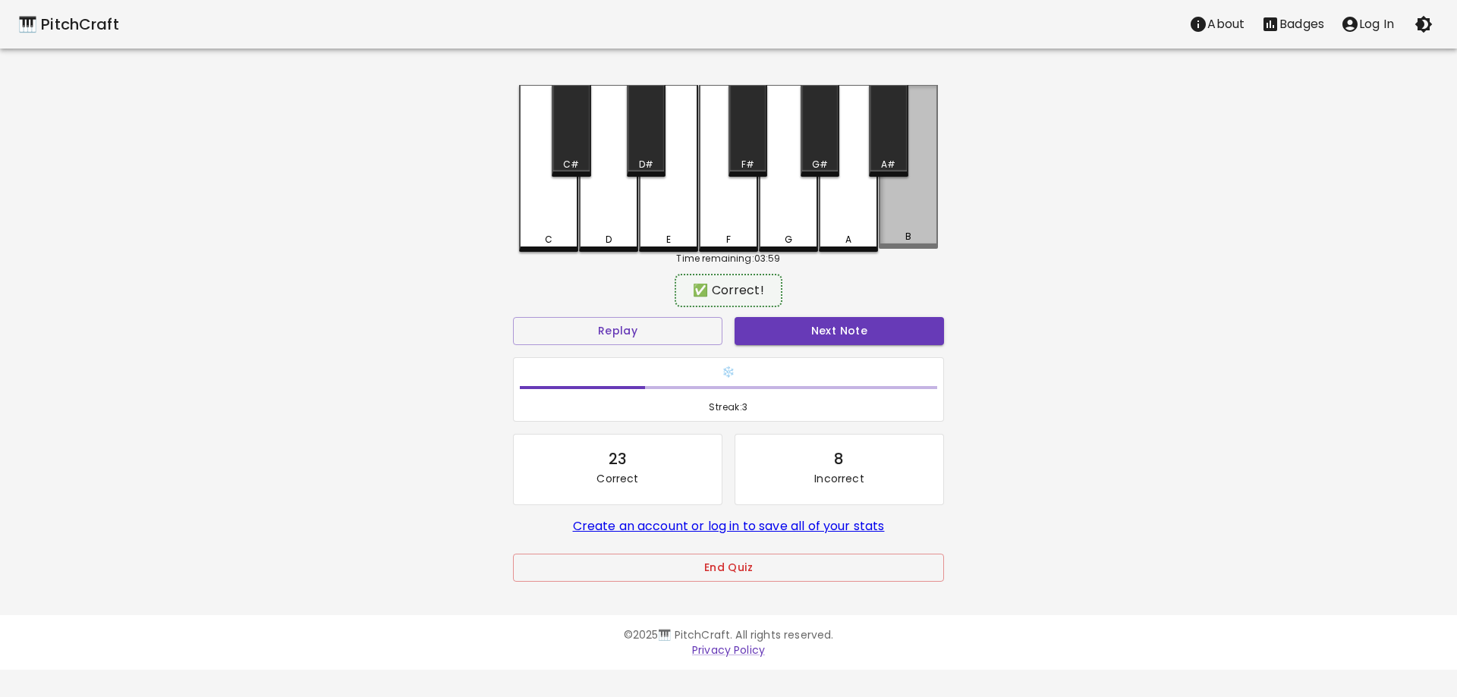
click at [905, 195] on div "B" at bounding box center [908, 167] width 59 height 164
click at [773, 328] on button "Next Note" at bounding box center [839, 331] width 209 height 28
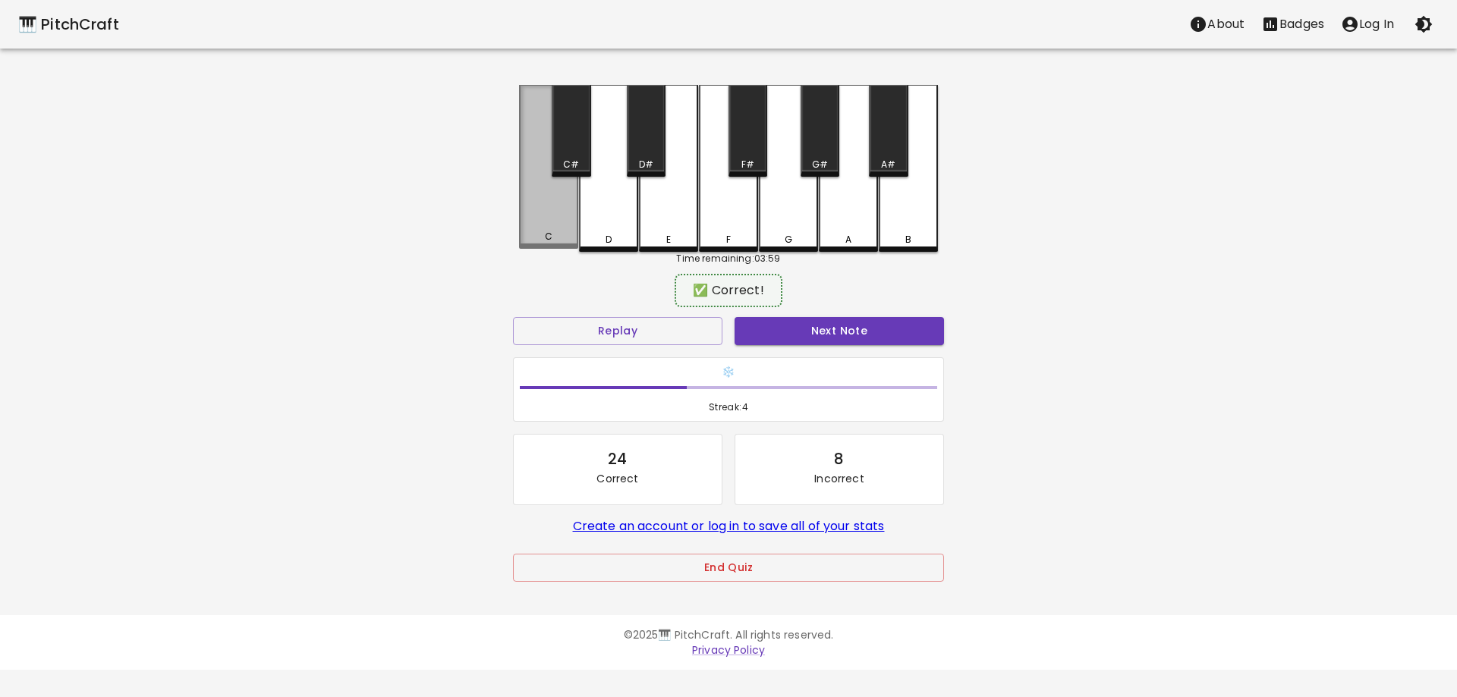
drag, startPoint x: 549, startPoint y: 228, endPoint x: 668, endPoint y: 266, distance: 125.0
click at [550, 228] on div "C" at bounding box center [548, 167] width 59 height 164
click at [777, 319] on button "Next Note" at bounding box center [839, 331] width 209 height 28
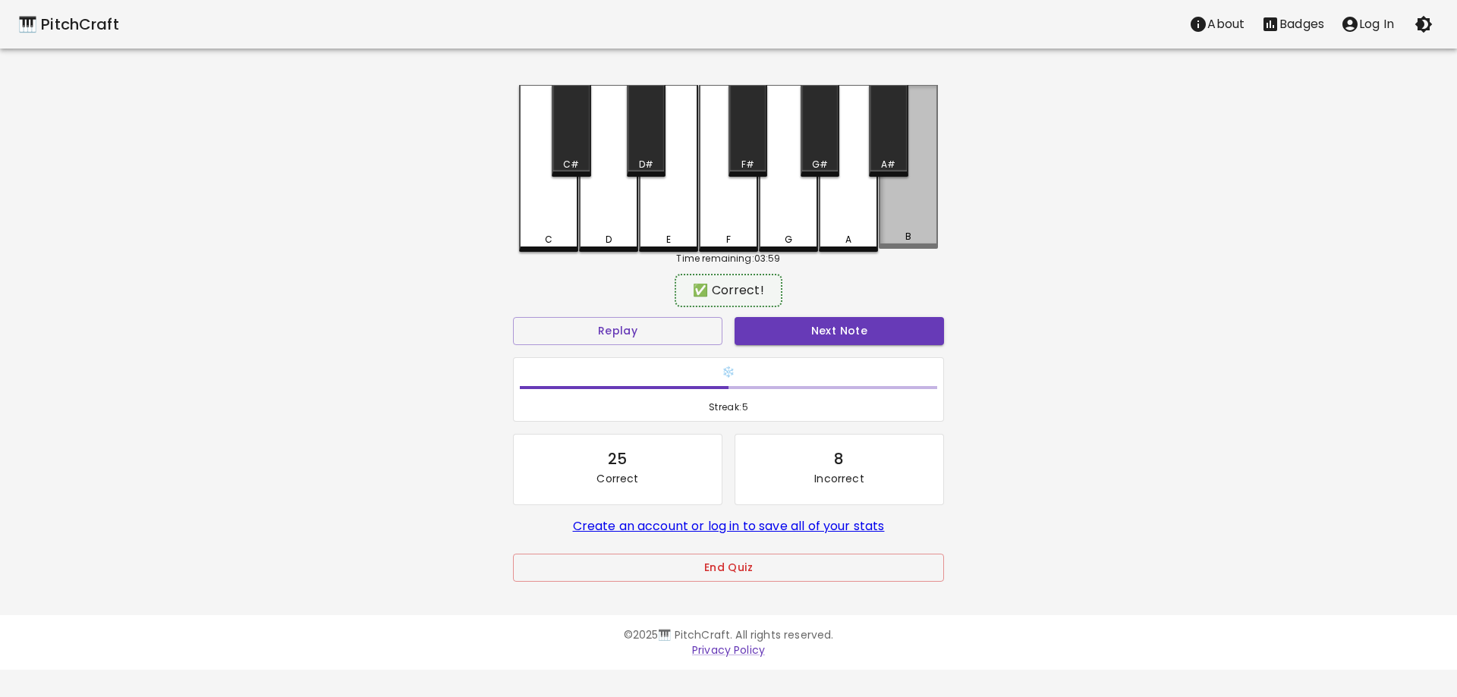
drag, startPoint x: 920, startPoint y: 198, endPoint x: 890, endPoint y: 221, distance: 37.9
click at [918, 199] on div "B" at bounding box center [908, 167] width 59 height 164
click at [778, 325] on button "Next Note" at bounding box center [839, 331] width 209 height 28
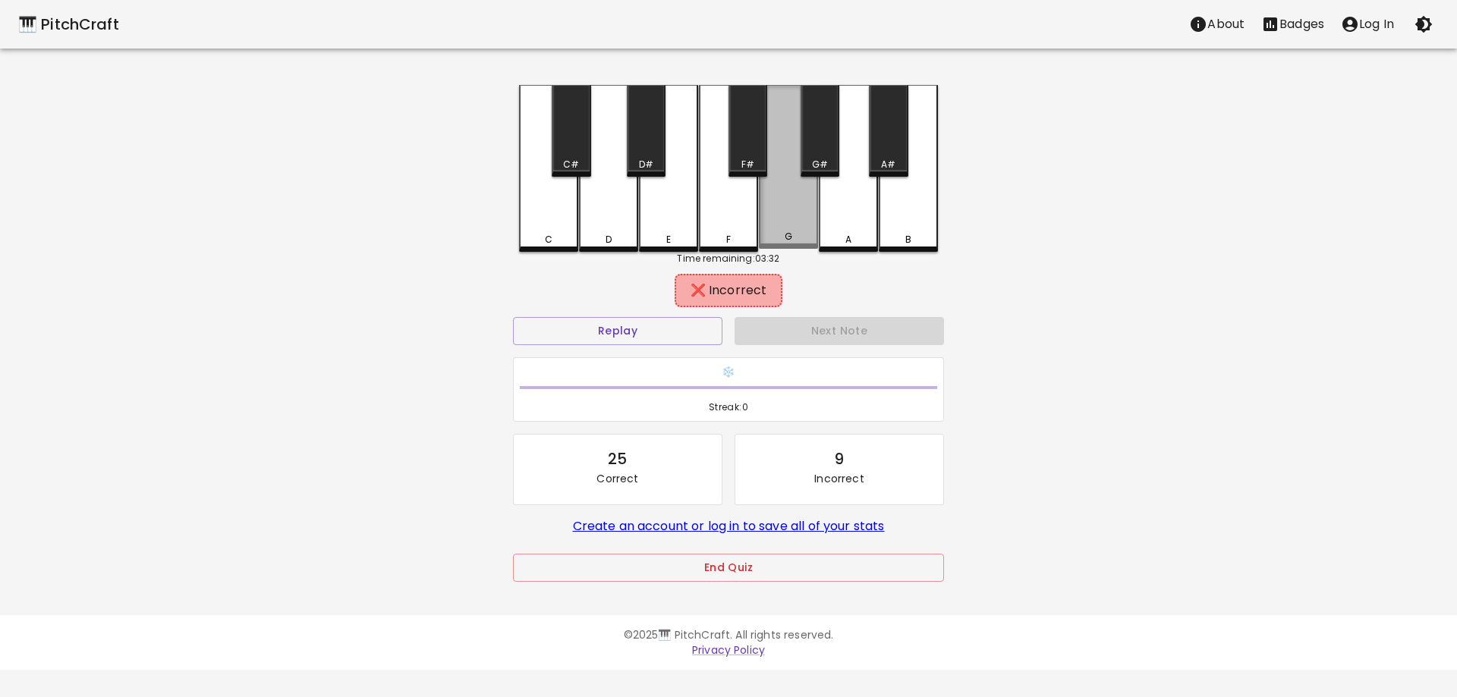
drag, startPoint x: 782, startPoint y: 200, endPoint x: 661, endPoint y: 225, distance: 123.4
click at [780, 200] on div "G" at bounding box center [788, 167] width 59 height 164
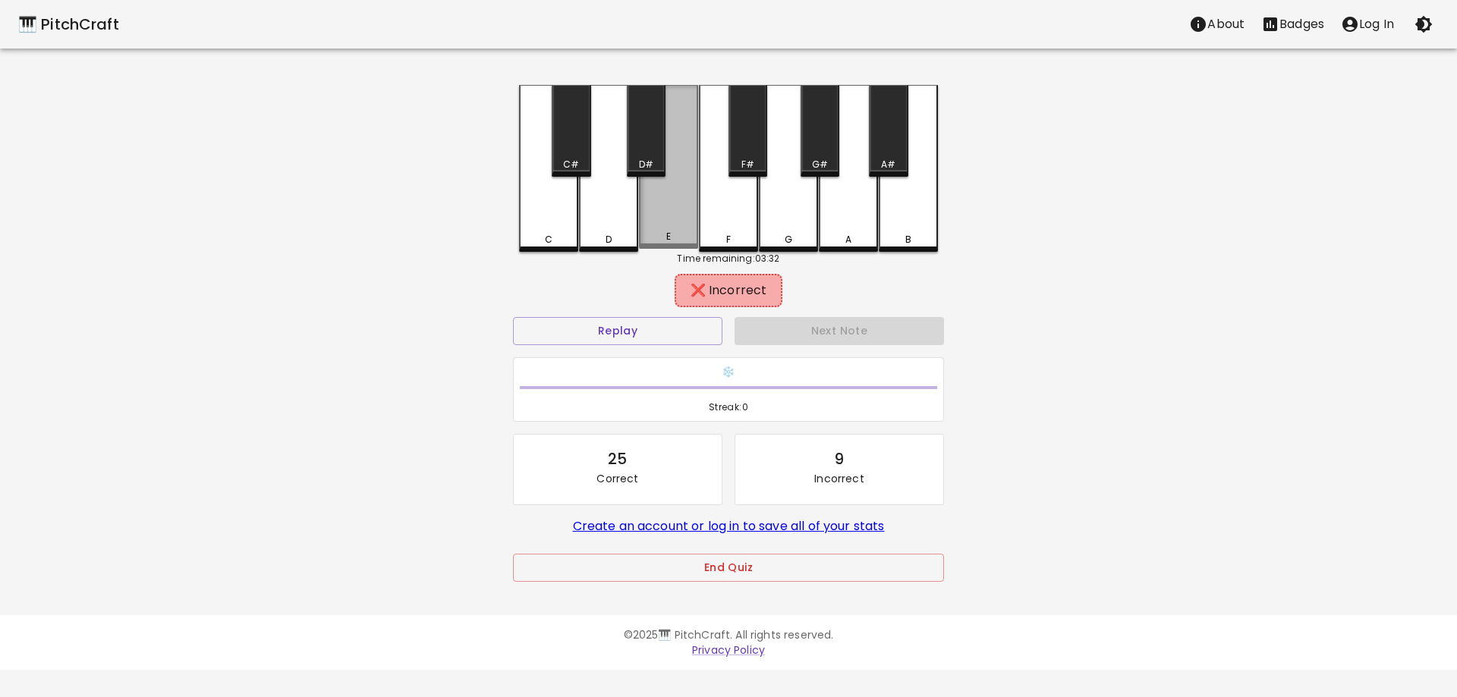
drag, startPoint x: 661, startPoint y: 225, endPoint x: 671, endPoint y: 225, distance: 9.9
click at [662, 225] on div "E" at bounding box center [668, 167] width 59 height 164
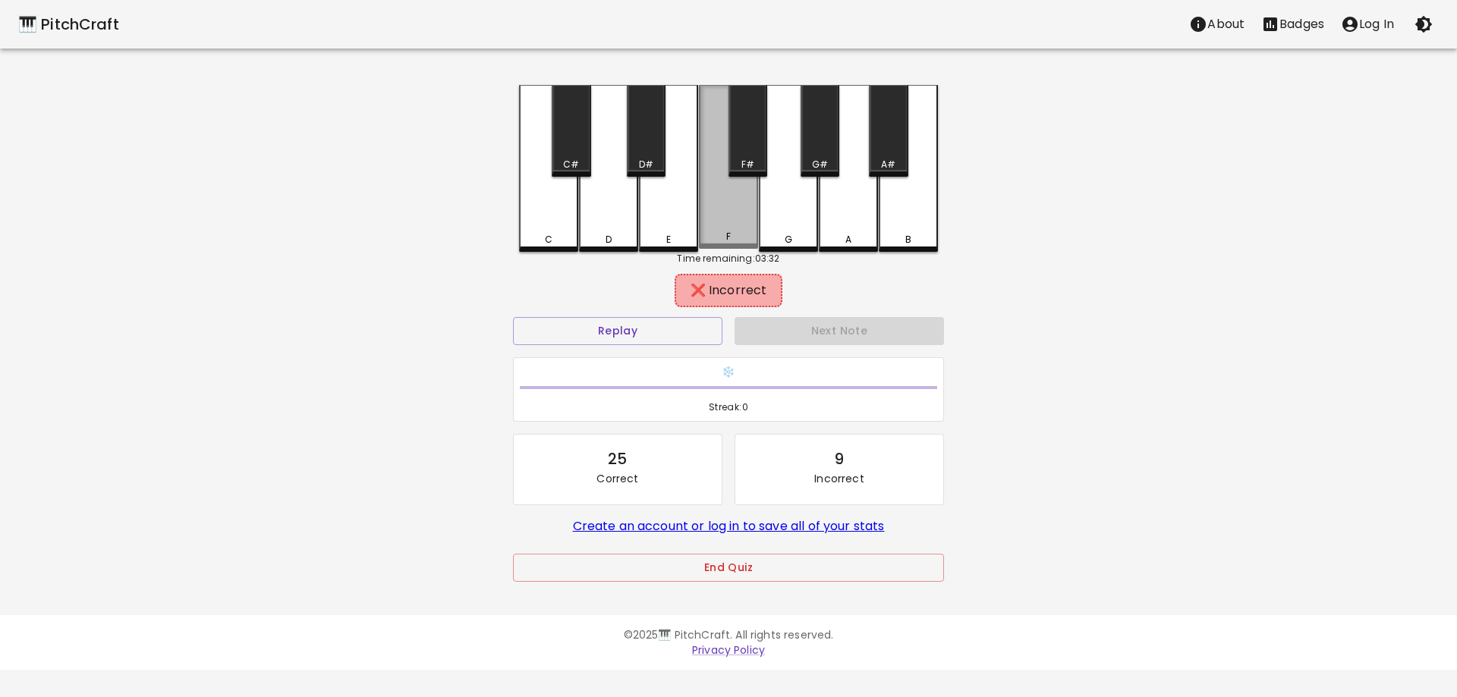
click at [729, 206] on div "F" at bounding box center [728, 167] width 59 height 164
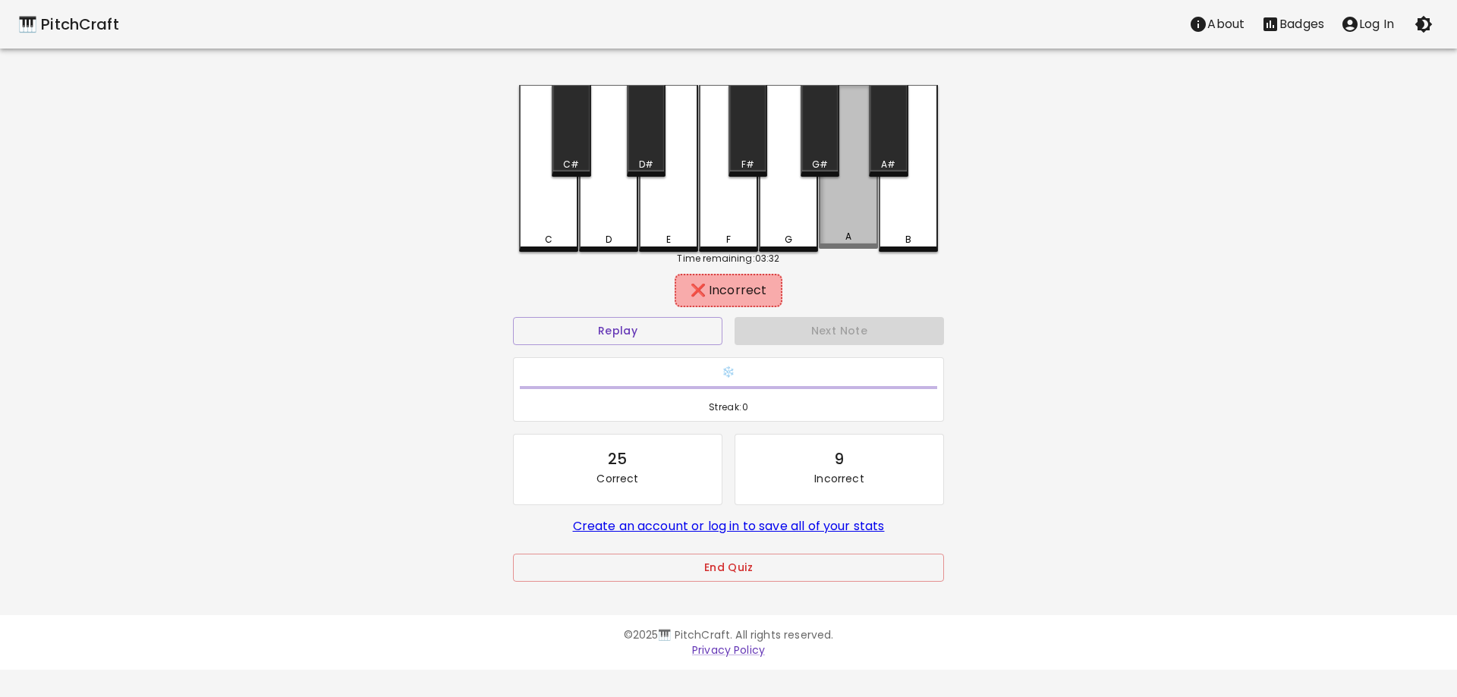
click at [834, 200] on div "A" at bounding box center [848, 167] width 59 height 164
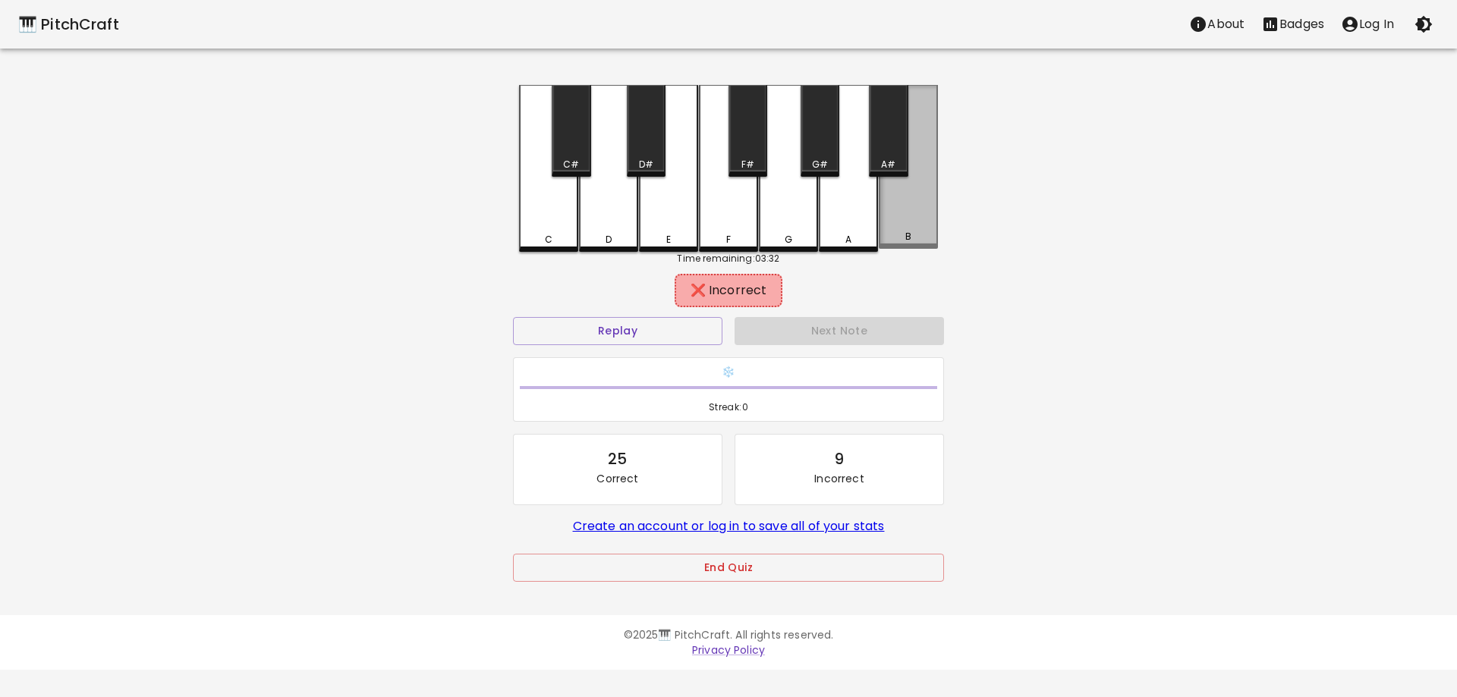
click at [914, 197] on div "B" at bounding box center [908, 167] width 59 height 164
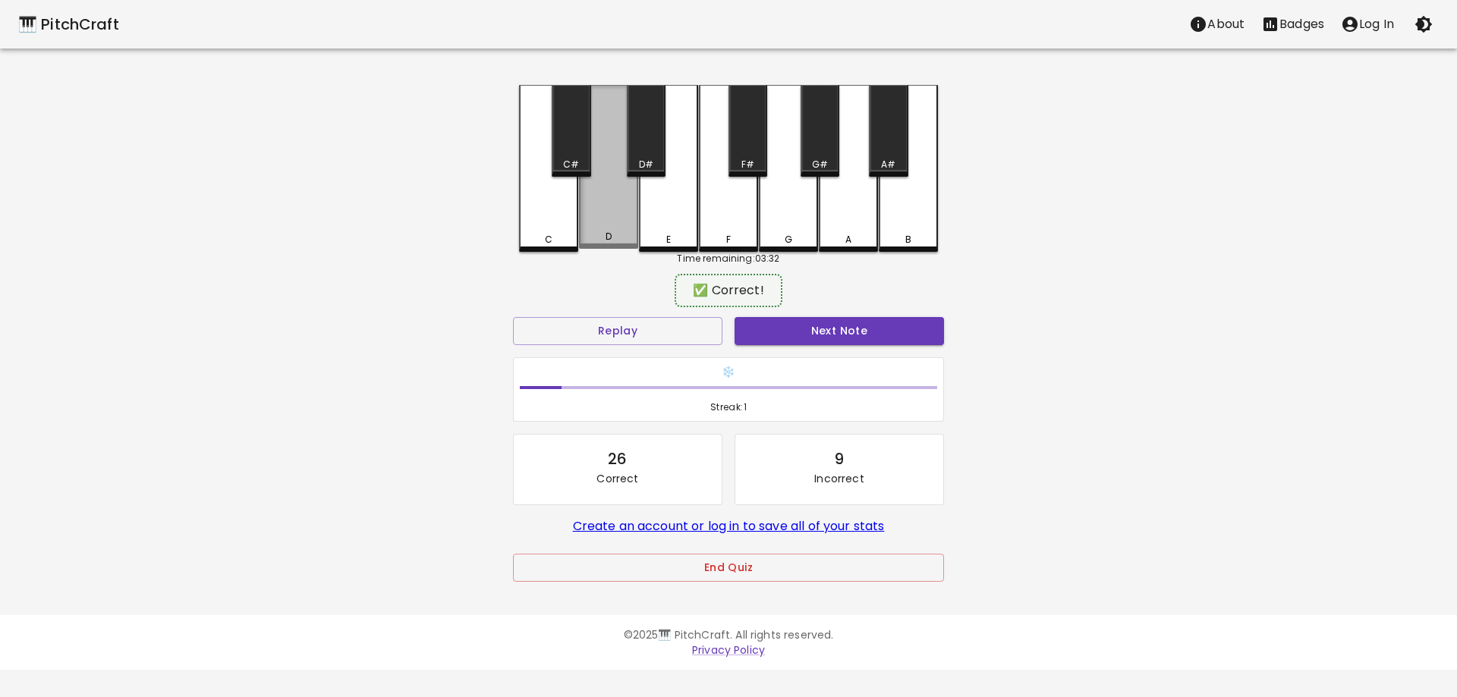
click at [602, 217] on div "D" at bounding box center [608, 167] width 59 height 164
click at [772, 325] on button "Next Note" at bounding box center [839, 331] width 209 height 28
click at [609, 206] on div "D" at bounding box center [608, 167] width 59 height 164
click at [772, 330] on button "Next Note" at bounding box center [839, 331] width 209 height 28
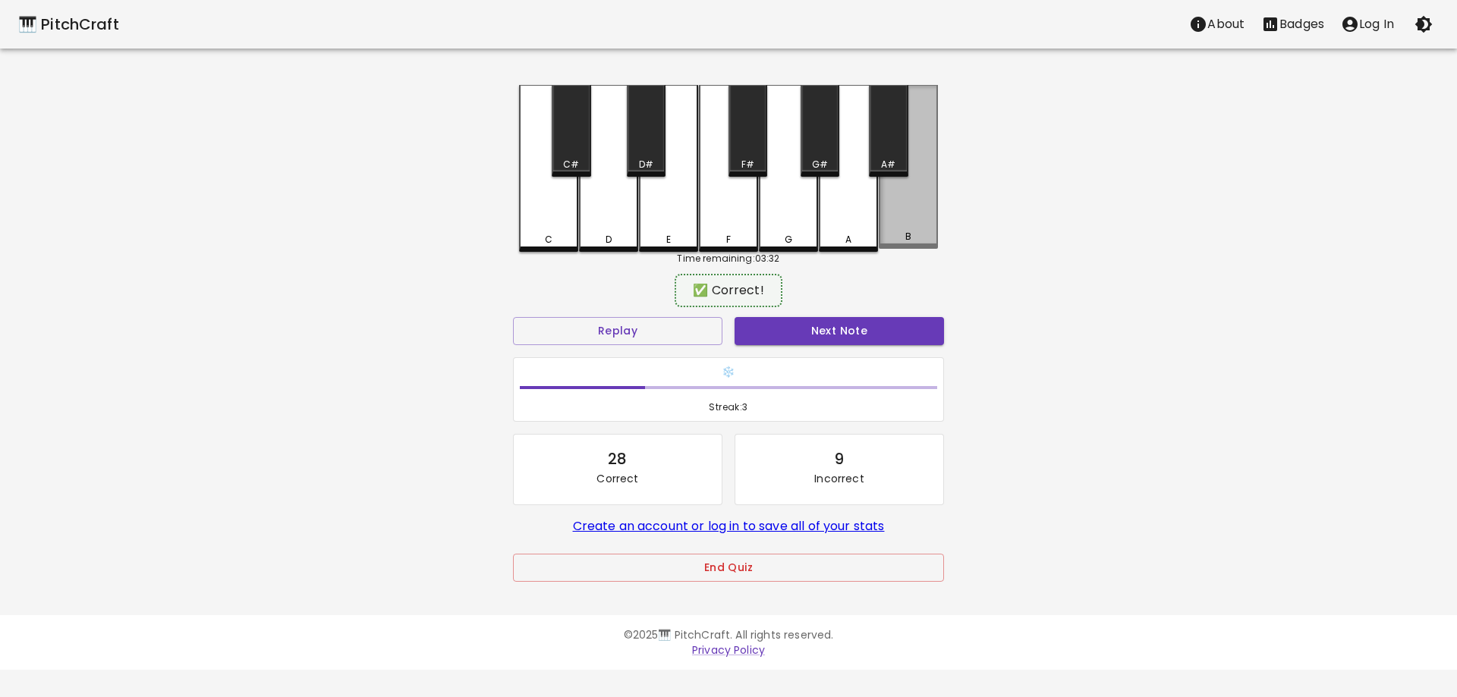
click at [880, 200] on div "C C# D D# E F F# G G# A A# B" at bounding box center [728, 168] width 419 height 167
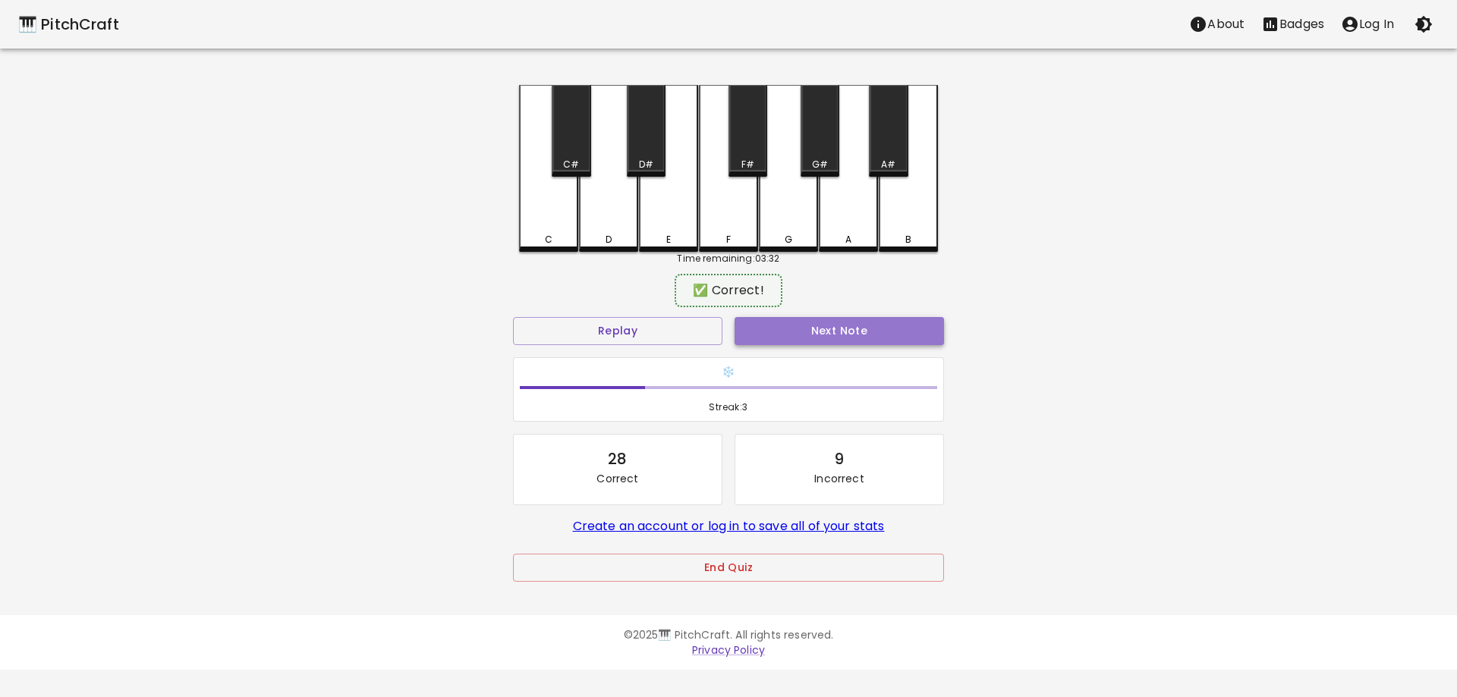
click at [786, 329] on button "Next Note" at bounding box center [839, 331] width 209 height 28
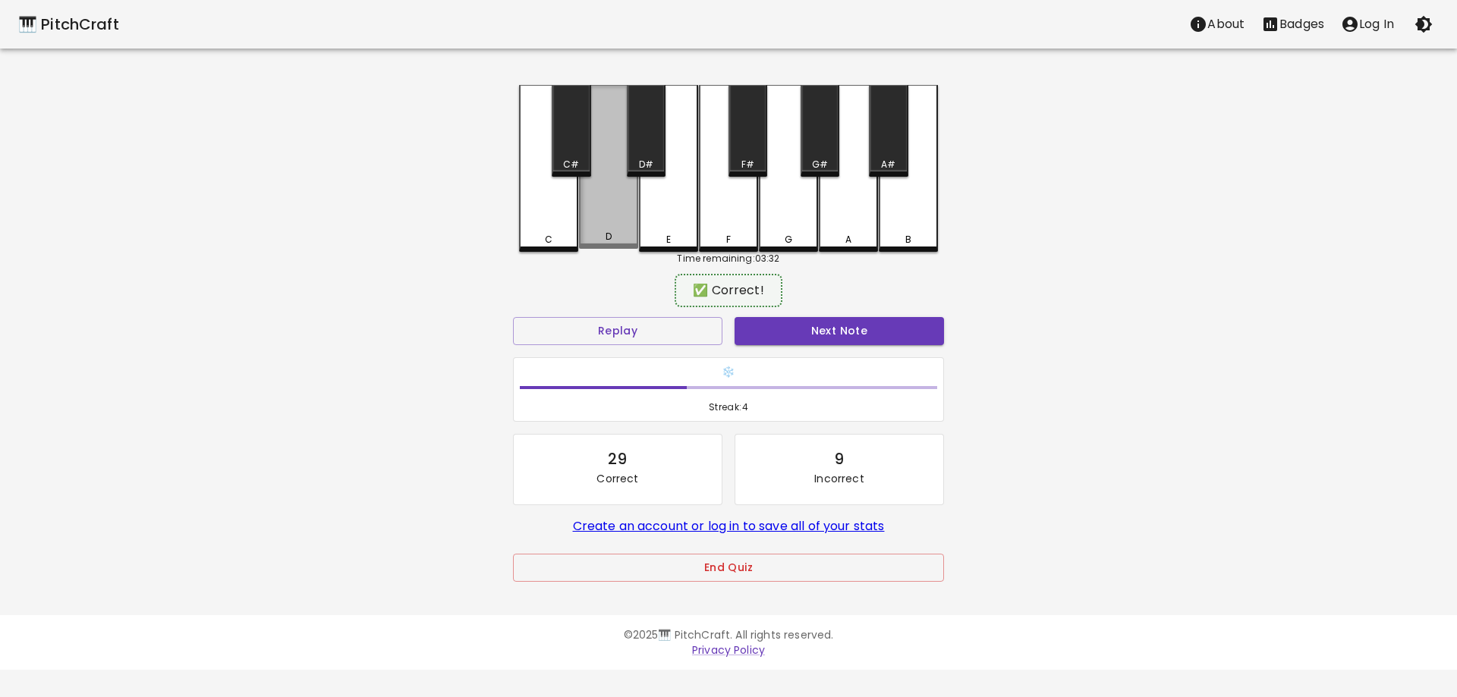
click at [605, 209] on div "D" at bounding box center [608, 167] width 59 height 164
click at [756, 326] on button "Next Note" at bounding box center [839, 331] width 209 height 28
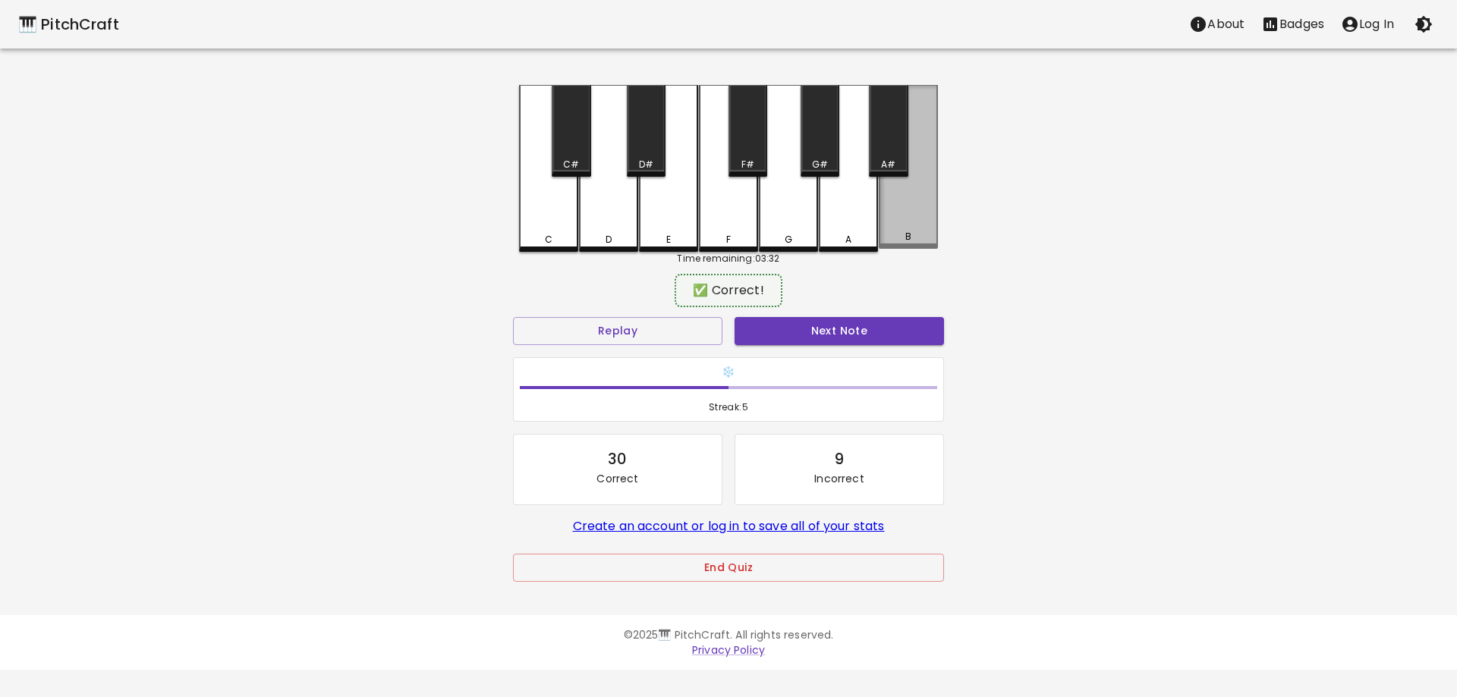
click at [927, 213] on div "B" at bounding box center [908, 167] width 59 height 164
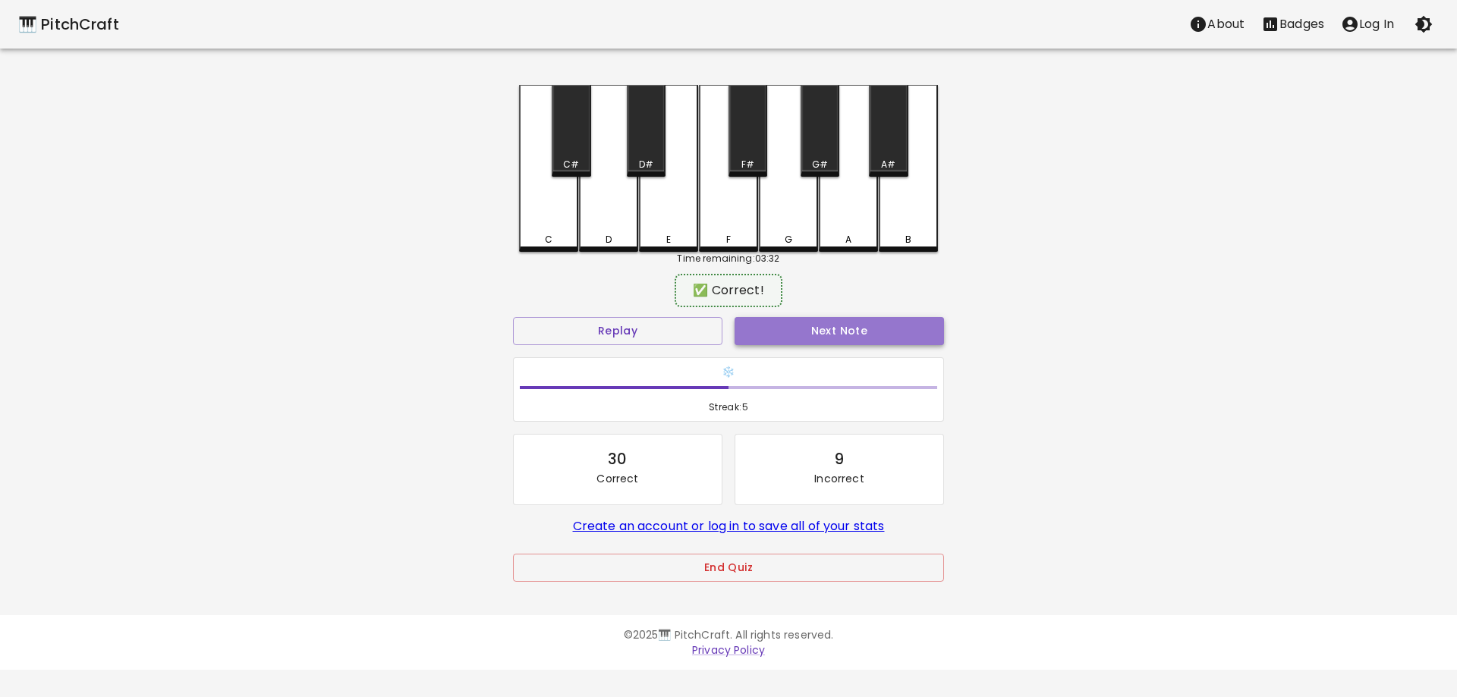
click at [794, 325] on button "Next Note" at bounding box center [839, 331] width 209 height 28
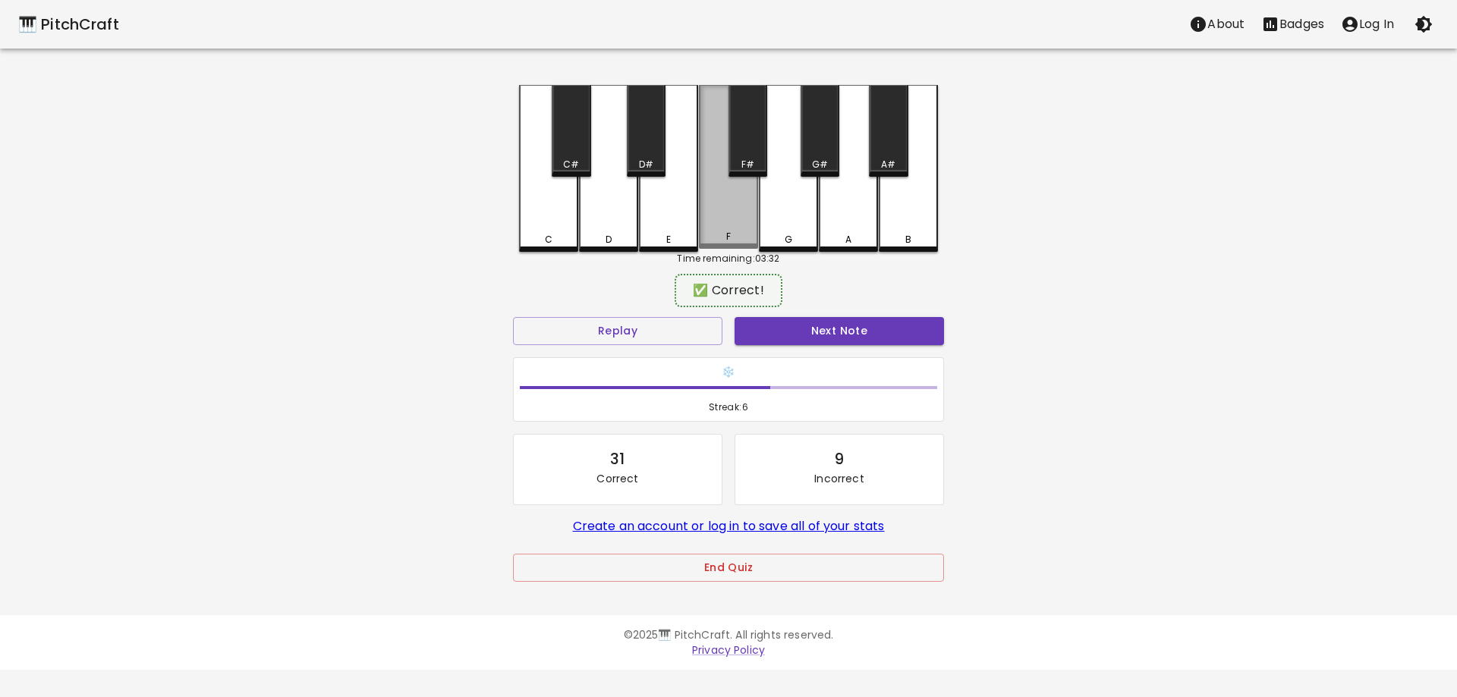
click at [735, 192] on div "F" at bounding box center [728, 167] width 59 height 164
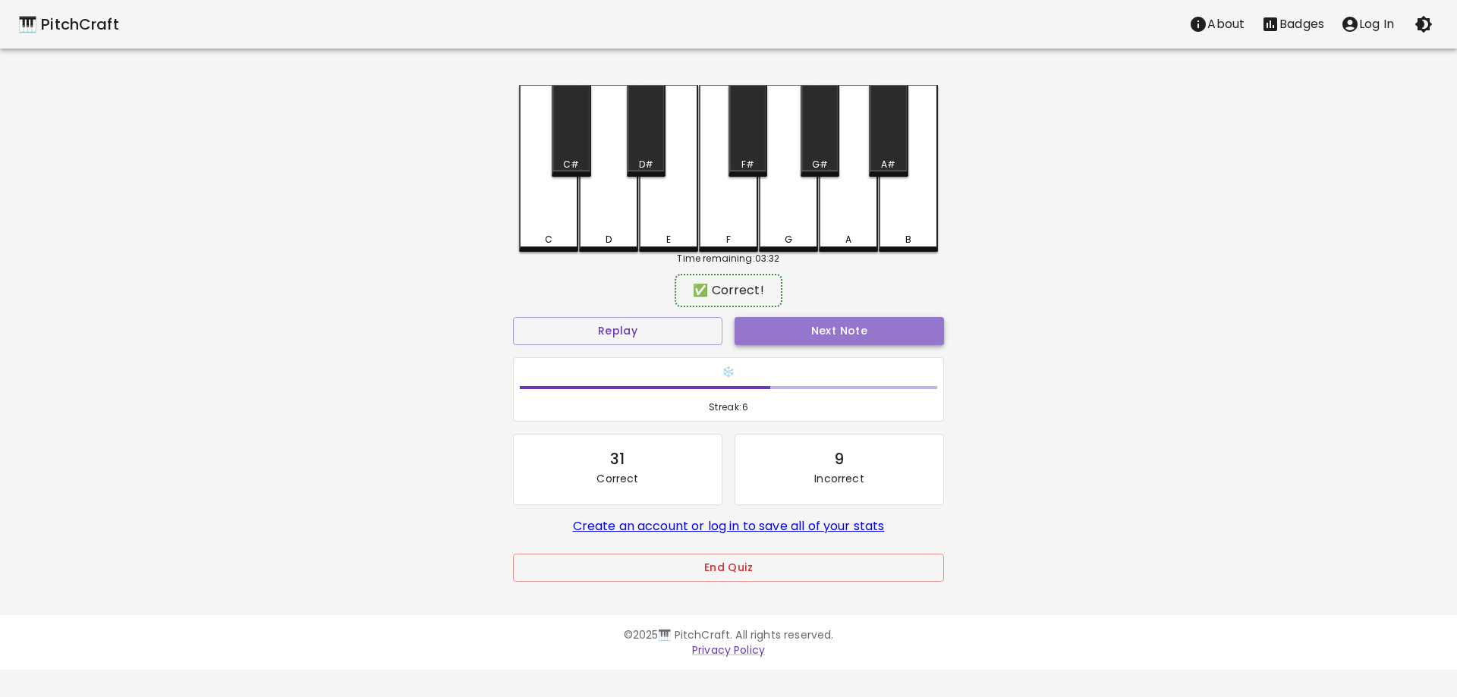
click at [763, 335] on button "Next Note" at bounding box center [839, 331] width 209 height 28
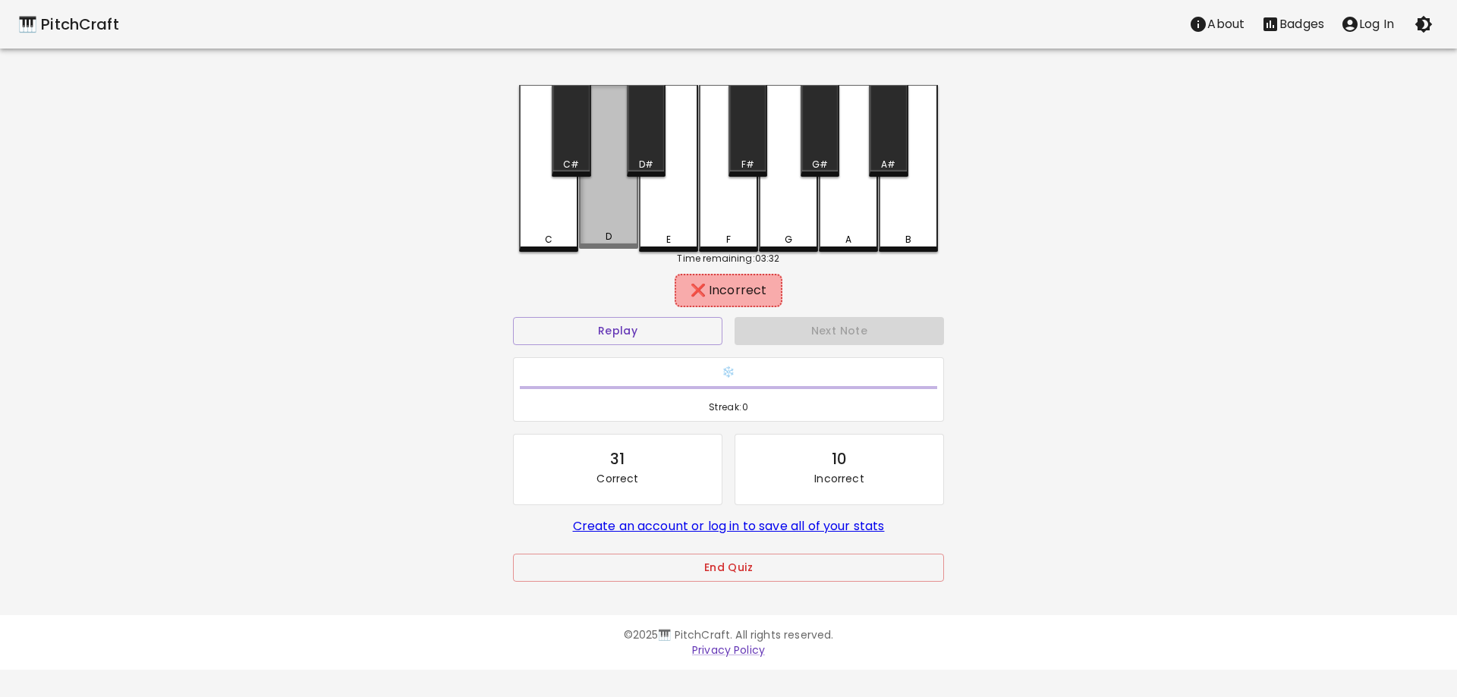
click at [601, 222] on div "D" at bounding box center [608, 167] width 59 height 164
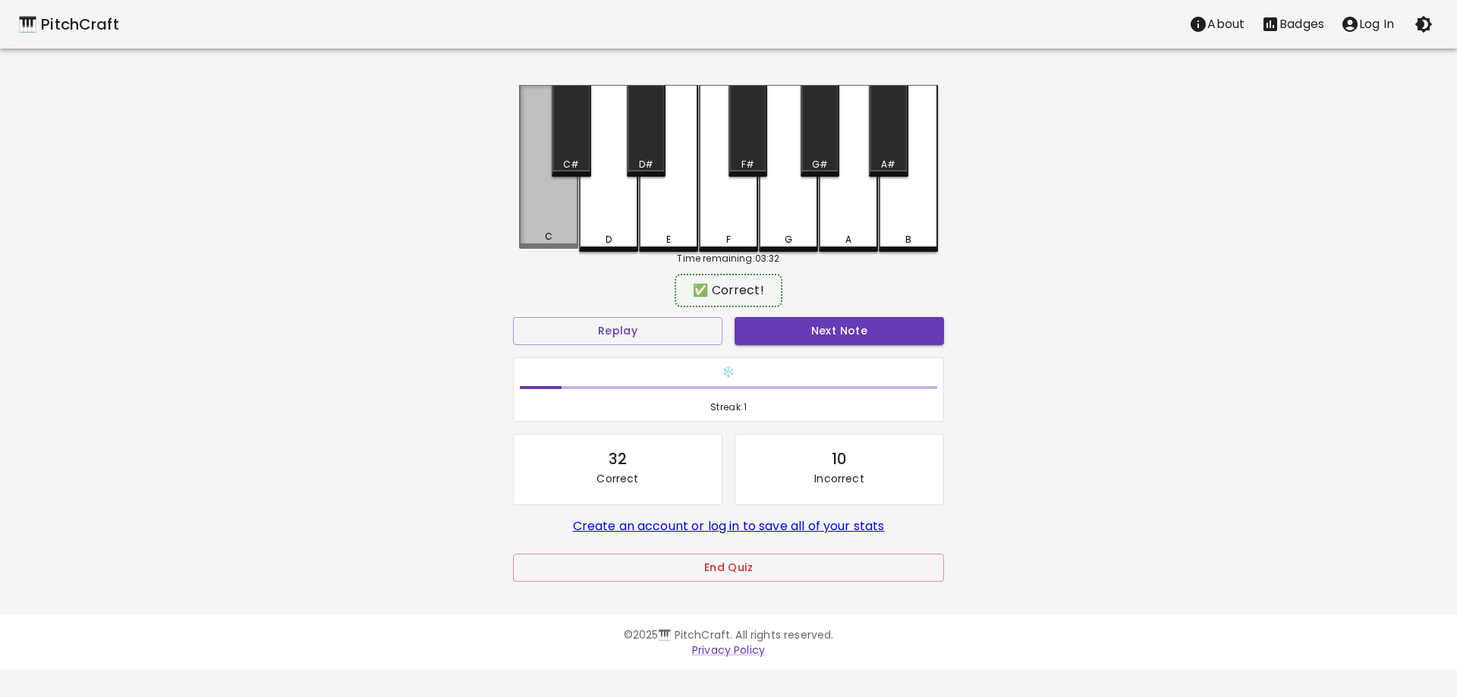
click at [547, 221] on div "C" at bounding box center [548, 167] width 59 height 164
click at [795, 326] on button "Next Note" at bounding box center [839, 331] width 209 height 28
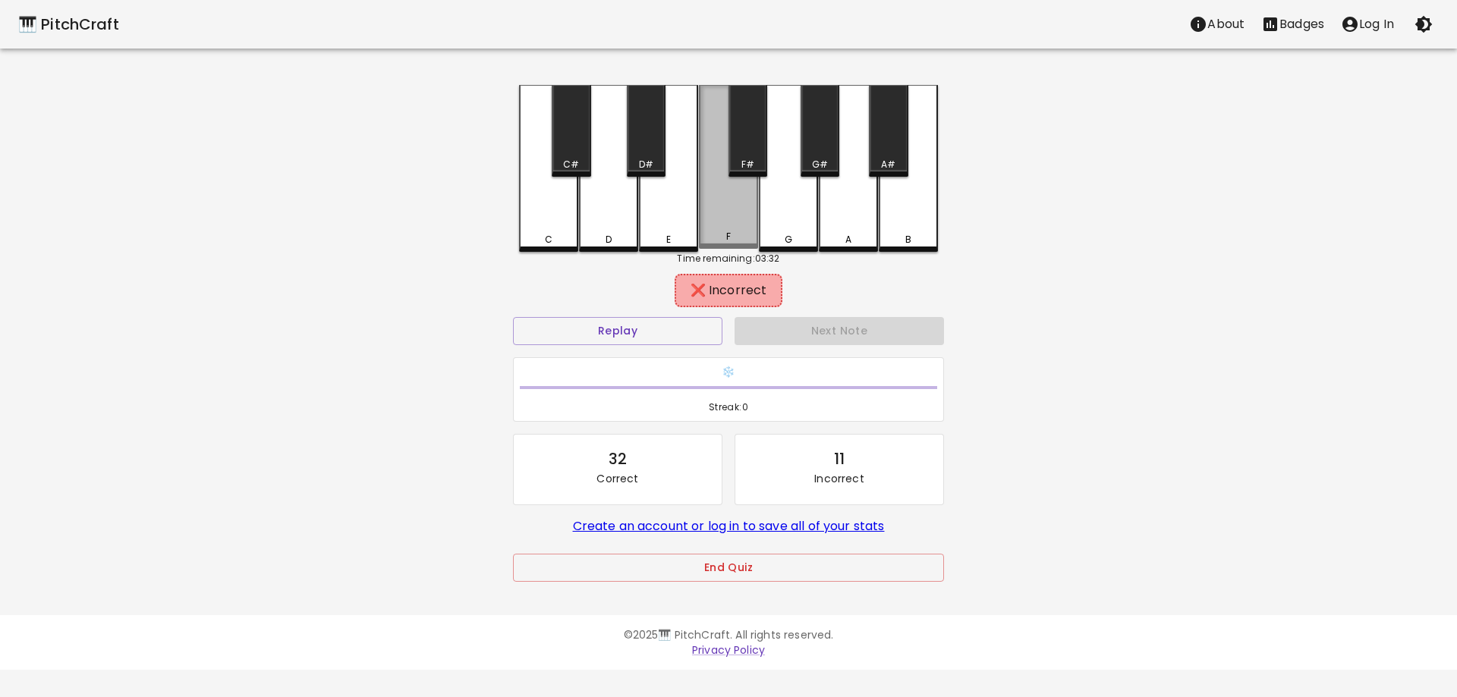
click at [727, 203] on div "F" at bounding box center [728, 167] width 59 height 164
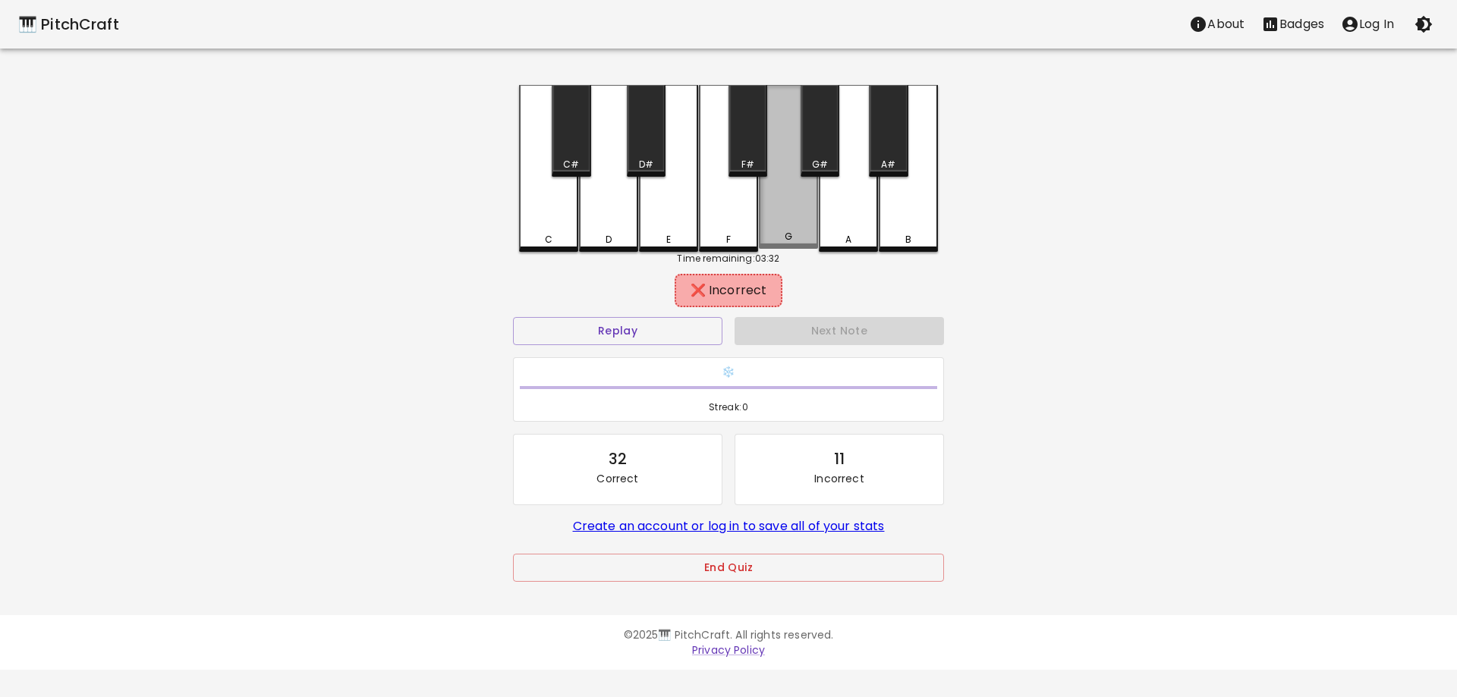
click at [806, 201] on div "G" at bounding box center [788, 167] width 59 height 164
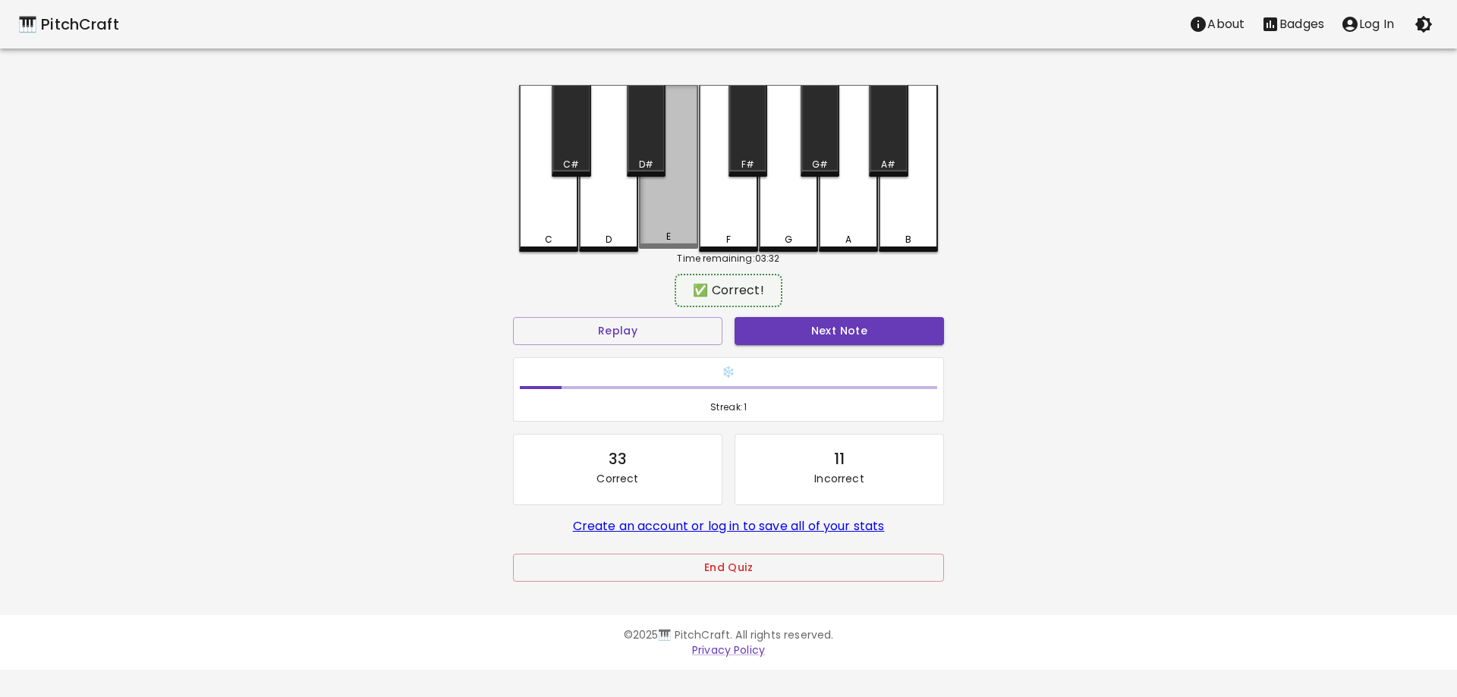
click at [665, 207] on div "E" at bounding box center [668, 167] width 59 height 164
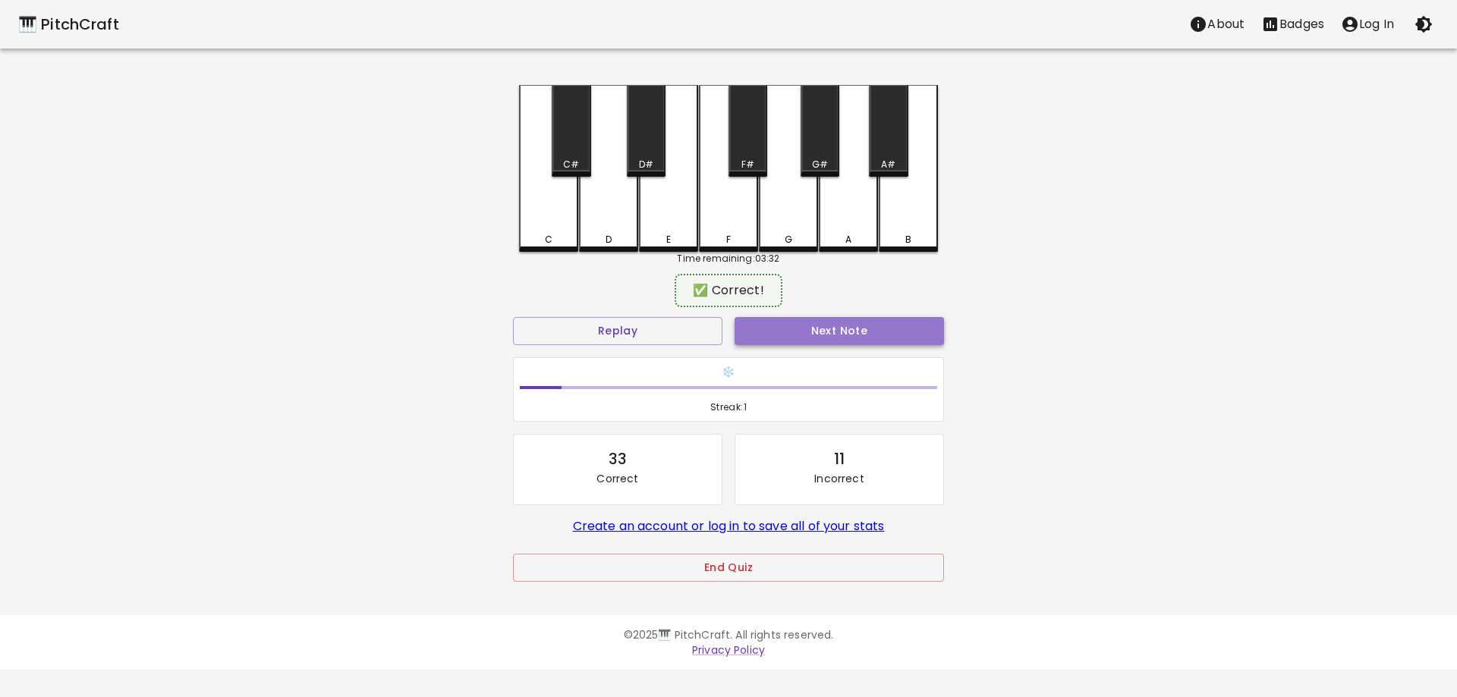
click at [806, 335] on button "Next Note" at bounding box center [839, 331] width 209 height 28
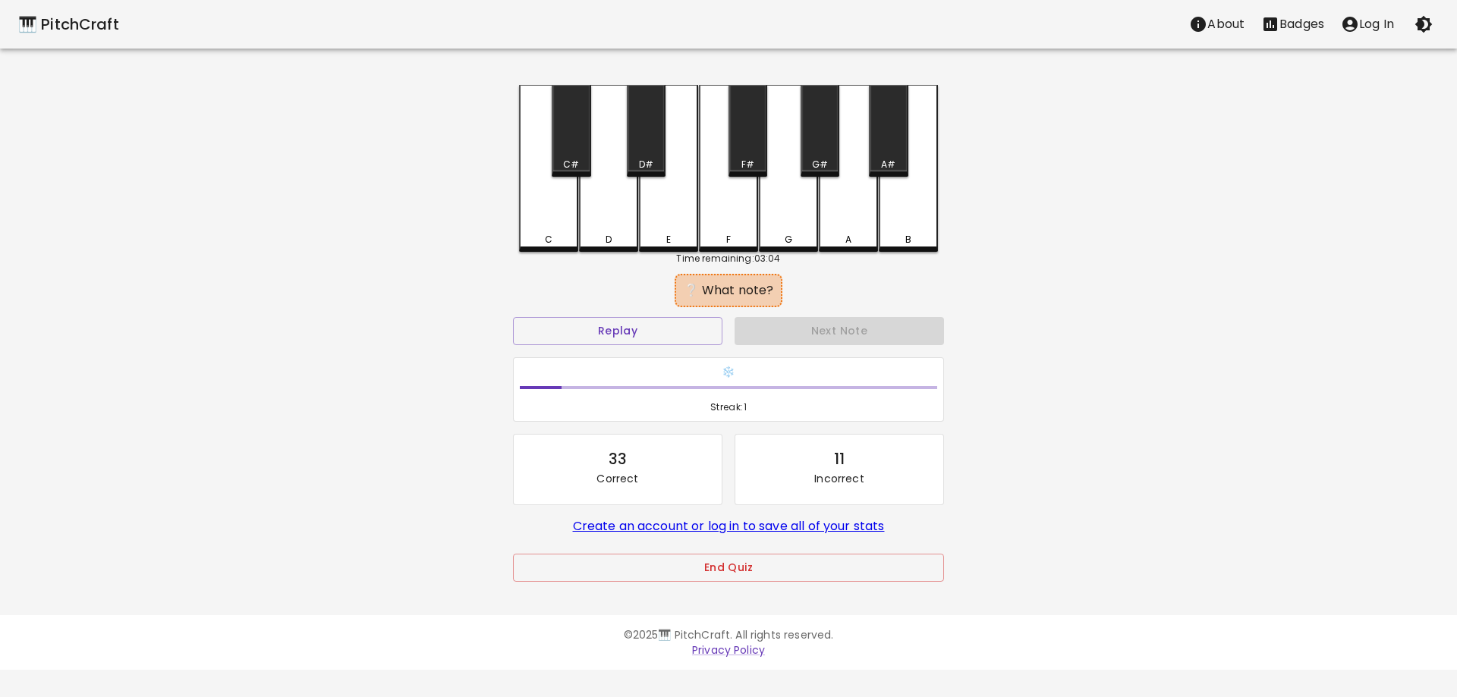
click at [775, 583] on div "End Quiz" at bounding box center [728, 578] width 431 height 49
click at [927, 560] on button "End Quiz" at bounding box center [728, 568] width 431 height 28
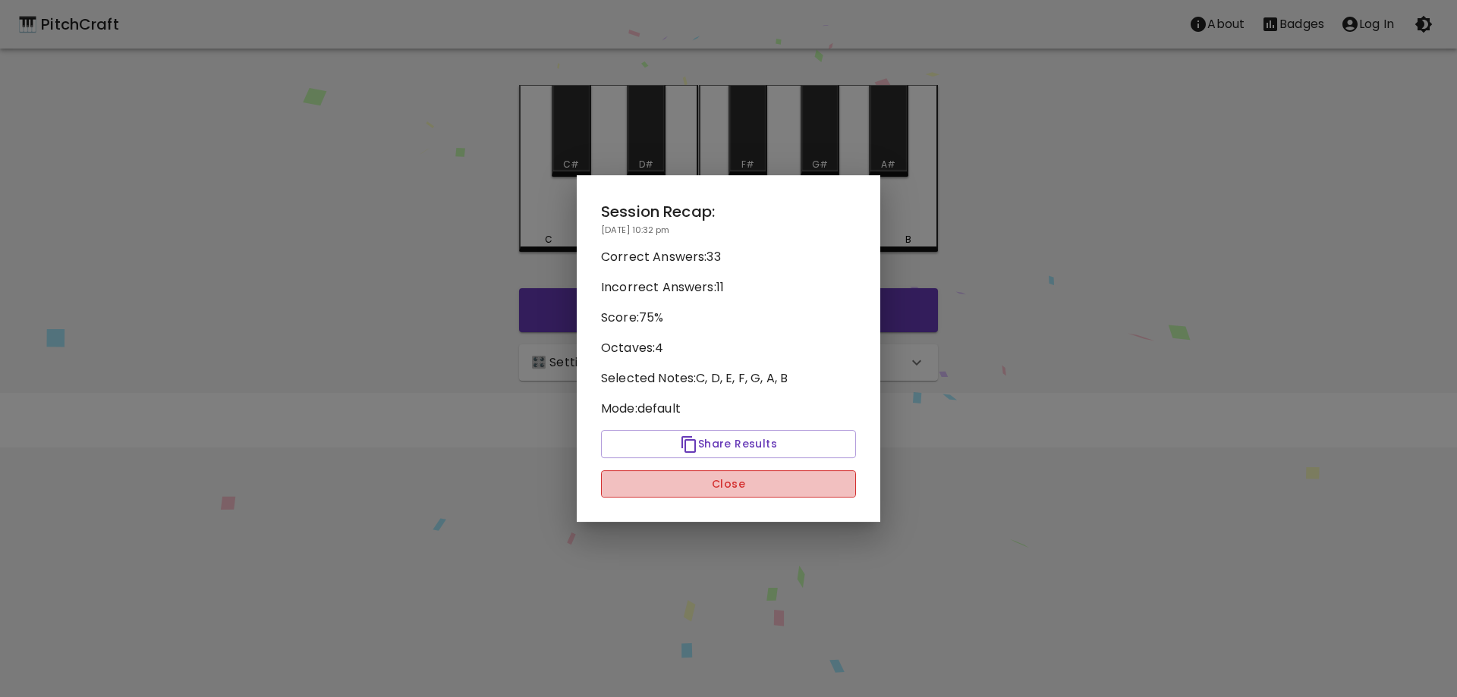
click at [763, 493] on button "Close" at bounding box center [728, 484] width 255 height 28
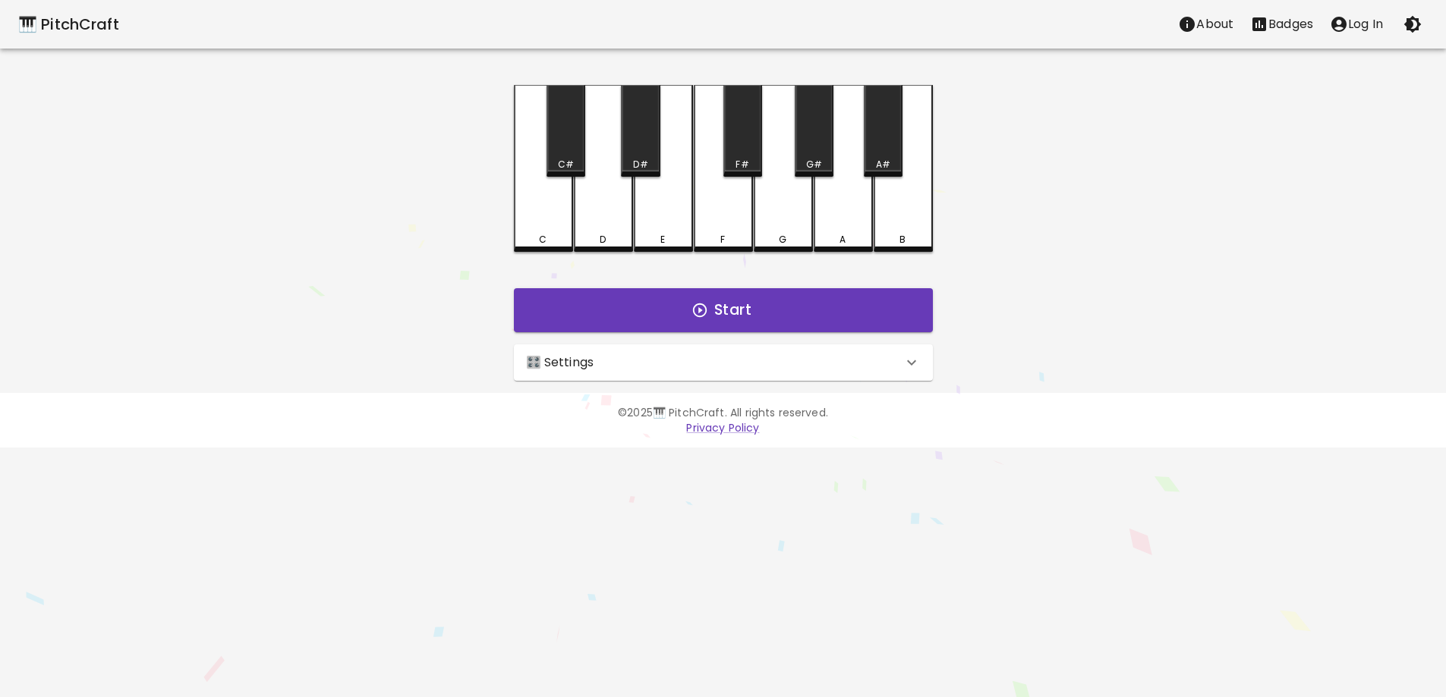
click at [749, 360] on div "🎛️ Settings" at bounding box center [714, 363] width 376 height 18
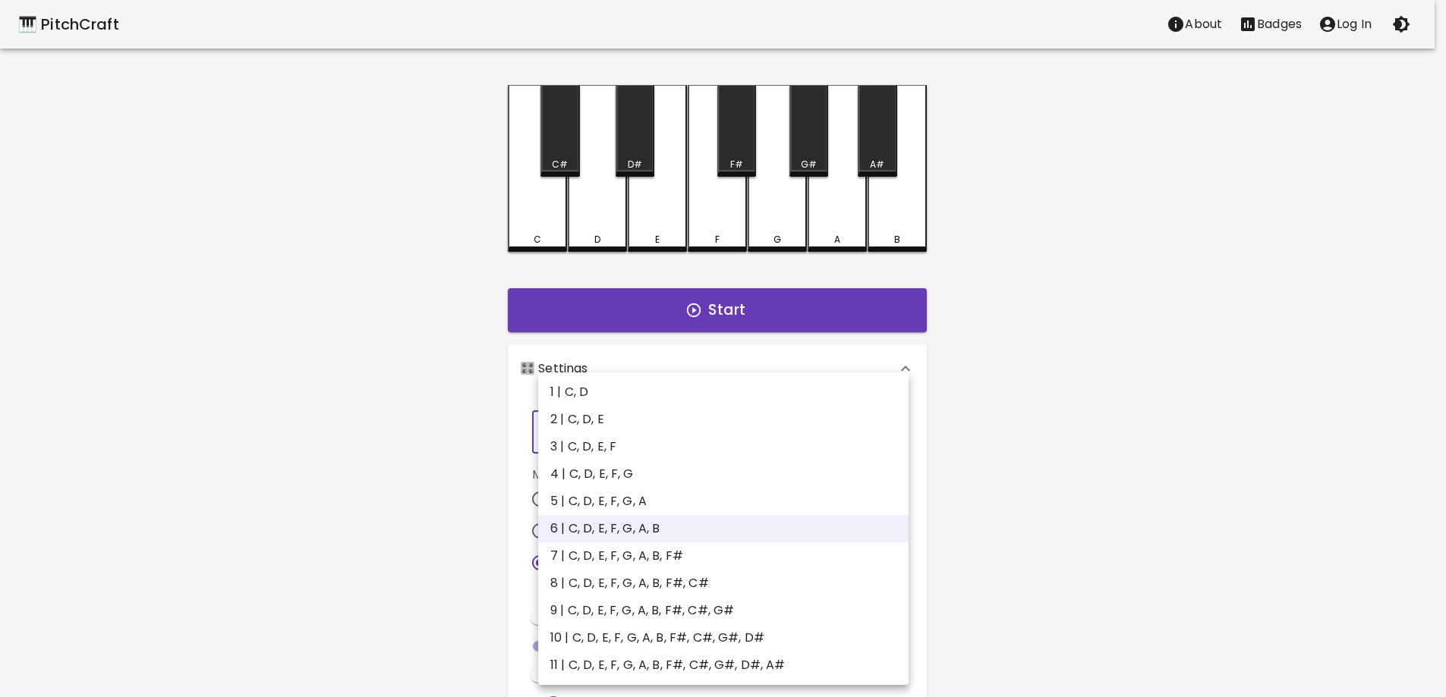
click at [691, 428] on body "🎹 PitchCraft About Badges Log In C C# D D# E F F# G G# A A# B Start 🎛️ Settings…" at bounding box center [723, 459] width 1446 height 919
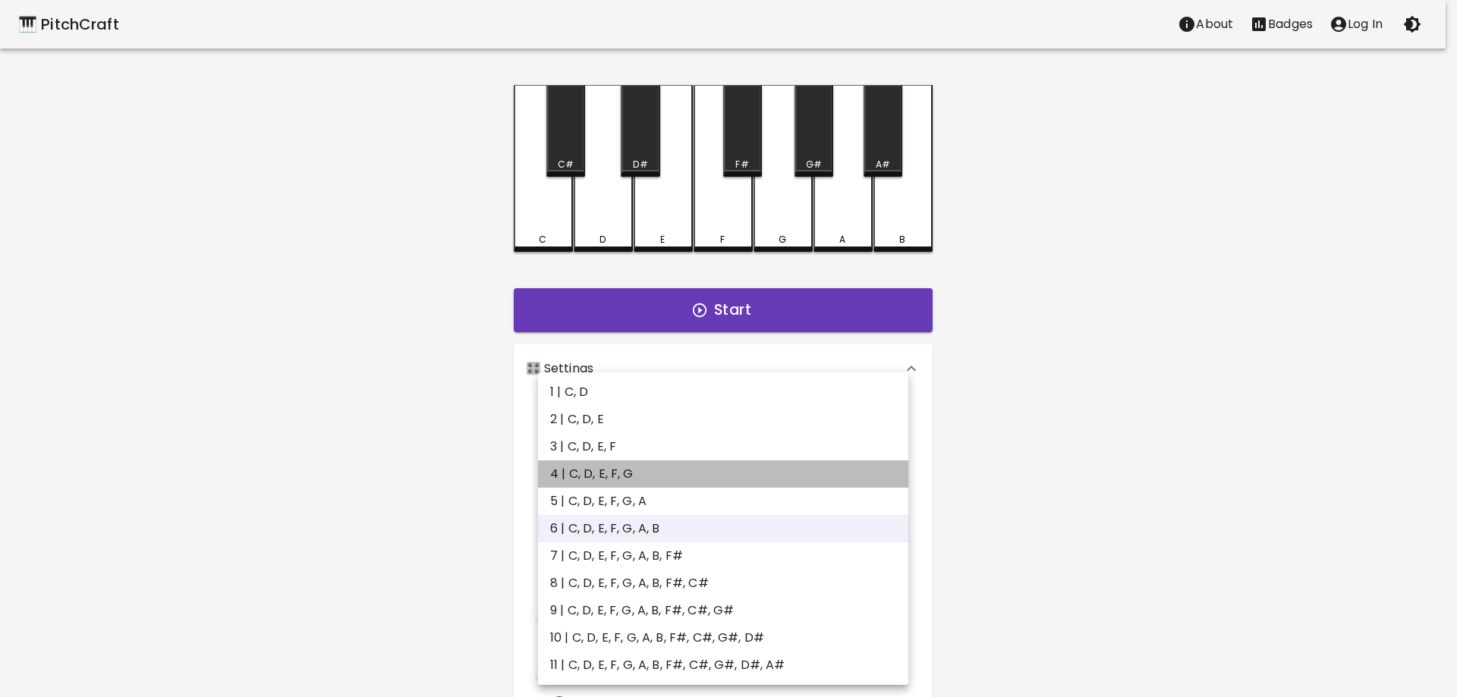
click at [665, 475] on li "4 | C, D, E, F, G" at bounding box center [723, 474] width 370 height 27
type input "7"
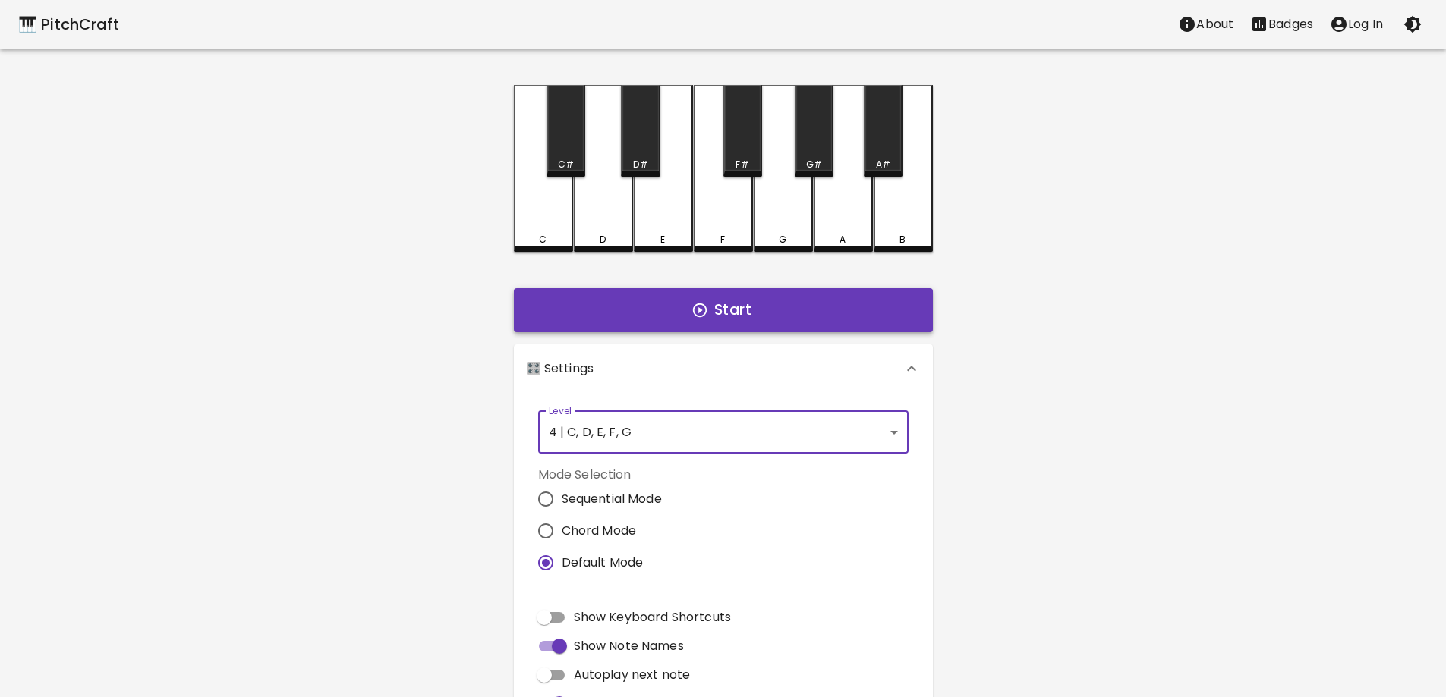
click at [724, 316] on button "Start" at bounding box center [723, 310] width 419 height 44
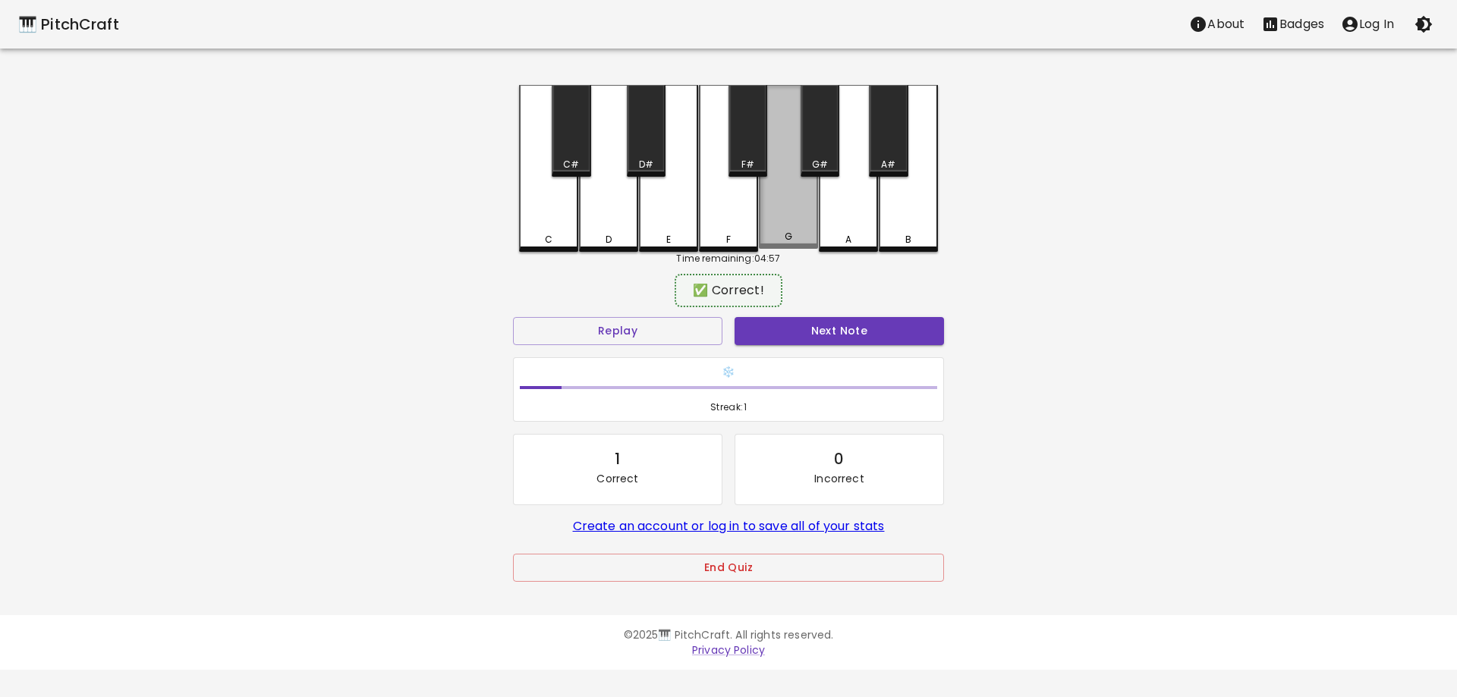
click at [772, 209] on div "G" at bounding box center [788, 167] width 59 height 164
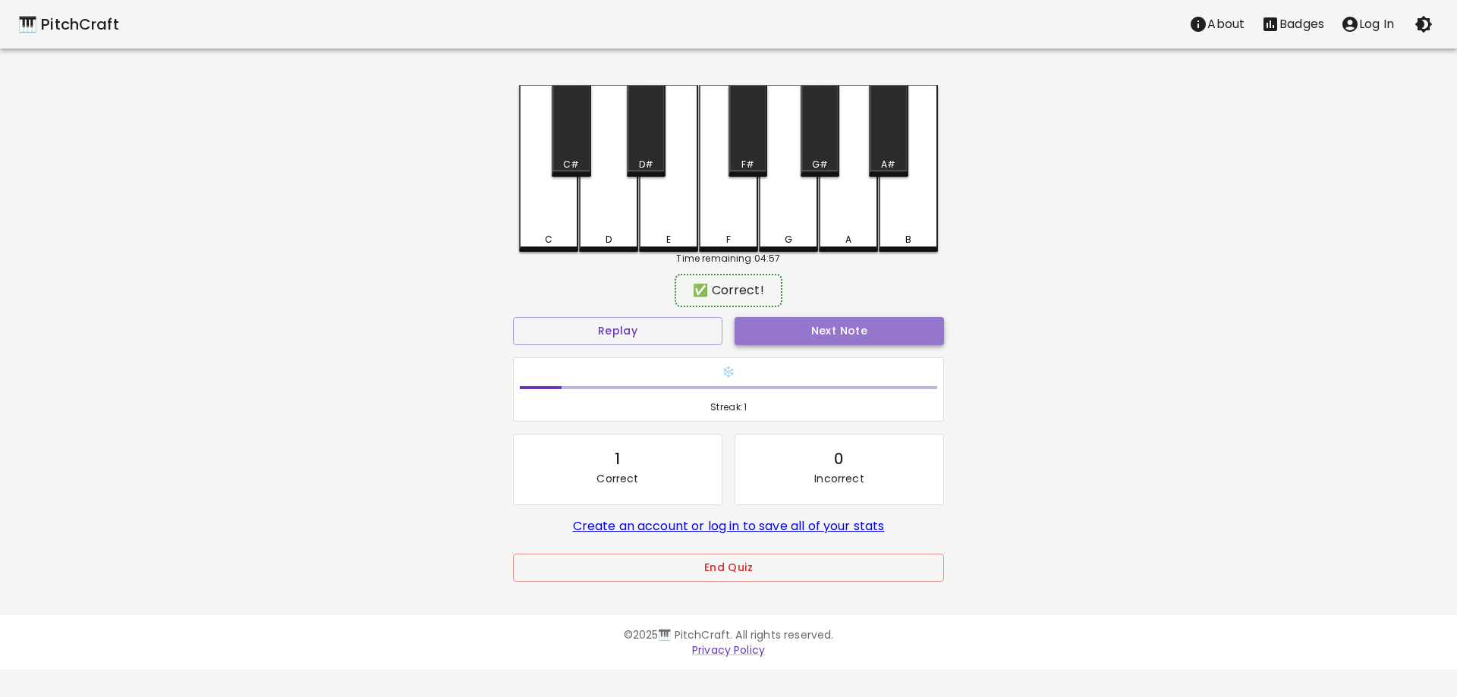
click at [776, 330] on button "Next Note" at bounding box center [839, 331] width 209 height 28
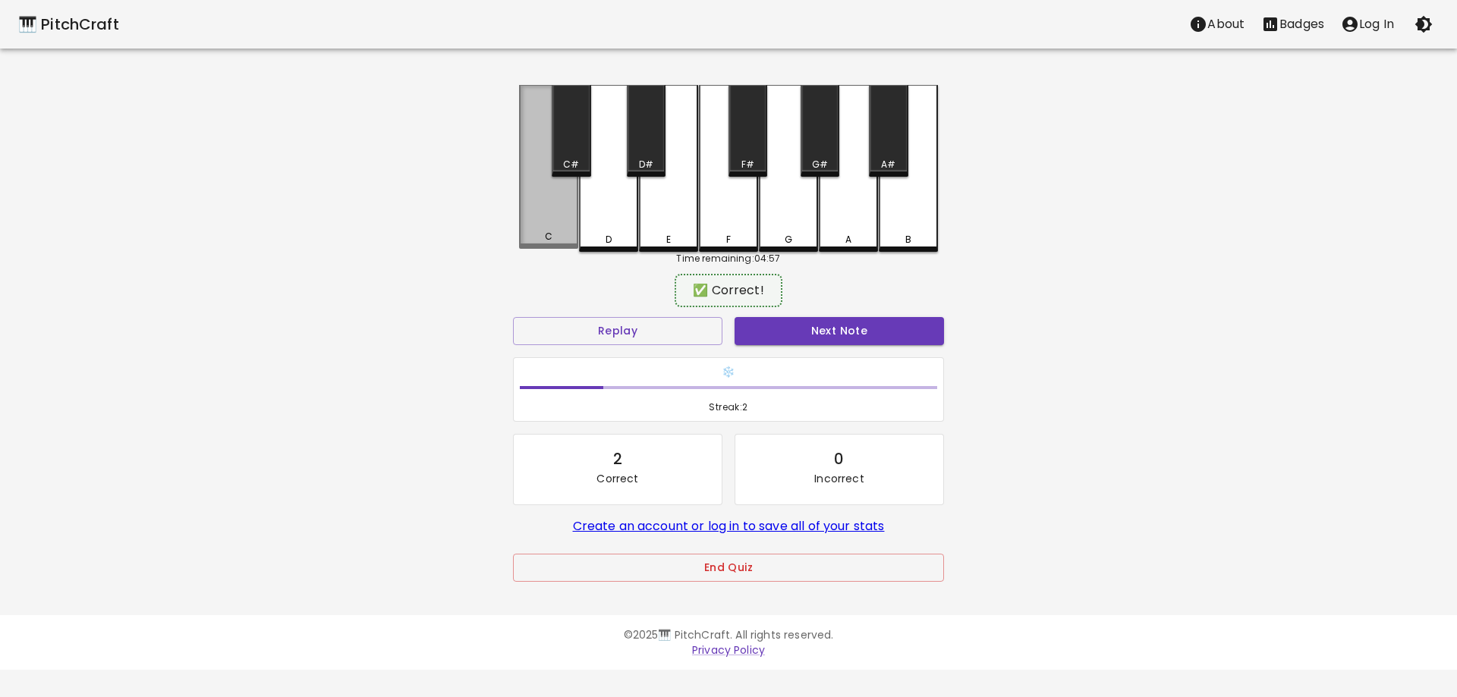
click at [549, 225] on div "C" at bounding box center [548, 167] width 59 height 164
click at [776, 331] on button "Next Note" at bounding box center [839, 331] width 209 height 28
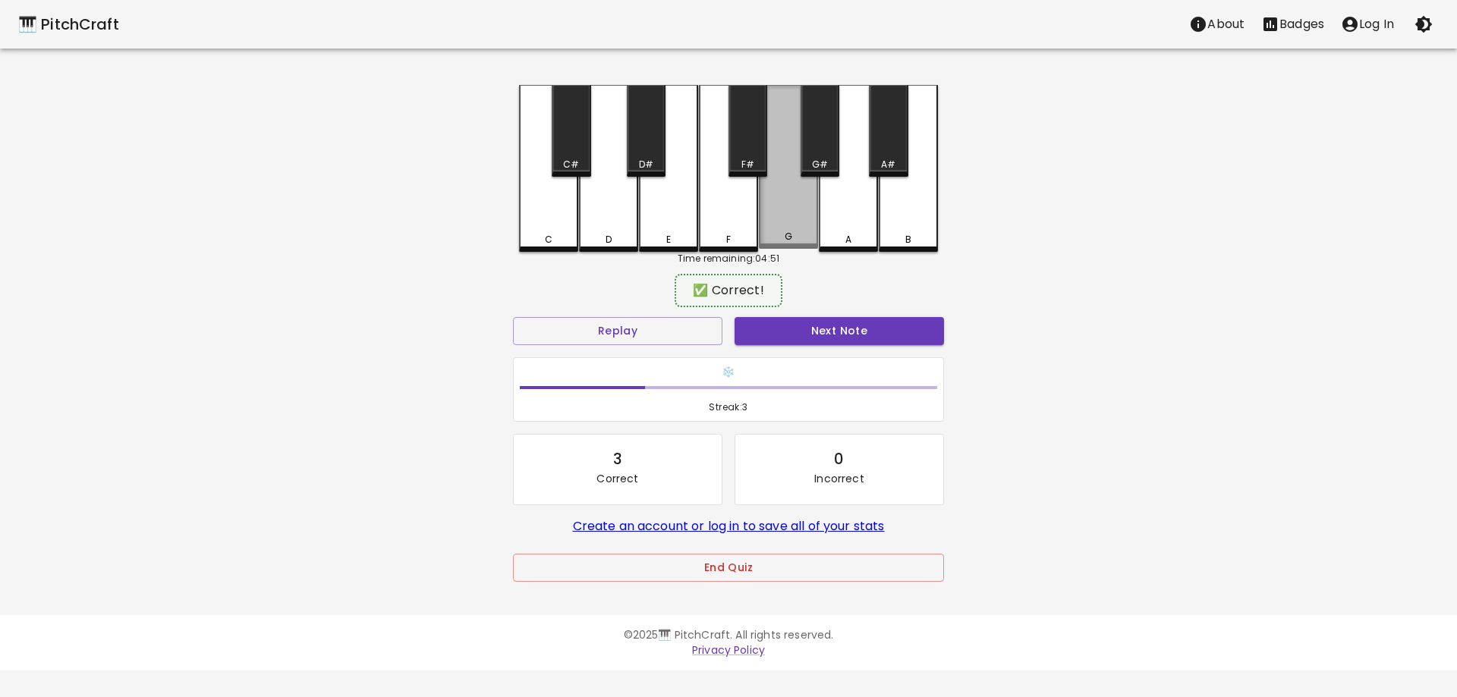
click at [785, 210] on div "G" at bounding box center [788, 167] width 59 height 164
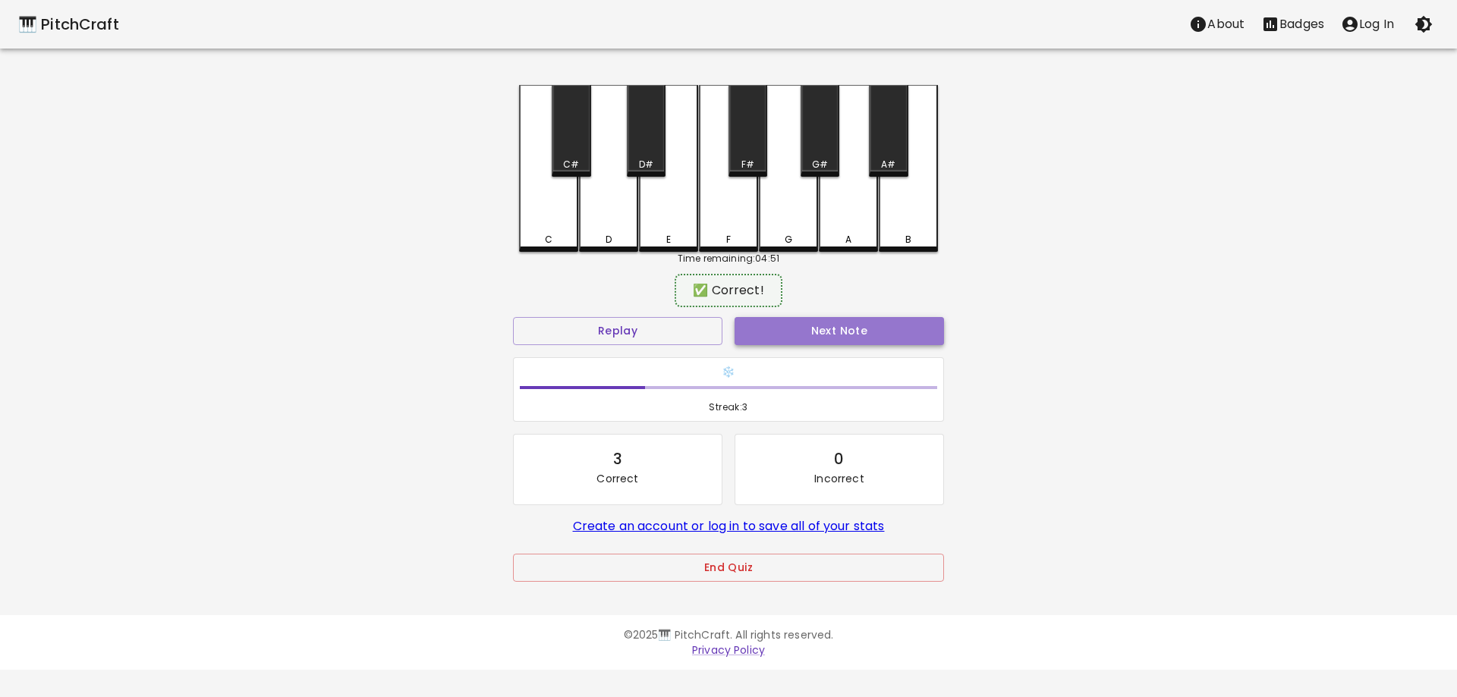
click at [777, 335] on button "Next Note" at bounding box center [839, 331] width 209 height 28
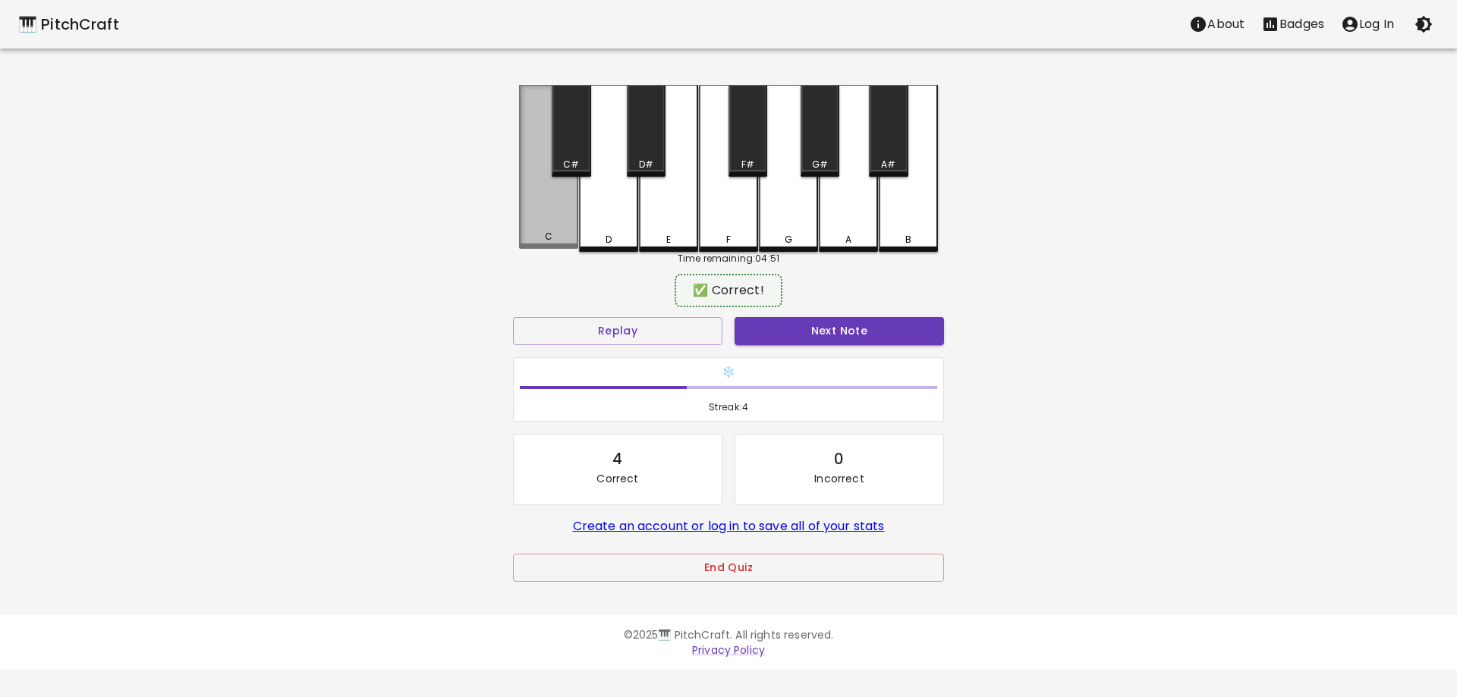
click at [557, 205] on div "C" at bounding box center [548, 167] width 59 height 164
click at [793, 329] on button "Next Note" at bounding box center [839, 331] width 209 height 28
click at [548, 222] on div "C" at bounding box center [548, 167] width 59 height 164
click at [772, 335] on button "Next Note" at bounding box center [839, 331] width 209 height 28
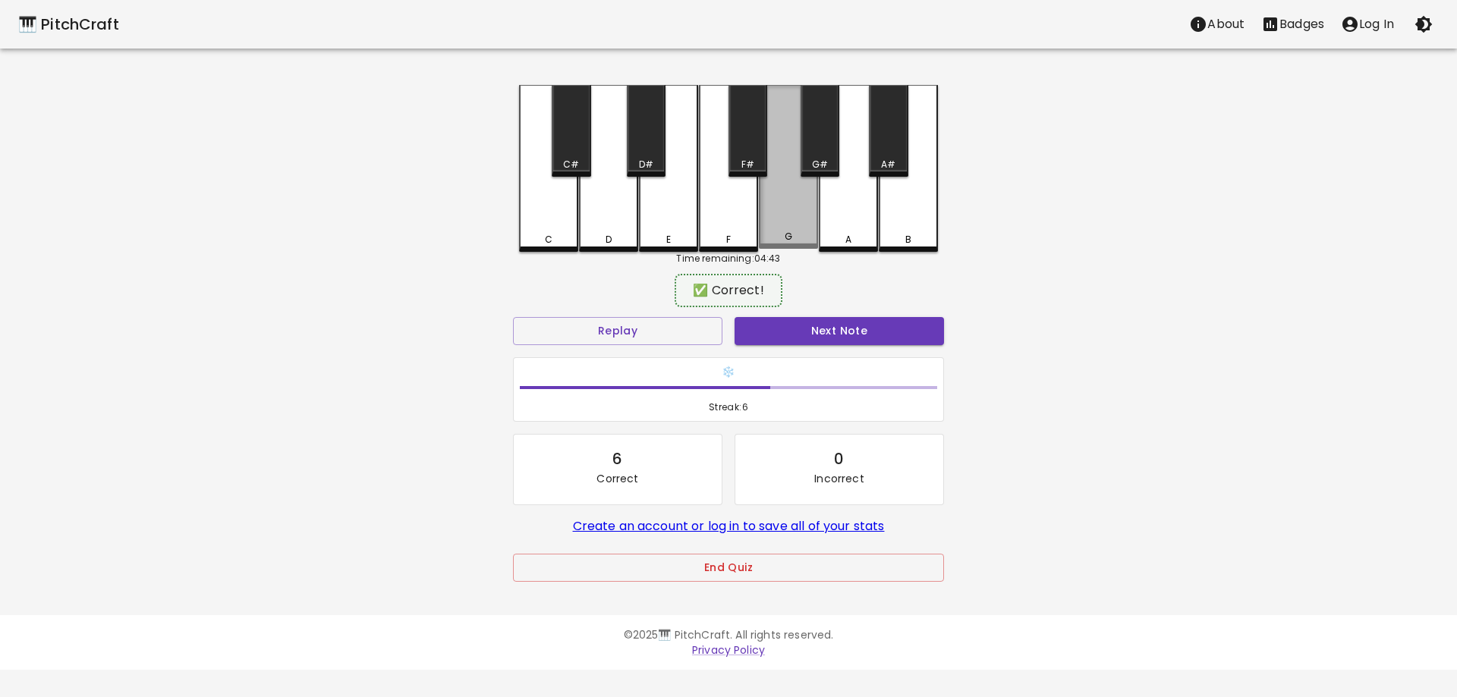
click at [789, 209] on div "G" at bounding box center [788, 167] width 59 height 164
click at [782, 329] on button "Next Note" at bounding box center [839, 331] width 209 height 28
click at [790, 206] on div "G" at bounding box center [788, 167] width 59 height 164
click at [787, 335] on button "Next Note" at bounding box center [839, 331] width 209 height 28
click at [795, 201] on div "G" at bounding box center [788, 167] width 59 height 164
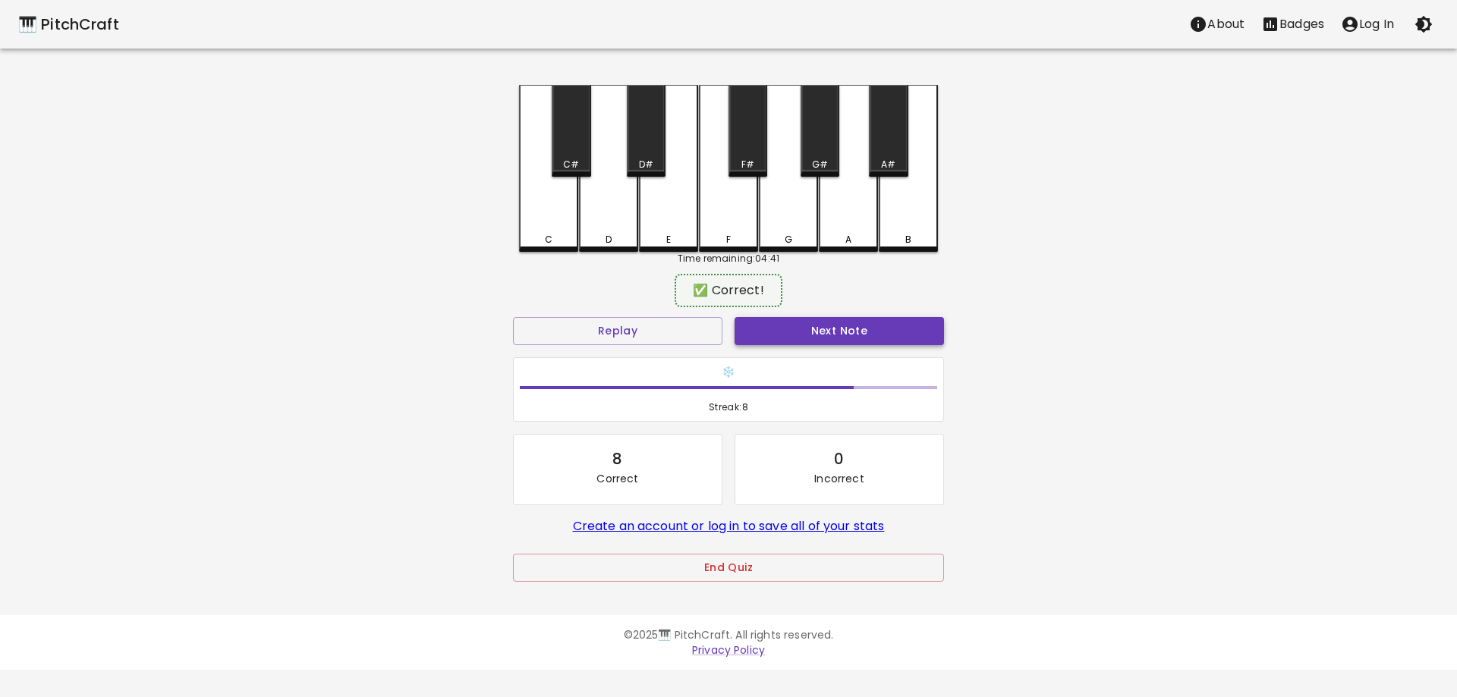
click at [773, 333] on button "Next Note" at bounding box center [839, 331] width 209 height 28
click at [540, 209] on div "C" at bounding box center [548, 167] width 59 height 164
click at [797, 323] on button "Next Note" at bounding box center [839, 331] width 209 height 28
drag, startPoint x: 616, startPoint y: 208, endPoint x: 680, endPoint y: 234, distance: 69.1
click at [615, 210] on div "D" at bounding box center [608, 167] width 59 height 164
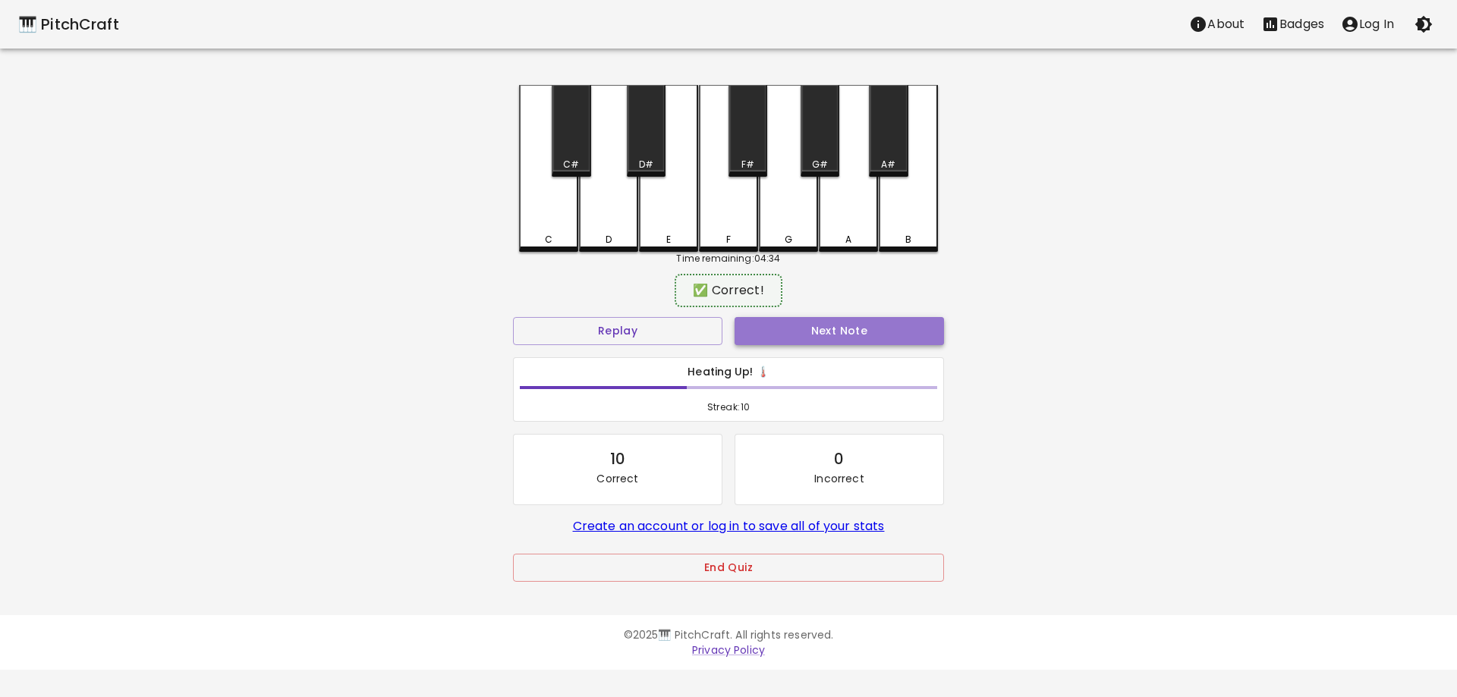
click at [796, 325] on button "Next Note" at bounding box center [839, 331] width 209 height 28
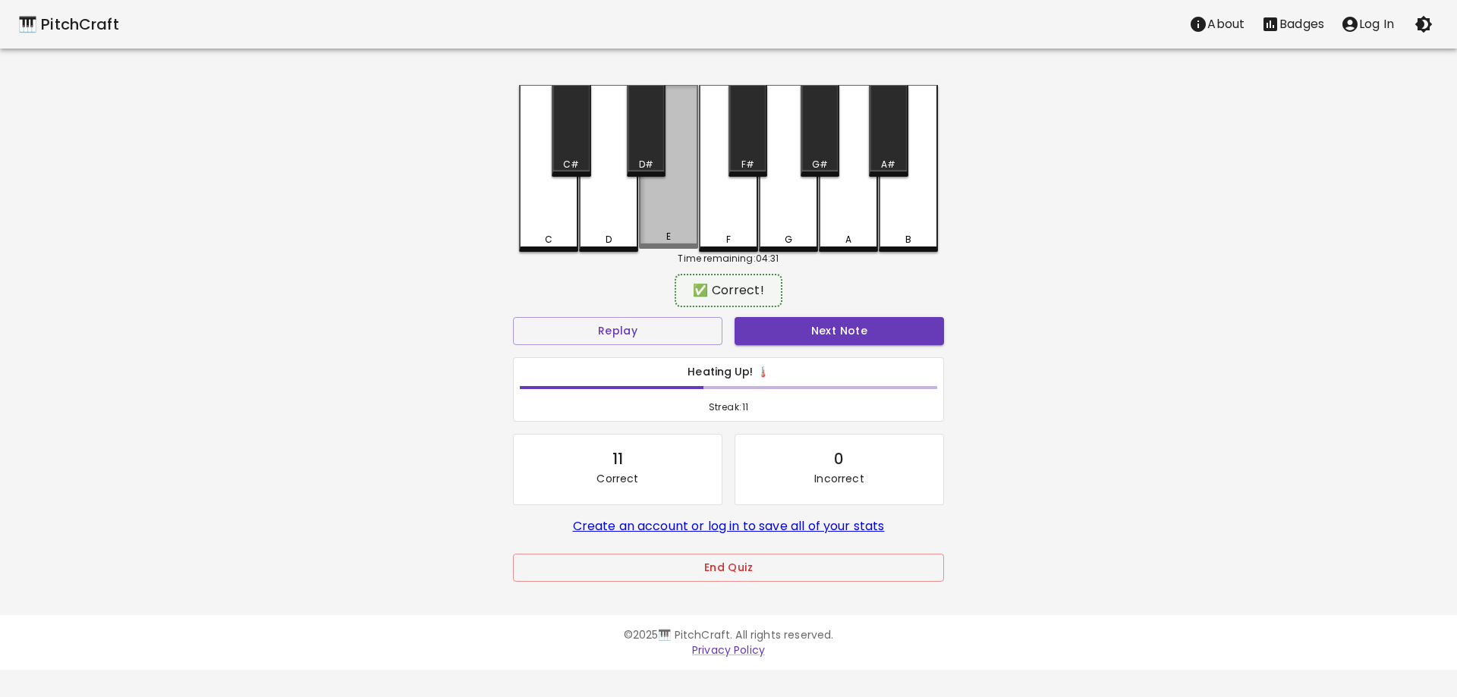
click at [677, 207] on div "E" at bounding box center [668, 167] width 59 height 164
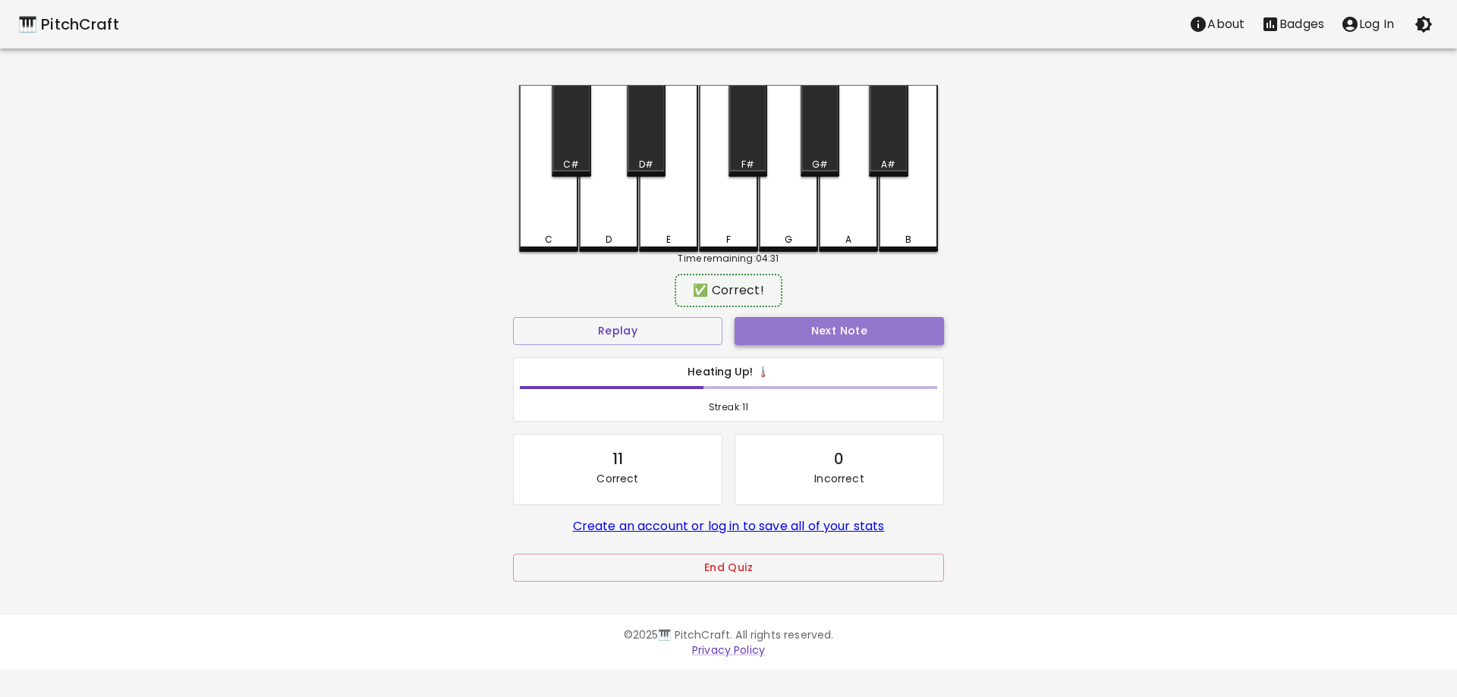
click at [802, 333] on button "Next Note" at bounding box center [839, 331] width 209 height 28
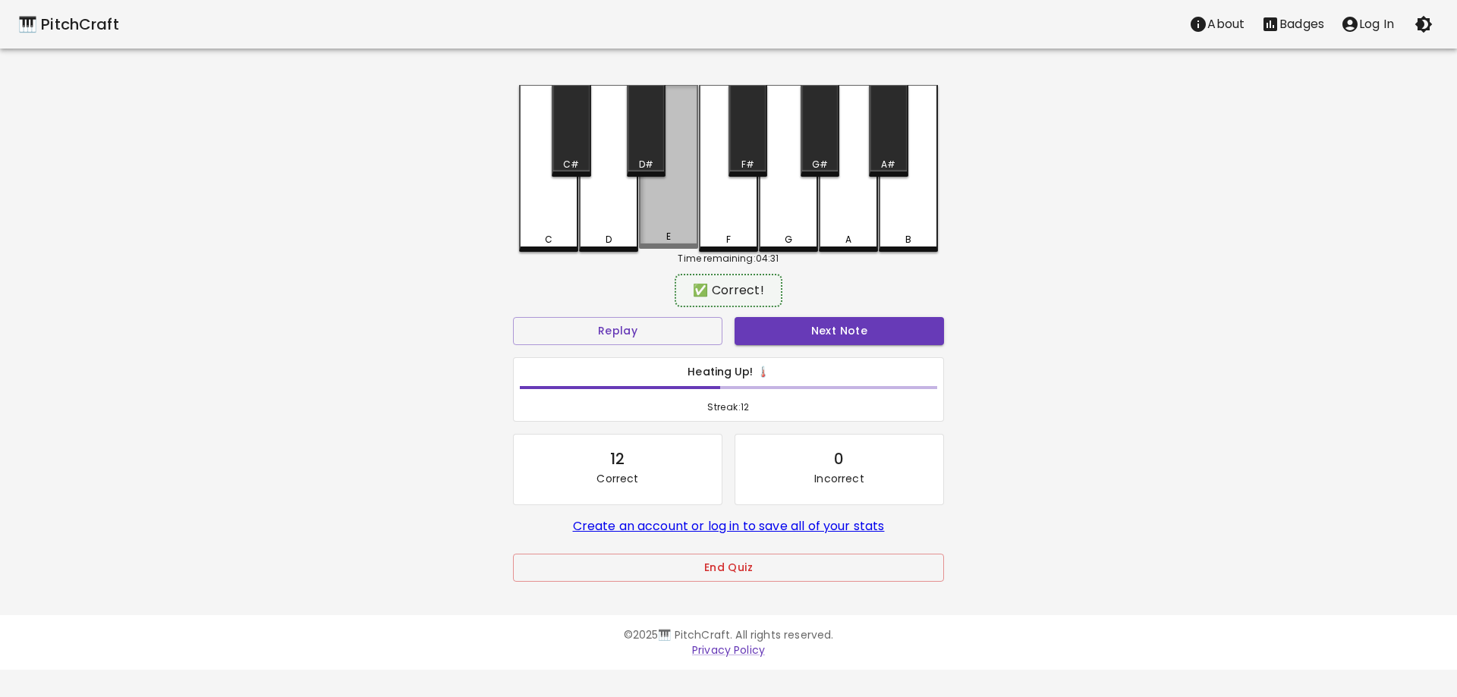
click at [662, 218] on div "E" at bounding box center [668, 167] width 59 height 164
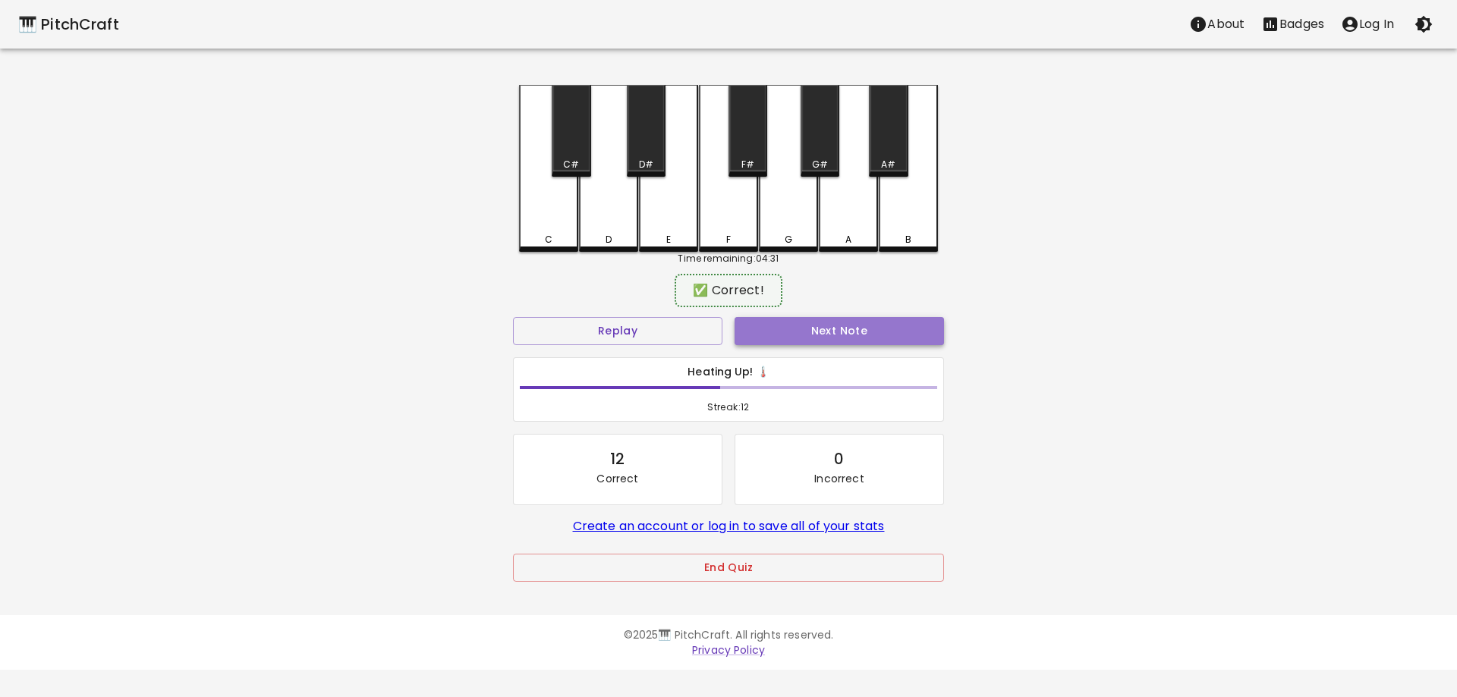
click at [799, 332] on button "Next Note" at bounding box center [839, 331] width 209 height 28
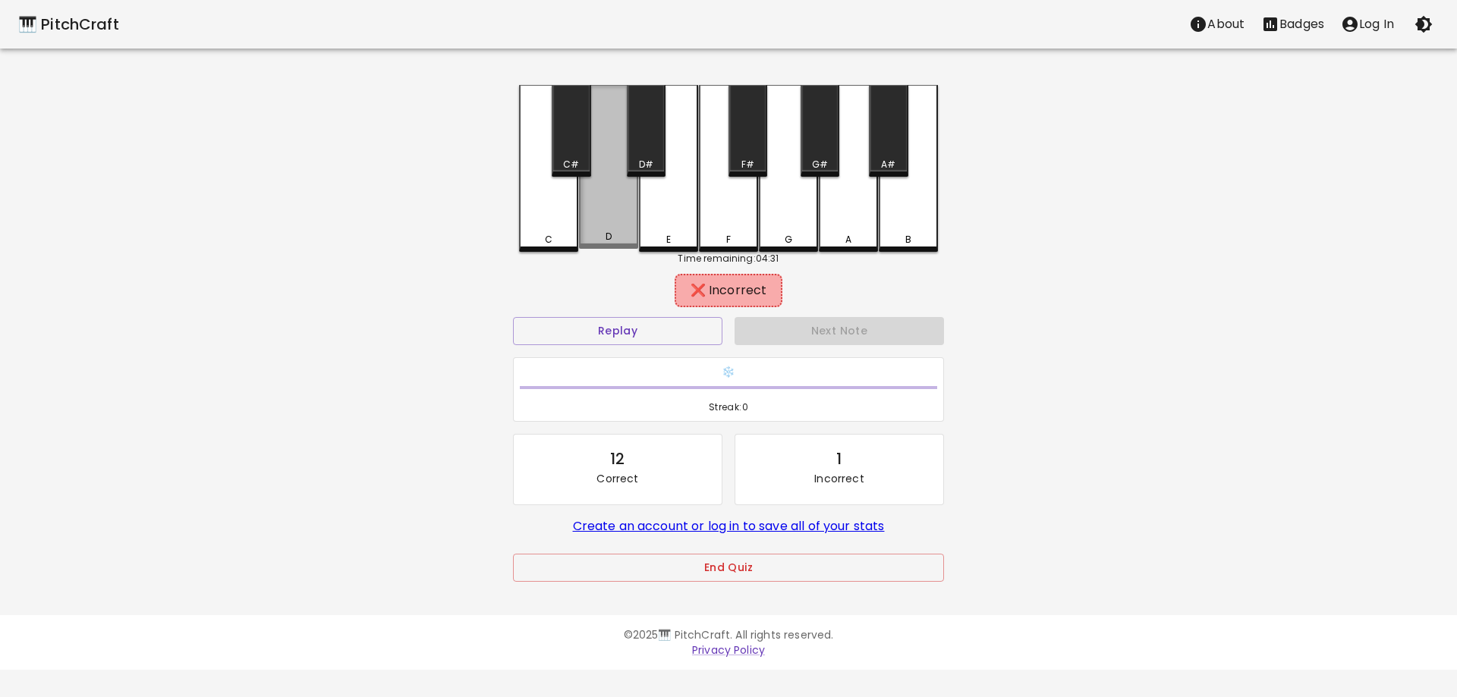
click at [610, 215] on div "D" at bounding box center [608, 167] width 59 height 164
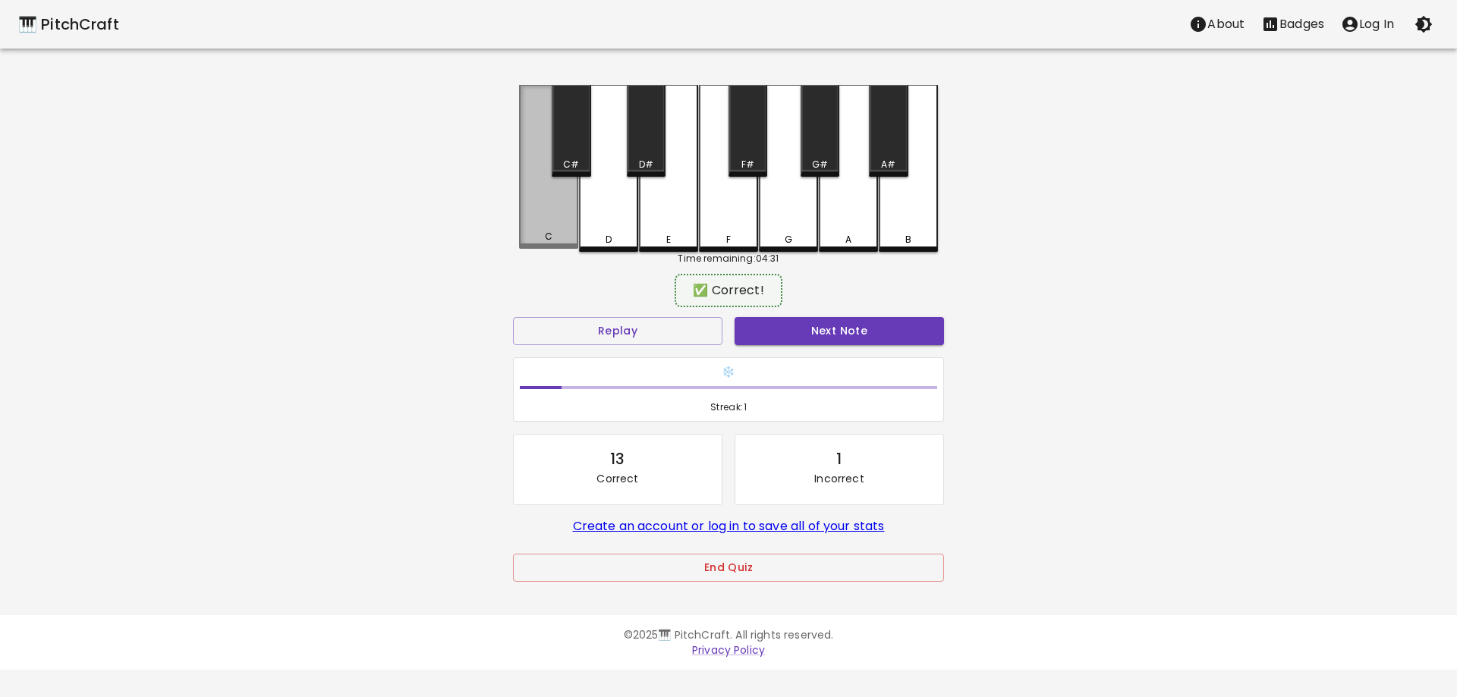
click at [554, 224] on div "C" at bounding box center [548, 167] width 59 height 164
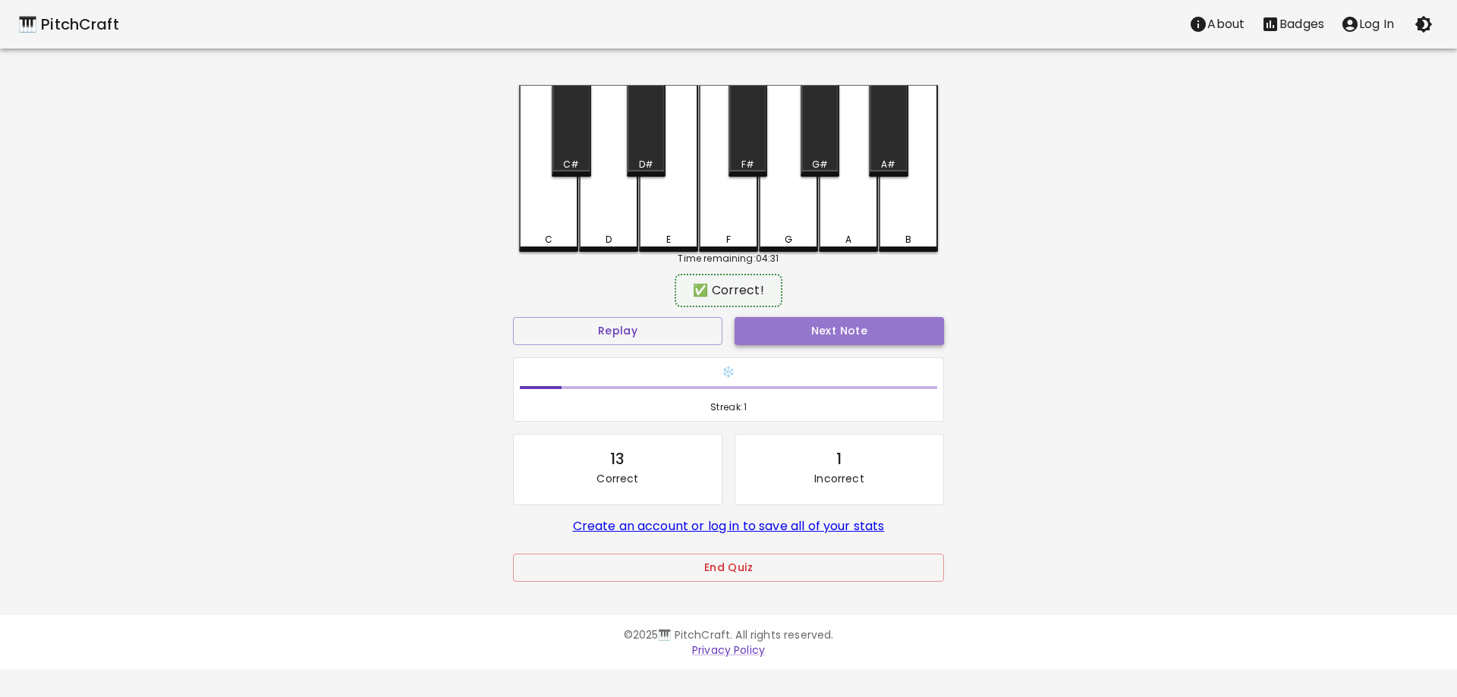
click at [809, 336] on button "Next Note" at bounding box center [839, 331] width 209 height 28
